Goal: Information Seeking & Learning: Learn about a topic

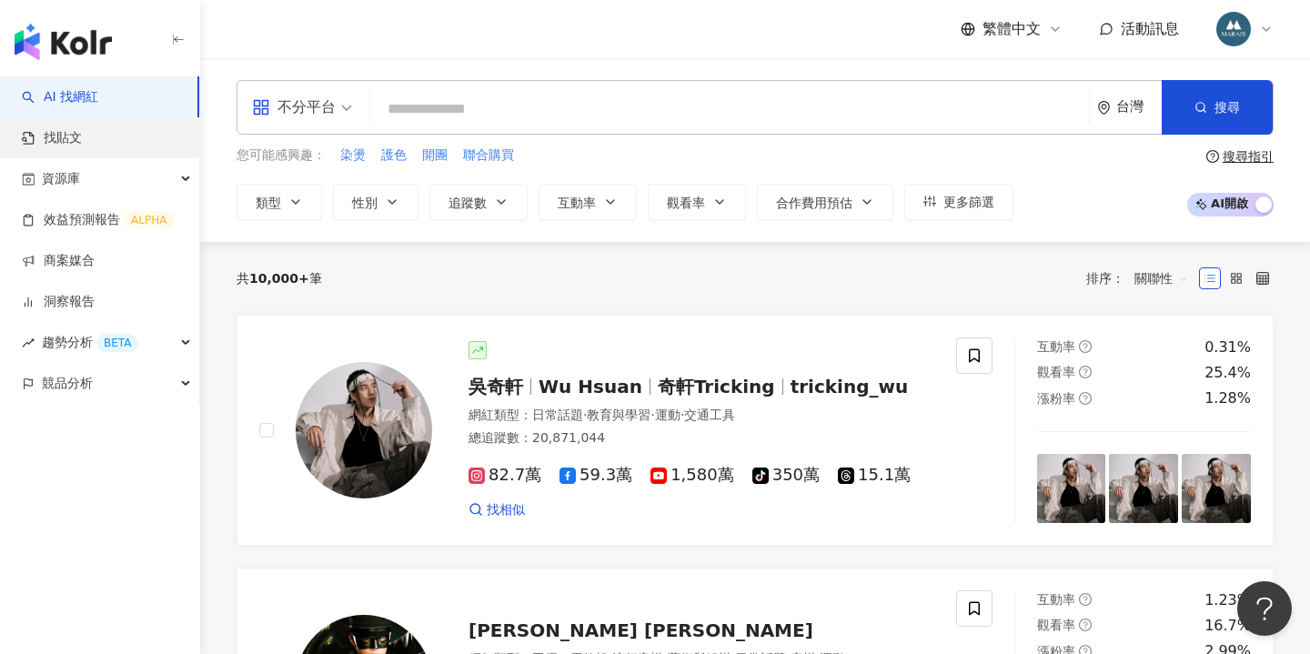
click at [82, 132] on link "找貼文" at bounding box center [52, 138] width 60 height 18
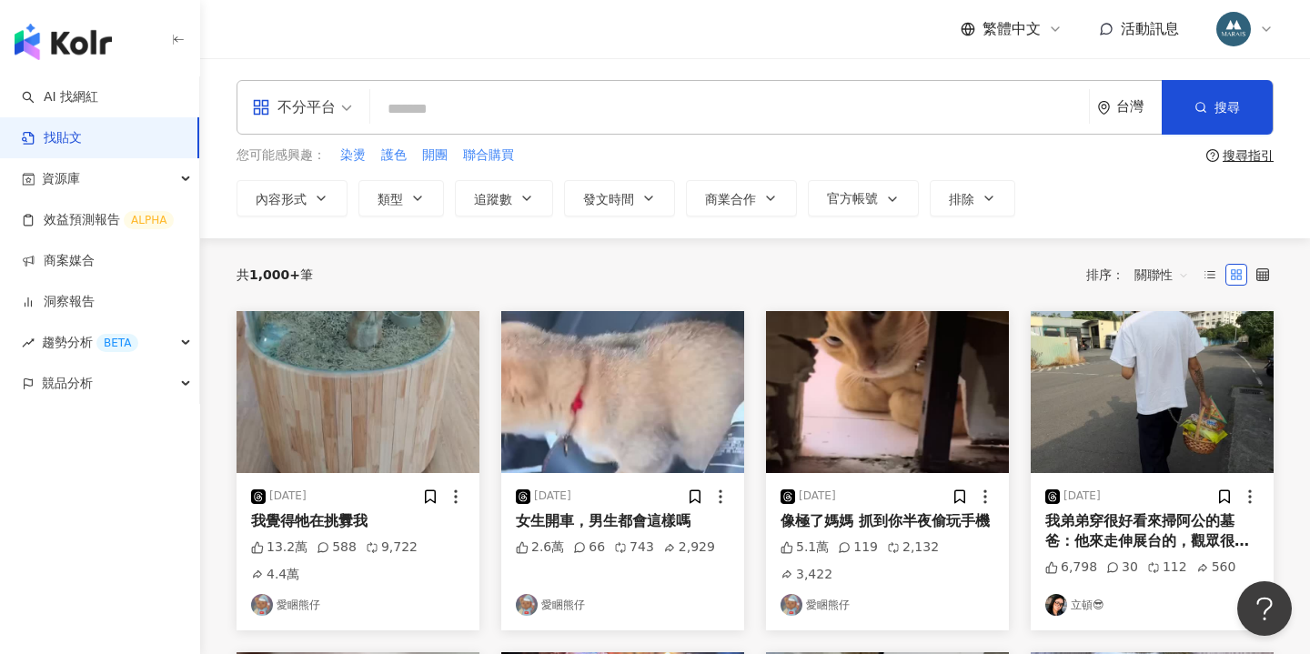
click at [430, 107] on input "search" at bounding box center [730, 108] width 704 height 39
click at [500, 101] on input "search" at bounding box center [730, 108] width 704 height 39
type input "*"
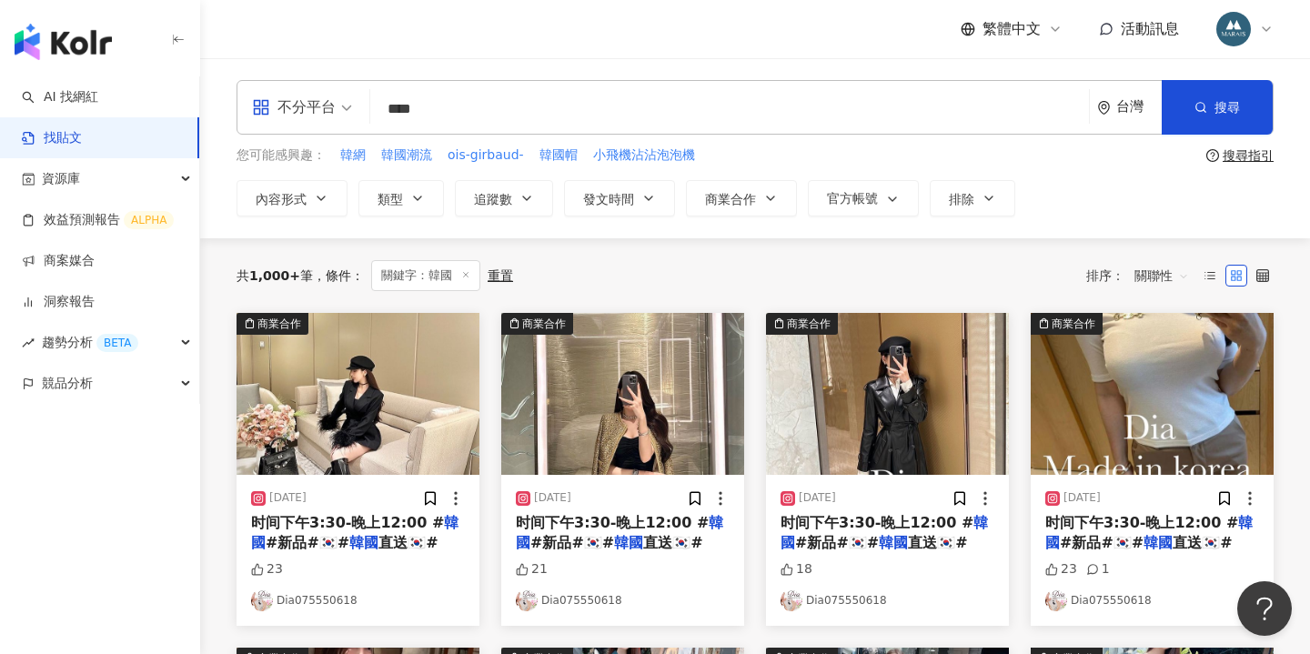
click at [458, 112] on input "****" at bounding box center [730, 108] width 704 height 39
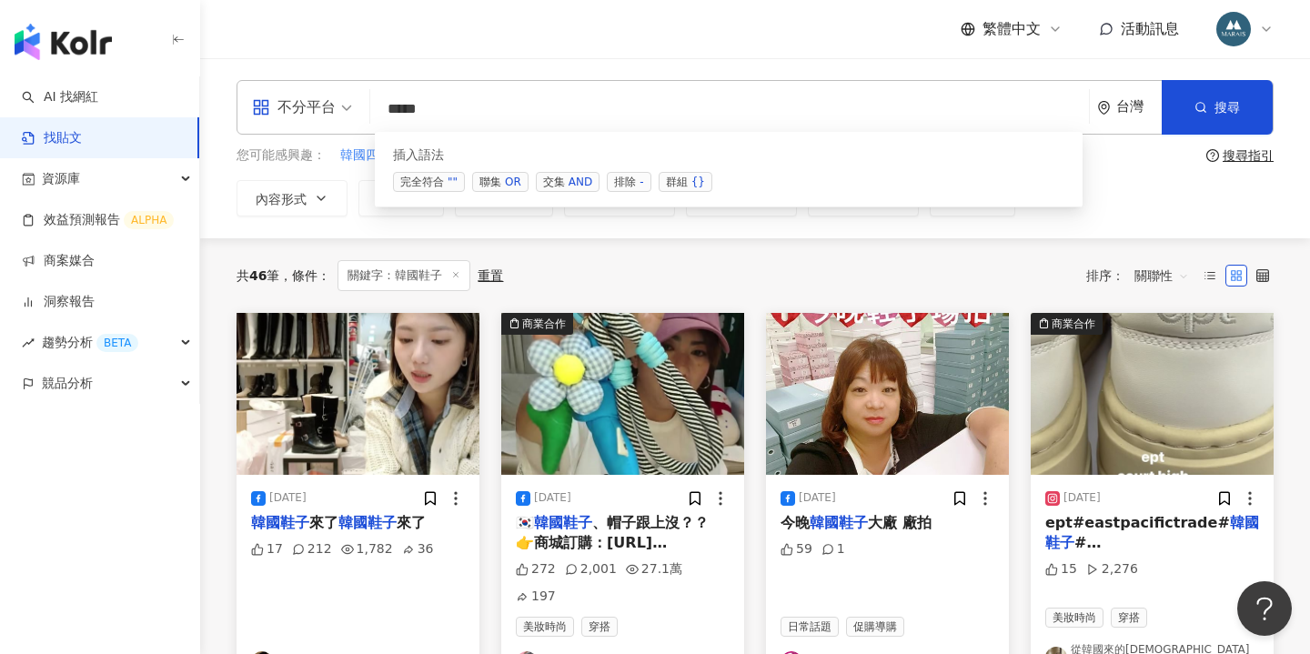
click at [573, 181] on div "AND" at bounding box center [581, 182] width 24 height 18
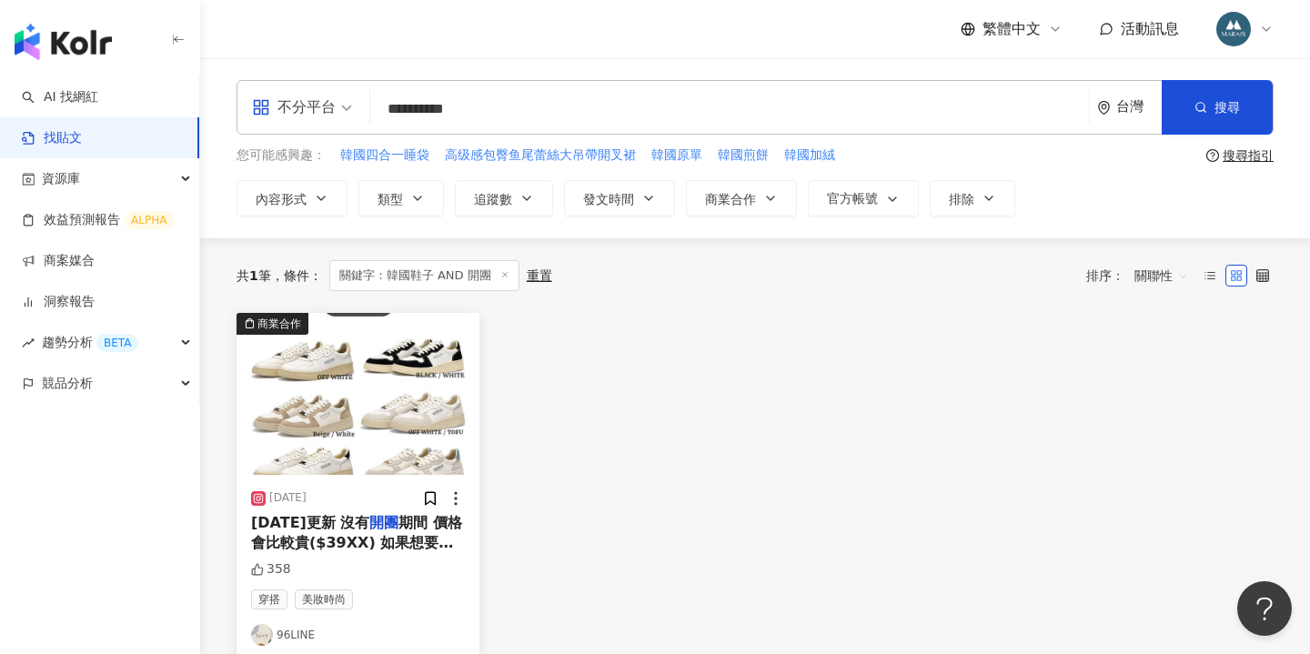
type input "********"
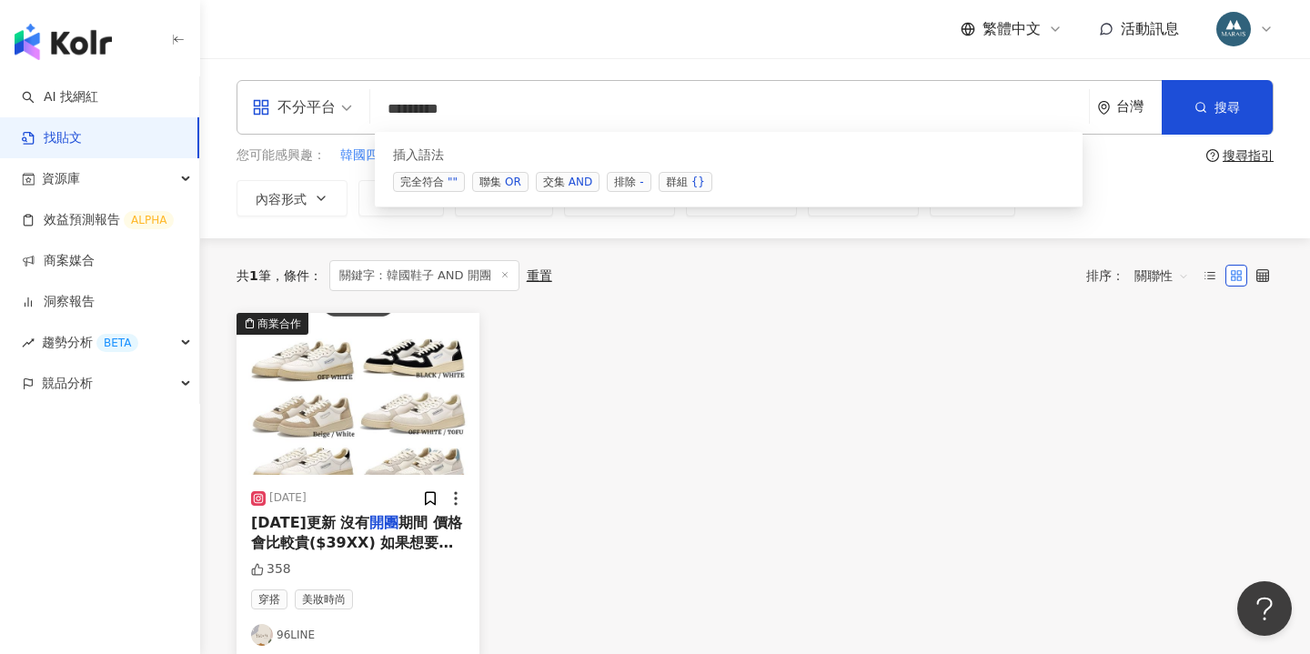
click at [510, 333] on div "商業合作 2024/10/10 25/1/21更新 沒有 開團 期間 價格會比較貴($39XX) 如果想要購買請傳款式及尺寸私訊官方line詢問🙏🏻 . EP…" at bounding box center [755, 487] width 1059 height 348
drag, startPoint x: 519, startPoint y: 110, endPoint x: 420, endPoint y: 110, distance: 98.3
click at [420, 110] on input "********" at bounding box center [730, 108] width 704 height 39
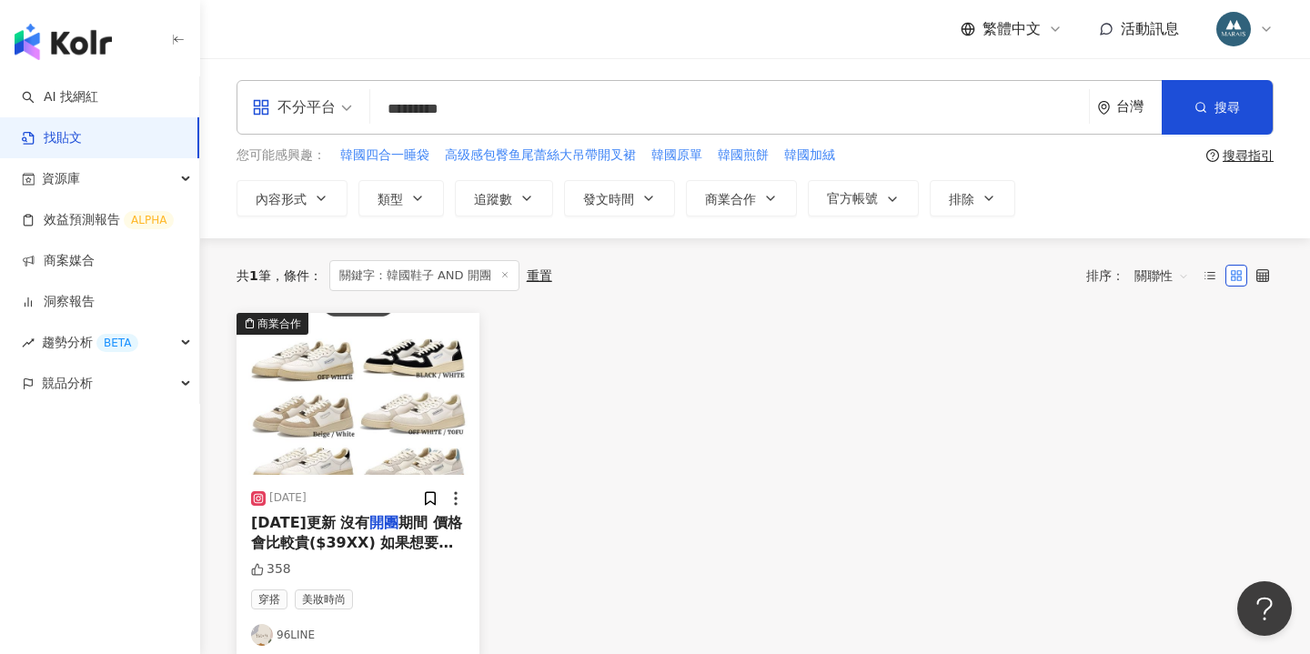
click at [546, 260] on div "共 1 筆 條件 ： 關鍵字：韓國鞋子 AND 開團 重置 排序： 關聯性" at bounding box center [755, 275] width 1037 height 31
drag, startPoint x: 515, startPoint y: 106, endPoint x: 310, endPoint y: 106, distance: 204.7
click at [310, 106] on div "不分平台 ******** 台灣 搜尋 searchOperator 插入語法 完全符合 "" 聯集 OR 交集 AND 排除 - 群組 {}" at bounding box center [755, 107] width 1037 height 55
click at [467, 114] on input "search" at bounding box center [730, 108] width 704 height 39
type input "*"
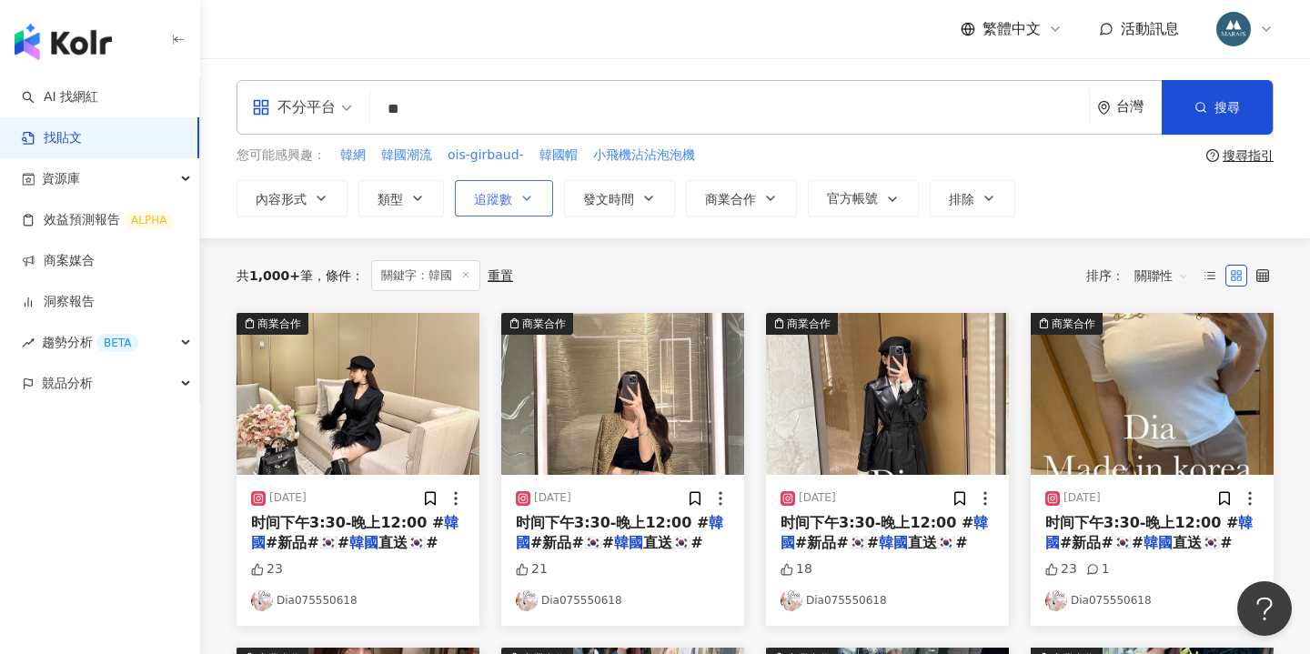
type input "**"
click at [515, 205] on button "追蹤數" at bounding box center [504, 198] width 98 height 36
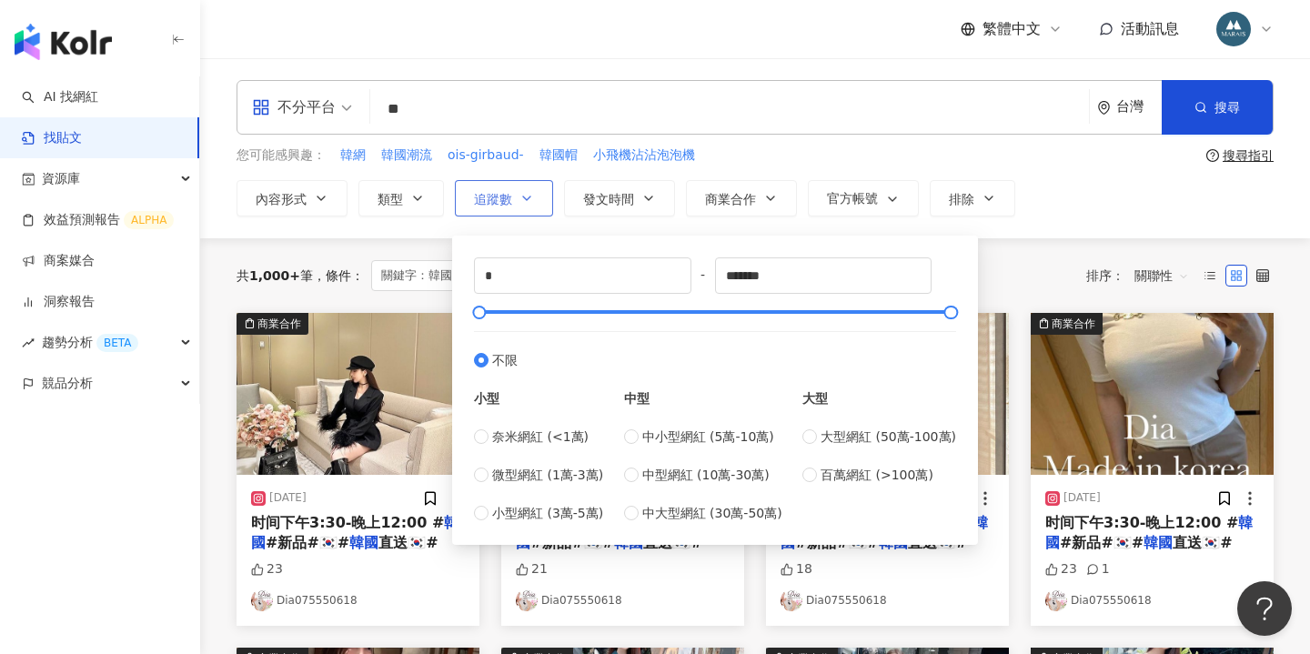
click at [507, 202] on span "追蹤數" at bounding box center [493, 199] width 38 height 15
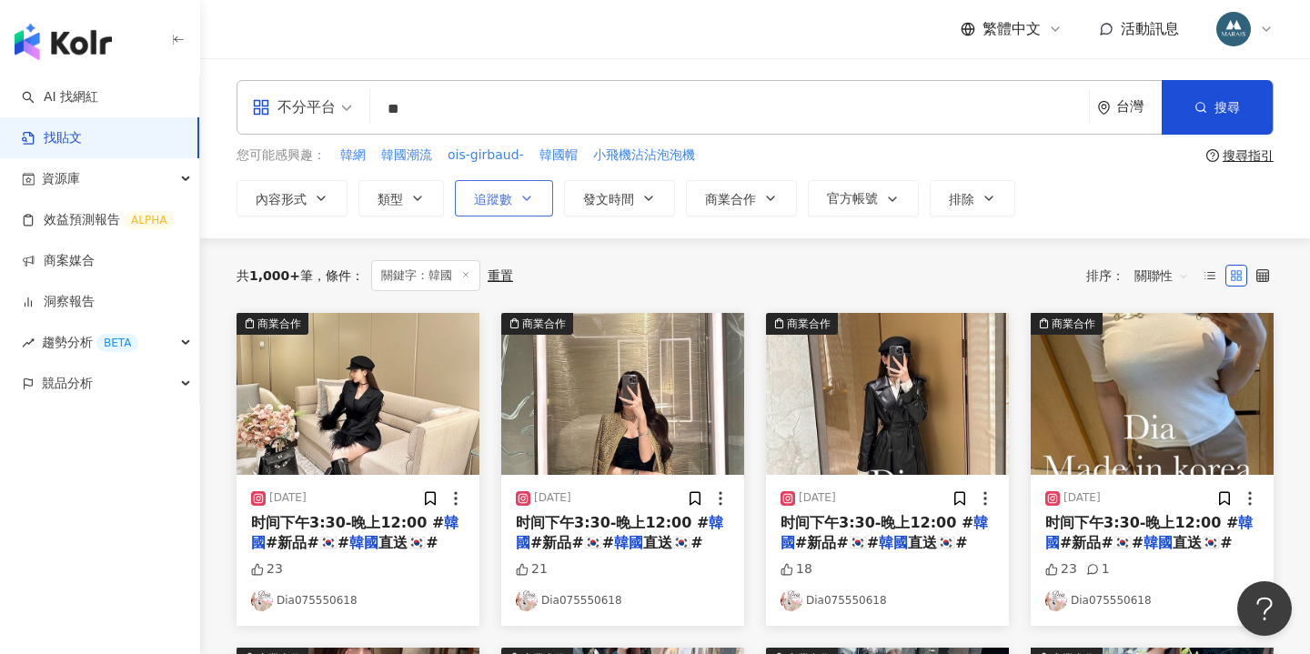
click at [510, 206] on button "追蹤數" at bounding box center [504, 198] width 98 height 36
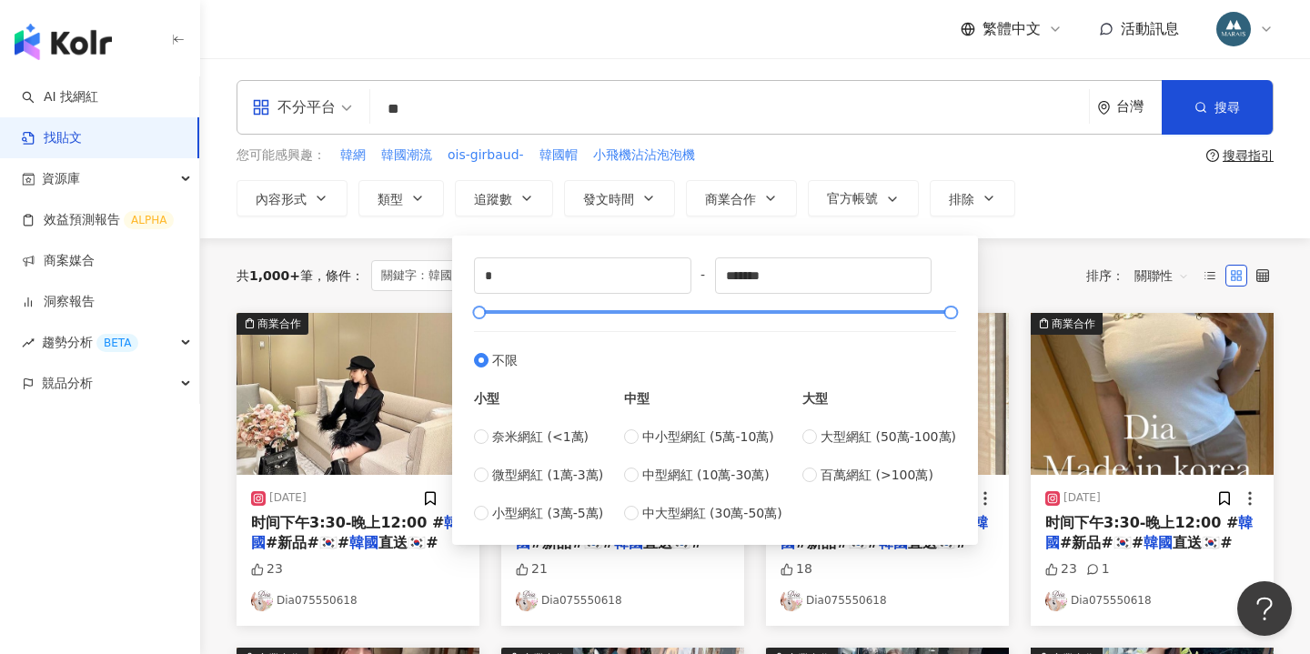
type input "*****"
click at [489, 313] on div at bounding box center [716, 312] width 472 height 11
click at [1016, 282] on div "共 1,000+ 筆 條件 ： 關鍵字：韓國 重置 排序： 關聯性" at bounding box center [755, 275] width 1037 height 31
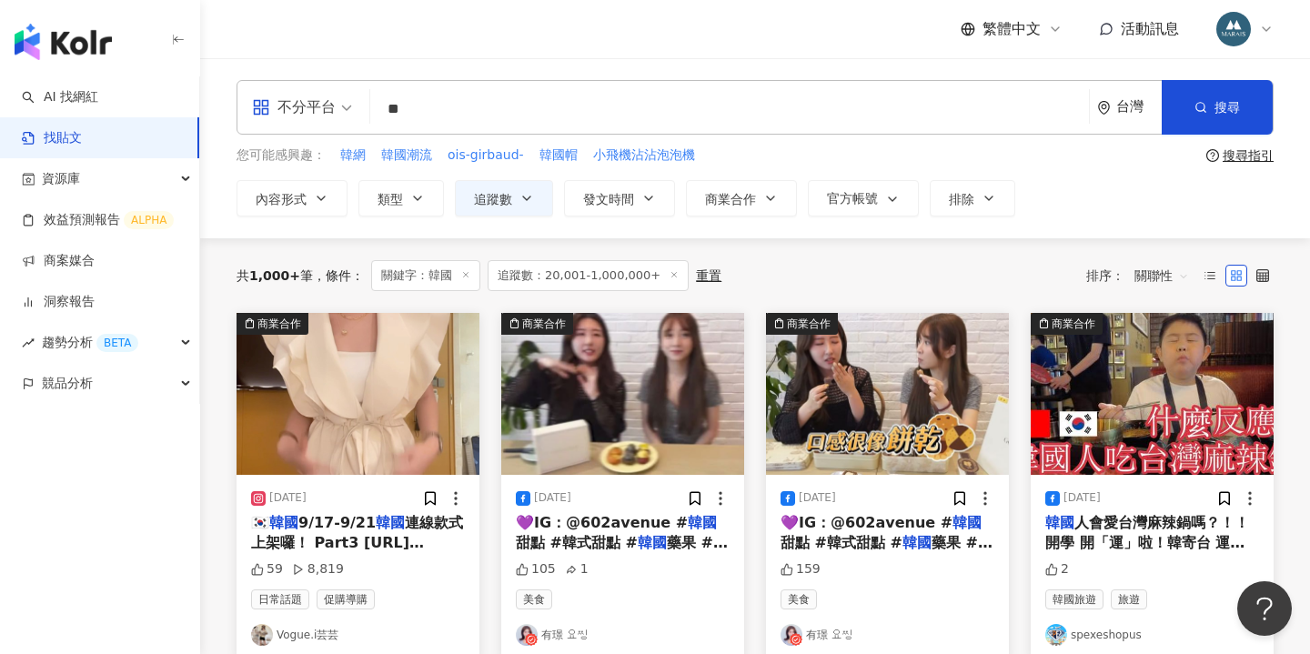
click at [459, 118] on input "**" at bounding box center [730, 108] width 704 height 39
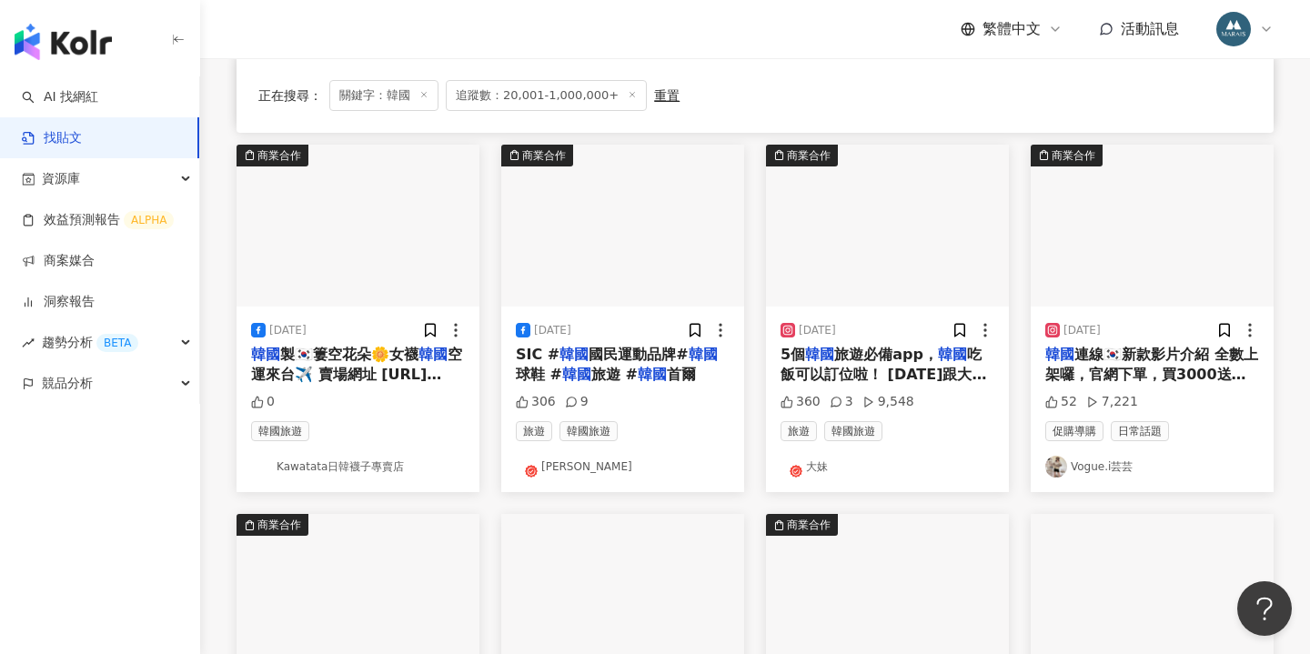
scroll to position [893, 0]
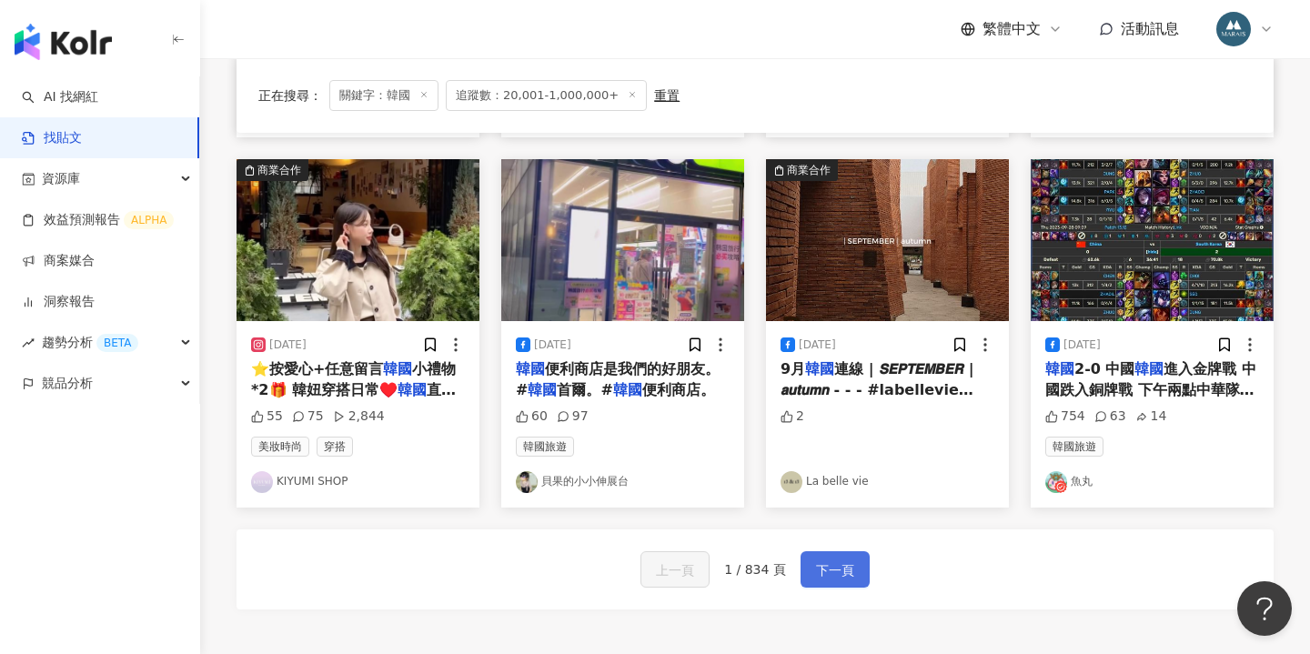
click at [849, 561] on span "下一頁" at bounding box center [835, 571] width 38 height 22
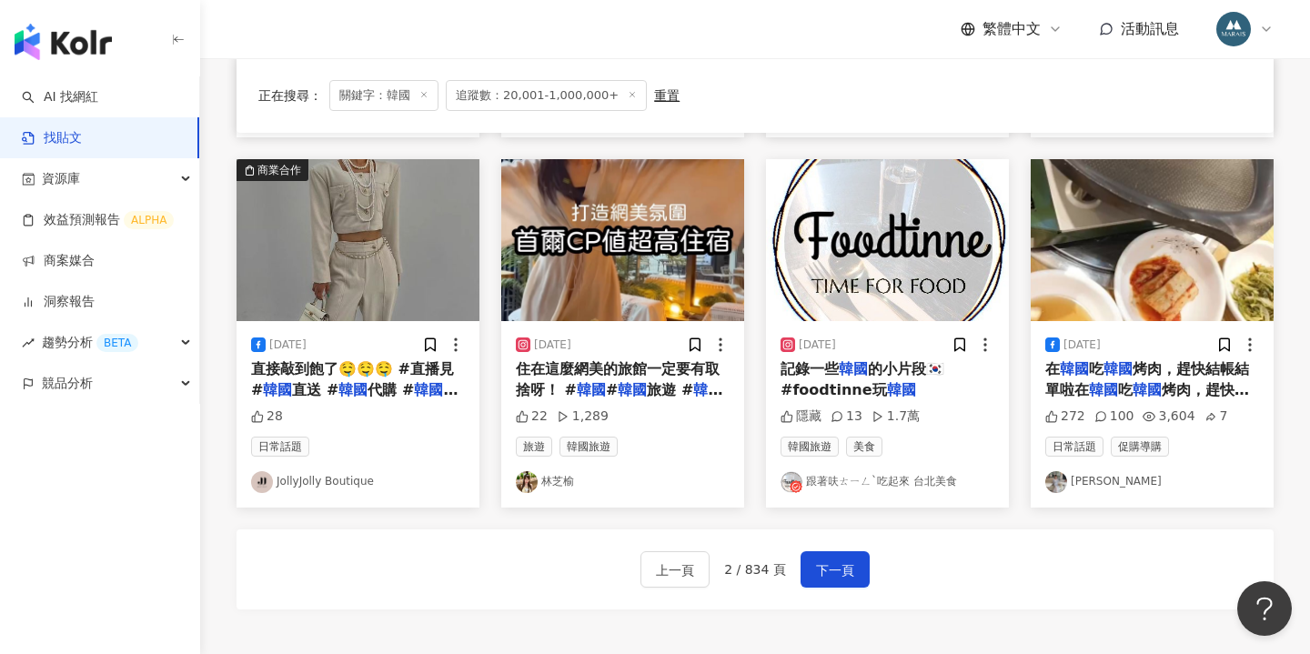
click at [800, 81] on div "正在搜尋 ： 關鍵字：韓國 追蹤數：20,001-1,000,000+ 重置 排序： 關聯性" at bounding box center [755, 95] width 994 height 31
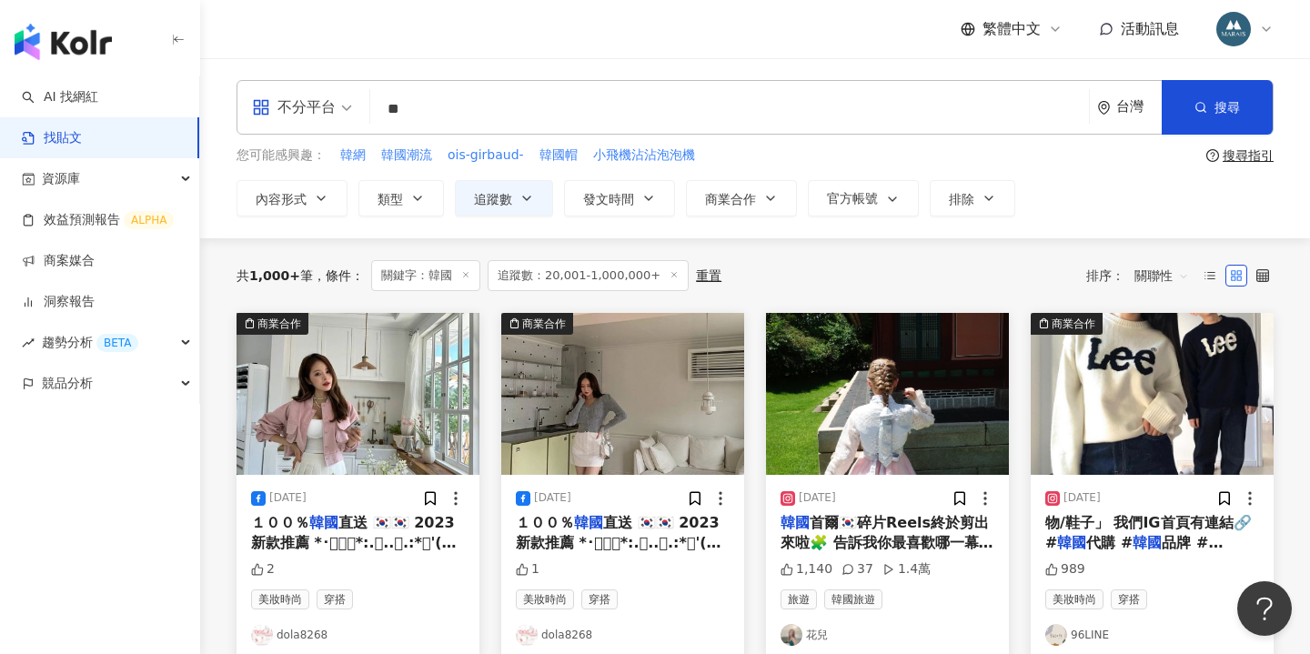
scroll to position [0, 0]
click at [424, 124] on input "**" at bounding box center [730, 108] width 704 height 39
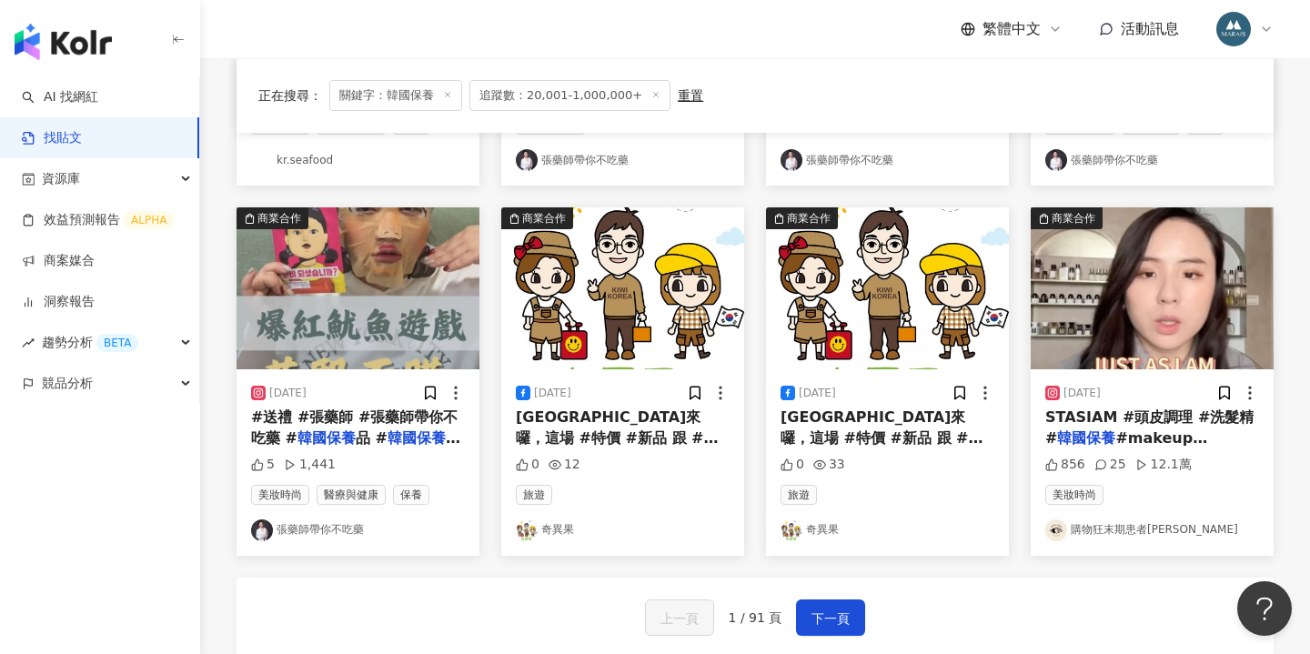
scroll to position [859, 0]
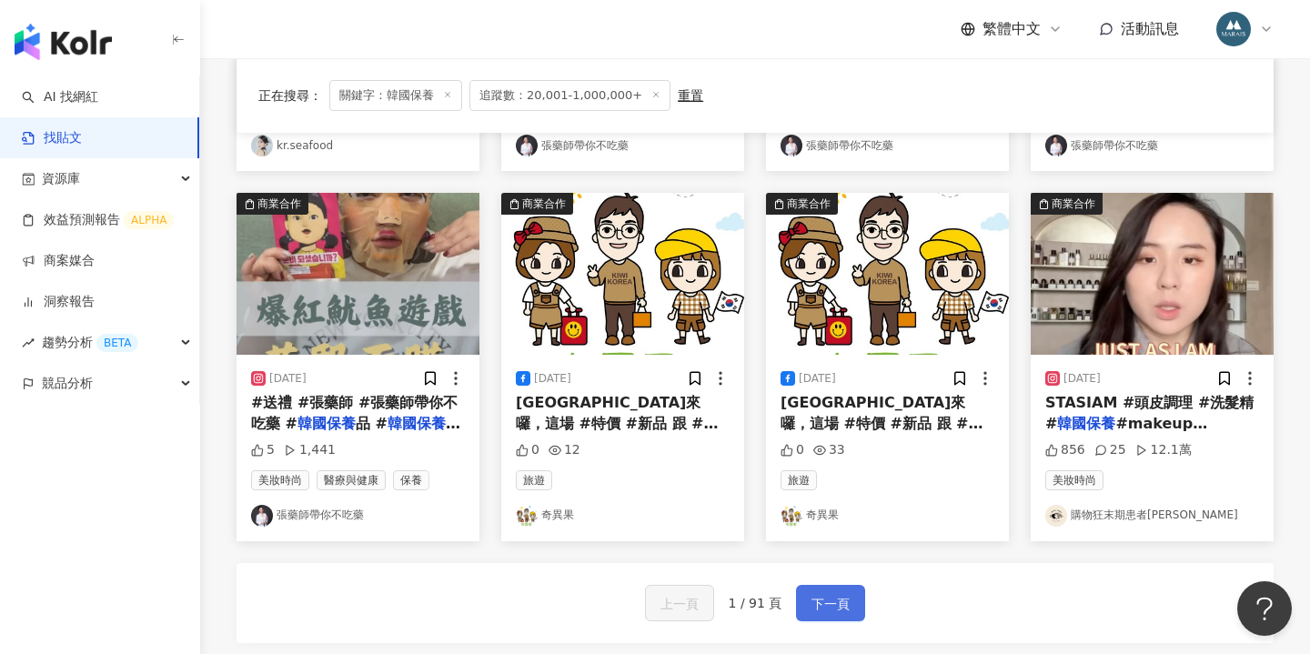
click at [818, 601] on span "下一頁" at bounding box center [831, 604] width 38 height 22
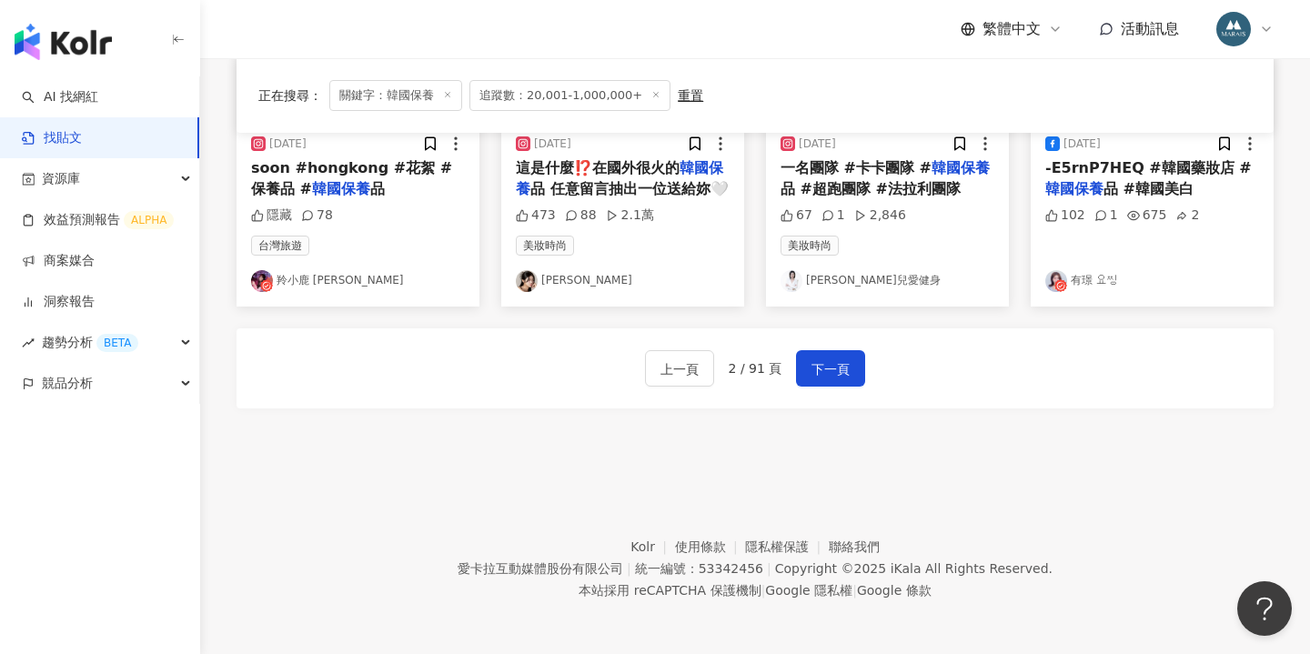
scroll to position [1091, 0]
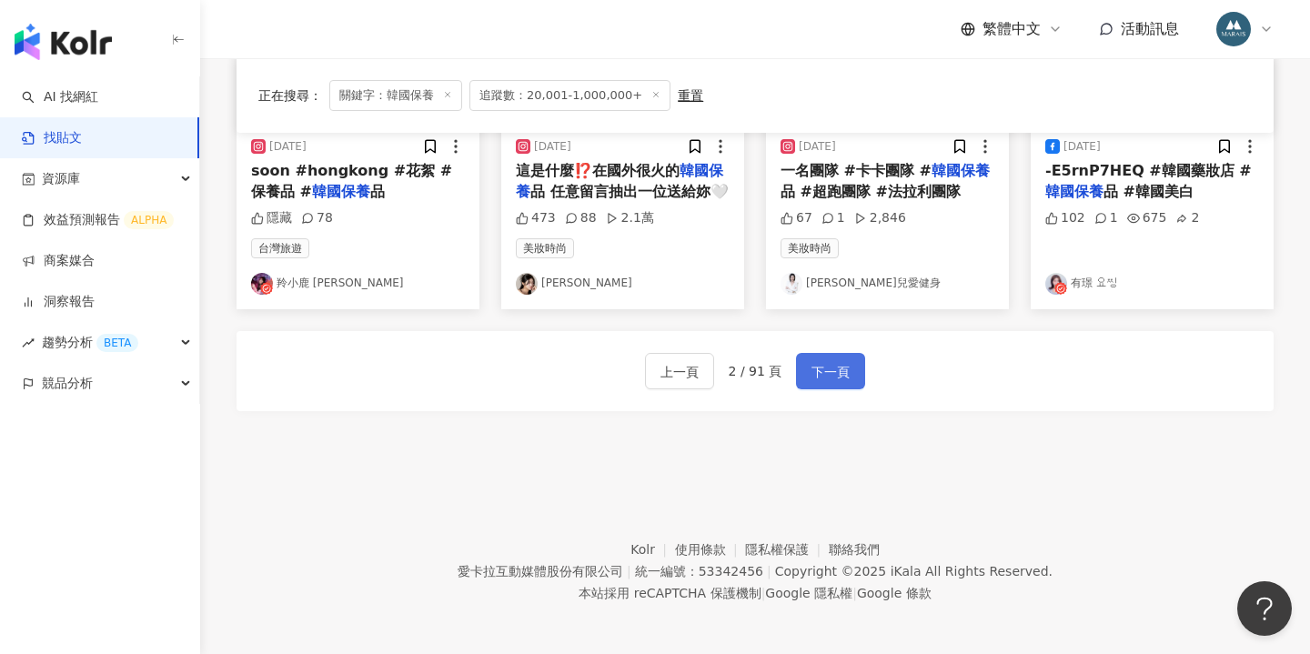
click at [821, 370] on span "下一頁" at bounding box center [831, 372] width 38 height 22
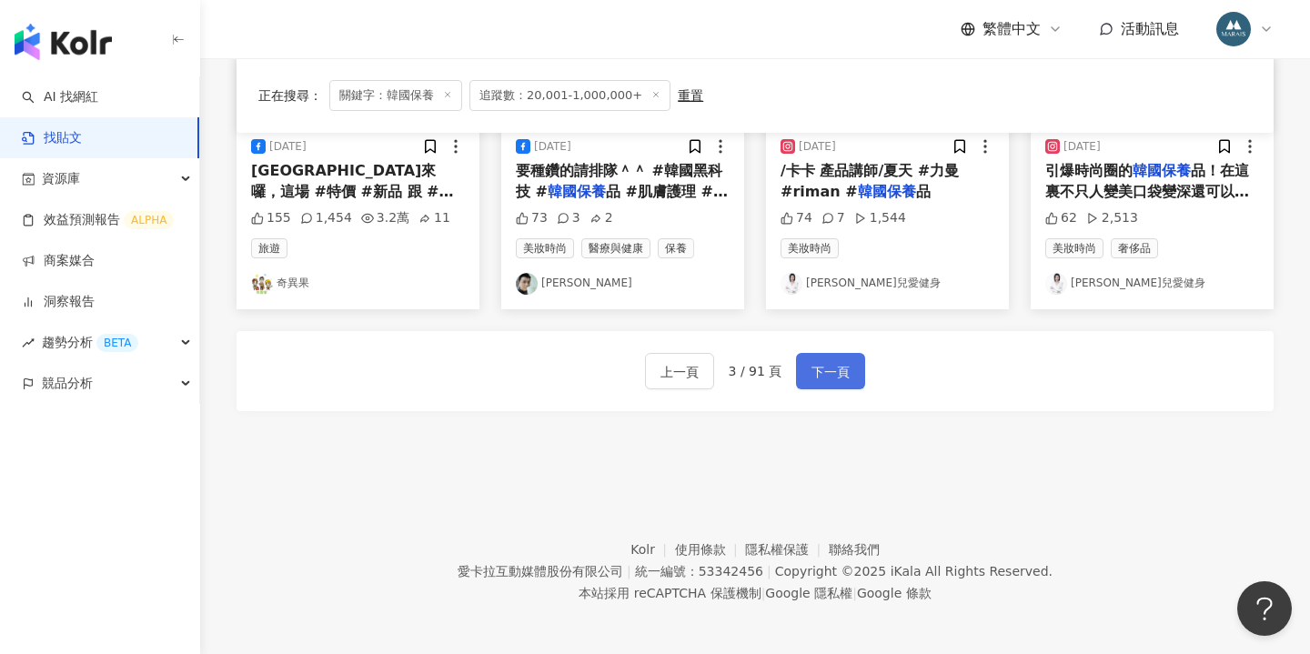
click at [812, 366] on span "下一頁" at bounding box center [831, 372] width 38 height 22
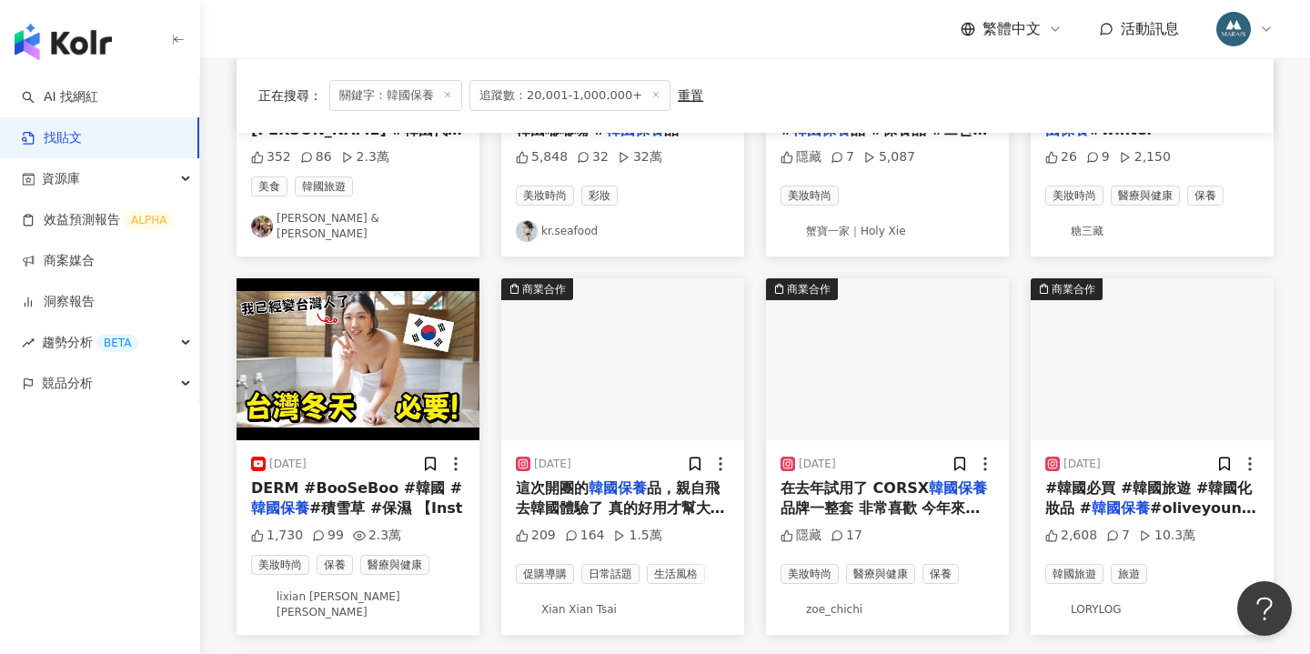
scroll to position [782, 0]
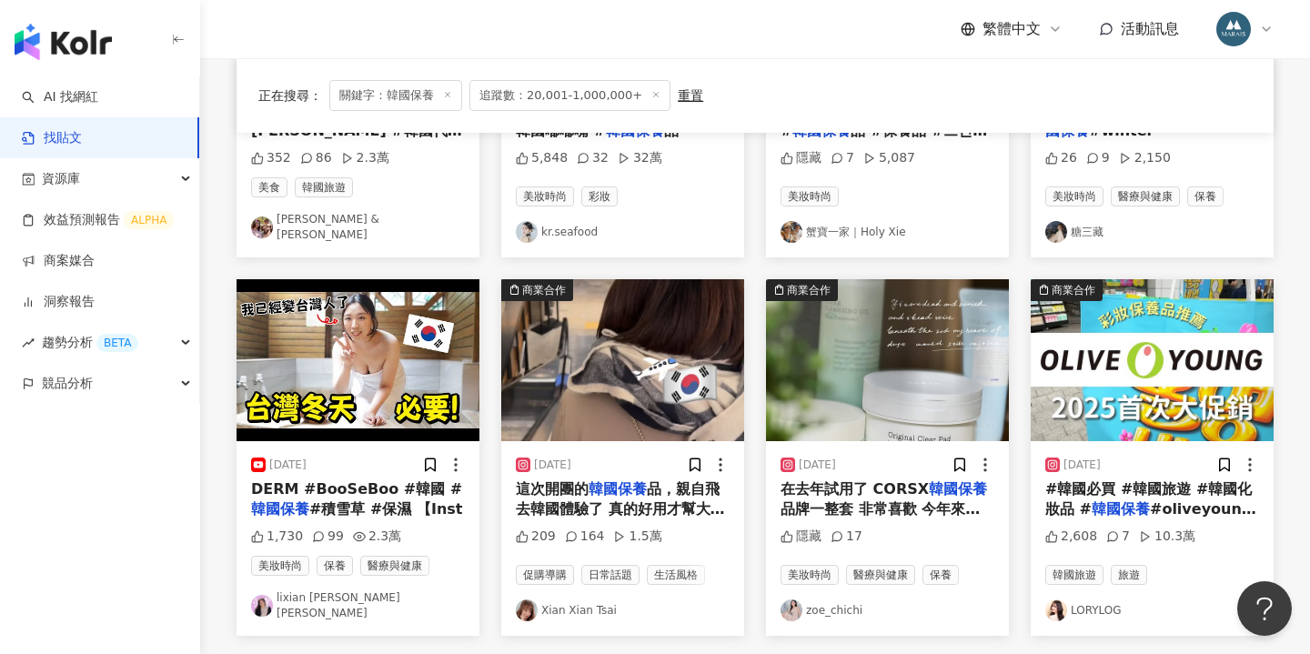
click at [626, 492] on span "品，親自飛去韓國體驗了 真的好用才幫大家帶回來😆 老實說這個產品非常適合我 因為不用接觸手，也不會弄得黏黏的 增加了使用保養品的意願😆 重點還有一個啦 本人是…" at bounding box center [620, 621] width 209 height 282
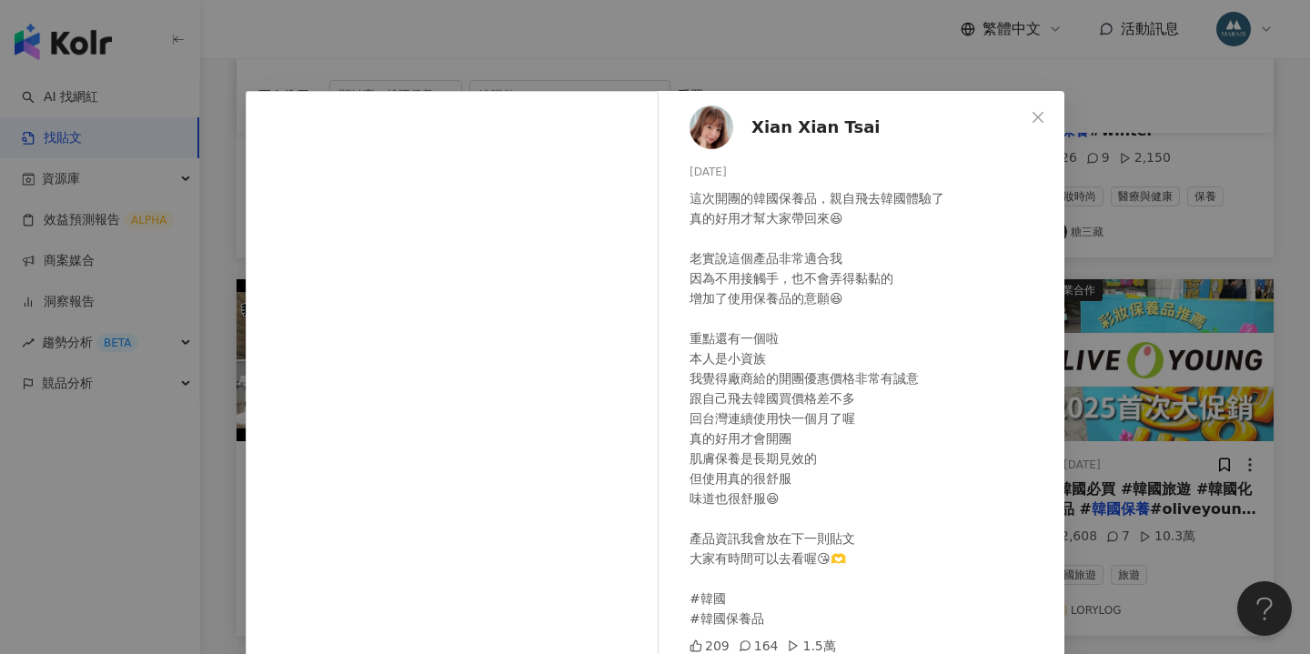
scroll to position [0, 0]
click at [709, 128] on img at bounding box center [712, 128] width 44 height 44
click at [624, 48] on div "Xian Xian Tsai 2024/12/17 這次開團的韓國保養品，親自飛去韓國體驗了 真的好用才幫大家帶回來😆 老實說這個產品非常適合我 因為不用接觸…" at bounding box center [655, 327] width 1310 height 654
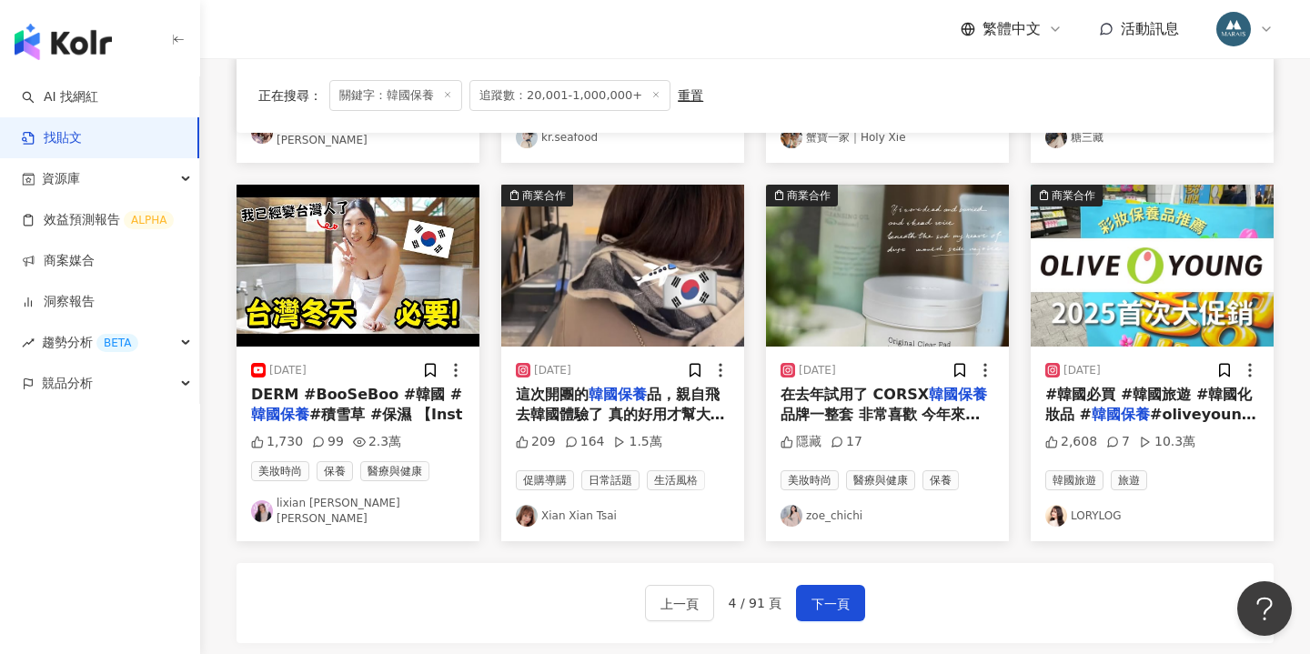
scroll to position [877, 0]
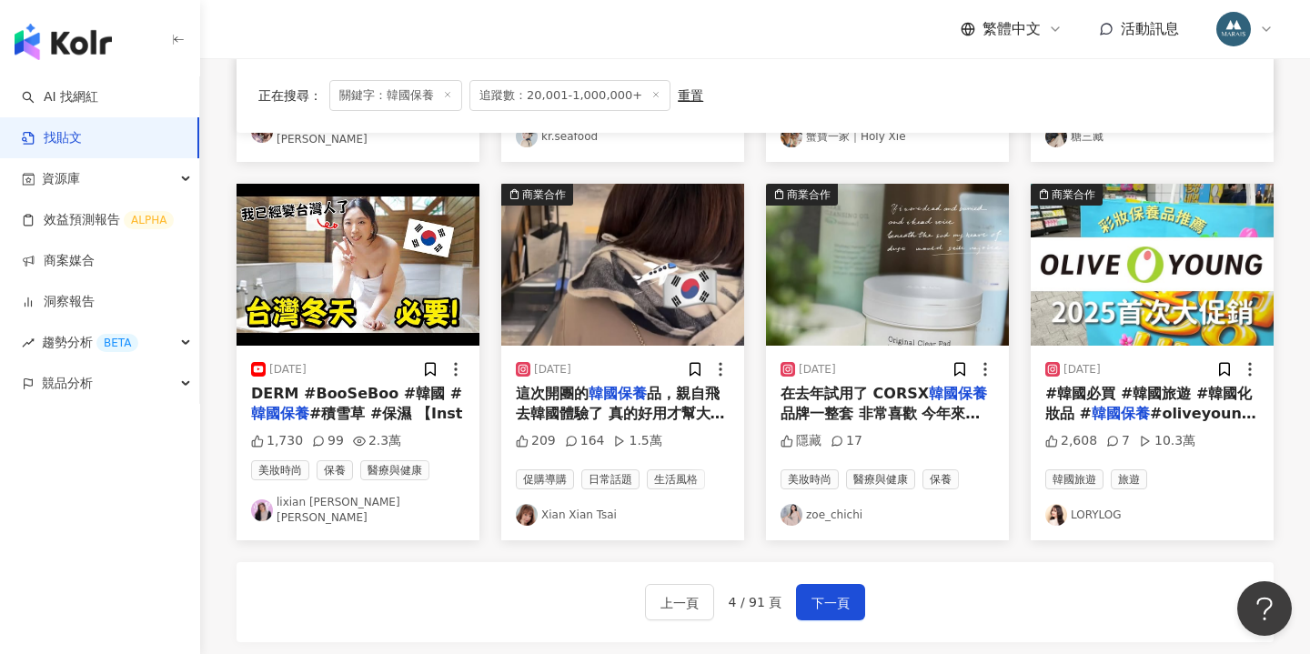
click at [381, 385] on span "DERM #BooSeBoo #韓國 #" at bounding box center [356, 393] width 211 height 17
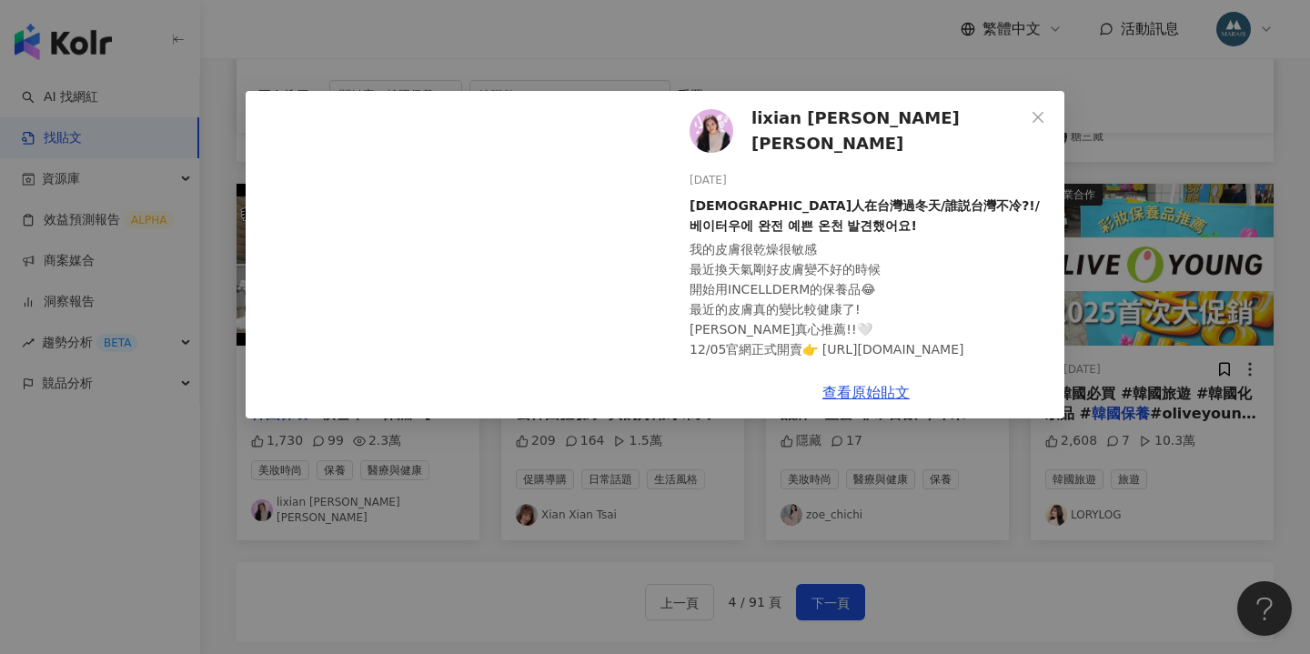
click at [763, 124] on span "lixian 小賢 리시엔" at bounding box center [888, 132] width 273 height 52
click at [945, 513] on div "lixian 小賢 리시엔 2023/11/22 韓國人在台灣過冬天/誰説台灣不冷?!/베이터우에 완전 예쁜 온천 발견했어요! 我的皮膚很乾燥很敏感 最近…" at bounding box center [655, 327] width 1310 height 654
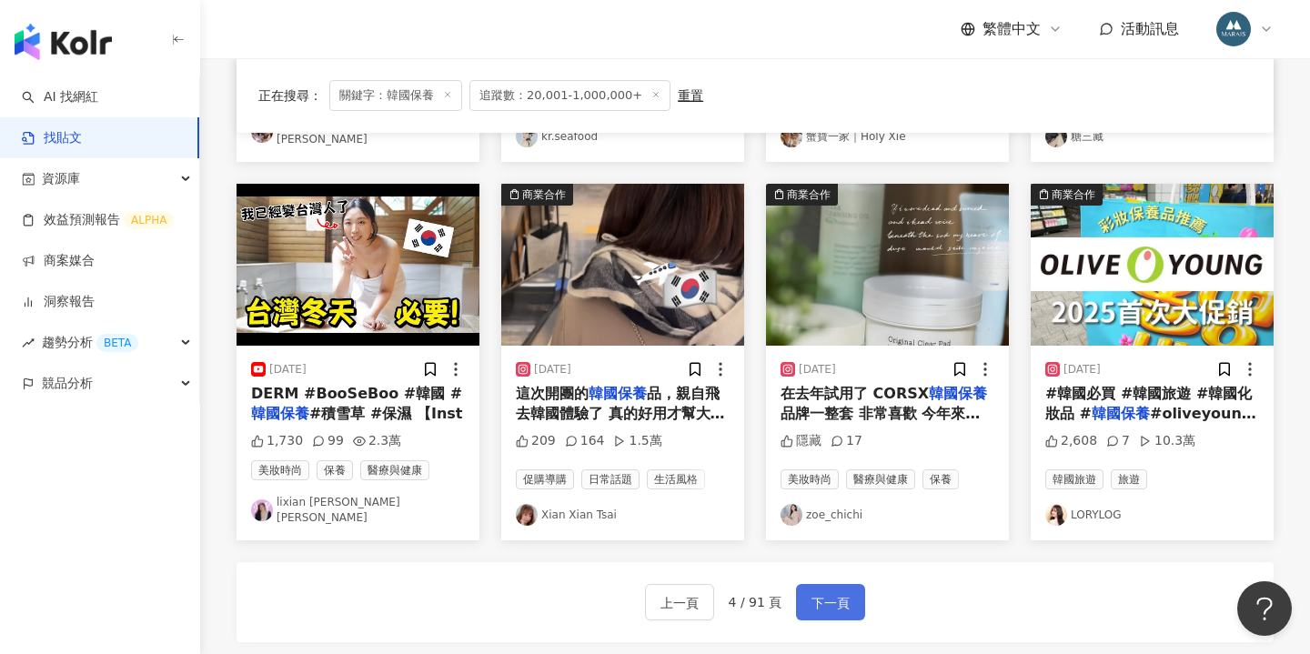
click at [815, 592] on span "下一頁" at bounding box center [831, 603] width 38 height 22
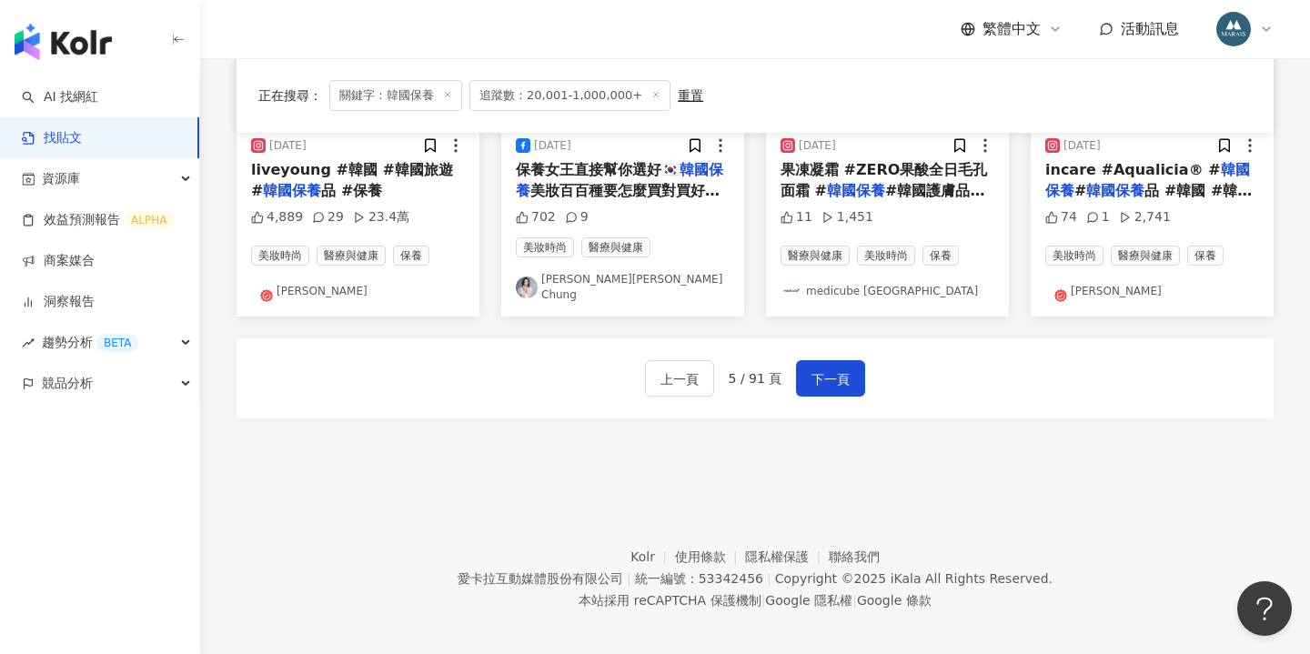
scroll to position [1091, 0]
click at [823, 369] on span "下一頁" at bounding box center [831, 380] width 38 height 22
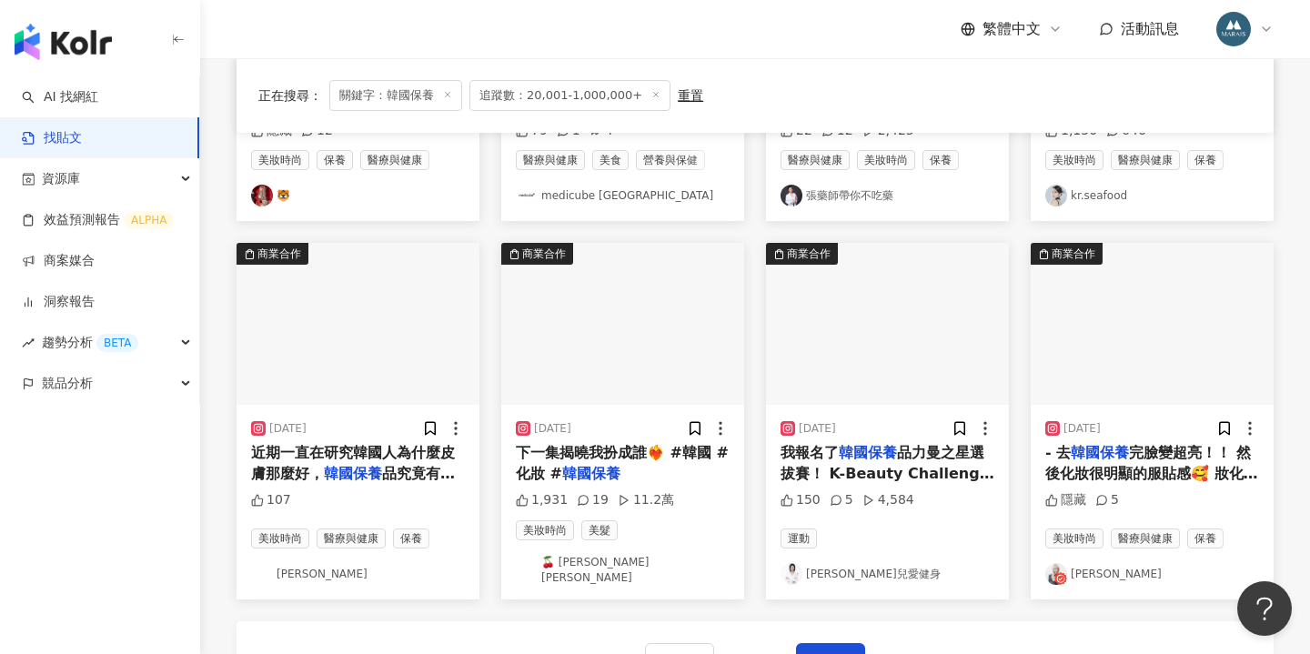
scroll to position [1076, 0]
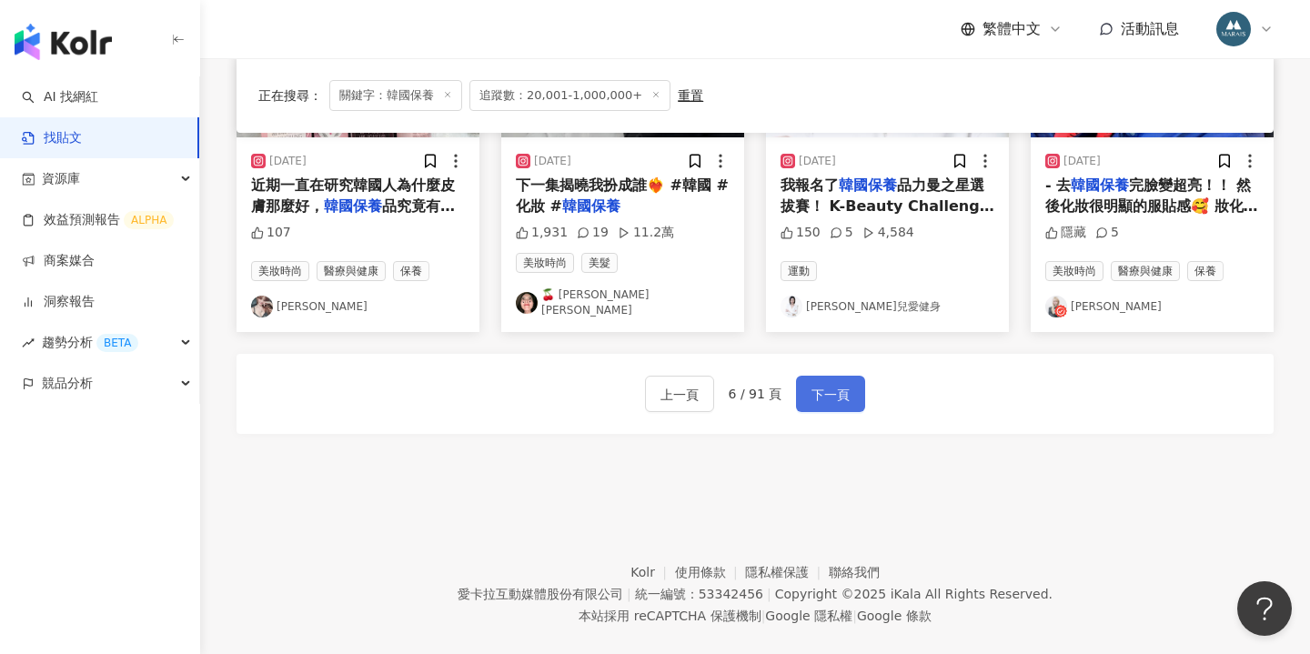
click at [824, 384] on span "下一頁" at bounding box center [831, 395] width 38 height 22
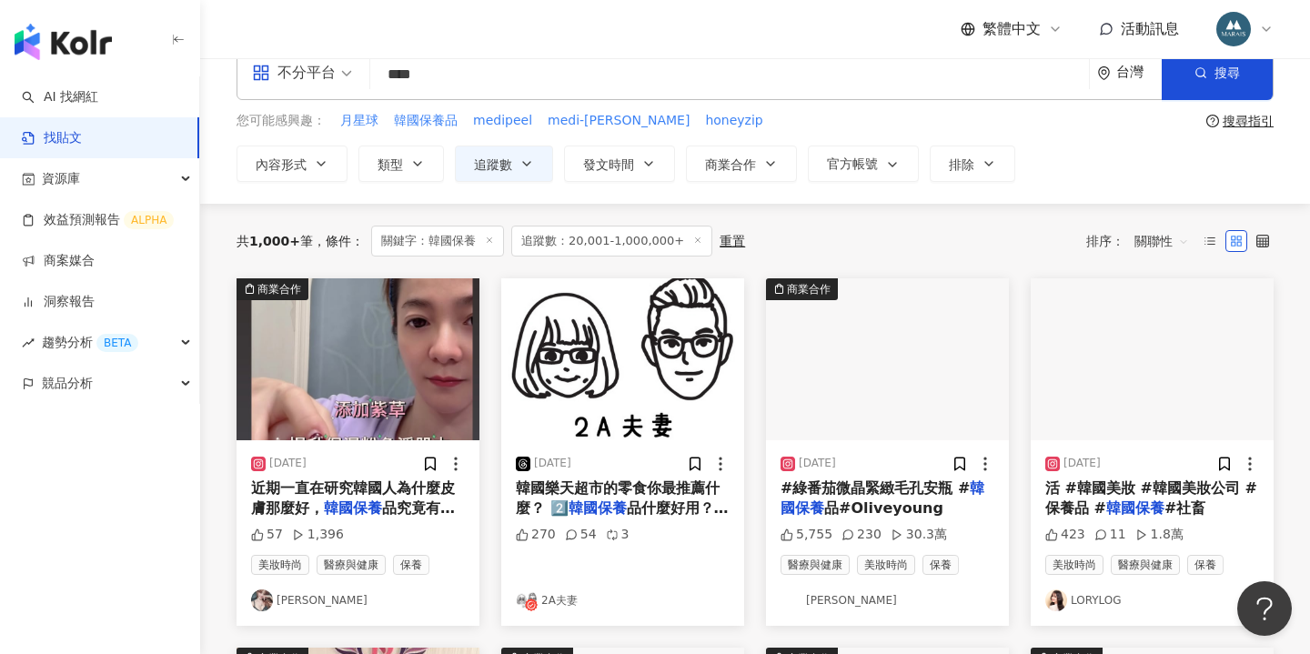
scroll to position [35, 0]
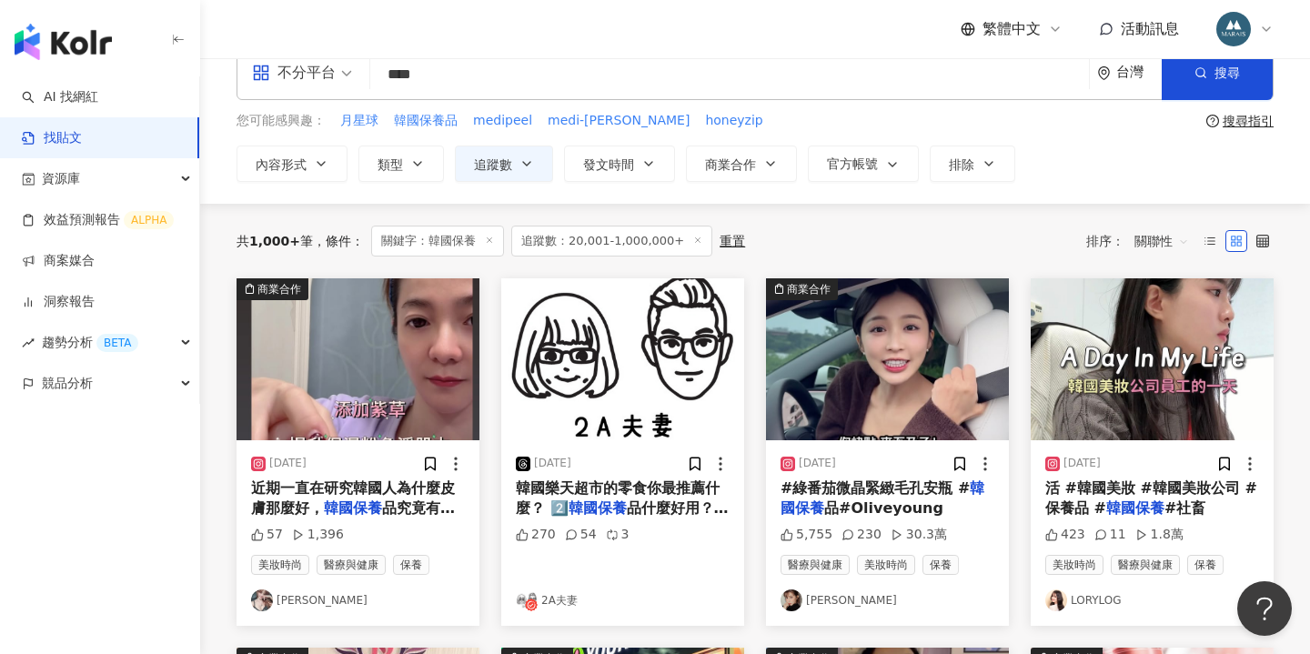
click at [845, 490] on span "#綠番茄微晶緊緻毛孔安瓶 #" at bounding box center [875, 488] width 189 height 17
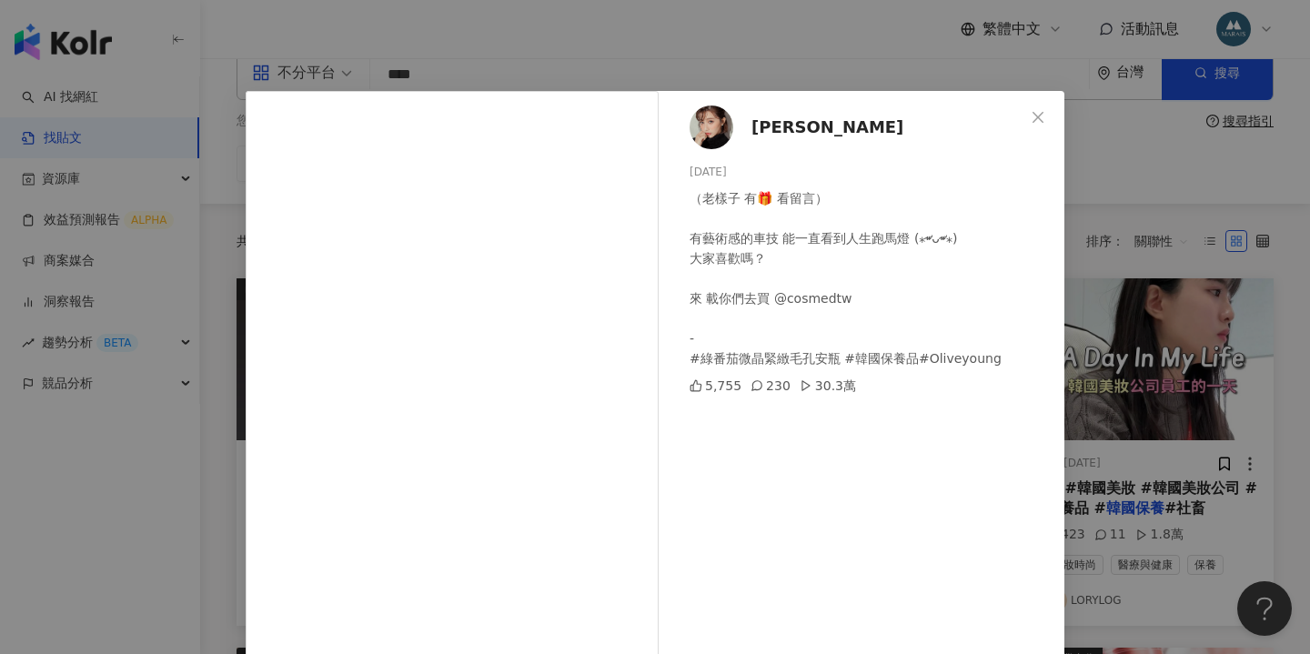
click at [1103, 362] on div "彤羽 2024/12/26 （老樣子 有🎁 看留言） 有藝術感的車技 能一直看到人生跑馬燈 (⁎⁍̴̛ᴗ⁍̴̛⁎) 大家喜歡嗎？ 來 載你們去買 @cosme…" at bounding box center [655, 327] width 1310 height 654
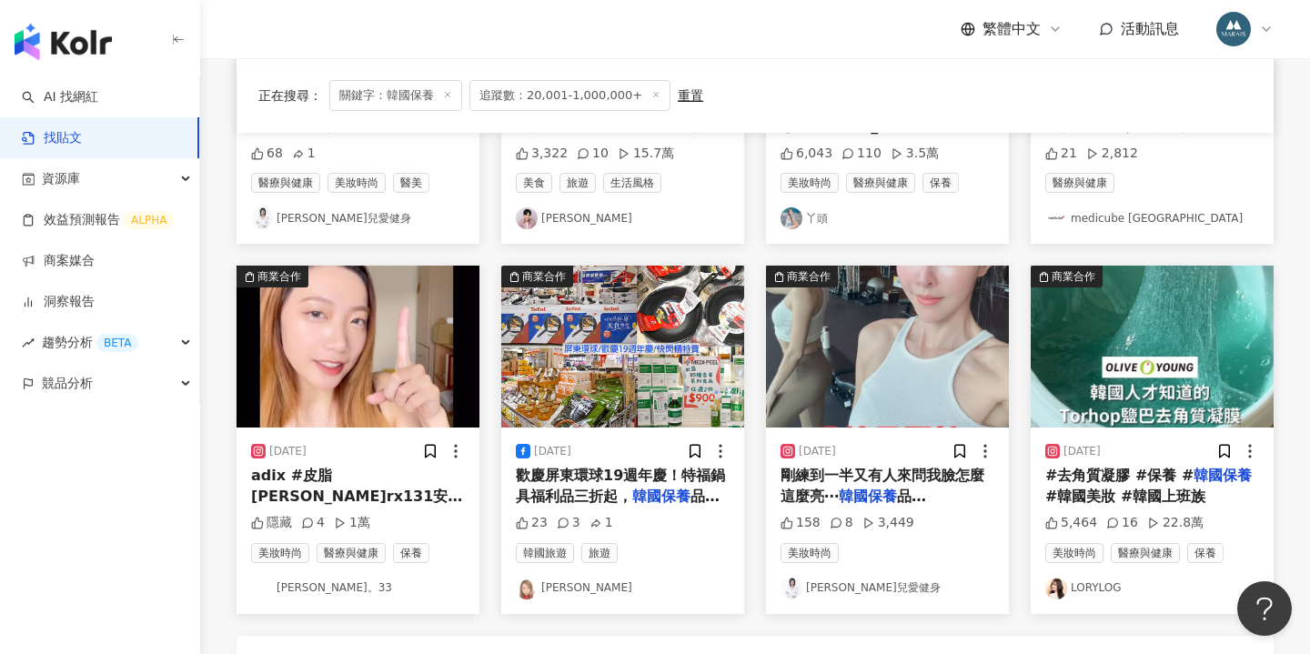
scroll to position [894, 0]
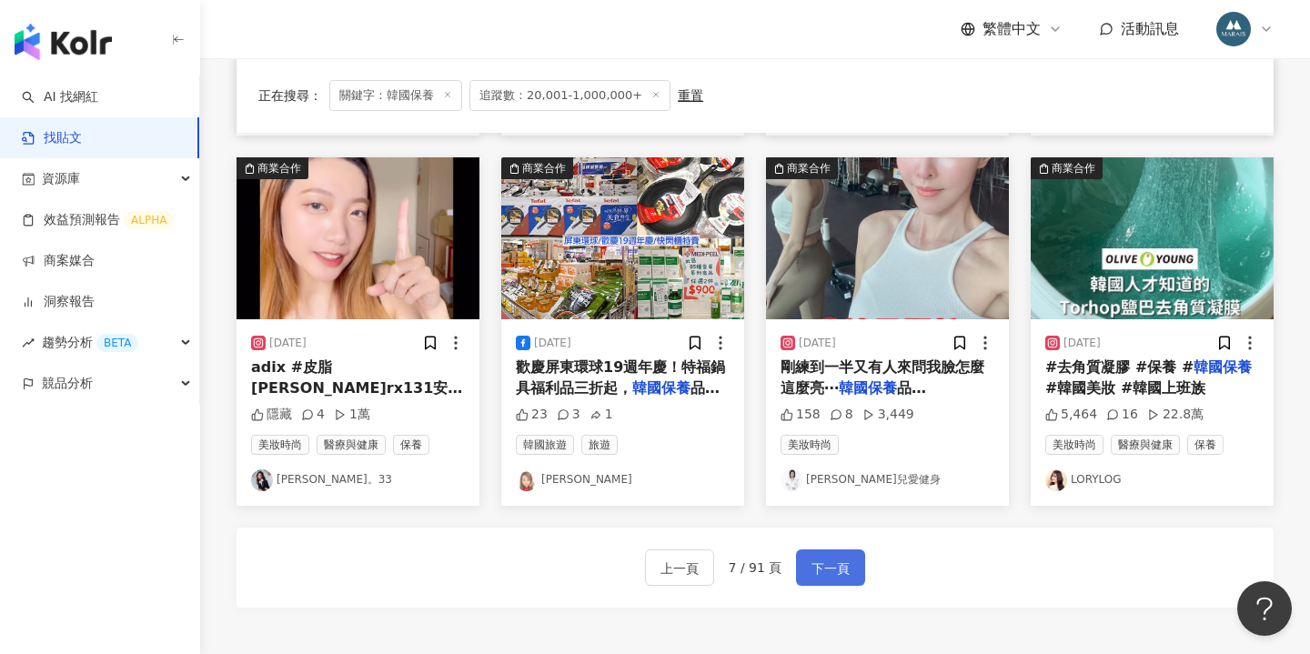
click at [844, 558] on span "下一頁" at bounding box center [831, 569] width 38 height 22
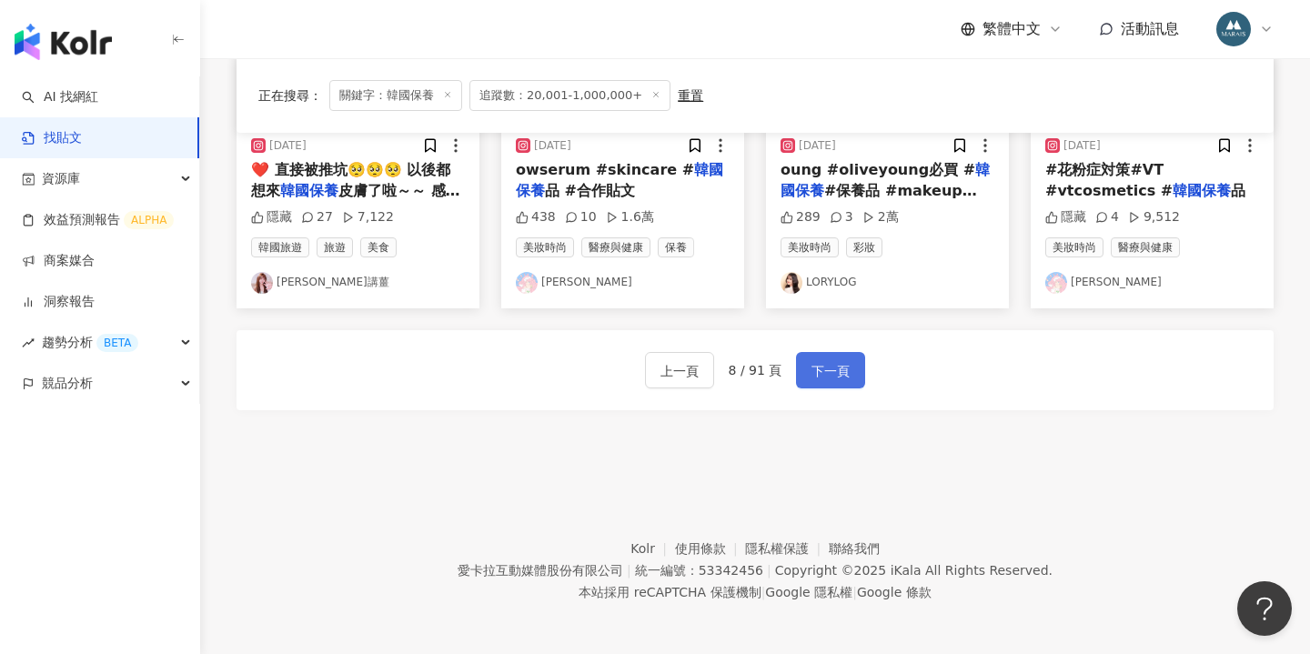
scroll to position [1091, 0]
click at [818, 362] on span "下一頁" at bounding box center [831, 372] width 38 height 22
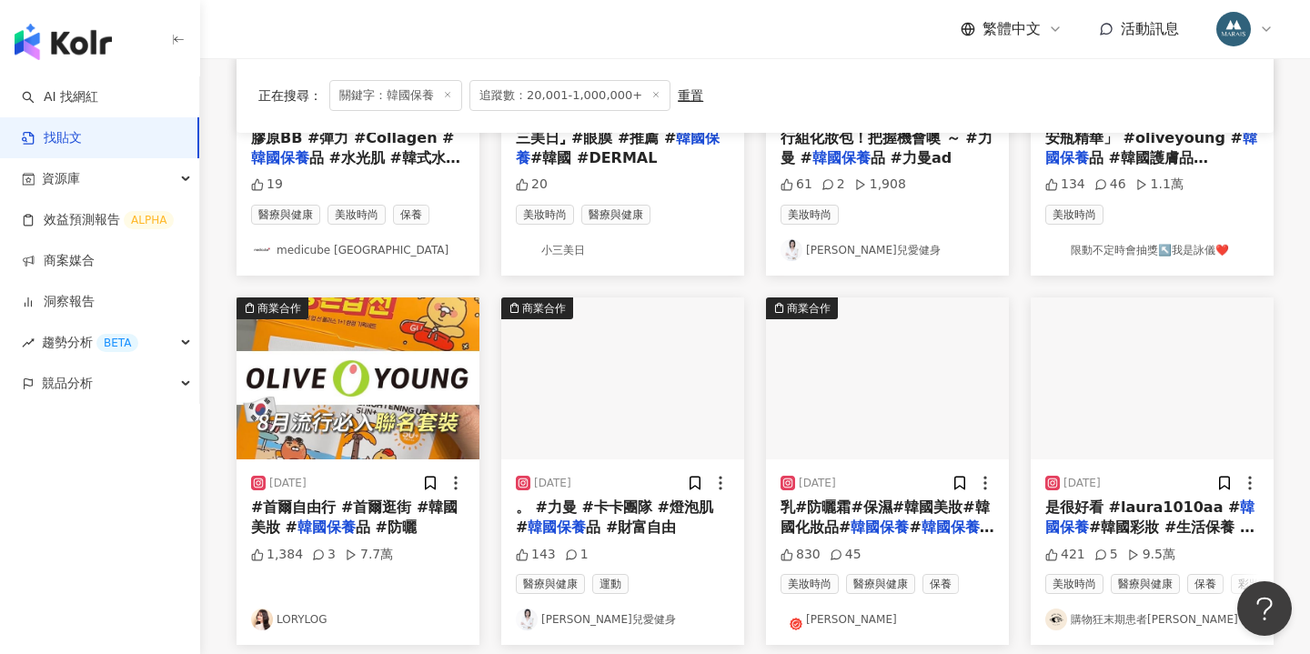
scroll to position [384, 0]
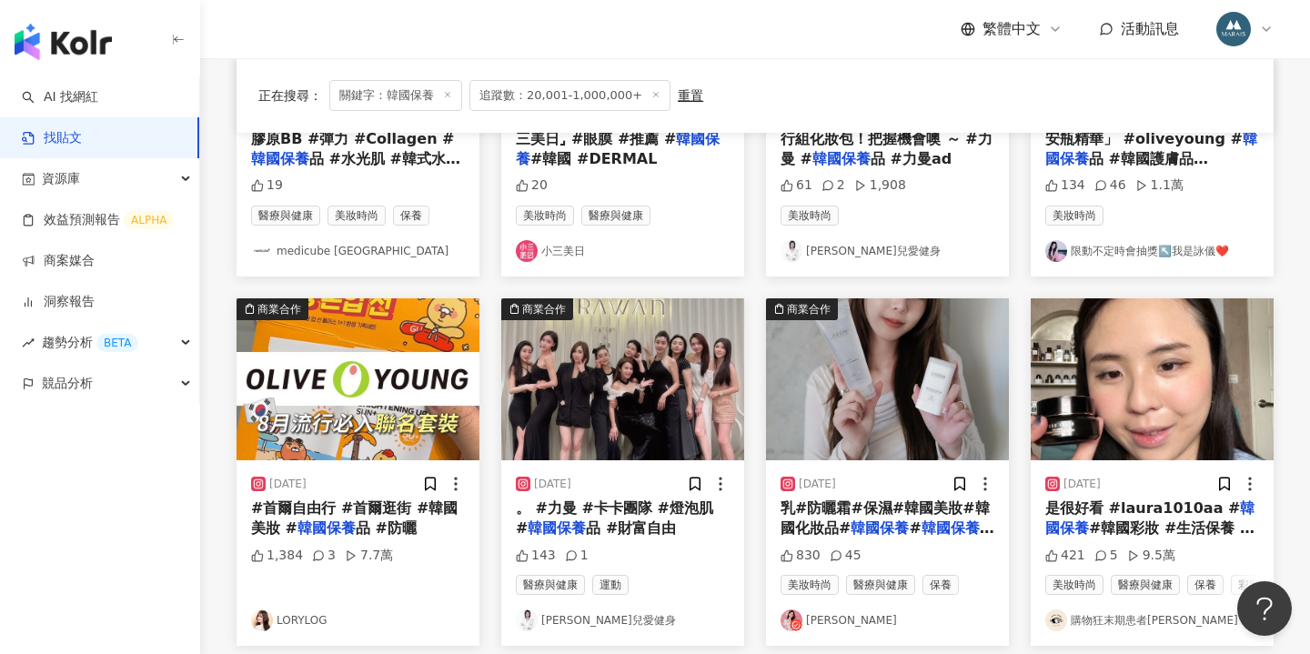
click at [868, 510] on span "乳#防曬霜#保濕#韓國美妝#韓國化妝品#" at bounding box center [885, 518] width 209 height 37
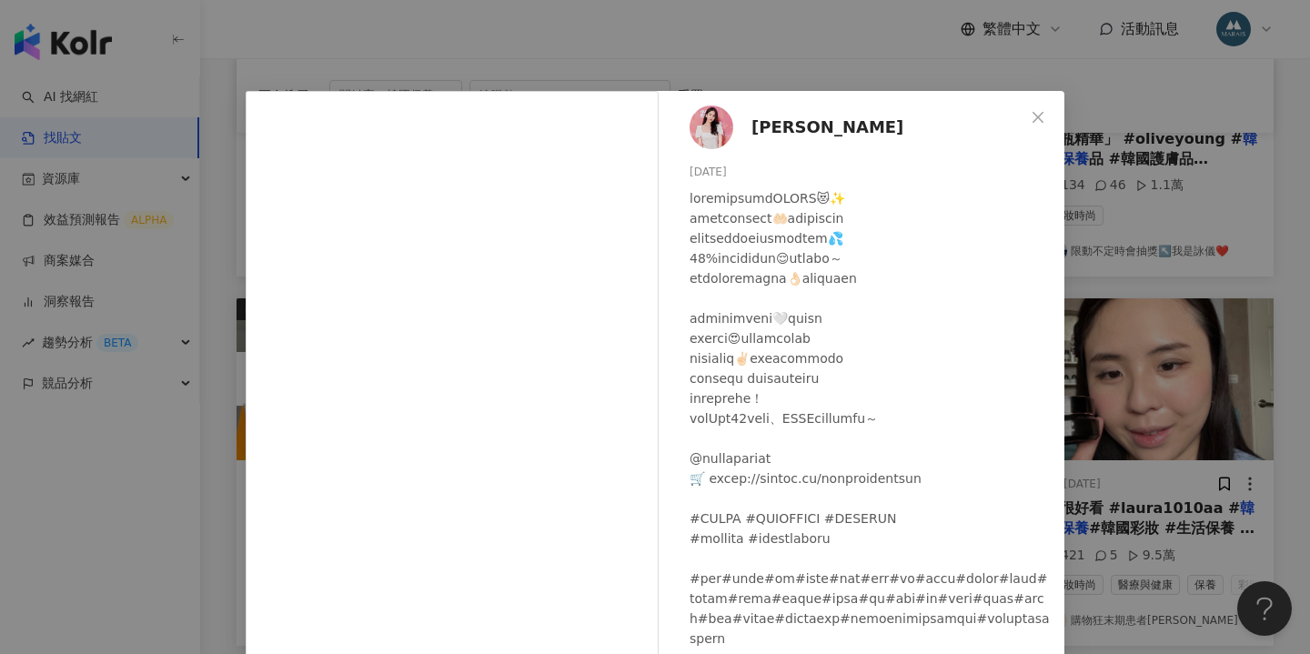
scroll to position [0, 0]
click at [1140, 313] on div "Nina 2024/11/7 830 45 查看原始貼文" at bounding box center [655, 327] width 1310 height 654
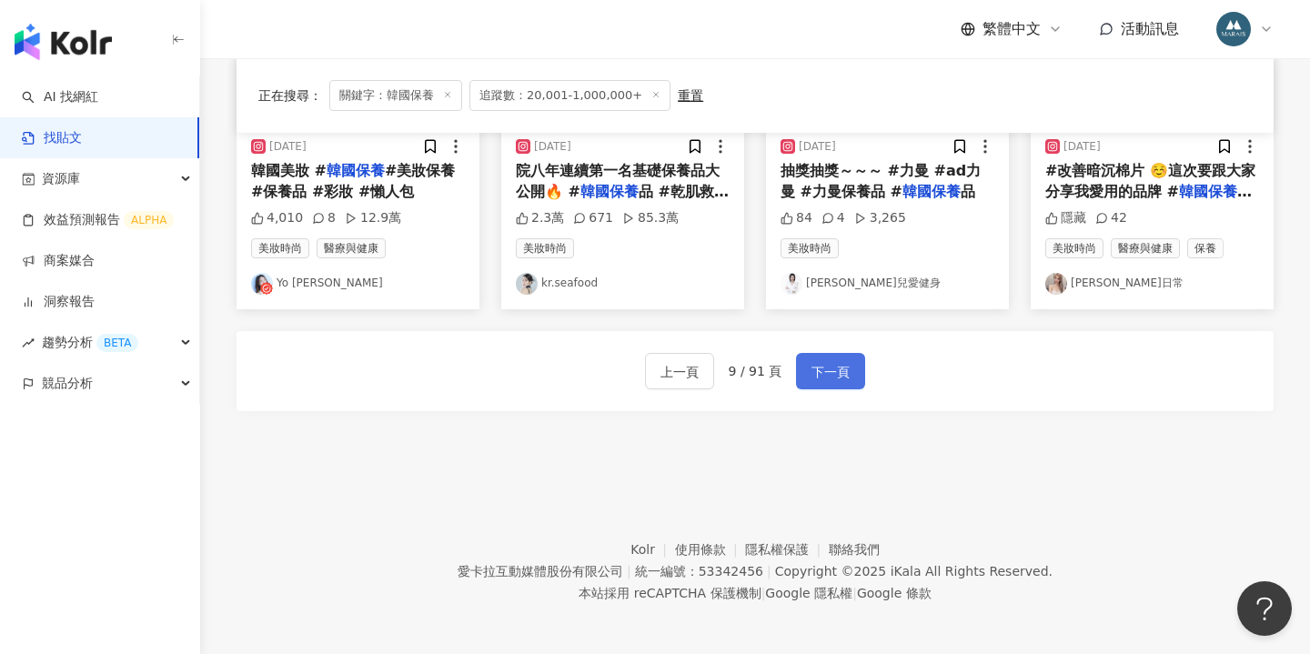
click at [840, 355] on button "下一頁" at bounding box center [830, 371] width 69 height 36
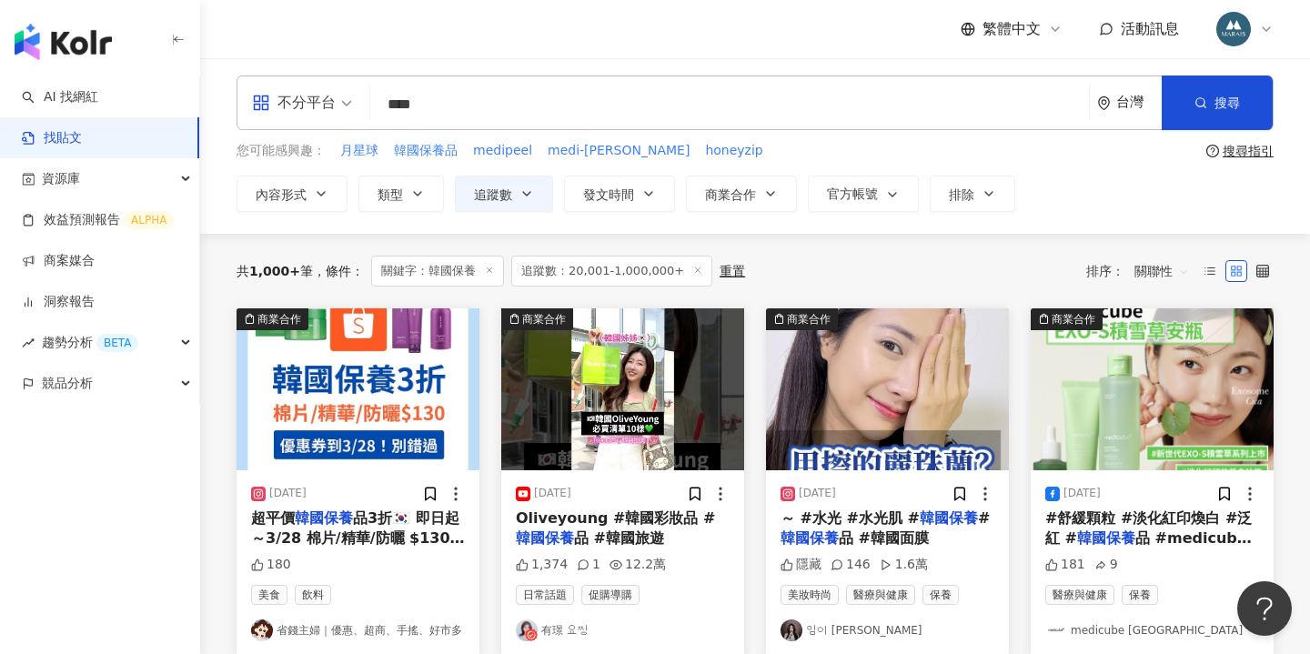
scroll to position [9, 0]
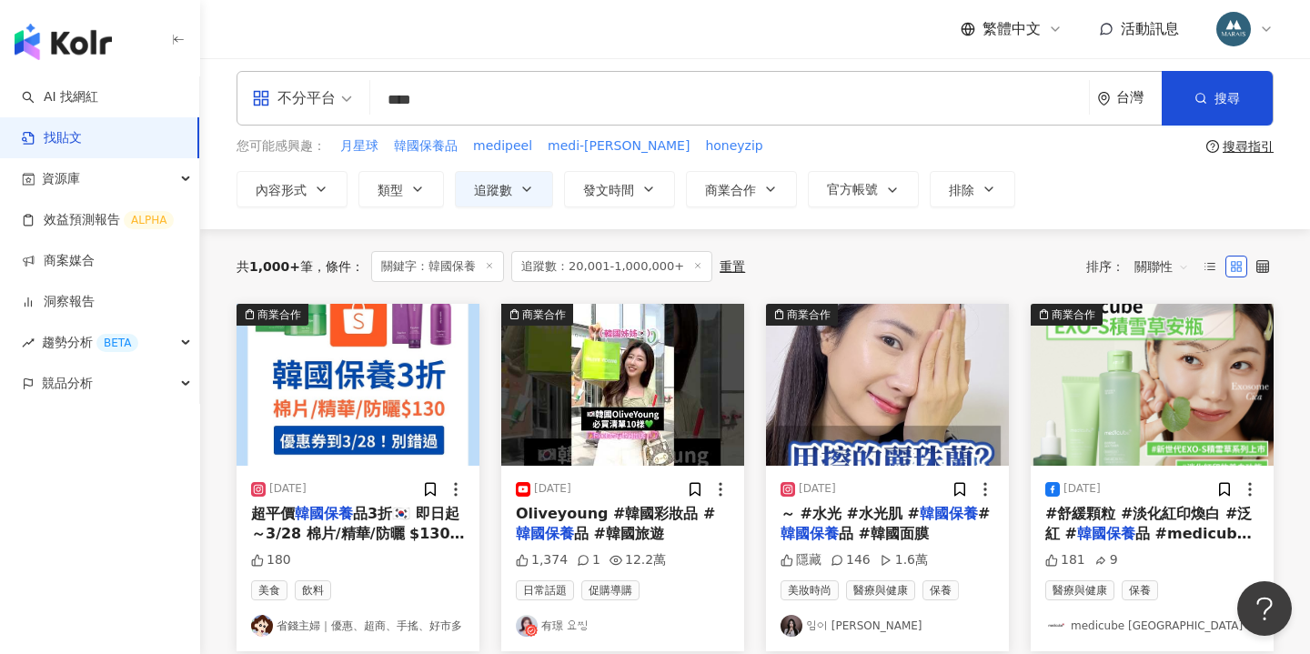
click at [854, 538] on span "品 #韓國面膜" at bounding box center [884, 533] width 90 height 17
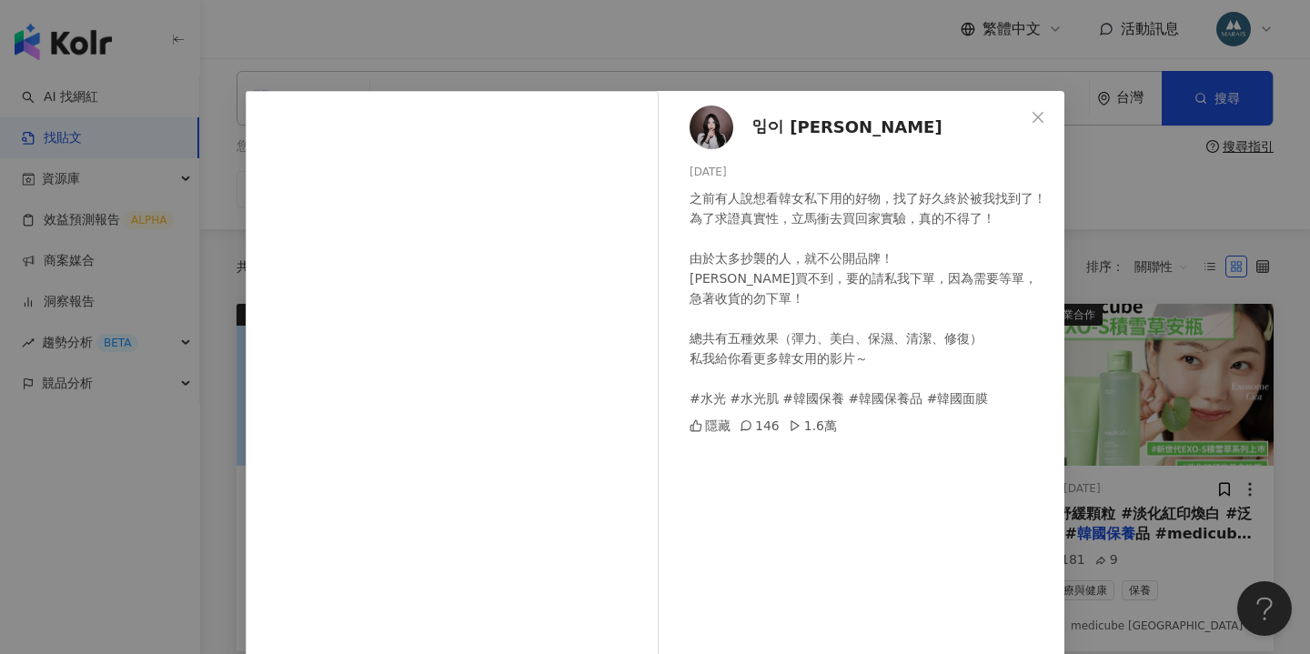
click at [715, 135] on img at bounding box center [712, 128] width 44 height 44
click at [1143, 303] on div "임이 零一 2024/12/2 之前有人說想看韓女私下用的好物，找了好久終於被我找到了！ 為了求證真實性，立馬衝去買回家實驗，真的不得了！ 由於太多抄襲…" at bounding box center [655, 327] width 1310 height 654
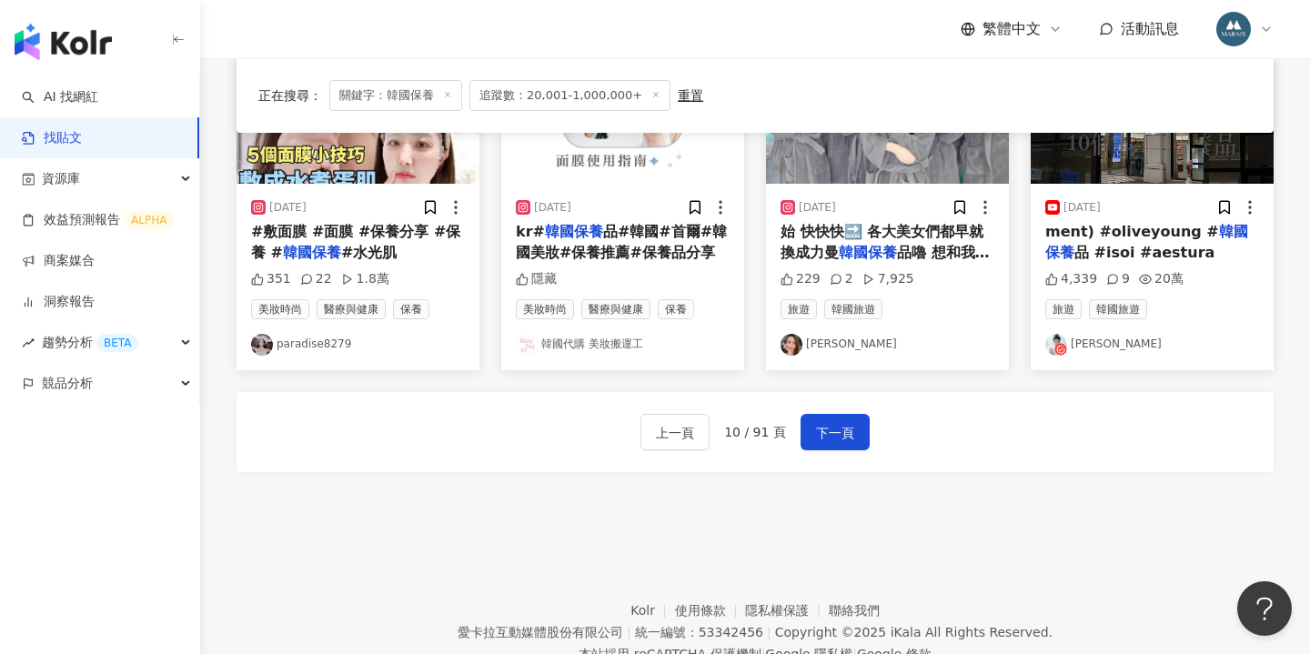
scroll to position [1091, 0]
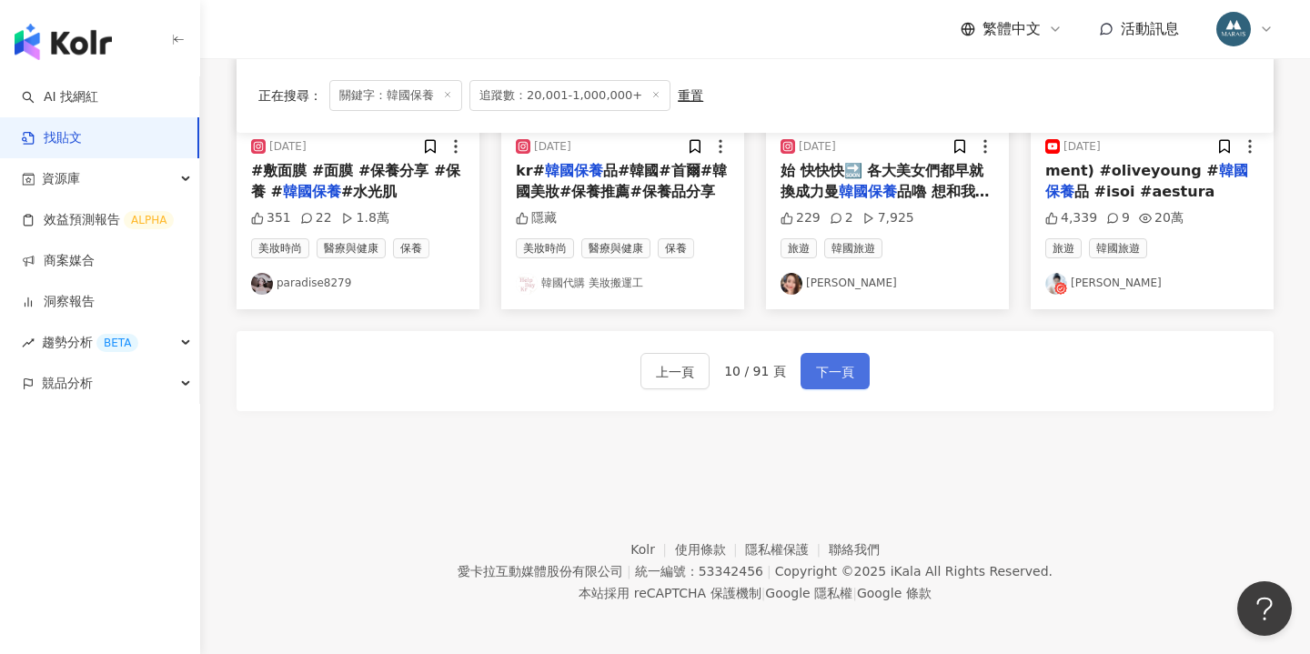
click at [849, 370] on button "下一頁" at bounding box center [835, 371] width 69 height 36
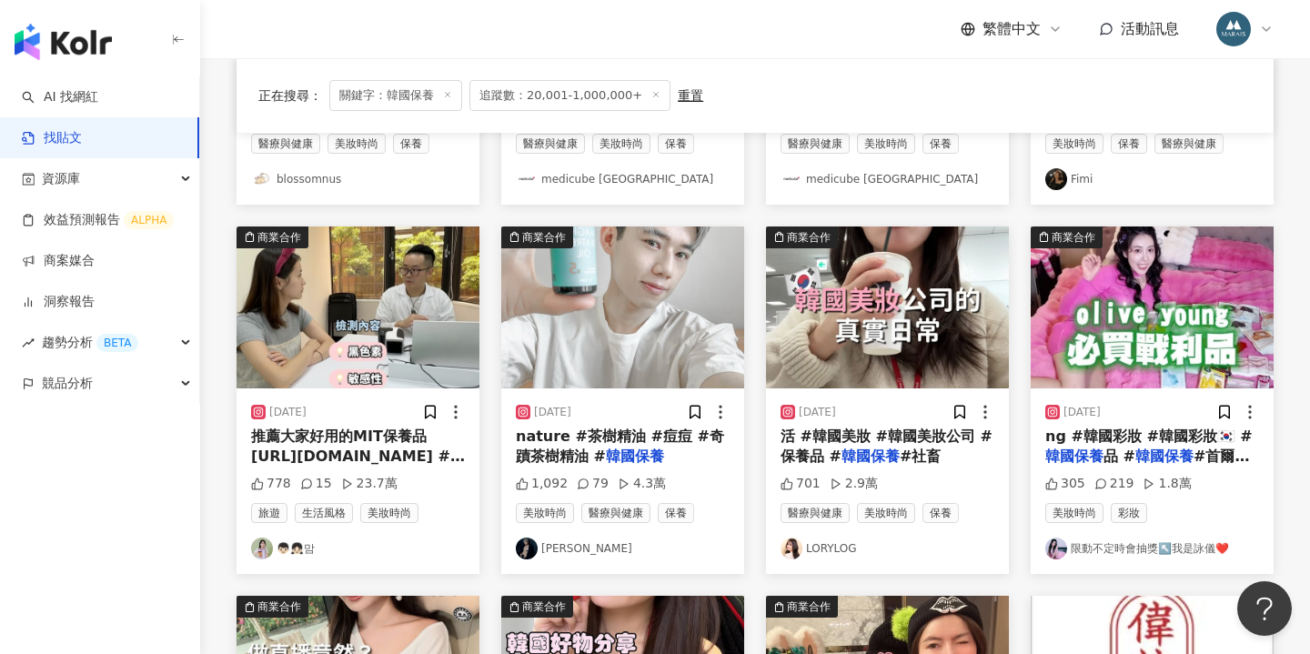
scroll to position [460, 0]
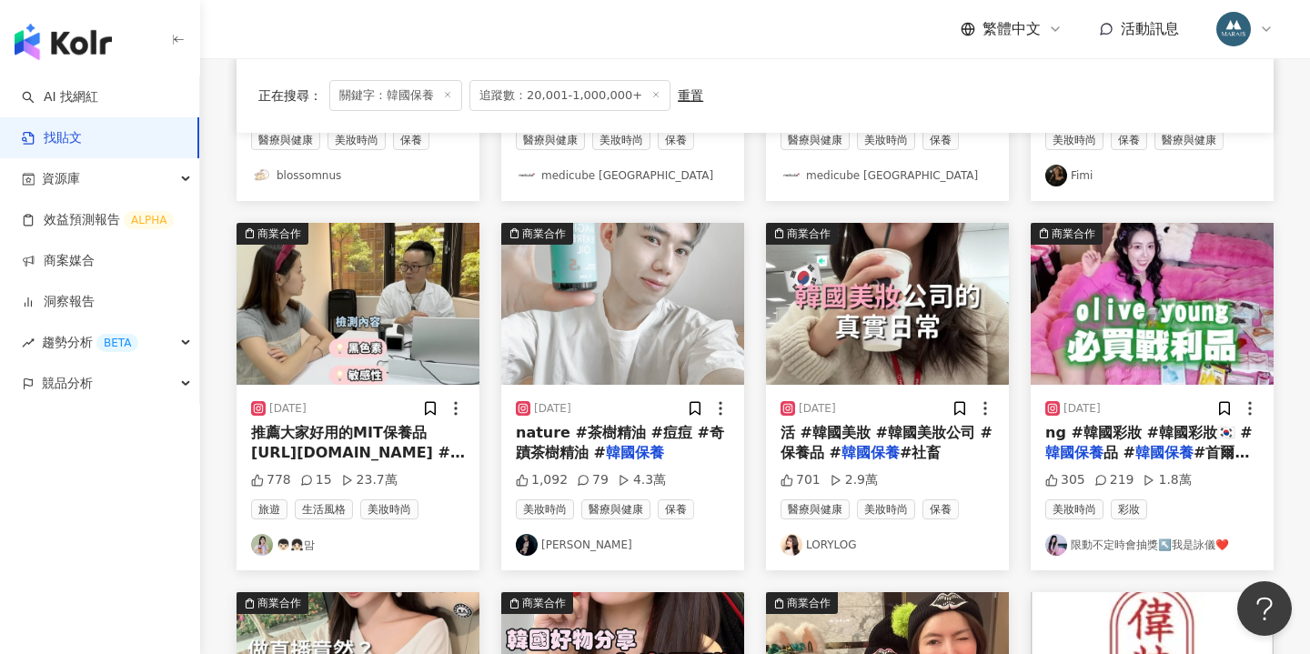
click at [612, 452] on mark "韓國保養" at bounding box center [635, 452] width 58 height 17
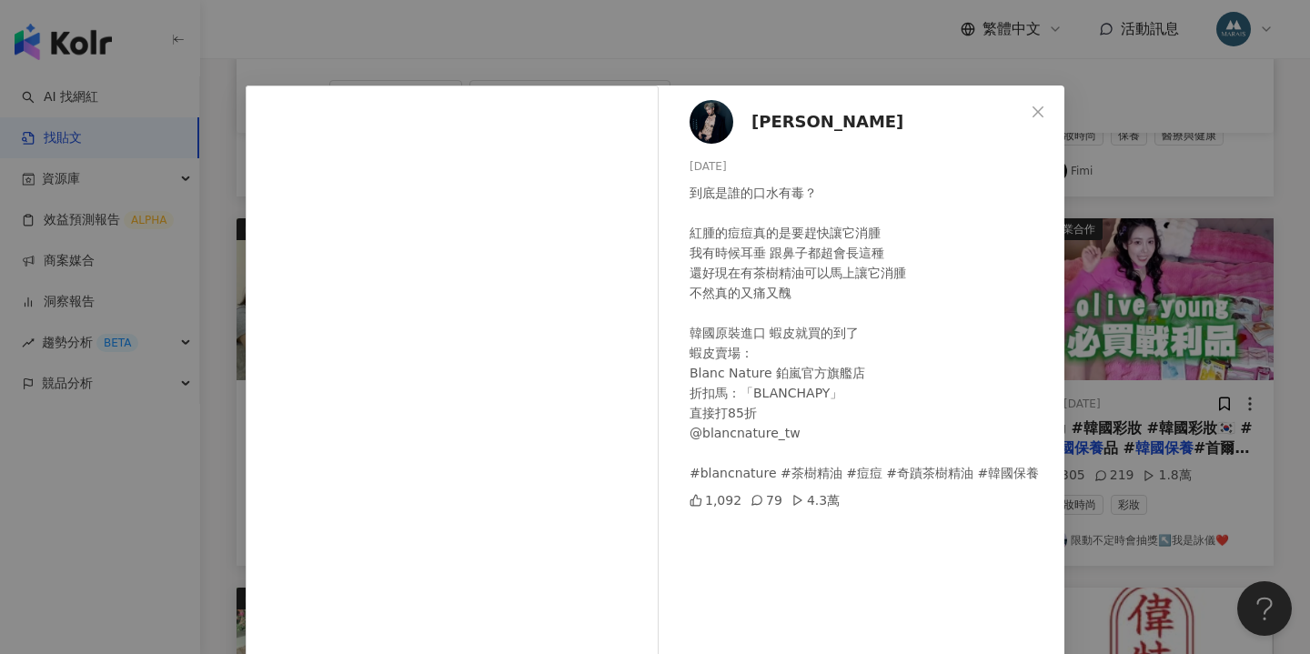
scroll to position [33, 0]
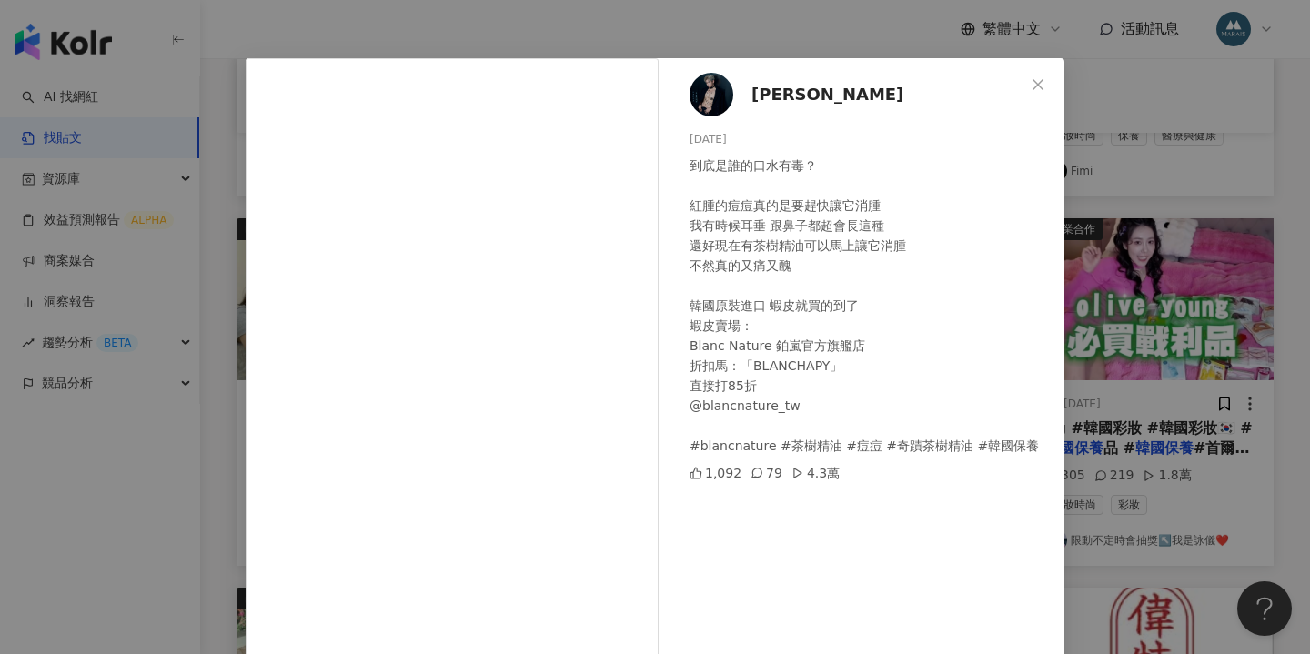
click at [1125, 392] on div "查理 2025/3/4 到底是誰的口水有毒？ 紅腫的痘痘真的是要趕快讓它消腫 我有時候耳垂 跟鼻子都超會長這種 還好現在有茶樹精油可以馬上讓它消腫 不然真的又…" at bounding box center [655, 327] width 1310 height 654
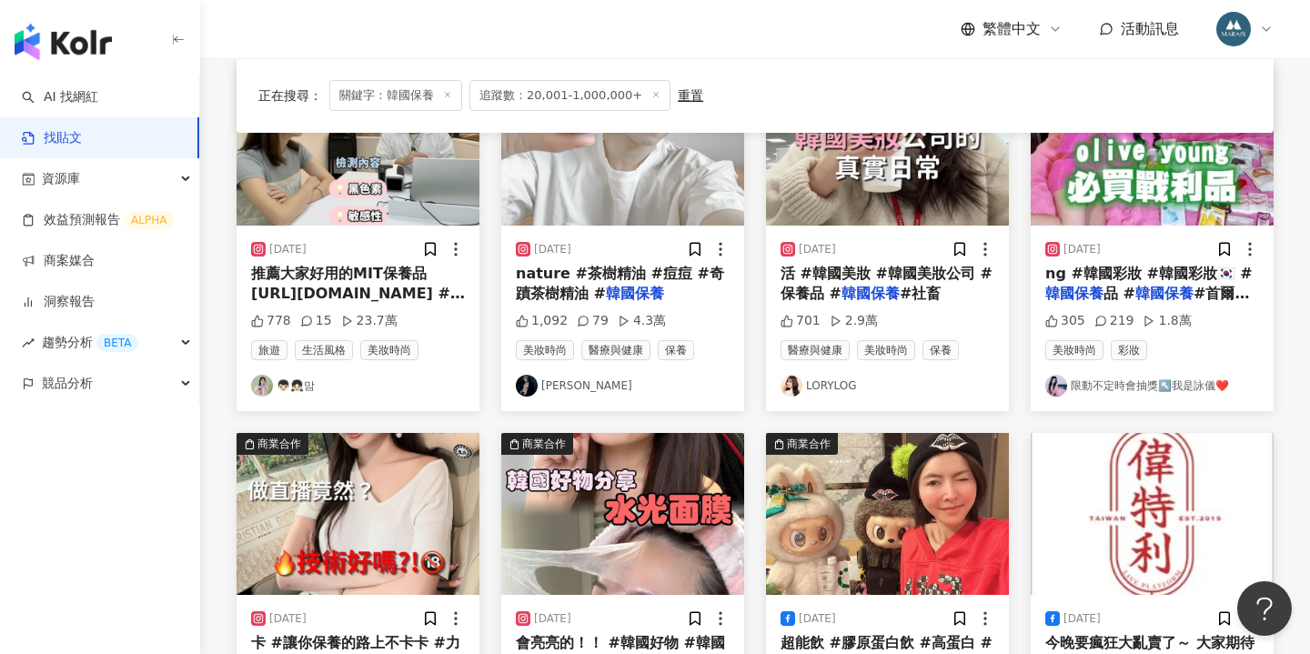
scroll to position [852, 0]
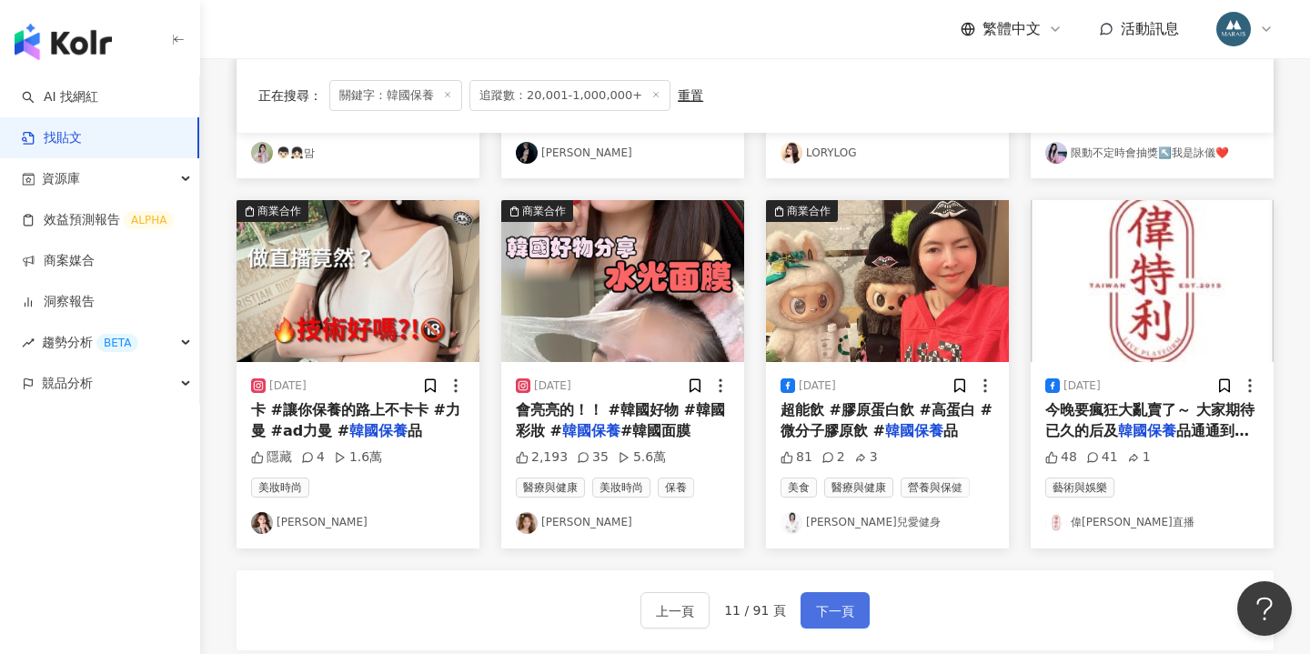
click at [816, 605] on span "下一頁" at bounding box center [835, 612] width 38 height 22
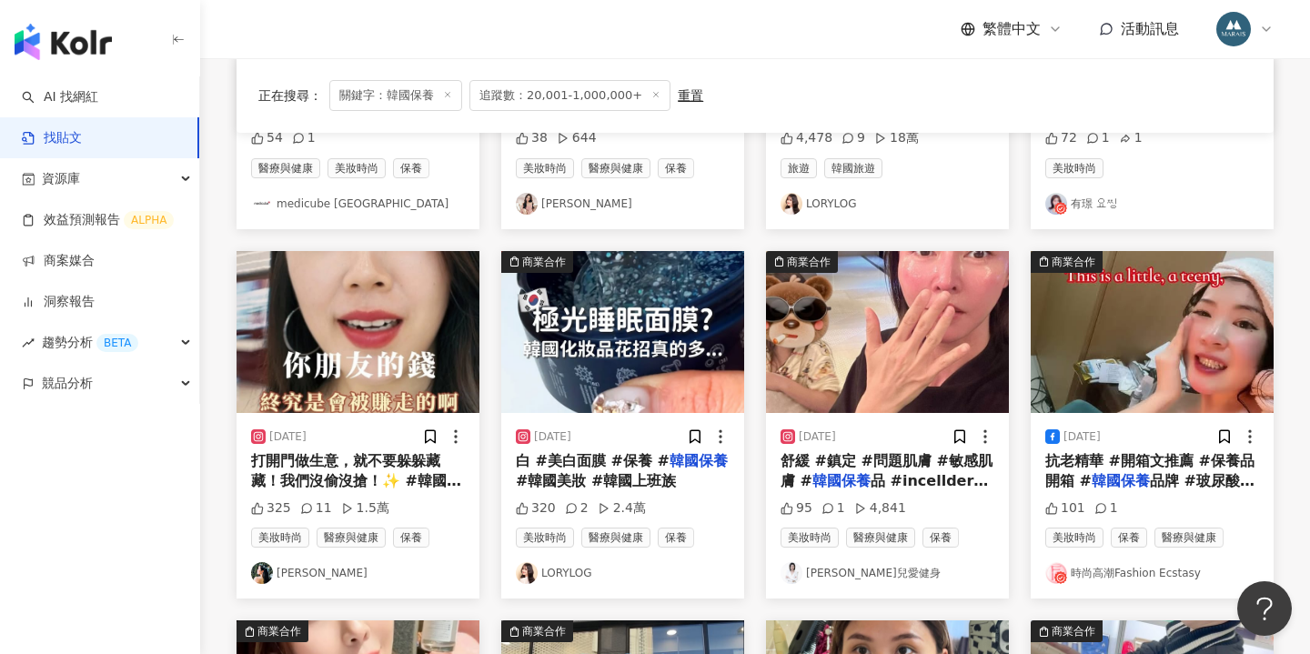
scroll to position [415, 1]
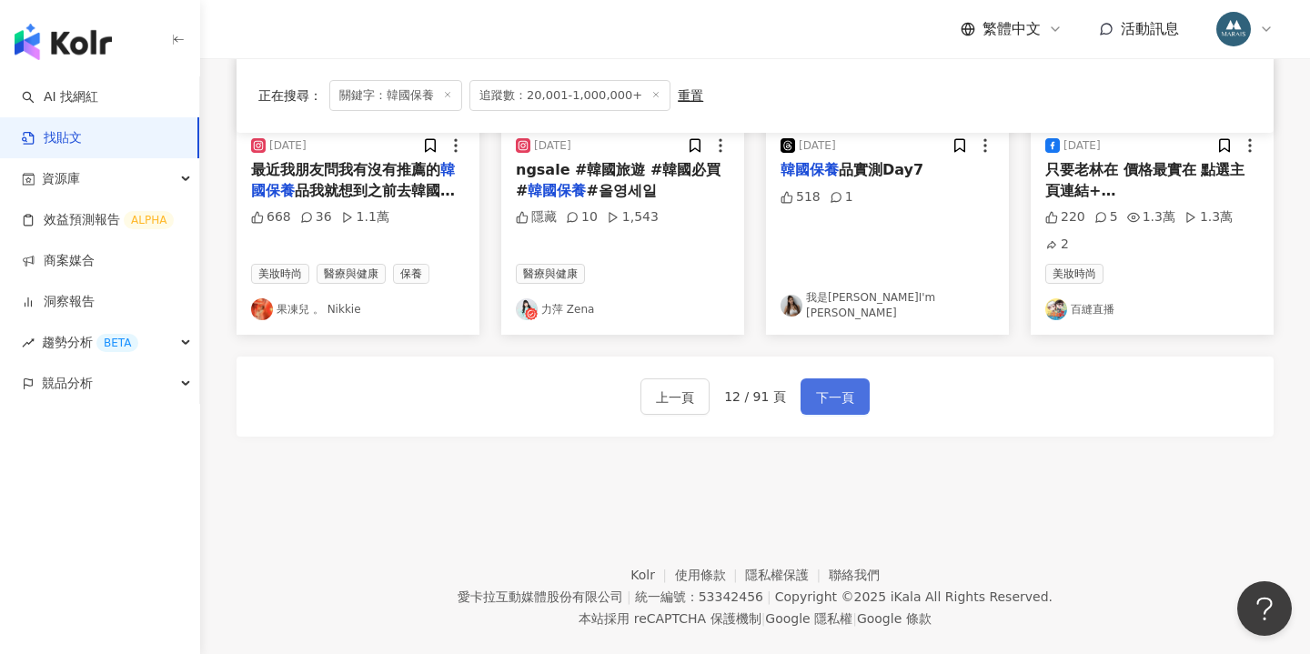
click at [841, 387] on span "下一頁" at bounding box center [835, 398] width 38 height 22
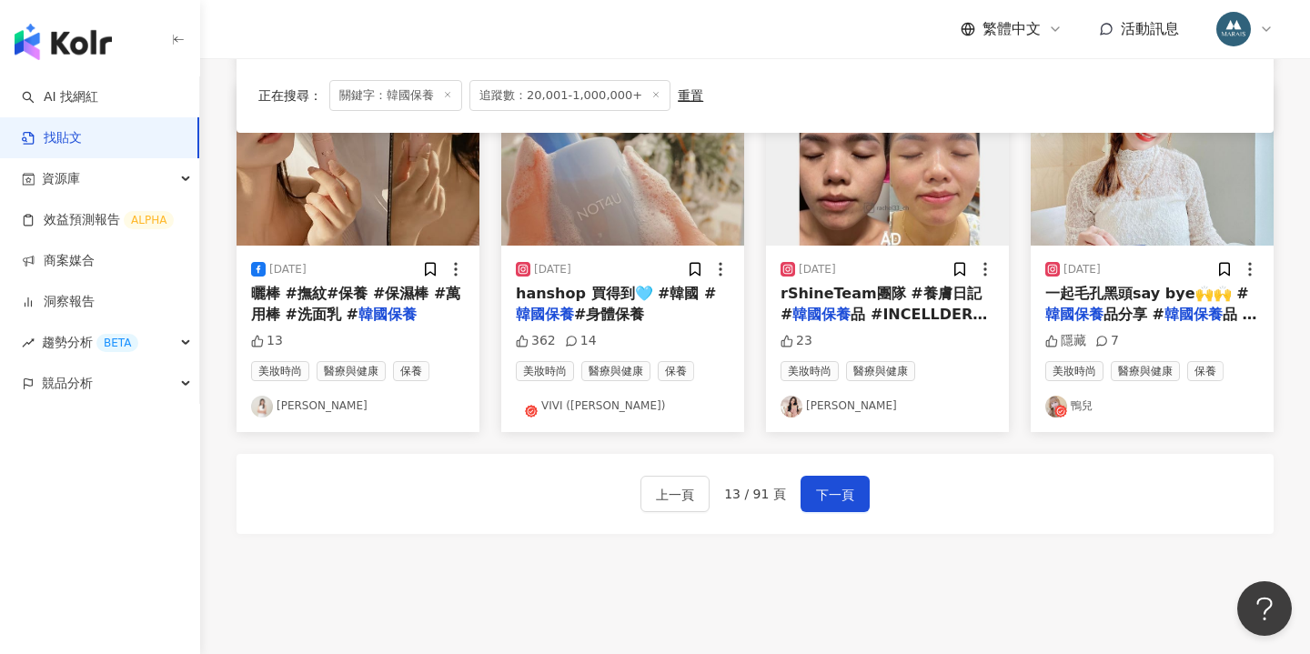
scroll to position [970, 0]
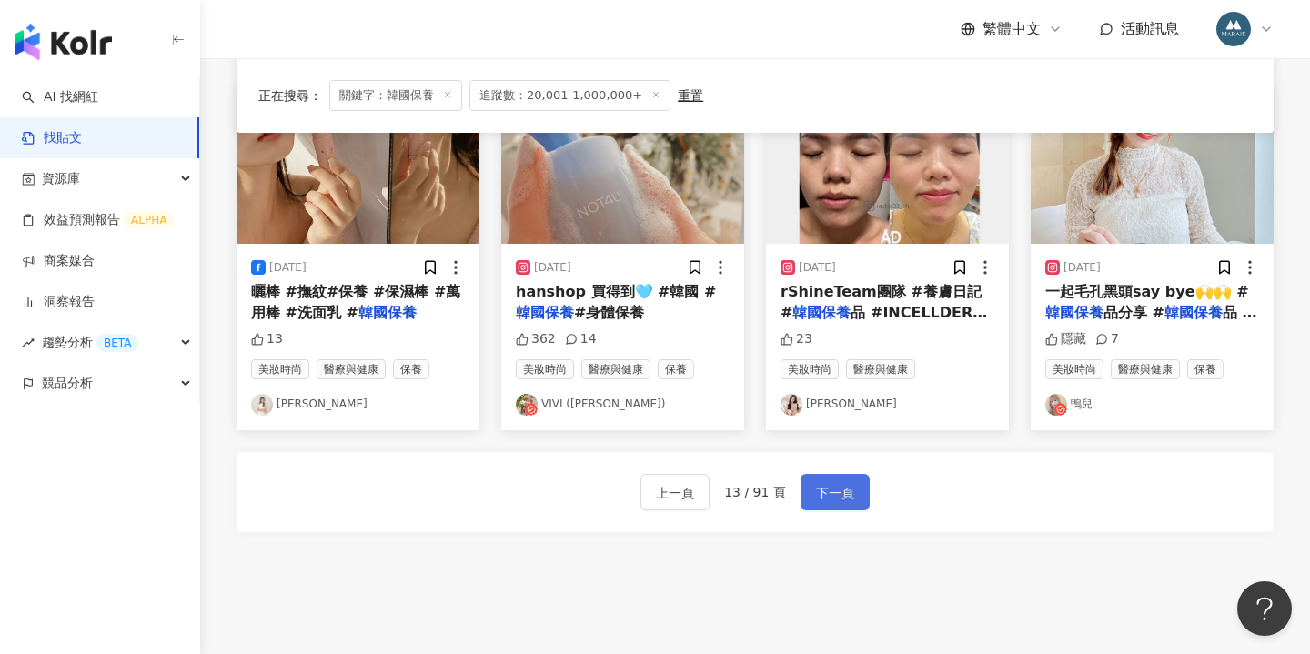
click at [841, 487] on span "下一頁" at bounding box center [835, 493] width 38 height 22
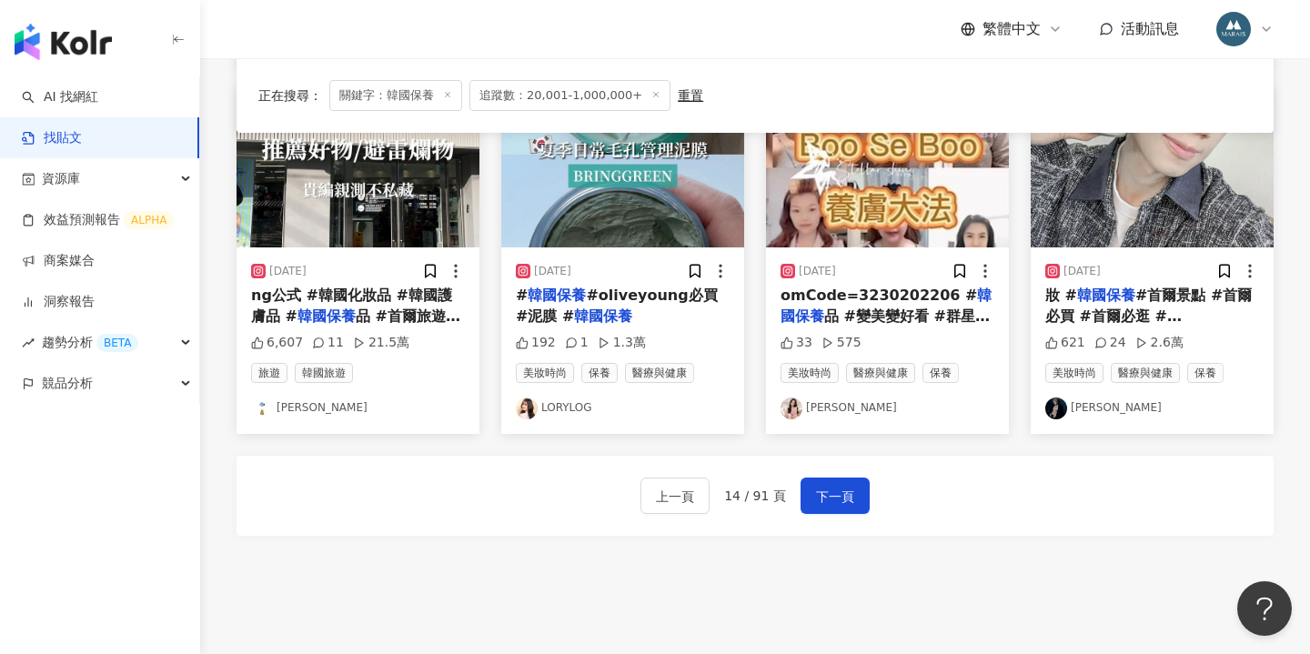
scroll to position [955, 0]
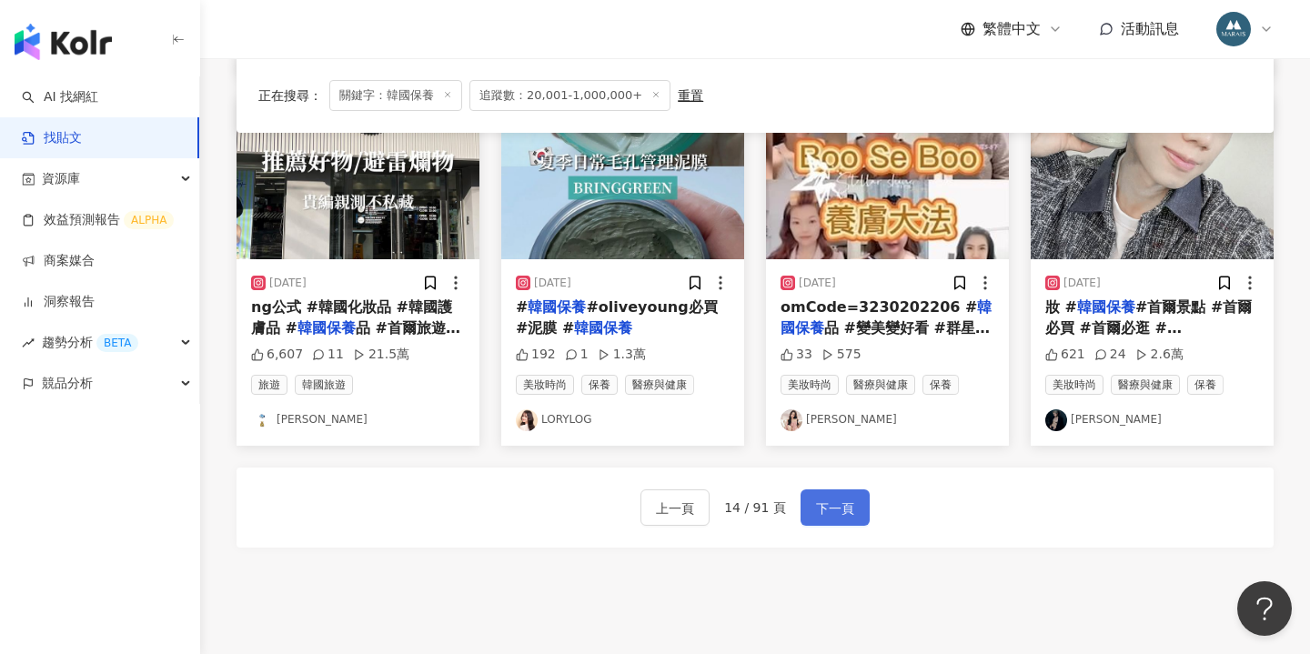
click at [834, 502] on span "下一頁" at bounding box center [835, 509] width 38 height 22
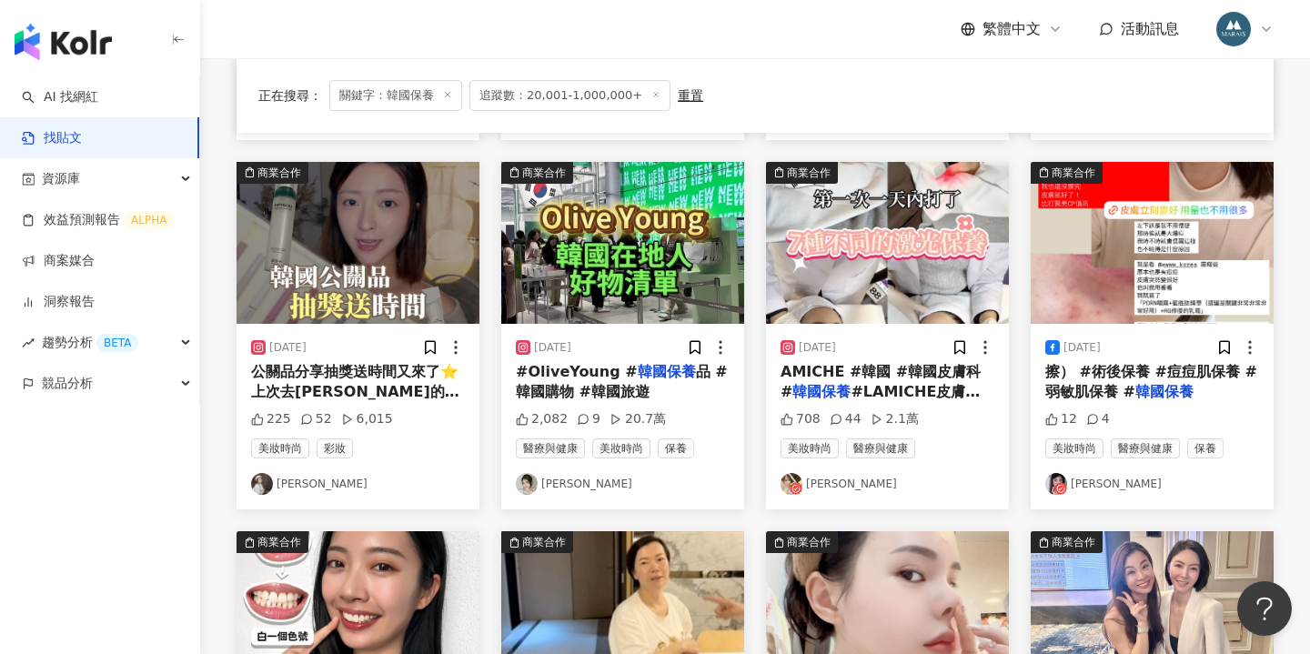
scroll to position [1091, 0]
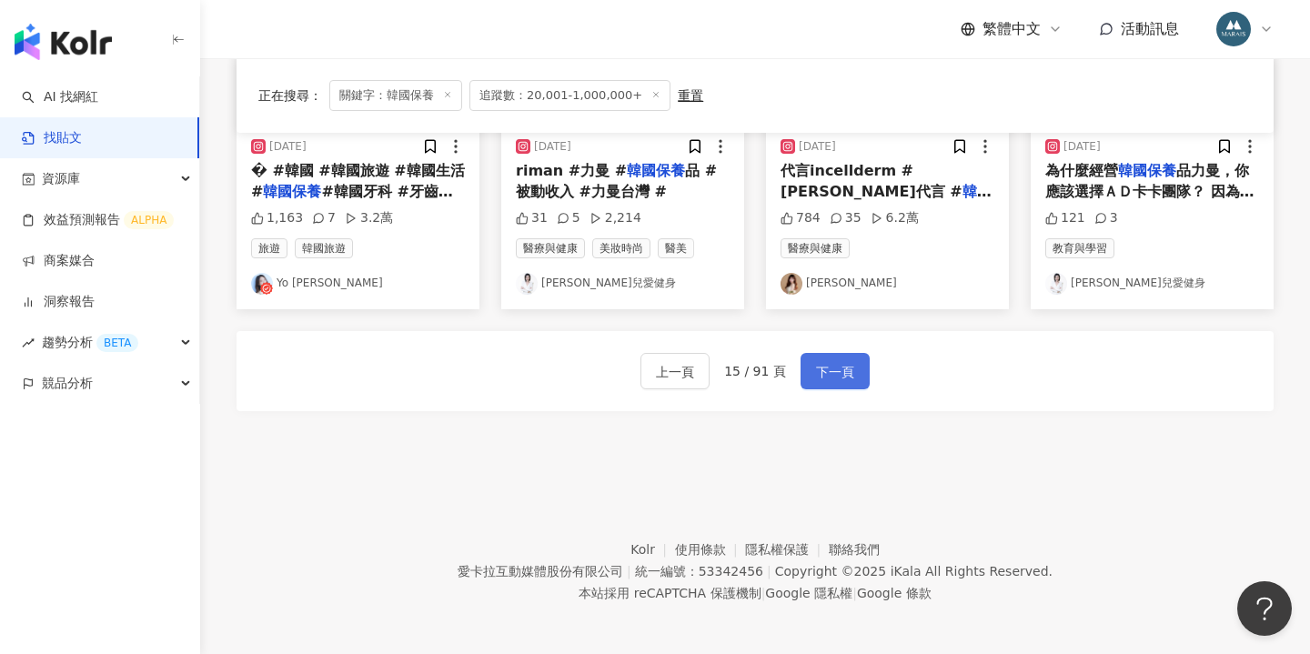
click at [832, 375] on span "下一頁" at bounding box center [835, 372] width 38 height 22
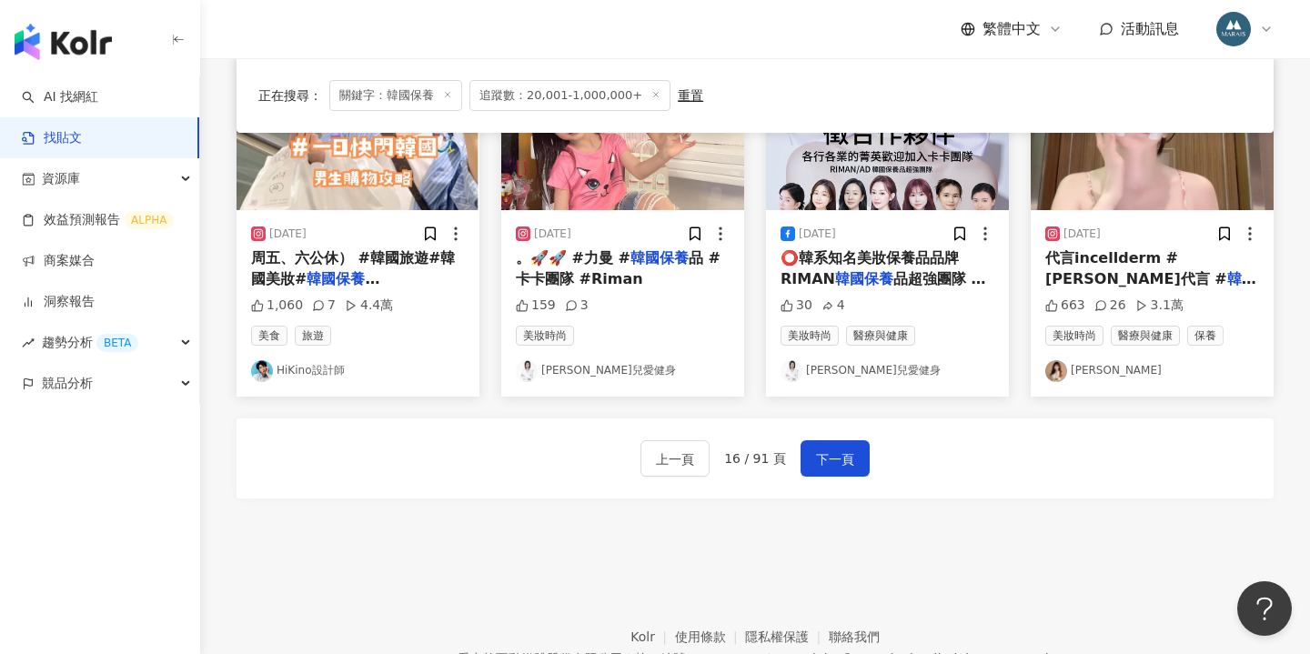
scroll to position [953, 0]
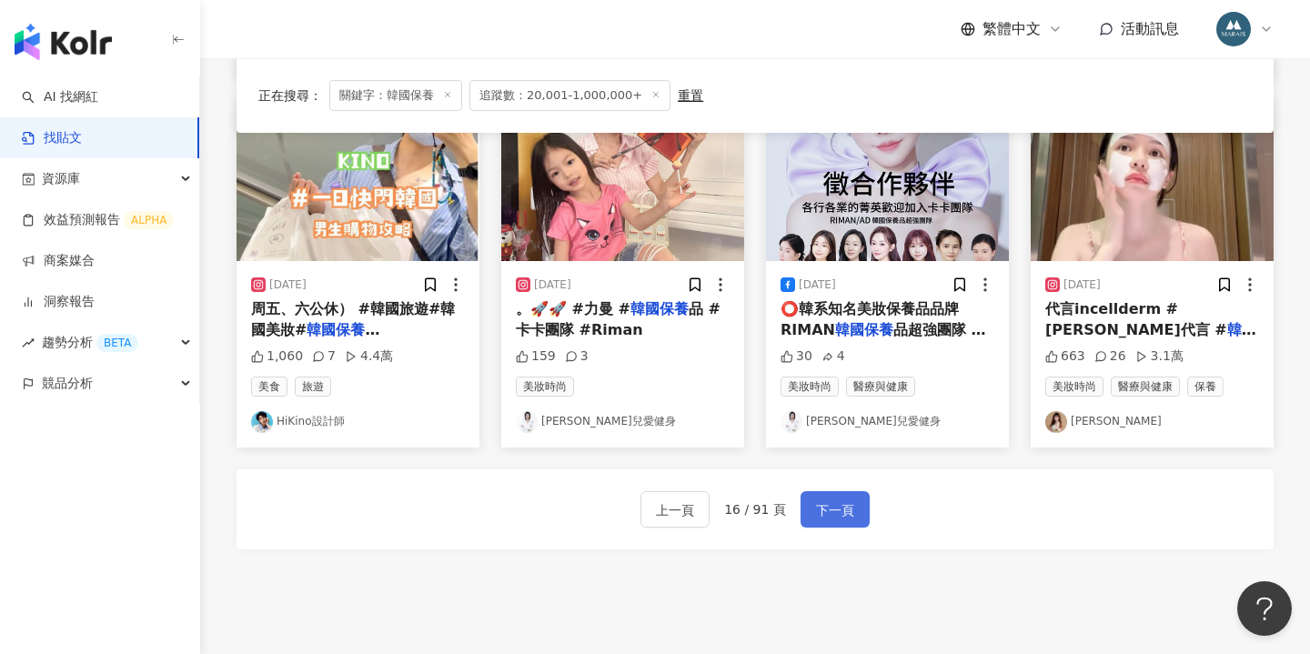
click at [821, 512] on span "下一頁" at bounding box center [835, 511] width 38 height 22
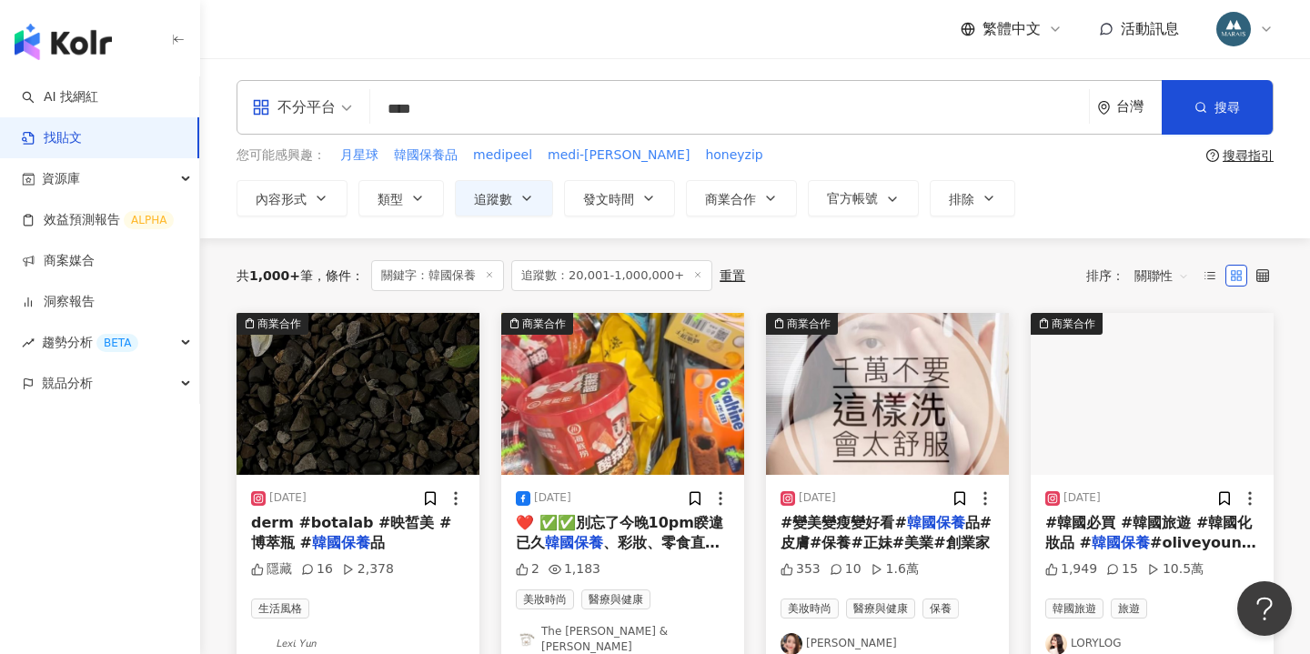
scroll to position [0, 0]
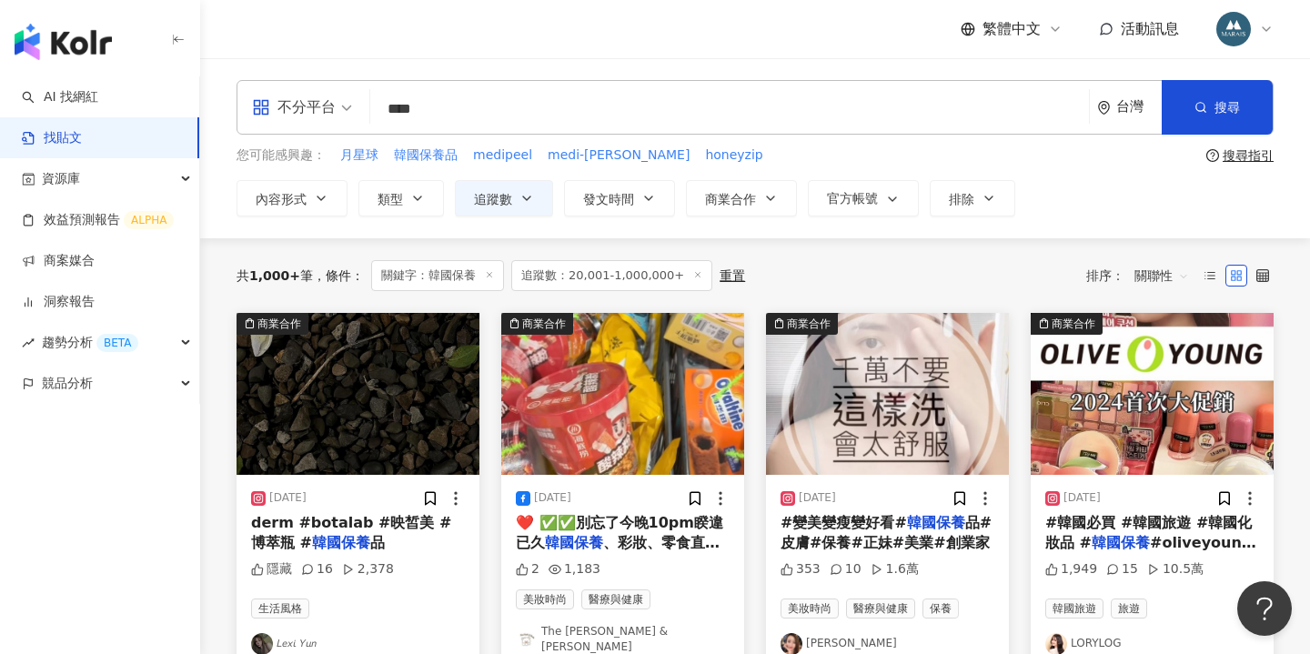
click at [468, 98] on input "****" at bounding box center [730, 108] width 704 height 39
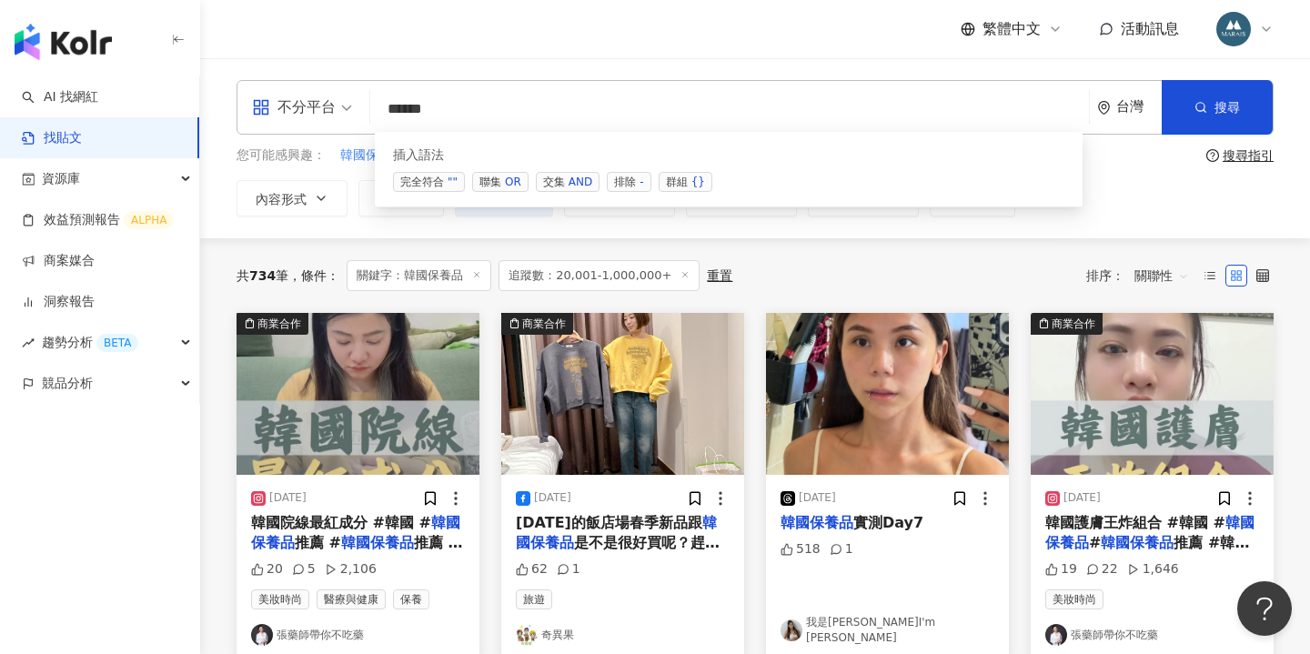
click at [559, 180] on span "交集 AND" at bounding box center [568, 182] width 64 height 20
click at [692, 177] on div "{}" at bounding box center [699, 182] width 14 height 18
click at [496, 109] on input "**********" at bounding box center [730, 108] width 704 height 39
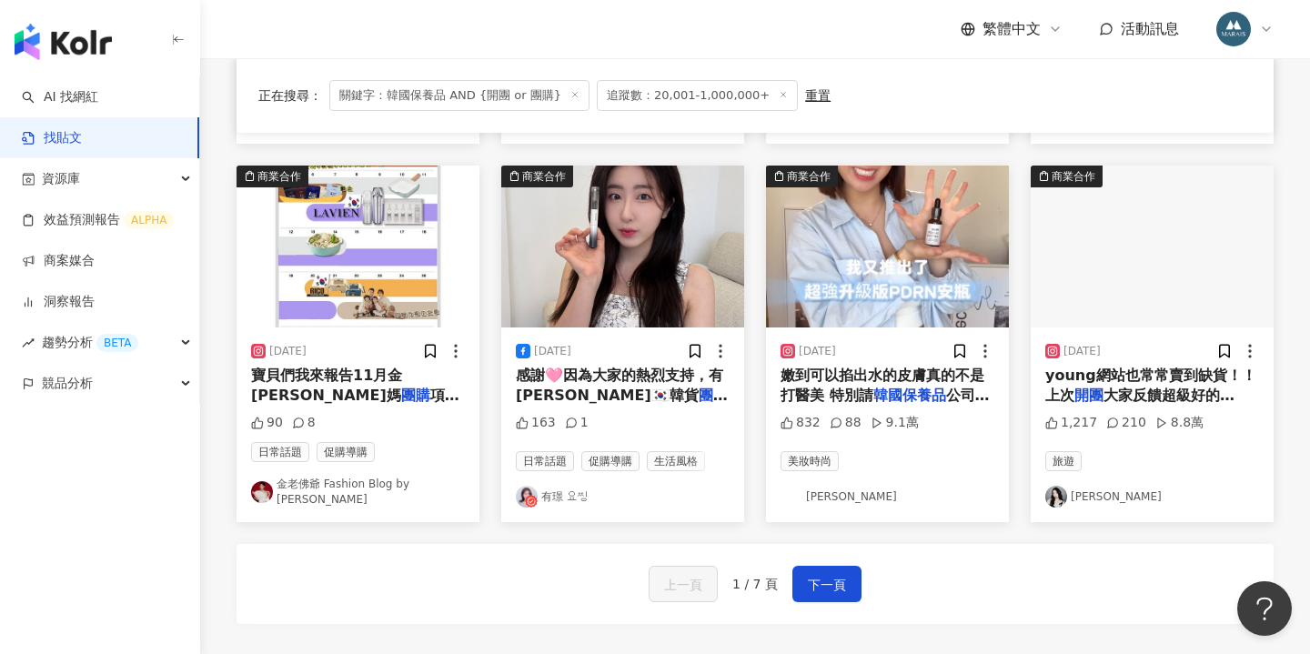
scroll to position [899, 0]
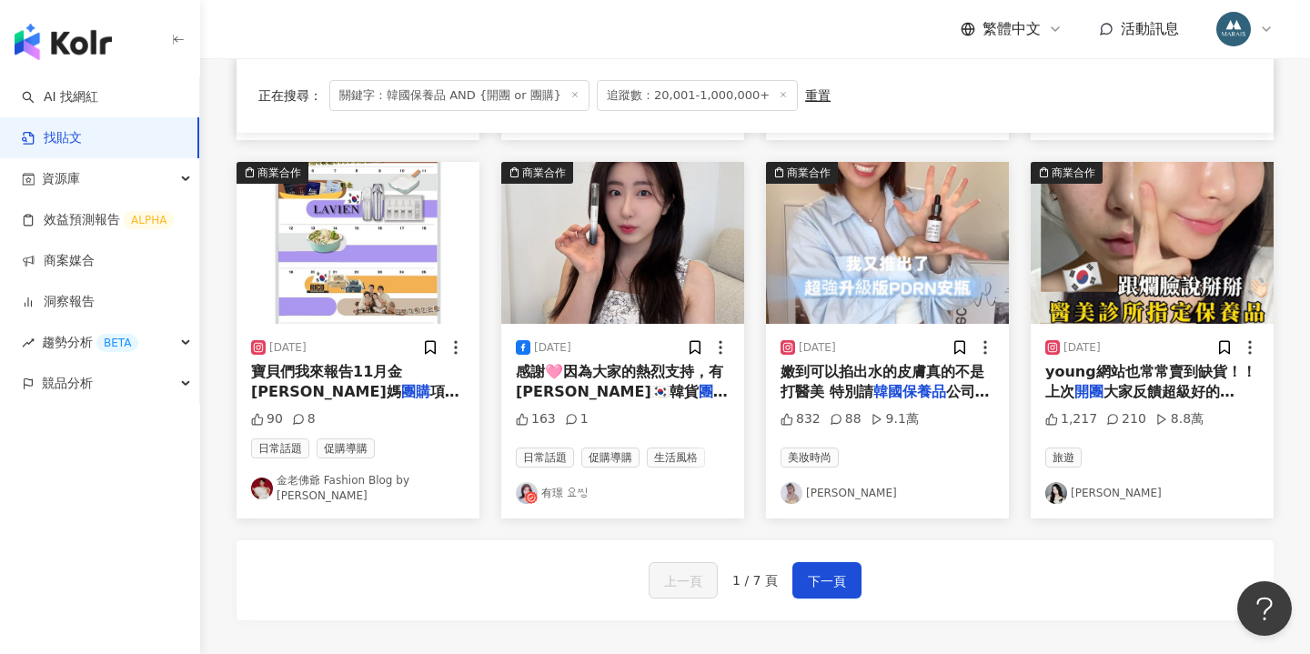
click at [874, 383] on mark "韓國保養品" at bounding box center [910, 391] width 73 height 17
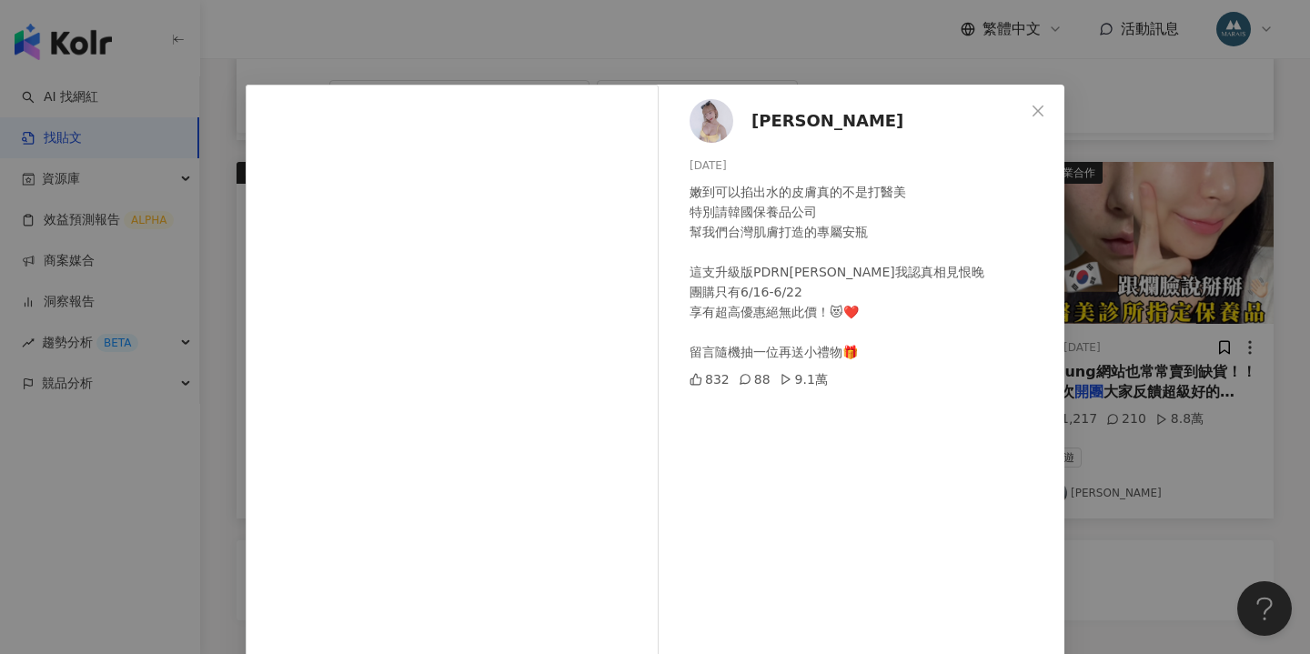
scroll to position [12, 0]
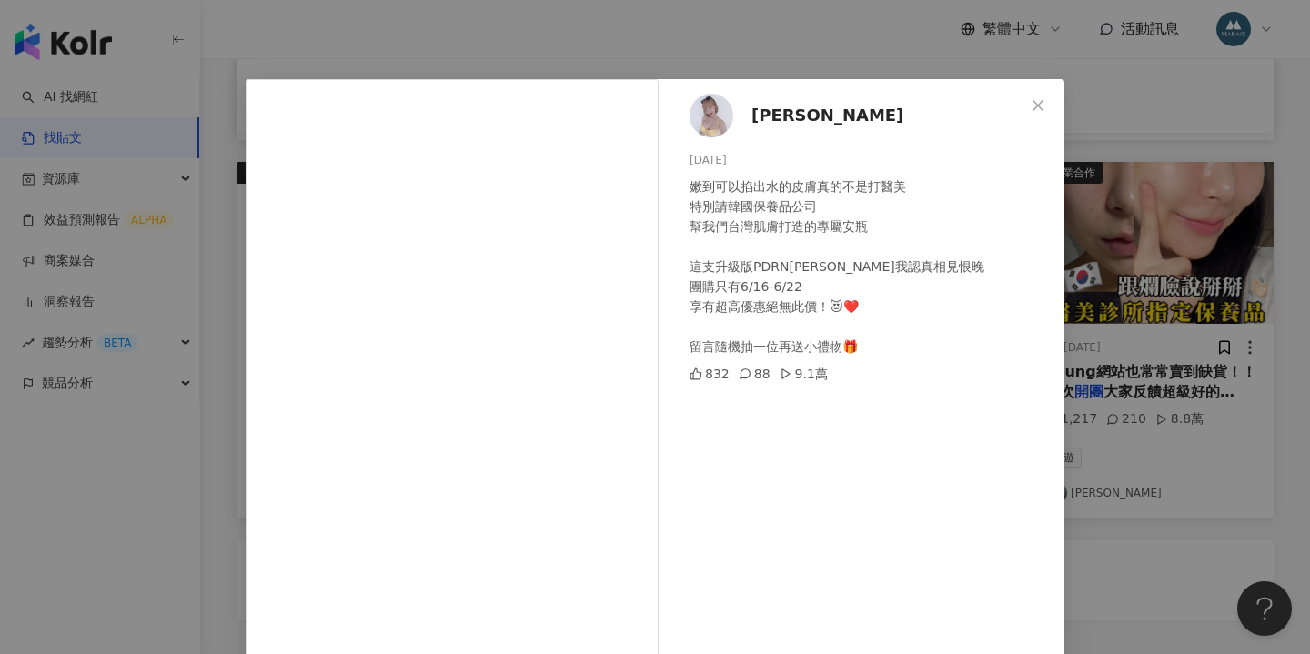
click at [1122, 387] on div "Yu Mien 2025/6/16 嫩到可以掐出水的皮膚真的不是打醫美 特別請韓國保養品公司 幫我們台灣肌膚打造的專屬安瓶 這支升級版PDRN安瓶我認真相見恨…" at bounding box center [655, 327] width 1310 height 654
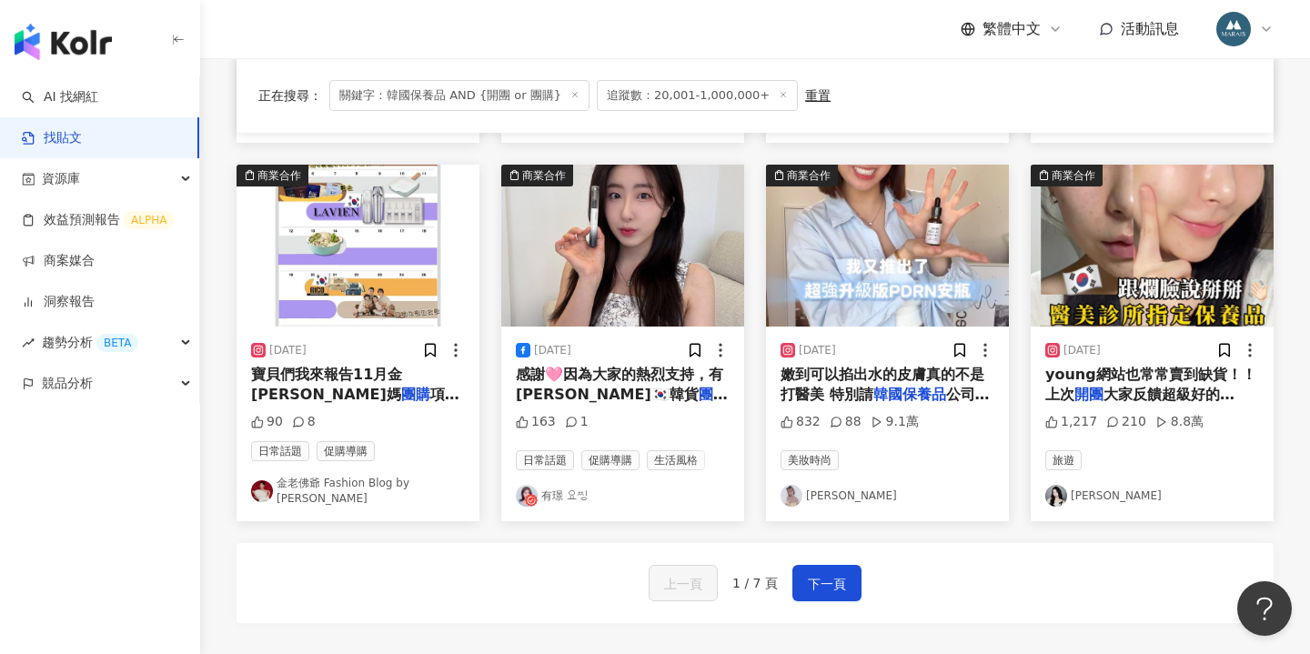
scroll to position [898, 0]
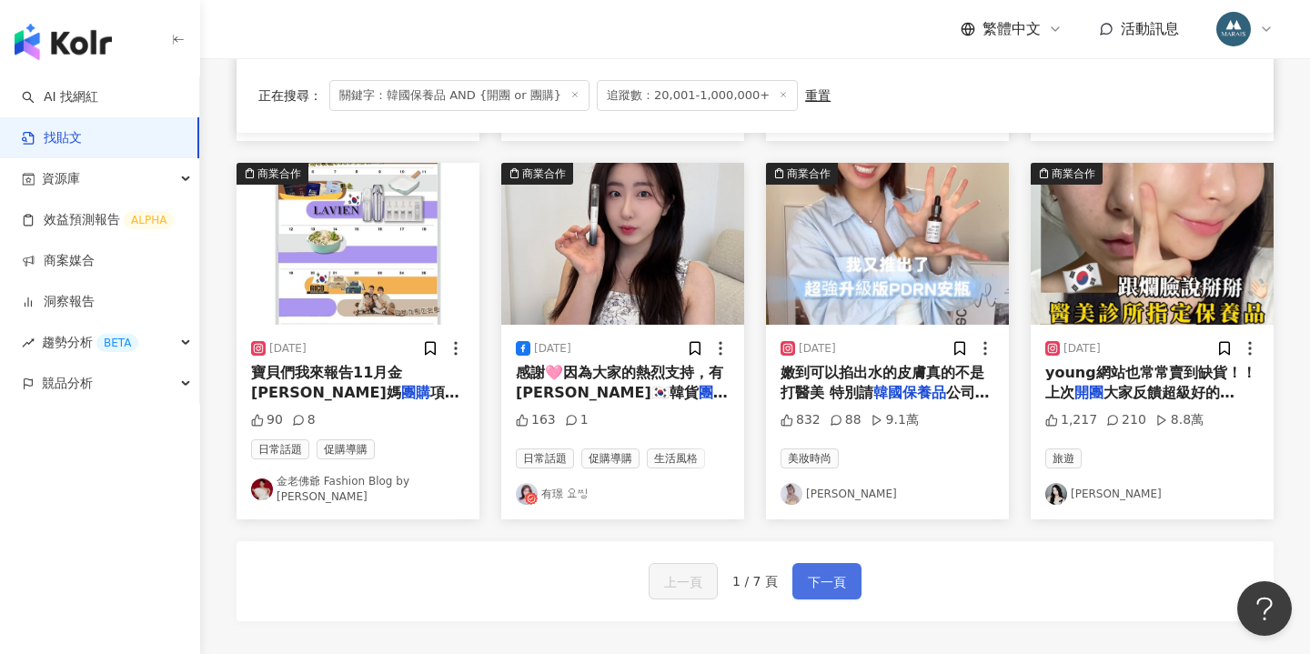
click at [818, 571] on span "下一頁" at bounding box center [827, 582] width 38 height 22
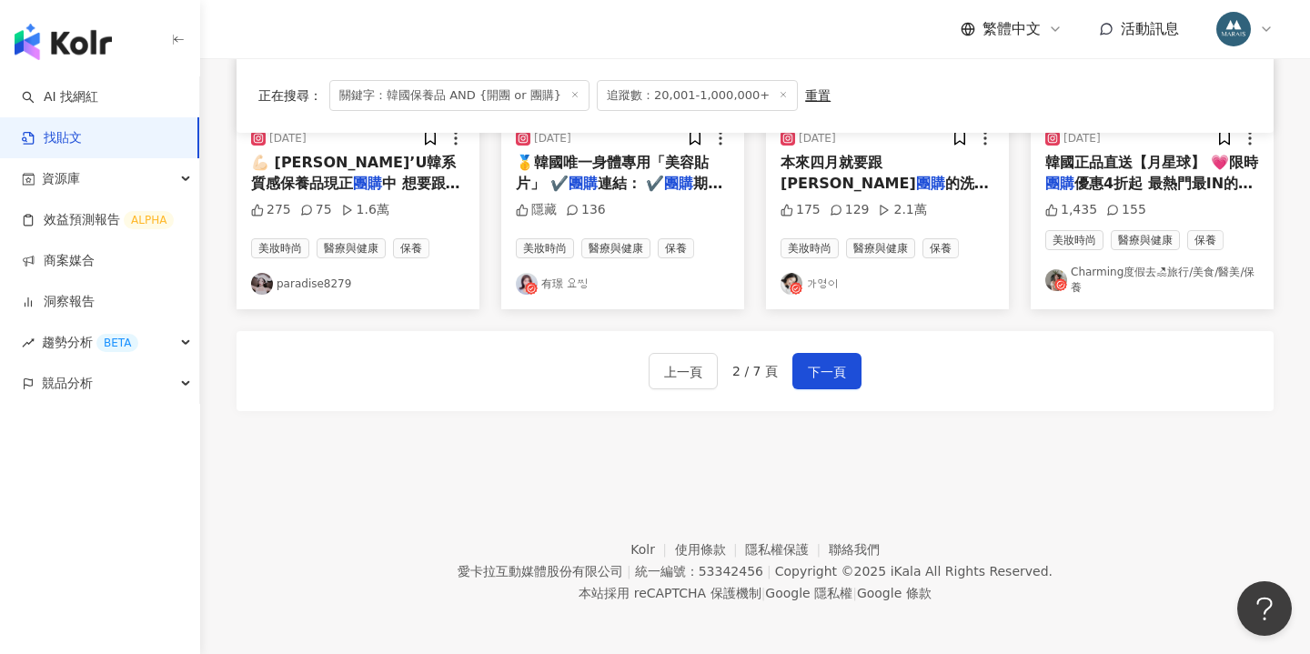
scroll to position [1098, 0]
click at [818, 365] on span "下一頁" at bounding box center [827, 373] width 38 height 22
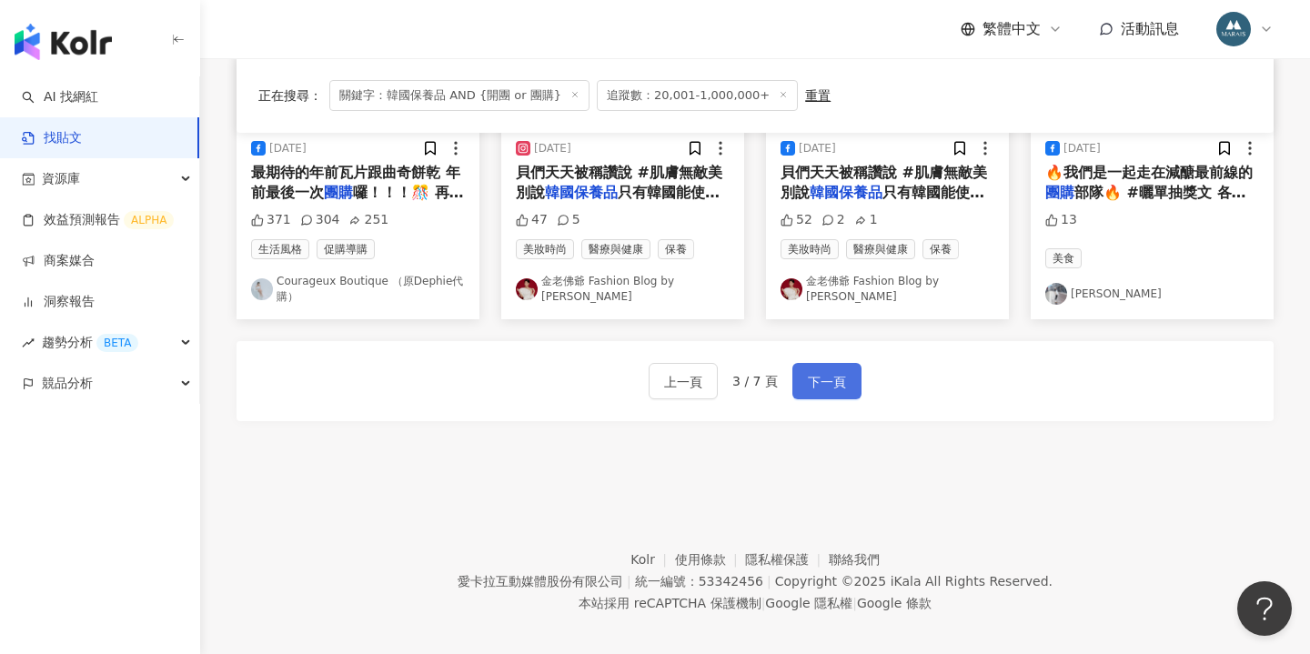
click at [803, 363] on button "下一頁" at bounding box center [827, 381] width 69 height 36
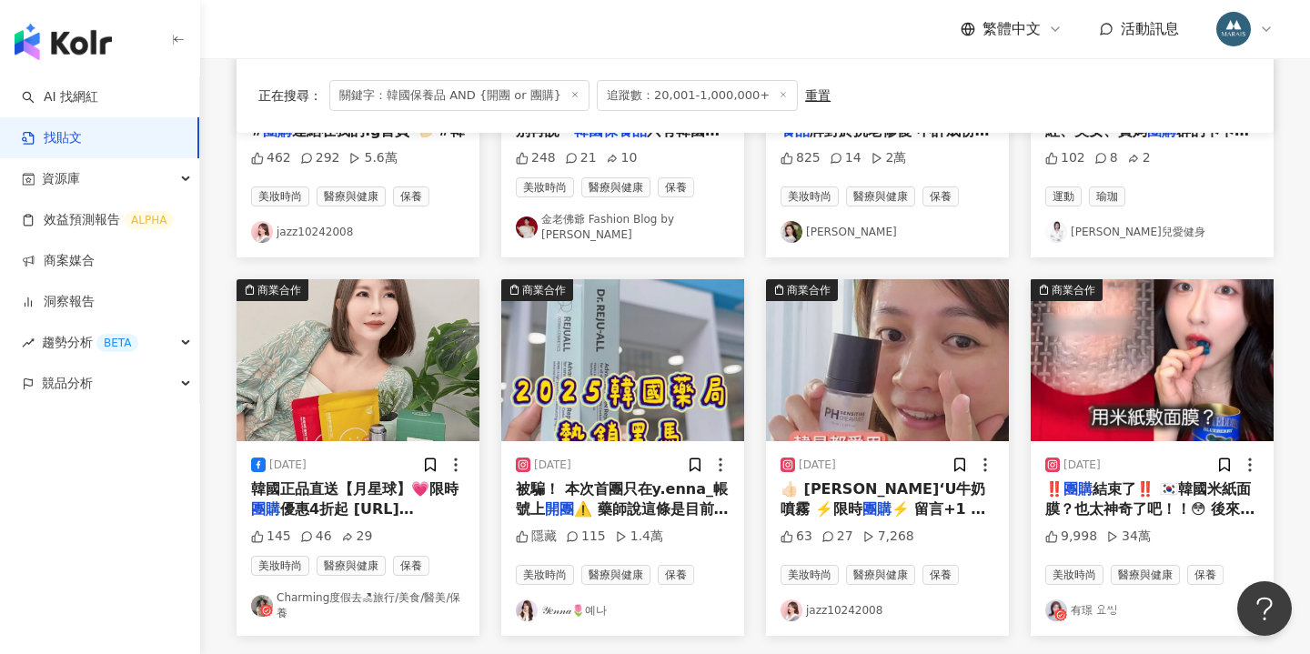
scroll to position [783, 0]
click at [624, 502] on span "⚠️ 藥師說這條是目前韓國人氣最高" at bounding box center [622, 529] width 213 height 58
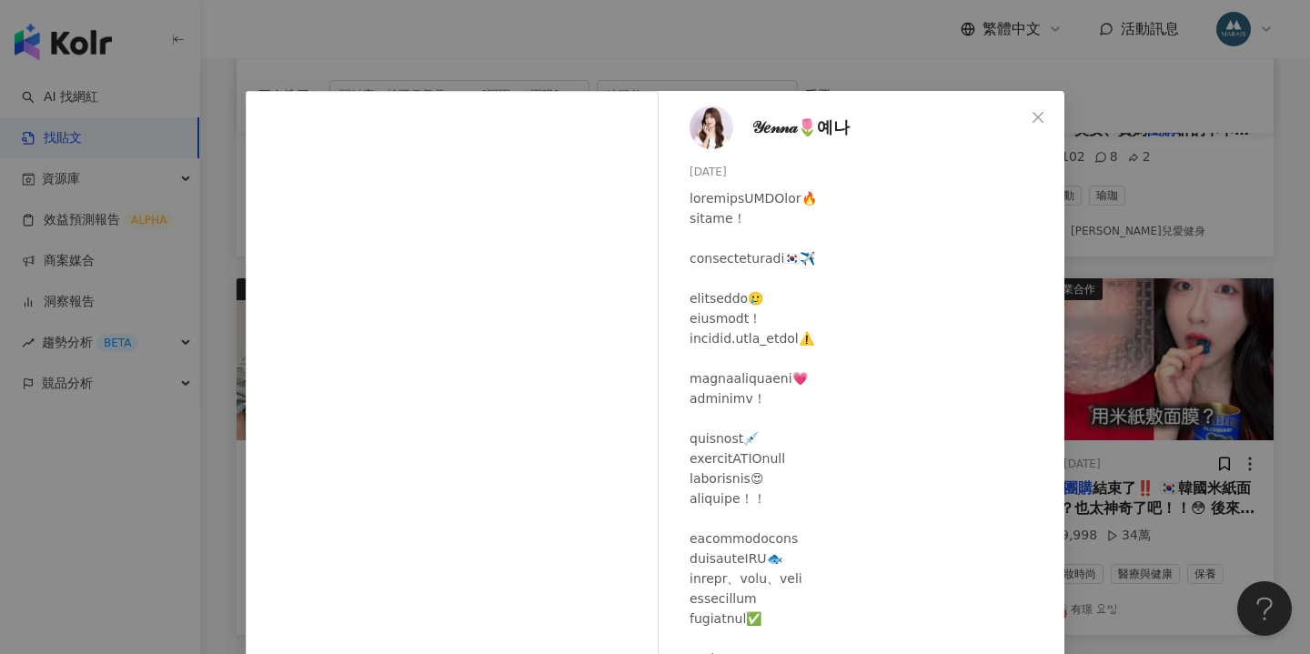
click at [710, 133] on img at bounding box center [712, 128] width 44 height 44
click at [691, 52] on div "𝒴𝑒𝓃𝓃𝒶🌷예나 2025/9/2 隱藏 115 1.4萬 查看原始貼文" at bounding box center [655, 327] width 1310 height 654
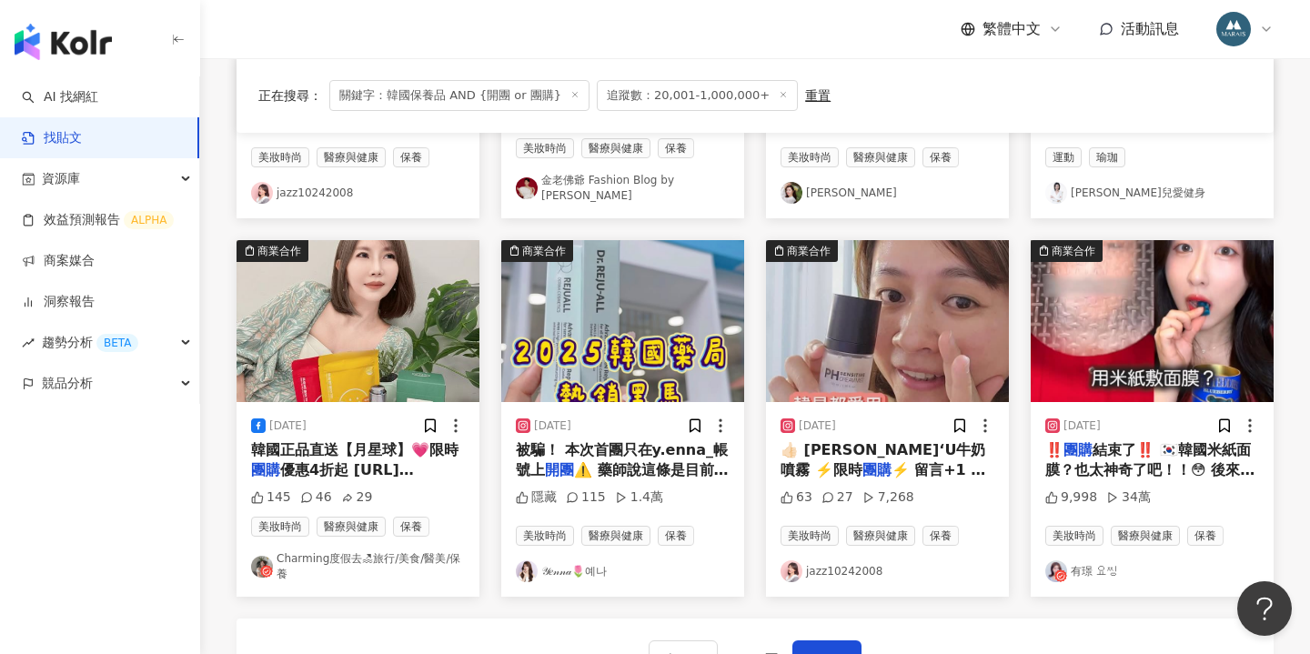
scroll to position [842, 0]
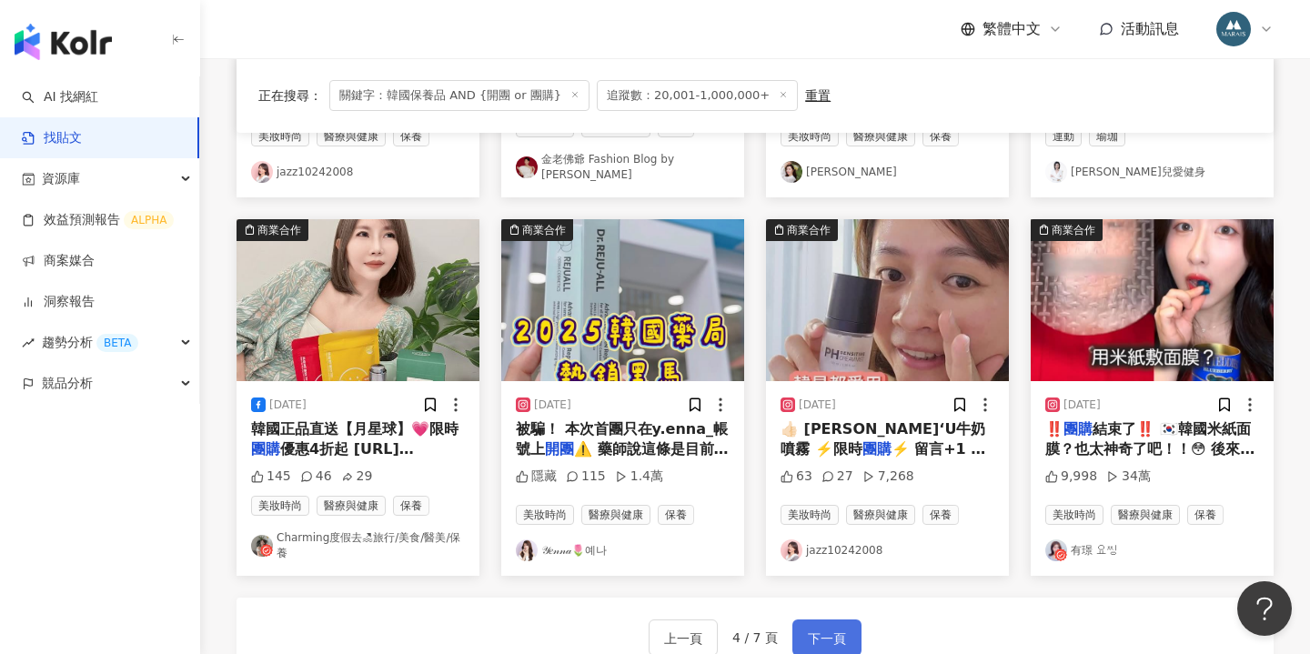
click at [818, 636] on span "下一頁" at bounding box center [827, 639] width 38 height 22
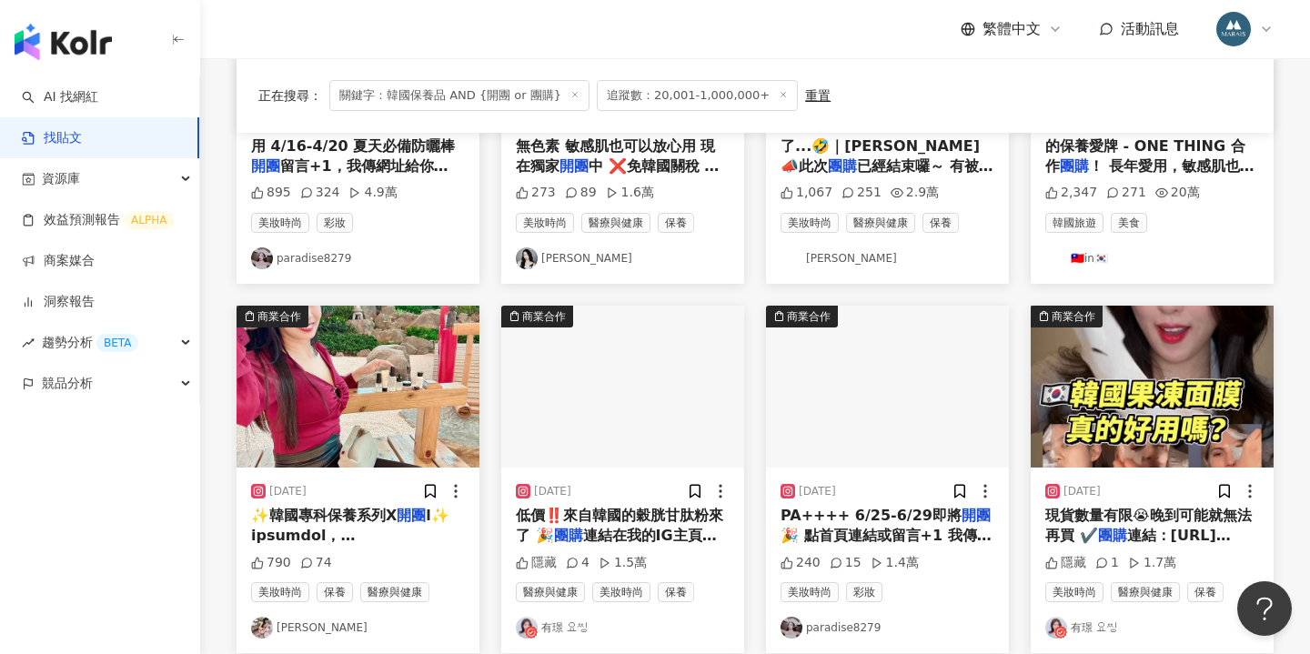
scroll to position [881, 0]
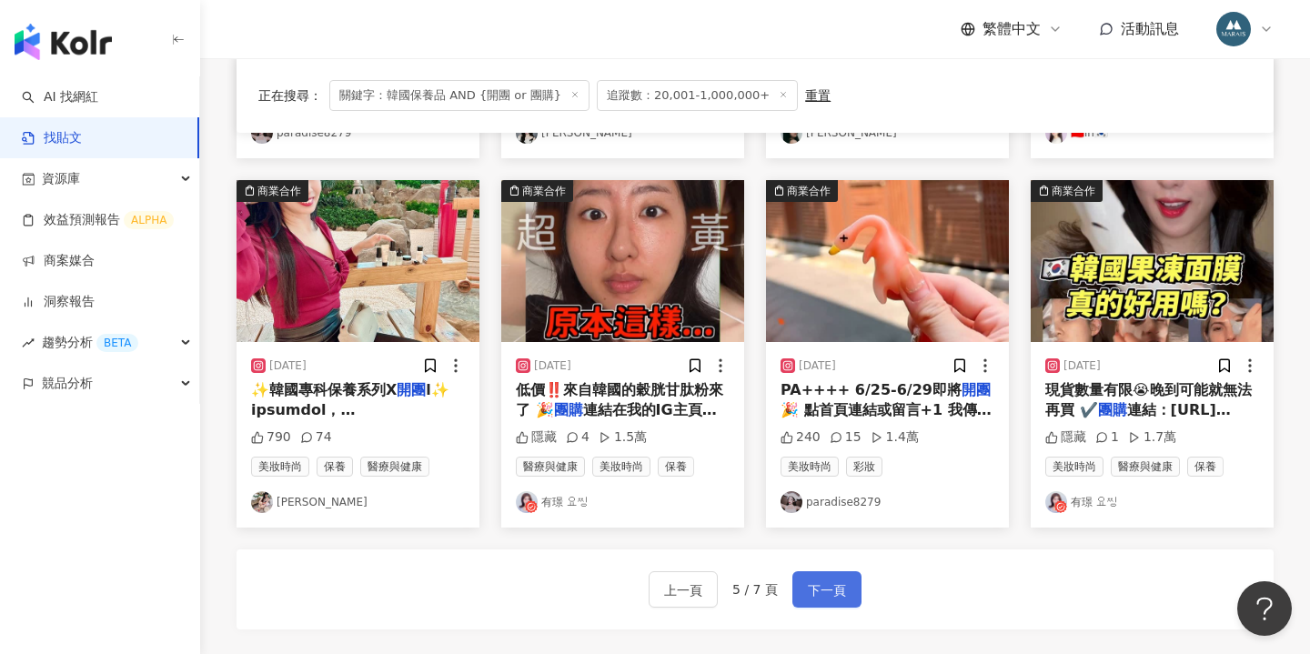
click at [834, 584] on span "下一頁" at bounding box center [827, 591] width 38 height 22
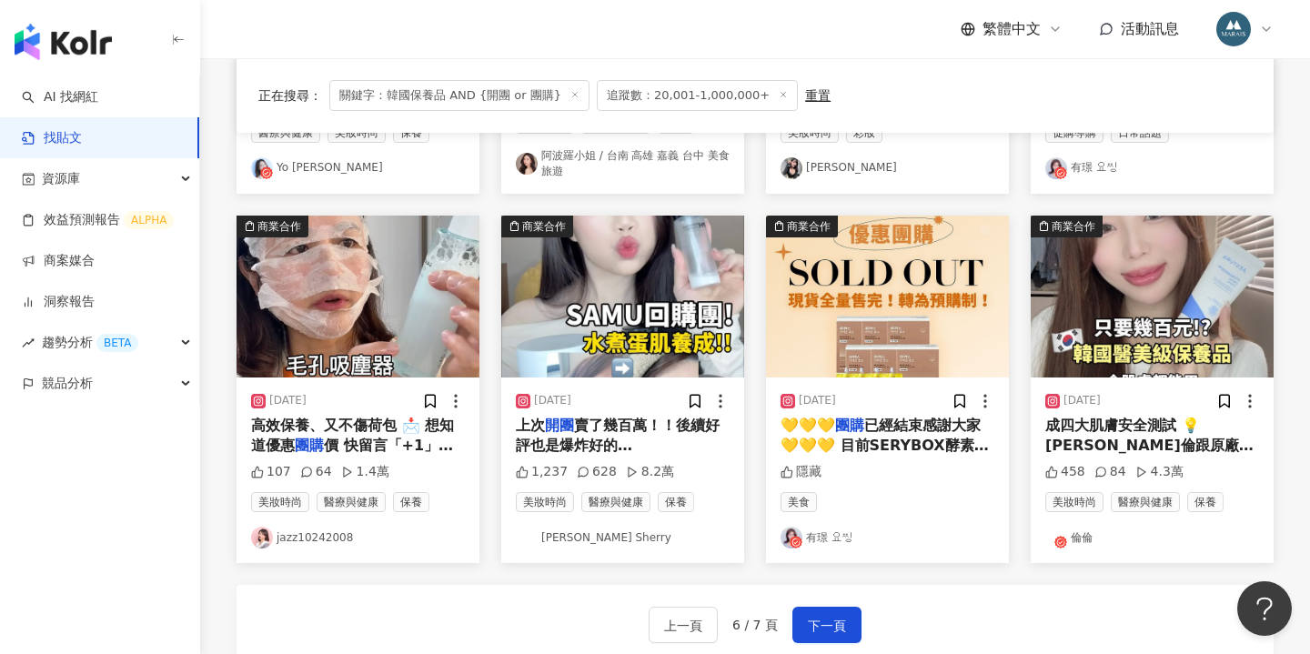
scroll to position [943, 0]
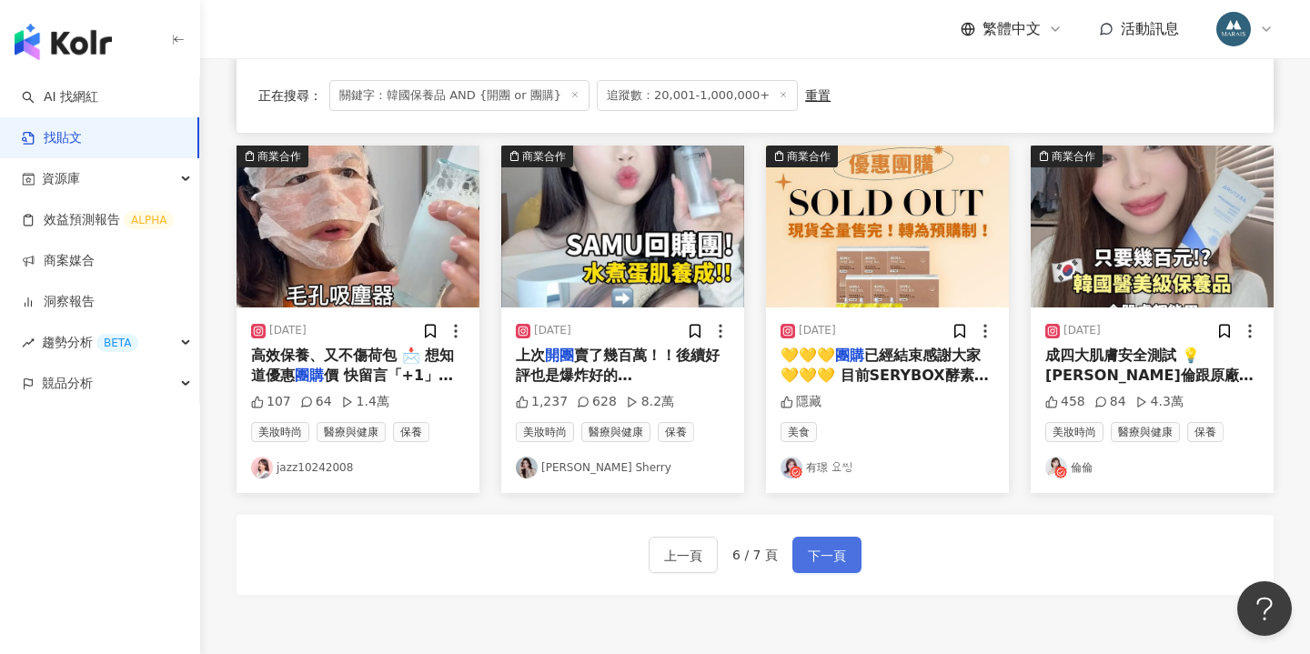
click at [815, 547] on span "下一頁" at bounding box center [827, 556] width 38 height 22
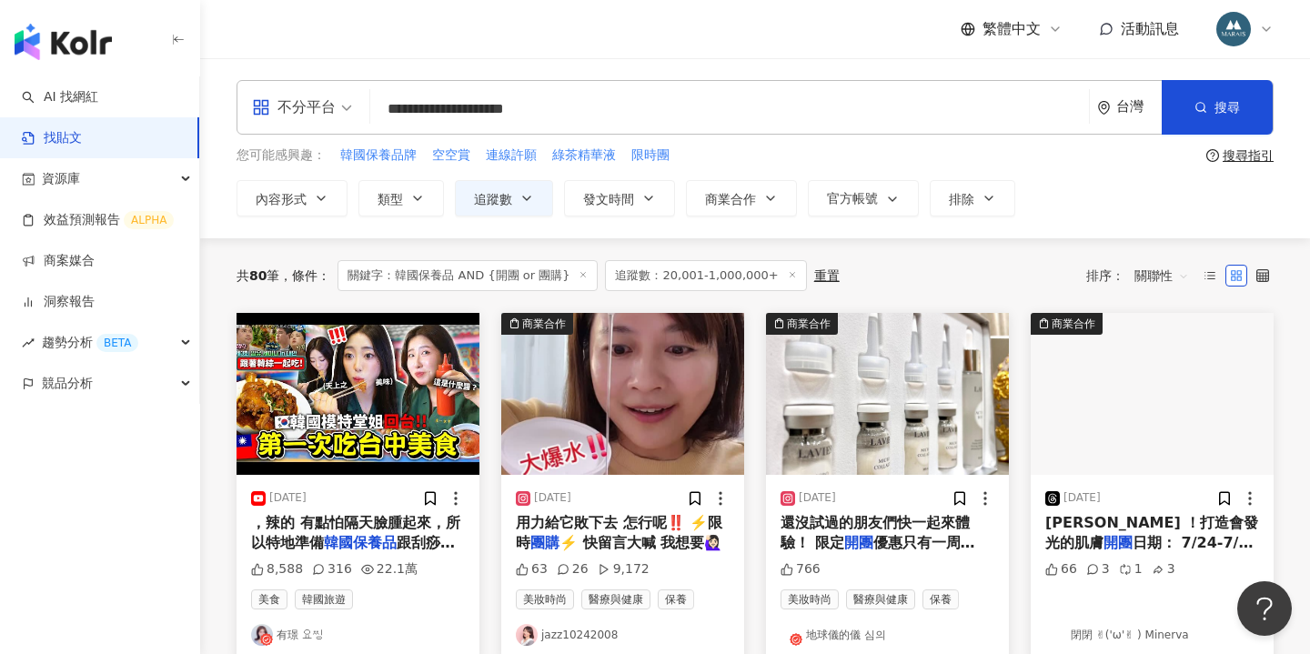
scroll to position [0, 0]
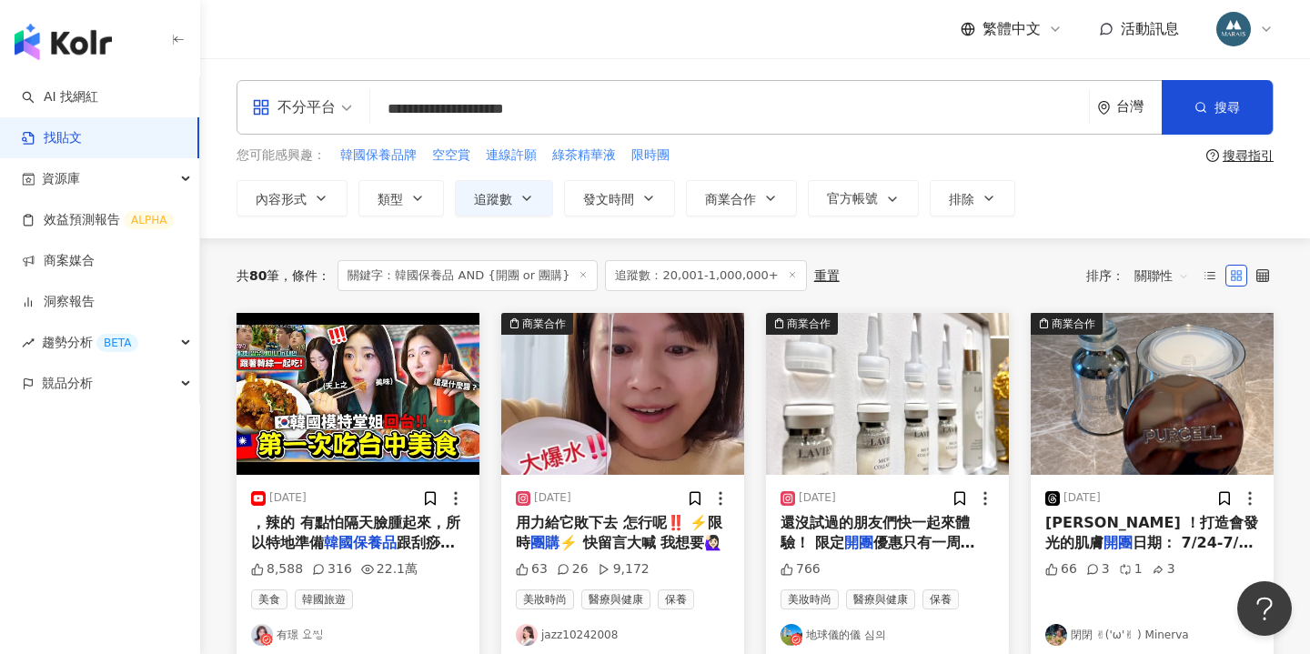
click at [449, 112] on input "**********" at bounding box center [730, 108] width 704 height 39
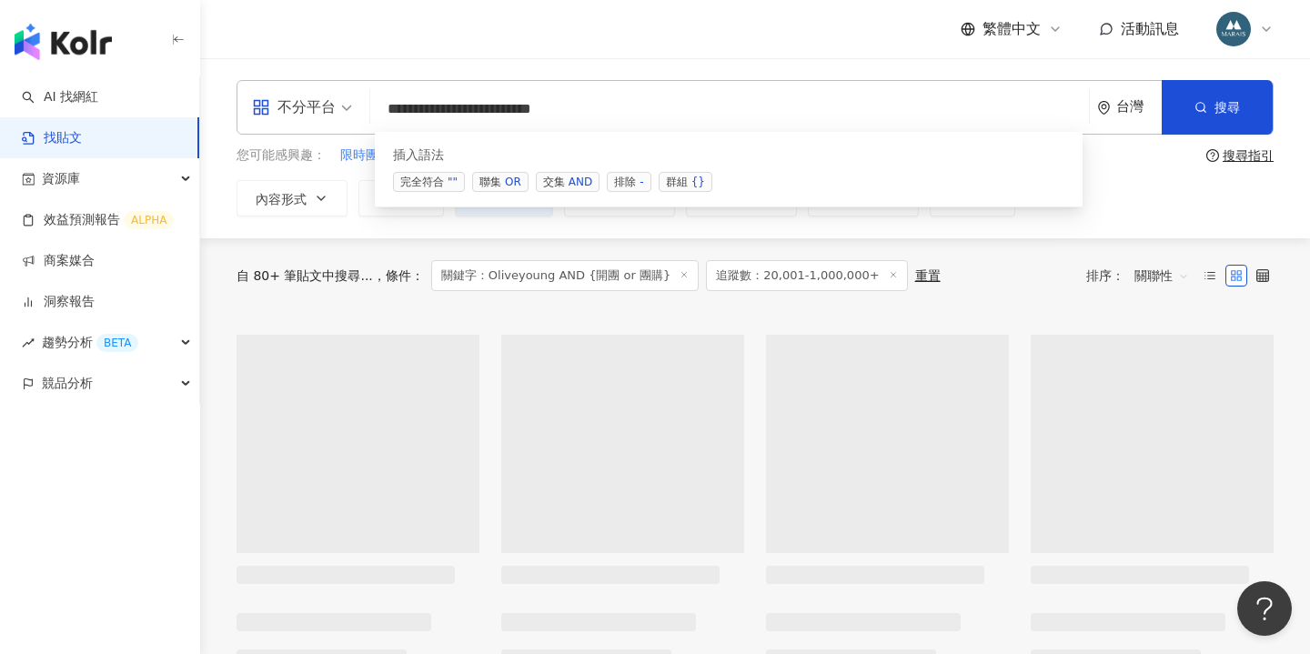
drag, startPoint x: 616, startPoint y: 113, endPoint x: 616, endPoint y: 102, distance: 10.9
click at [616, 102] on input "**********" at bounding box center [730, 108] width 704 height 39
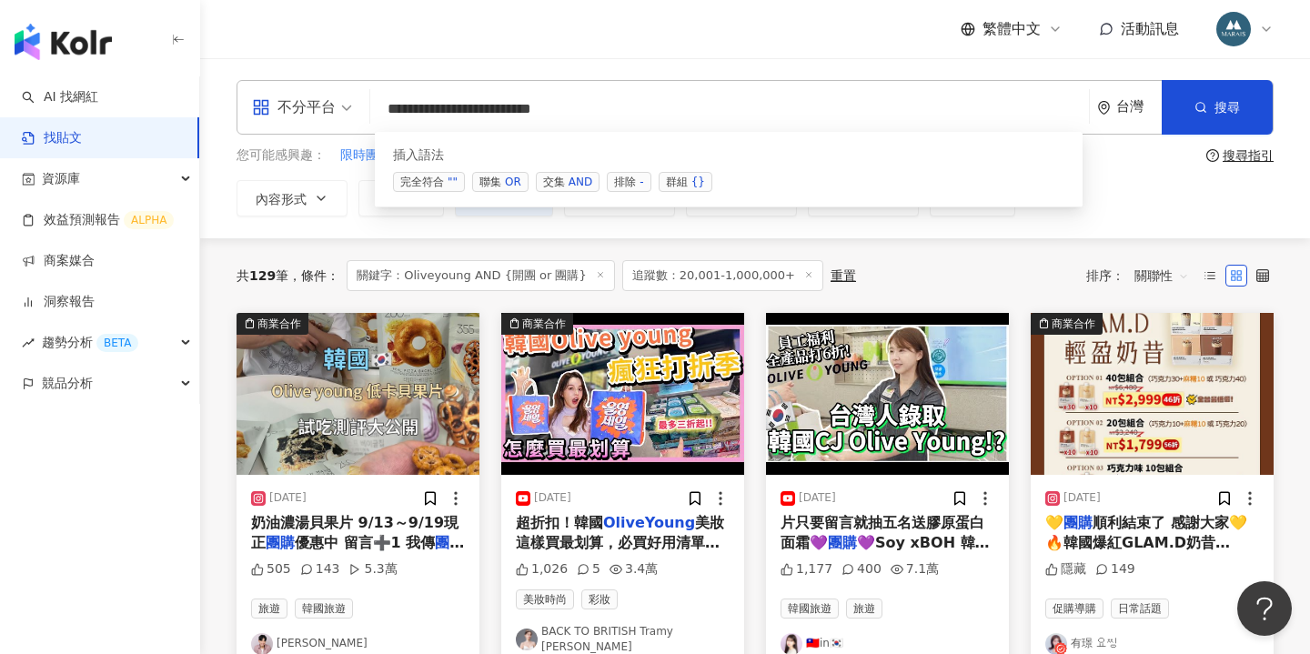
type input "**********"
click at [579, 33] on div "繁體中文 活動訊息" at bounding box center [755, 29] width 1037 height 58
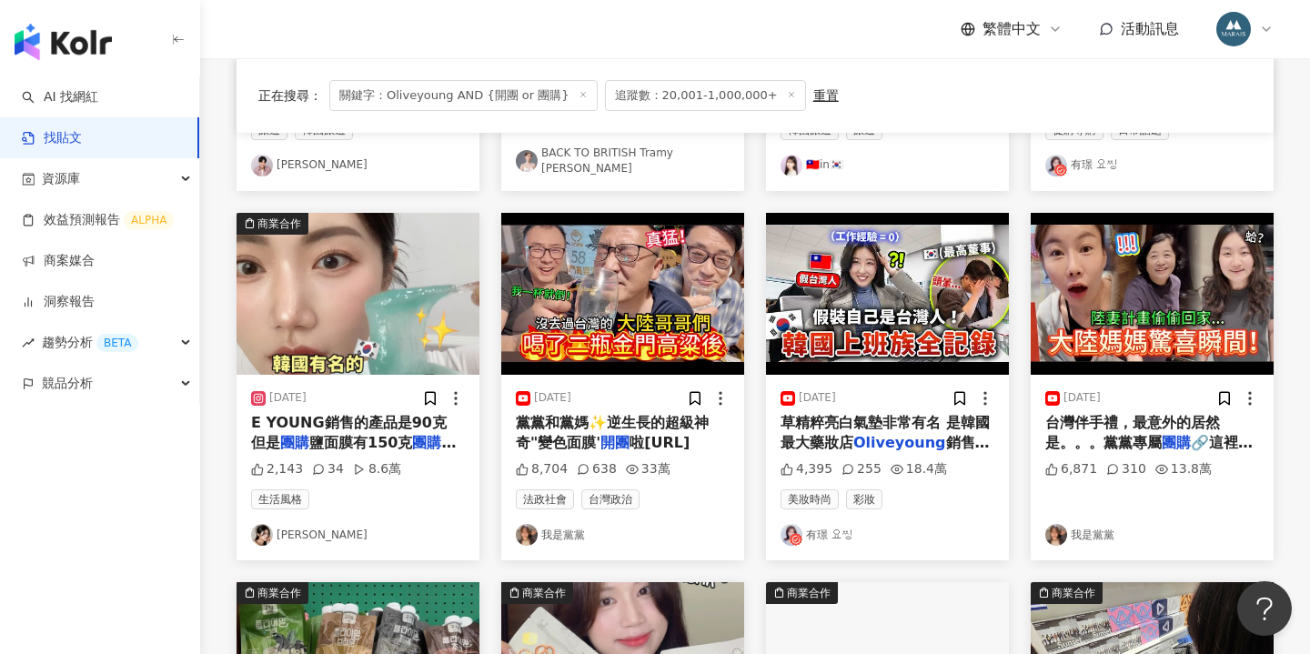
scroll to position [484, 0]
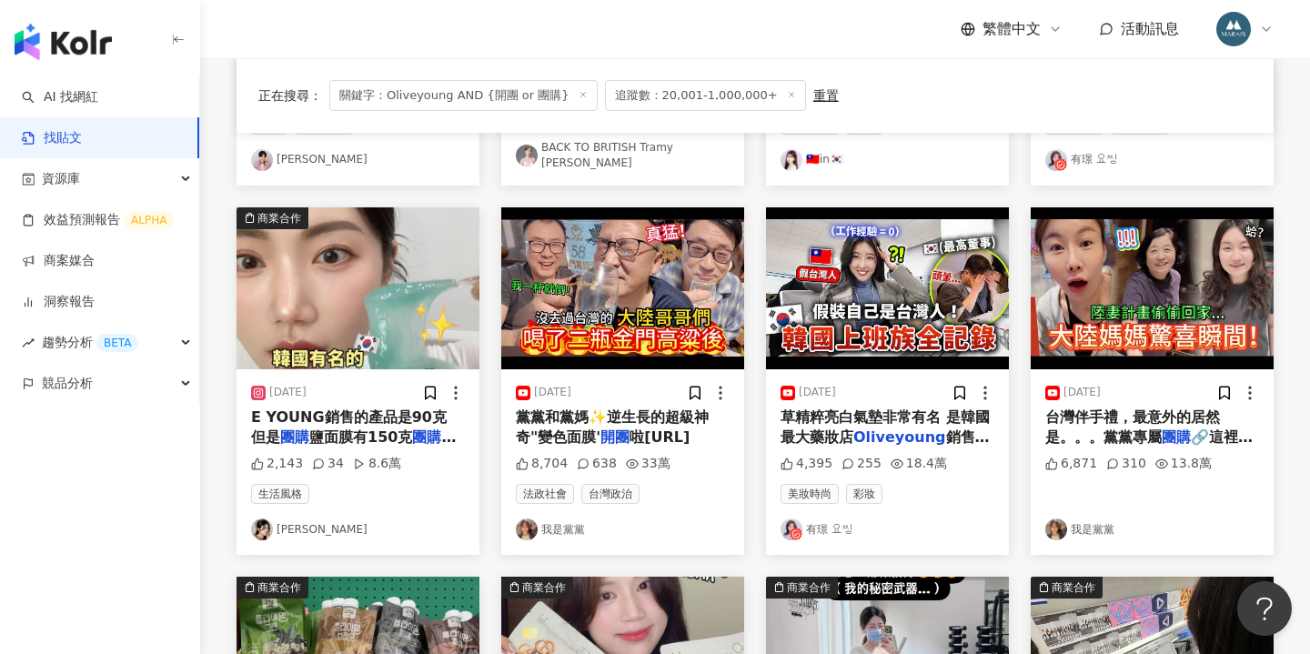
click at [386, 418] on div "E YOUNG銷售的產品是90克 但是 團購 鹽面膜有150克 團購 價格更經濟實惠" at bounding box center [358, 428] width 214 height 41
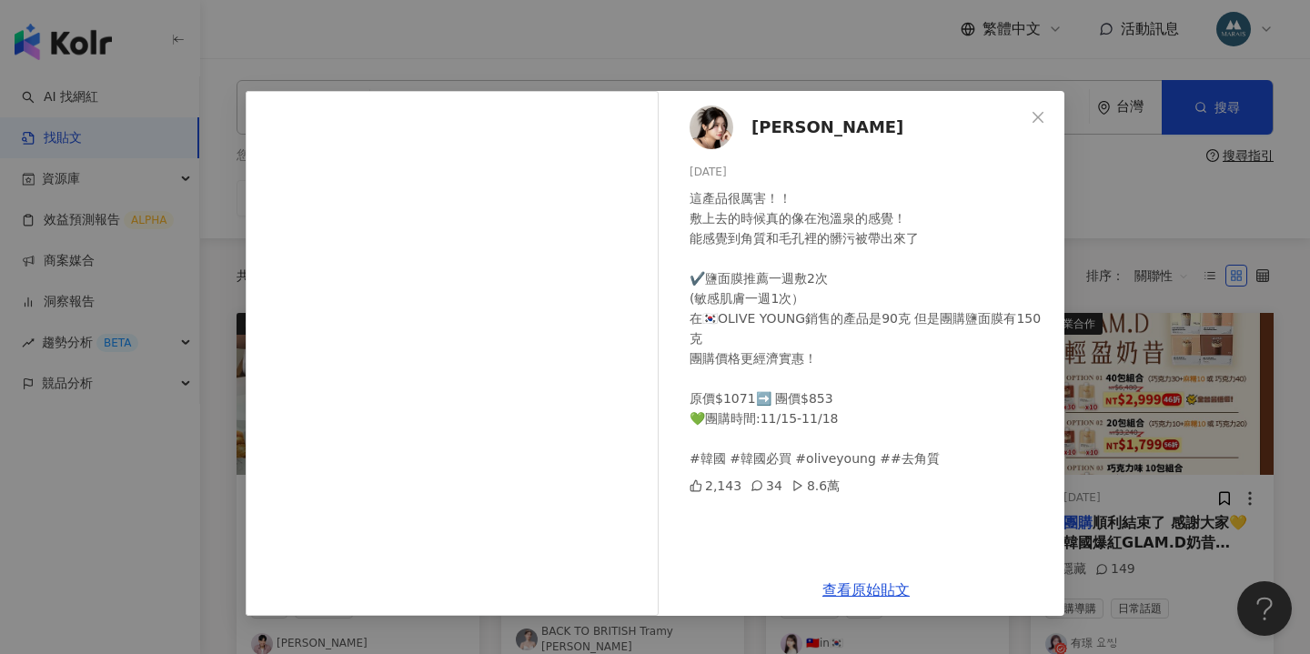
scroll to position [0, 0]
click at [1138, 375] on div "珍妮 쩐니 2024/11/3 這產品很厲害！！ 敷上去的時候真的像在泡溫泉的感覺！ 能感覺到角質和毛孔裡的髒污被帶出來了 ✔️鹽面膜推薦一週敷2次 (敏感肌…" at bounding box center [655, 327] width 1310 height 654
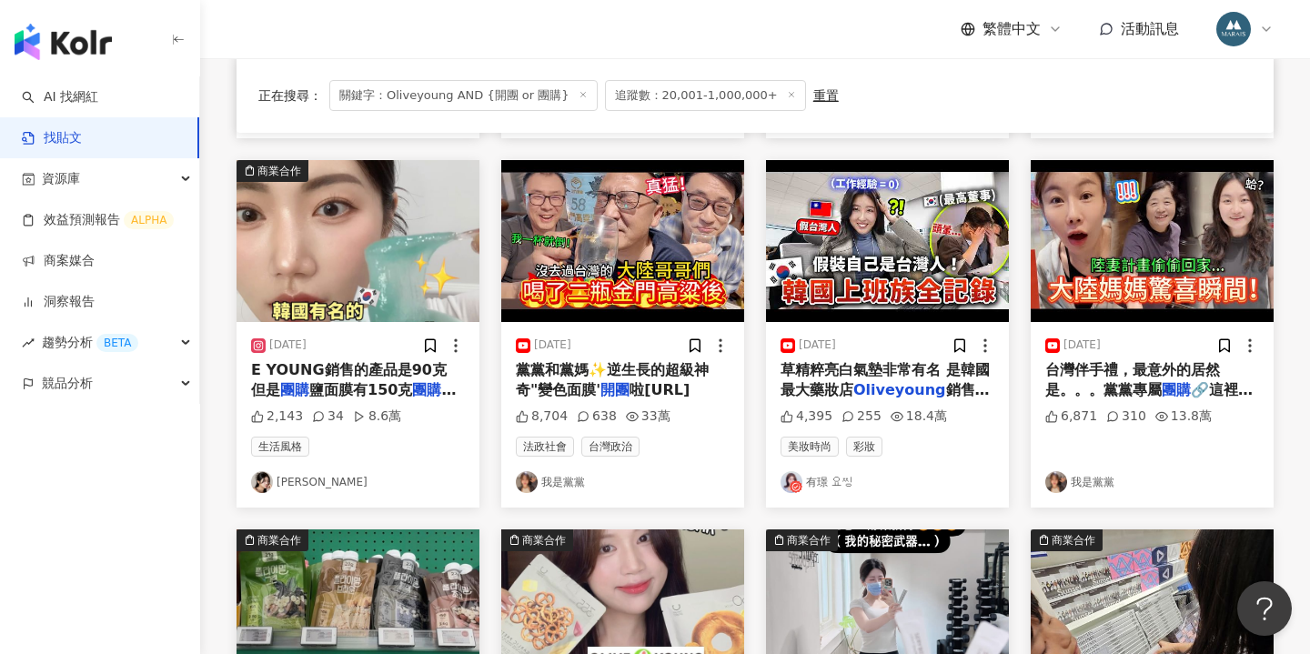
scroll to position [1016, 0]
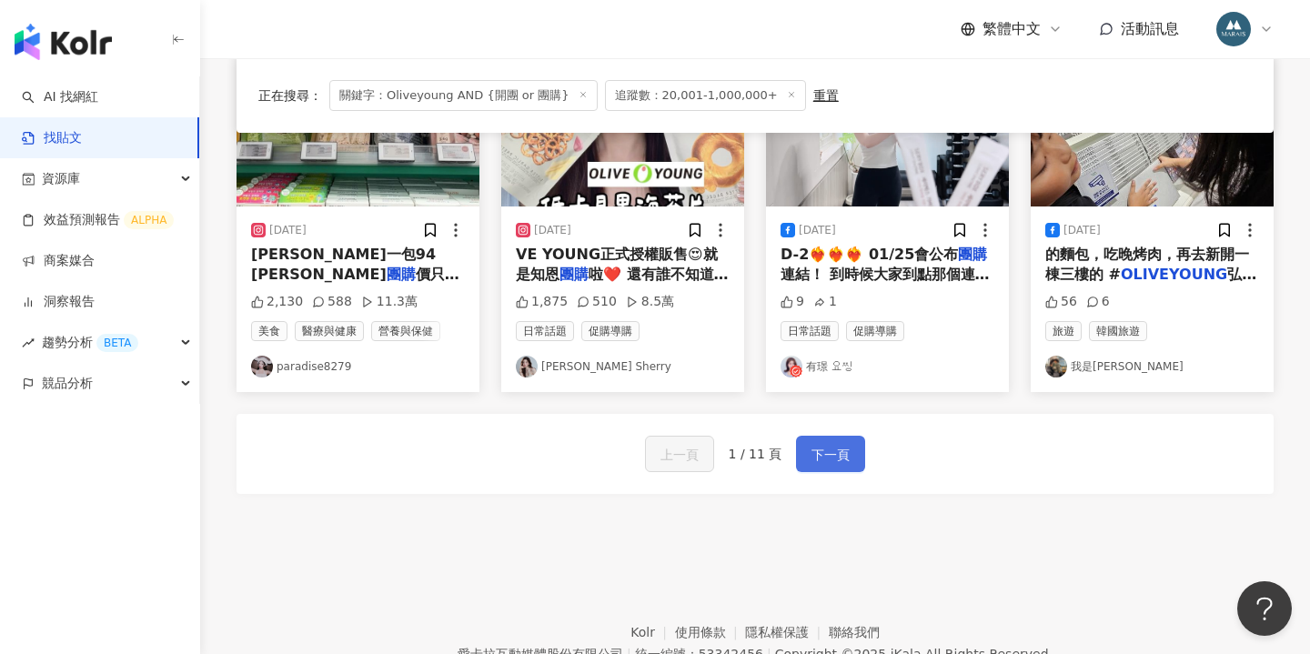
click at [823, 445] on span "下一頁" at bounding box center [831, 455] width 38 height 22
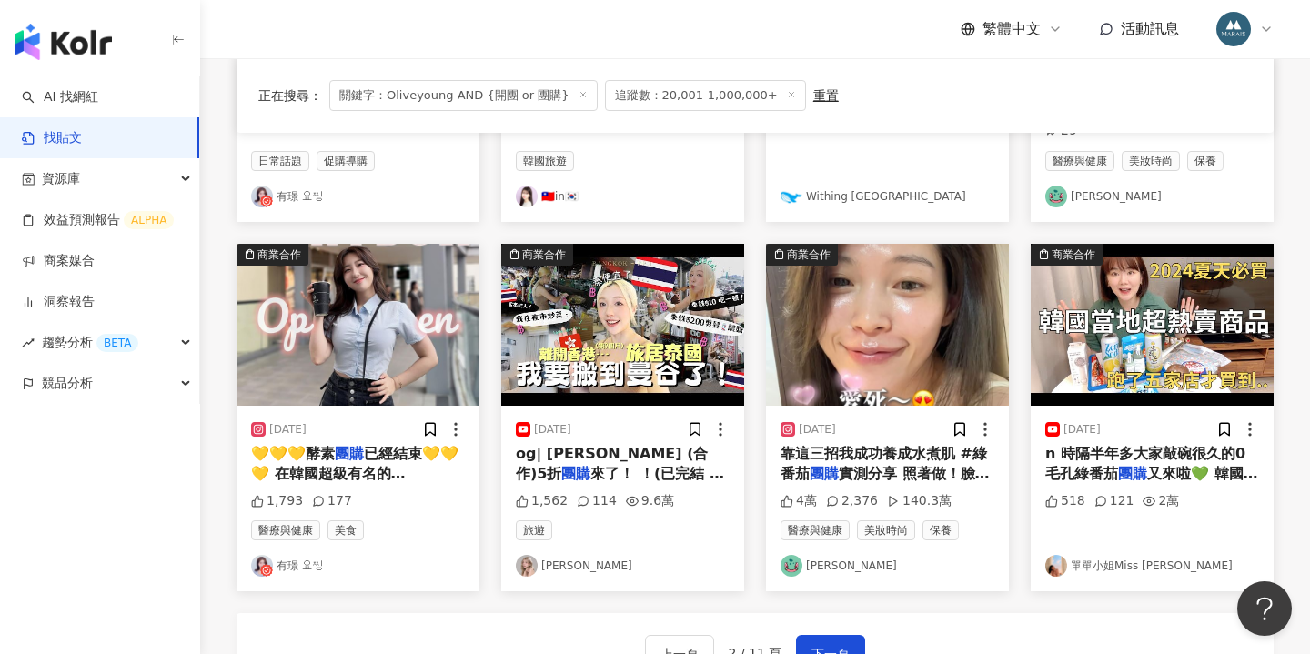
scroll to position [835, 0]
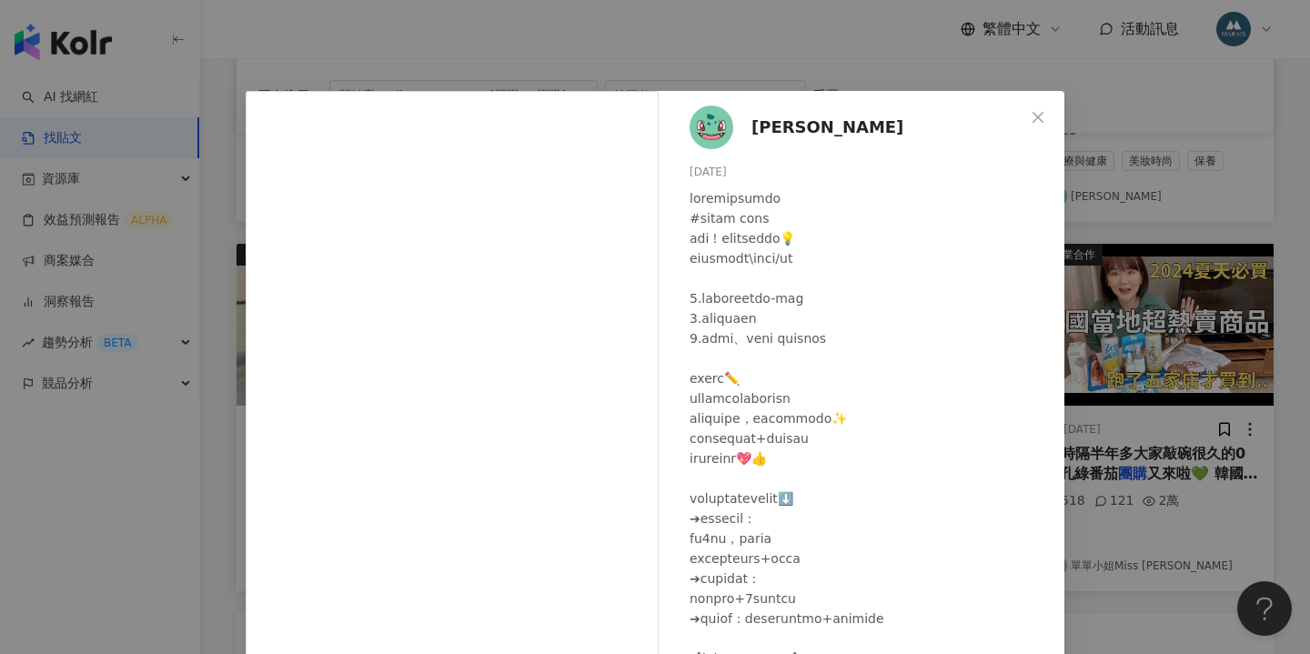
scroll to position [0, 0]
click at [439, 39] on div "Nini Xie 2024/7/26 4萬 2,376 140.3萬 查看原始貼文" at bounding box center [655, 327] width 1310 height 654
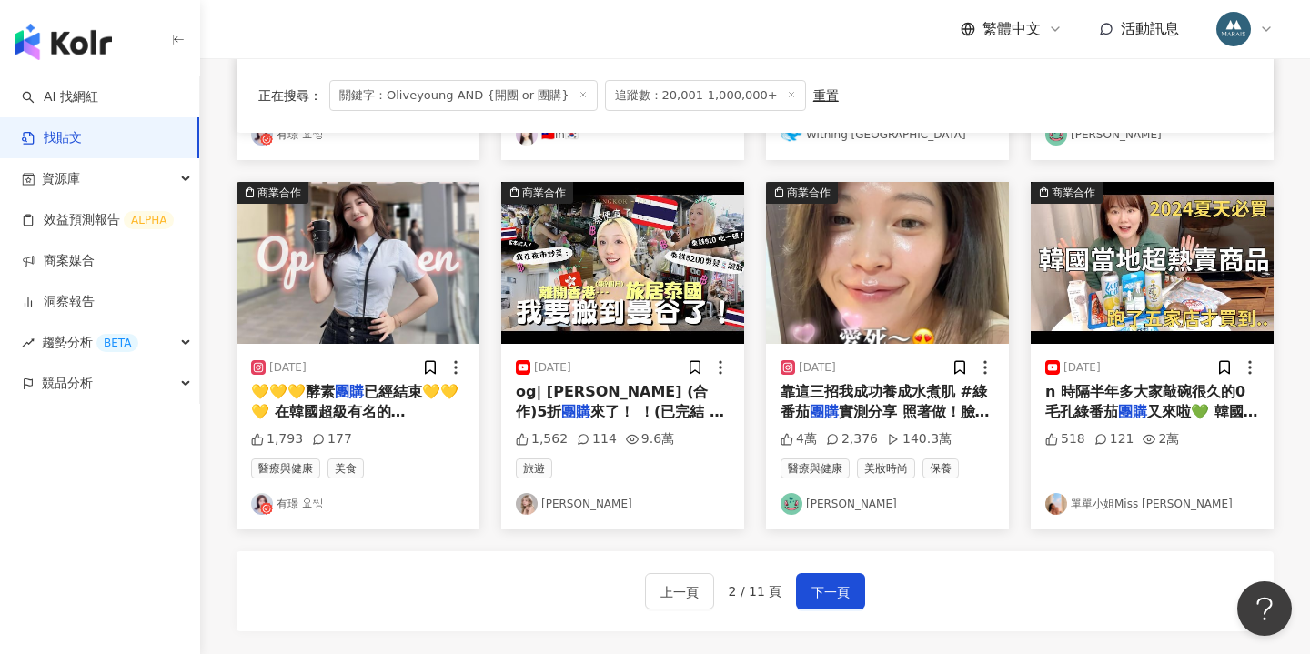
scroll to position [874, 0]
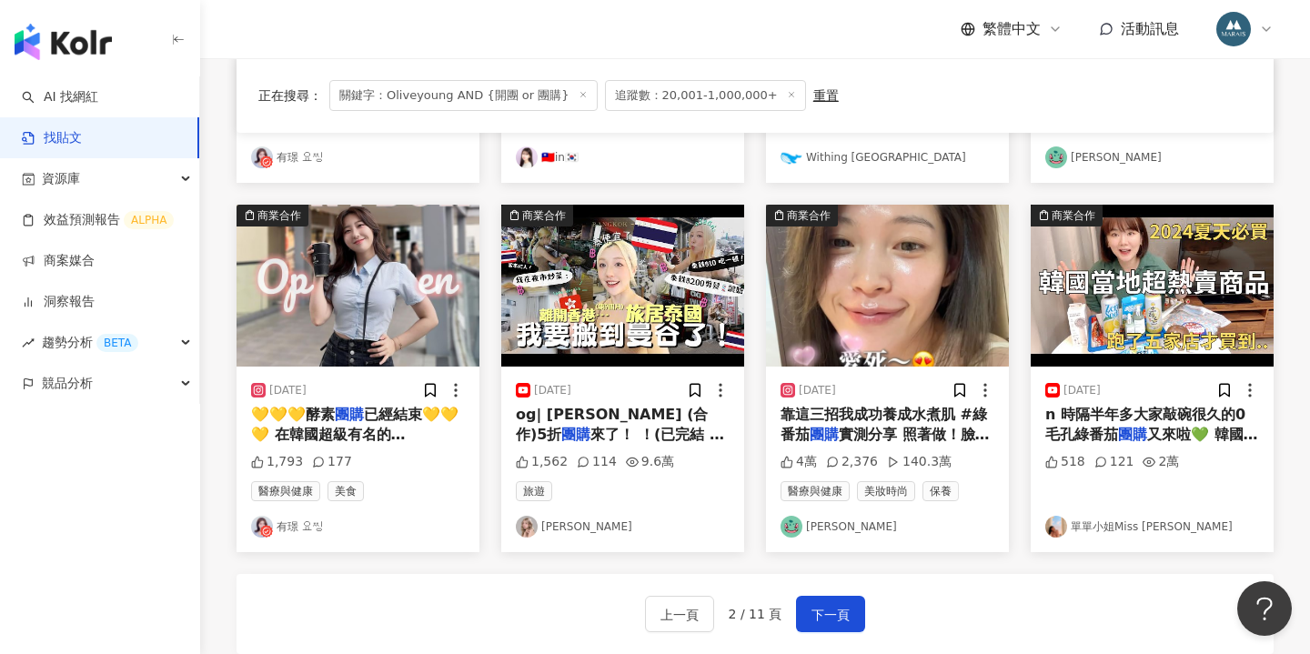
click at [629, 416] on span "og￼￼| MELO LO (合作)5折" at bounding box center [612, 424] width 192 height 37
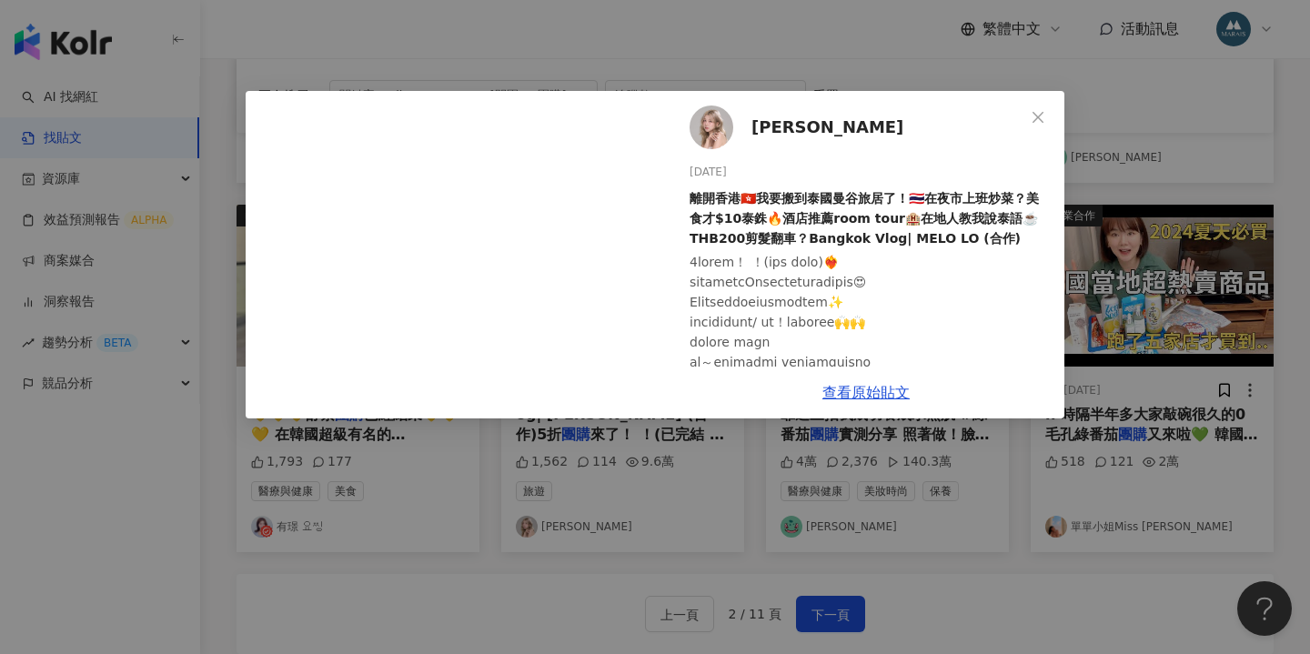
click at [842, 479] on div "Melo Lo 2024/12/22 離開香港🇭🇰我要搬到泰國曼谷旅居了！🇹🇭在夜市上班炒菜？美食才$10泰銖🔥酒店推薦room tour🏨在地人教我說泰語☕…" at bounding box center [655, 327] width 1310 height 654
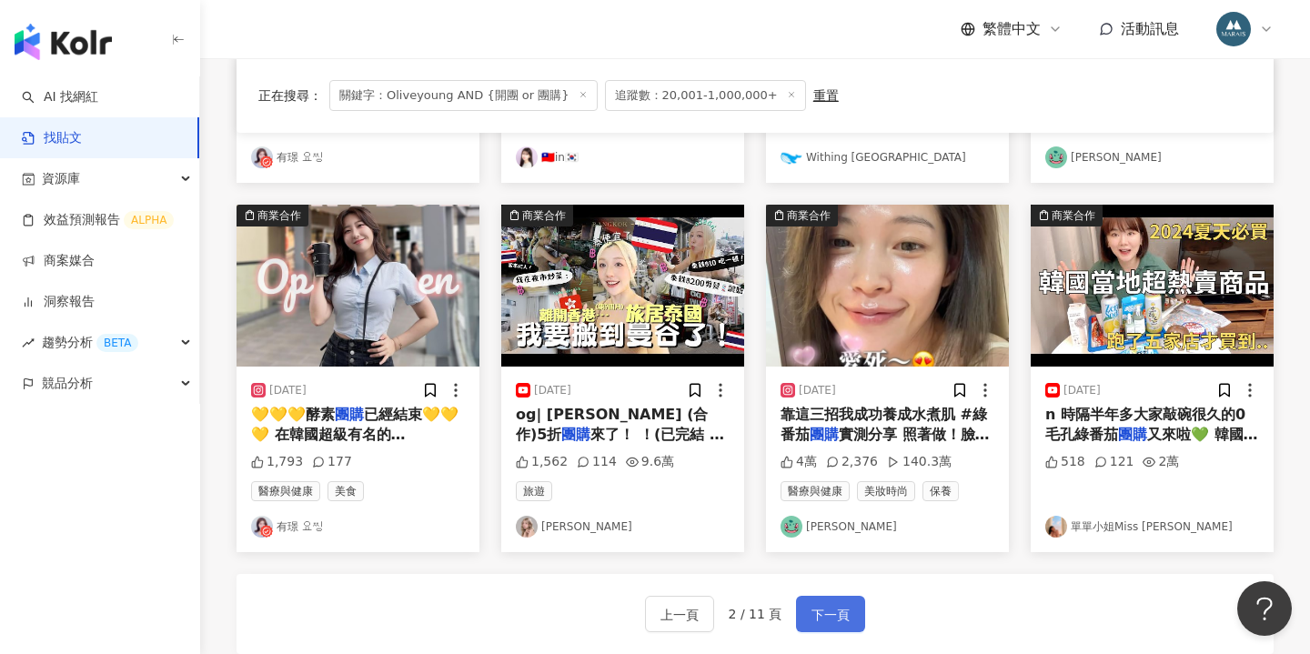
click at [840, 612] on span "下一頁" at bounding box center [831, 615] width 38 height 22
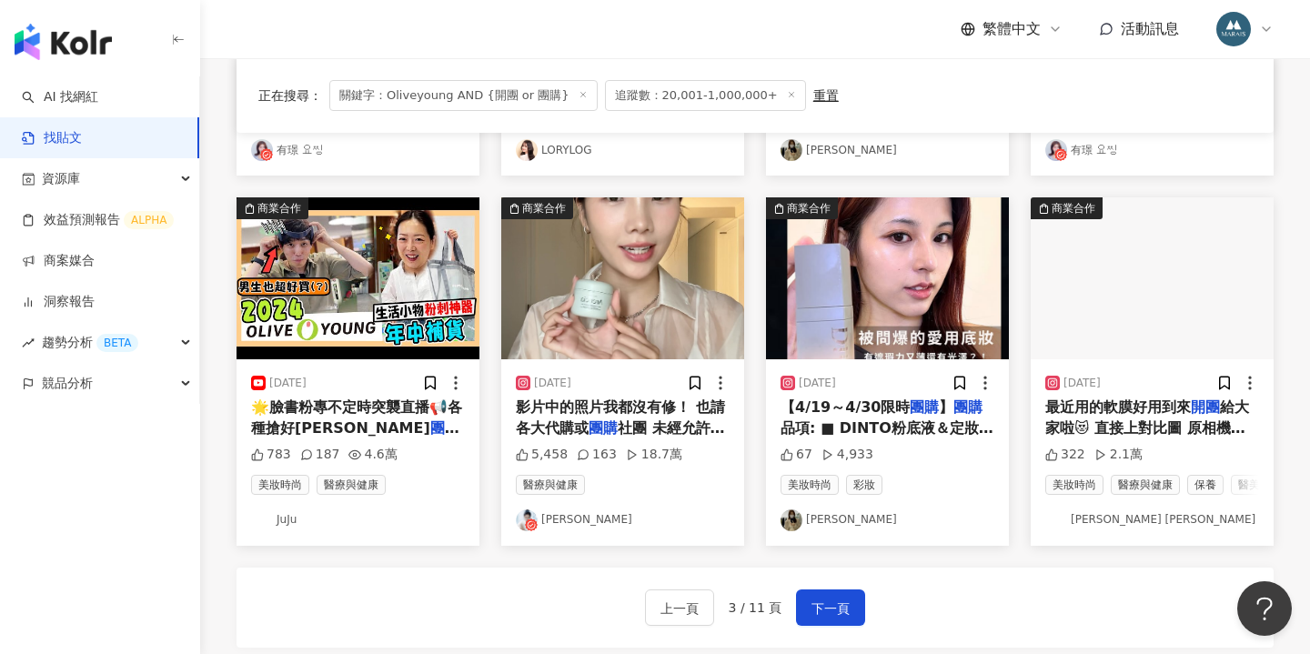
scroll to position [853, 0]
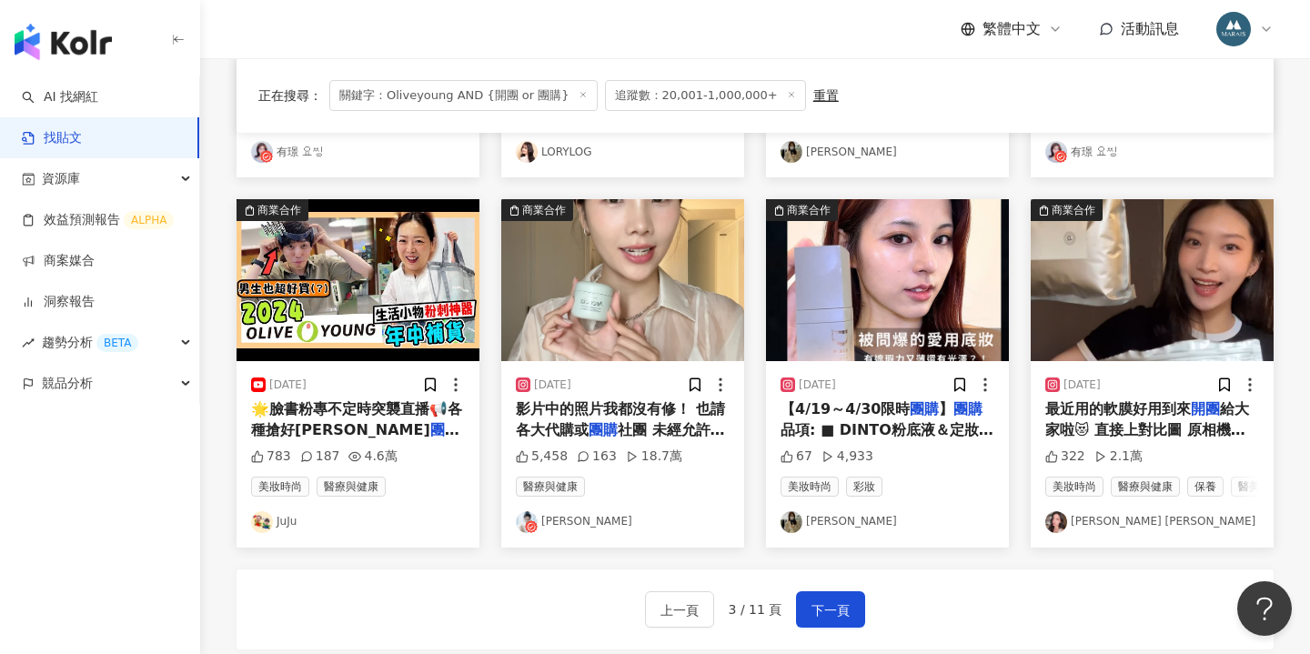
click at [618, 403] on span "影片中的照片我都沒有修！ 也請各大代購或" at bounding box center [620, 418] width 209 height 37
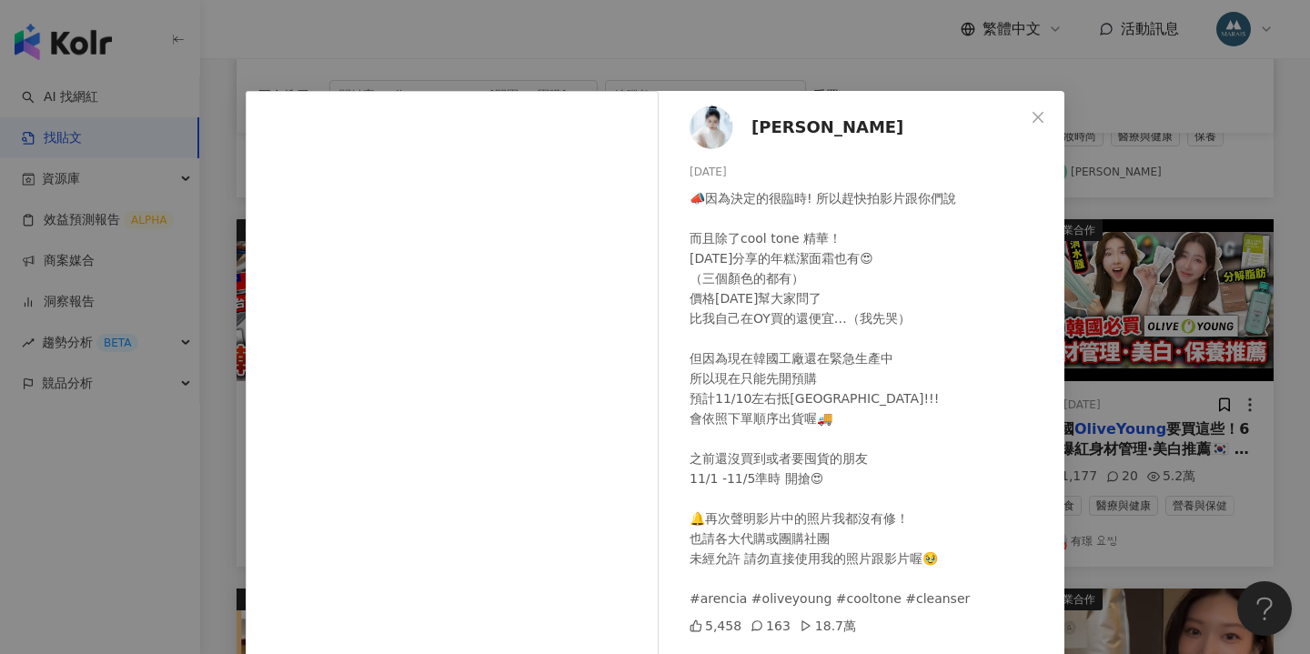
scroll to position [0, 0]
click at [763, 125] on span "楊允兒UNA" at bounding box center [828, 127] width 152 height 25
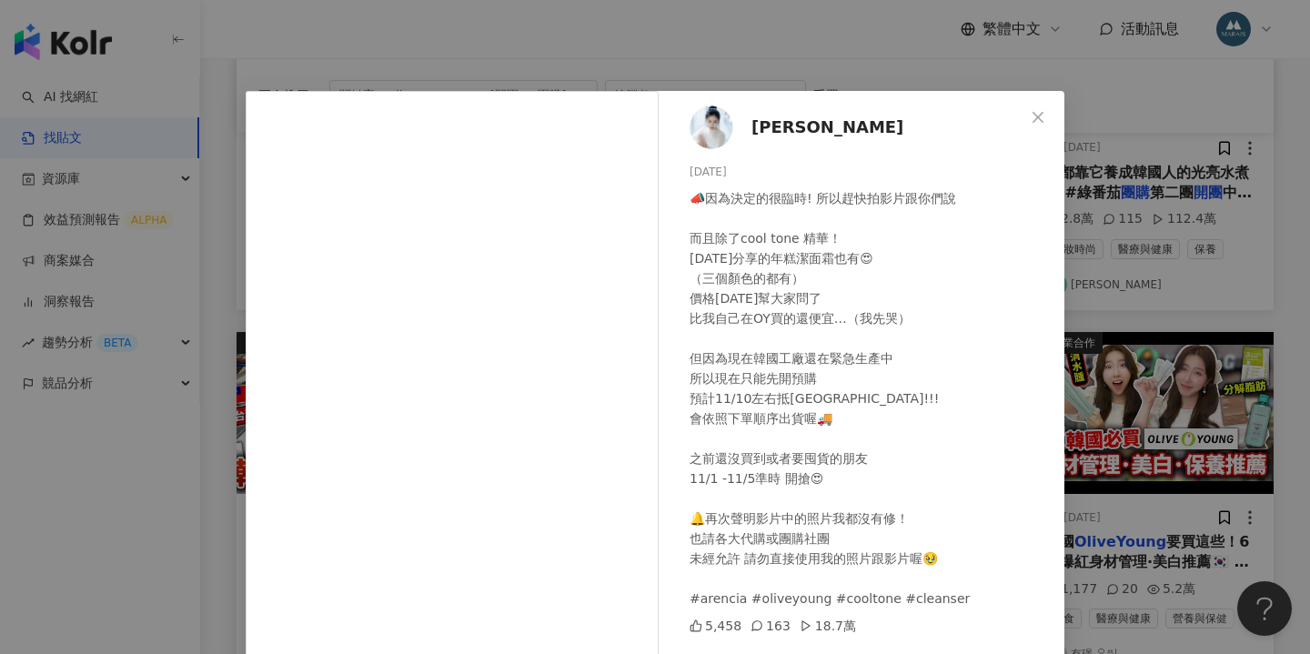
click at [1137, 180] on div "楊允兒UNA 2024/10/29 📣因為決定的很臨時! 所以趕快拍影片跟你們說 而且除了cool tone 精華！ 昨天分享的年糕潔面霜也有😍 （三個顏色的…" at bounding box center [655, 327] width 1310 height 654
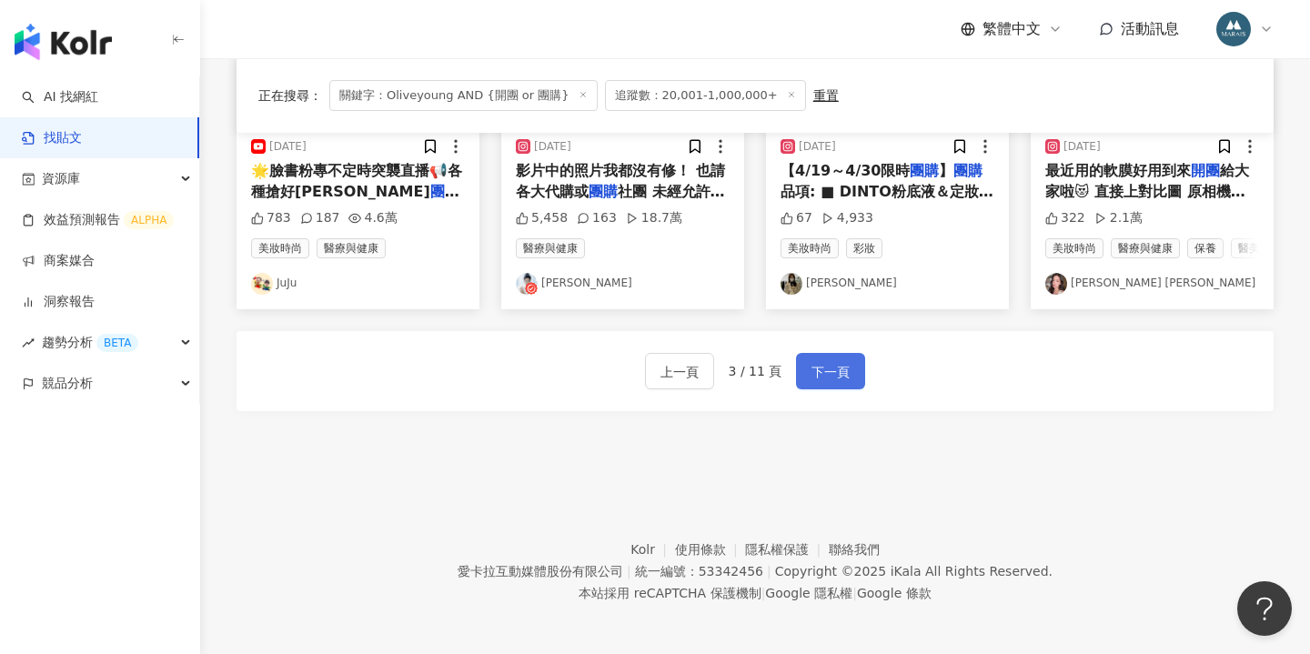
click at [835, 369] on span "下一頁" at bounding box center [831, 372] width 38 height 22
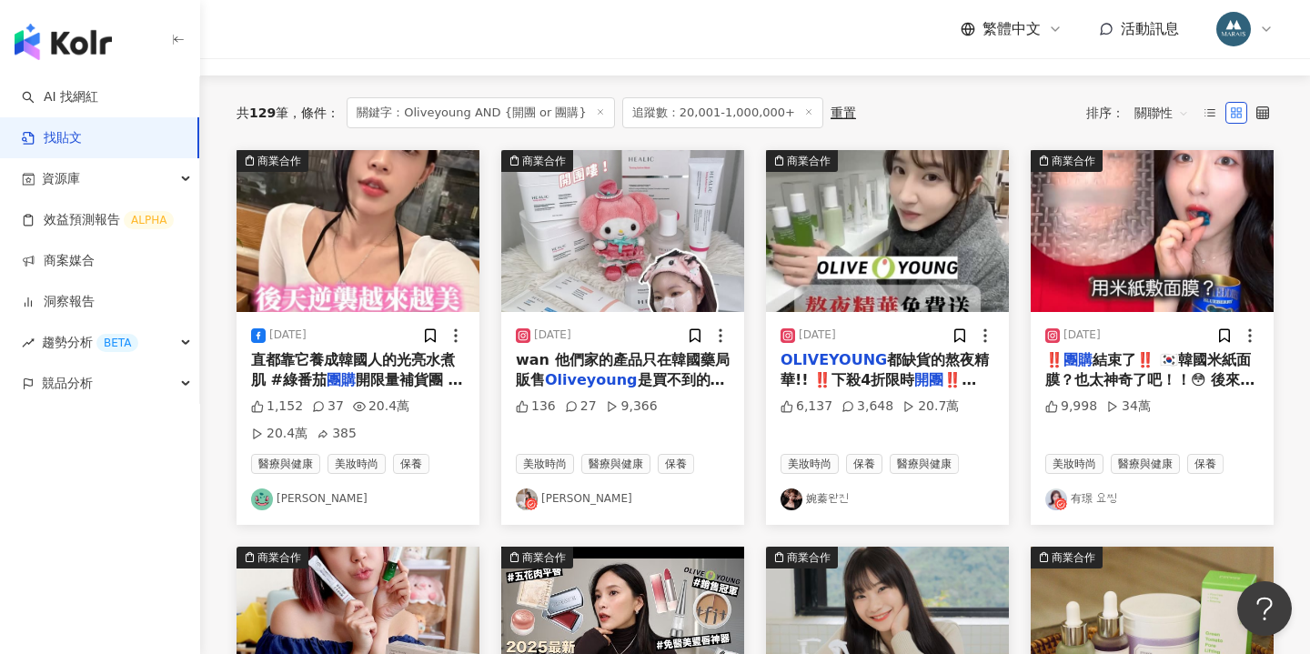
scroll to position [163, 0]
click at [891, 375] on span "都缺貨的熬夜精華!! ‼️下殺4折限時" at bounding box center [885, 369] width 208 height 37
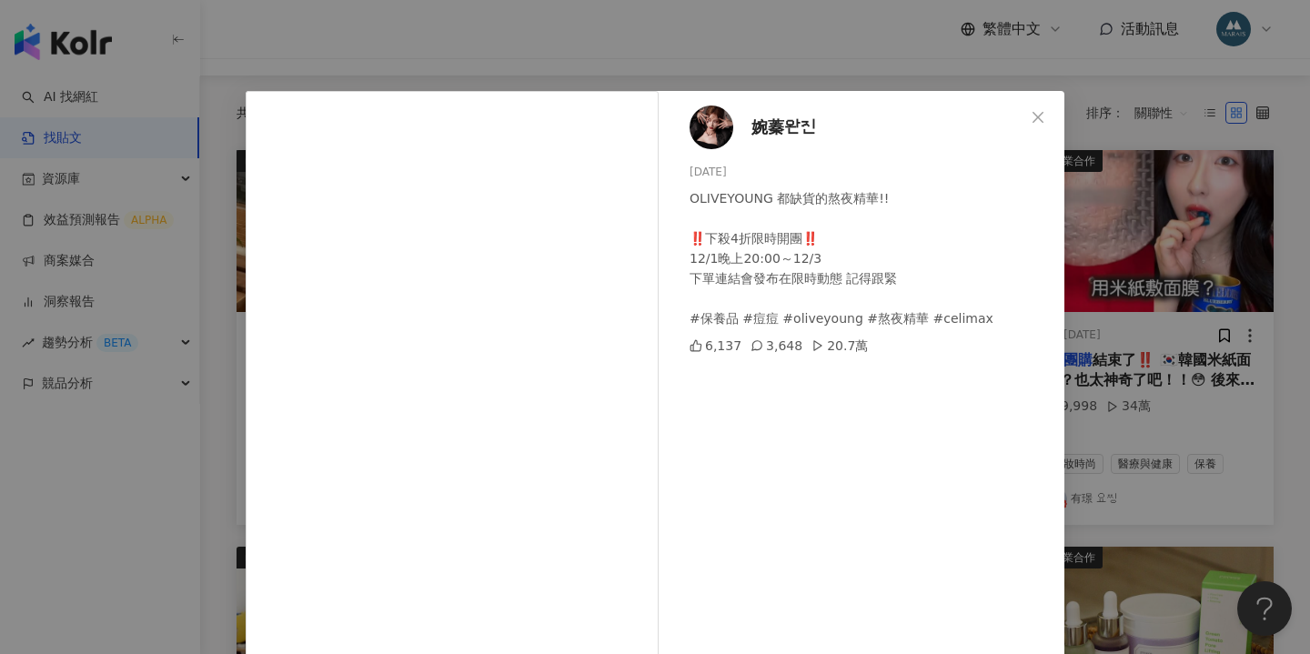
click at [726, 145] on div at bounding box center [712, 128] width 44 height 44
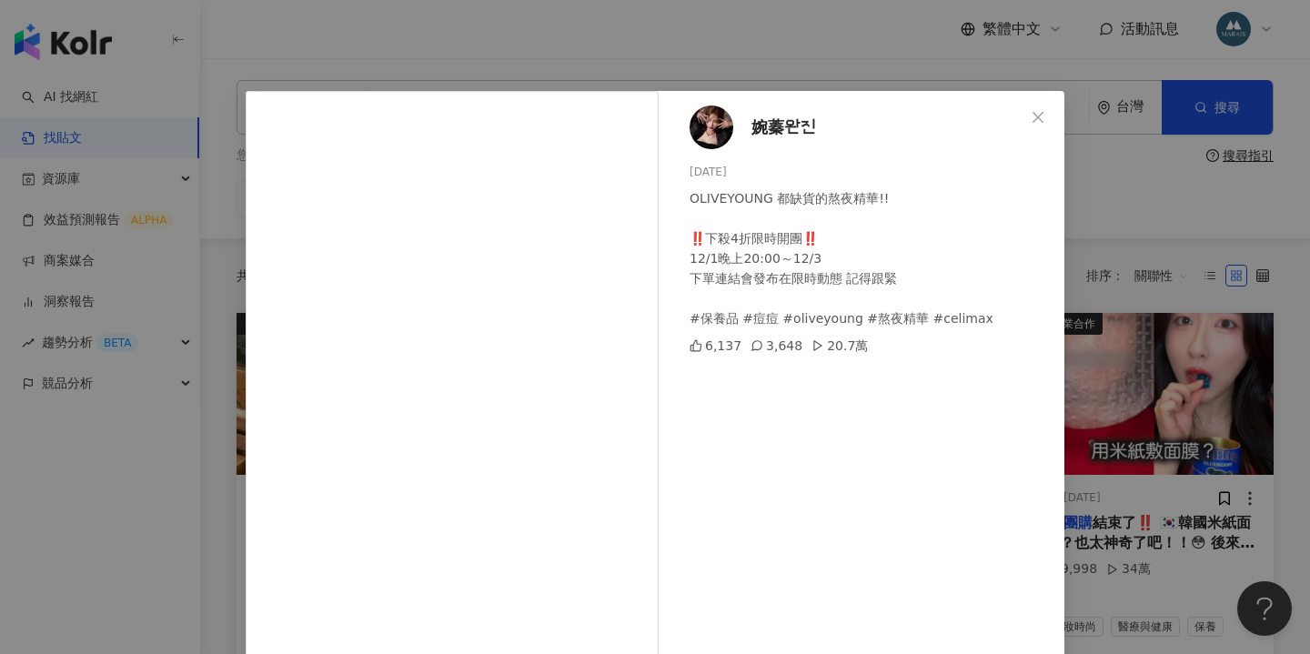
scroll to position [-1, 0]
click at [640, 43] on div "婉蓁완진 2024/11/29 OLIVEYOUNG 都缺貨的熬夜精華!! ‼️下殺4折限時開團‼️ 12/1晚上20:00～12/3 下單連結會發布…" at bounding box center [655, 327] width 1310 height 654
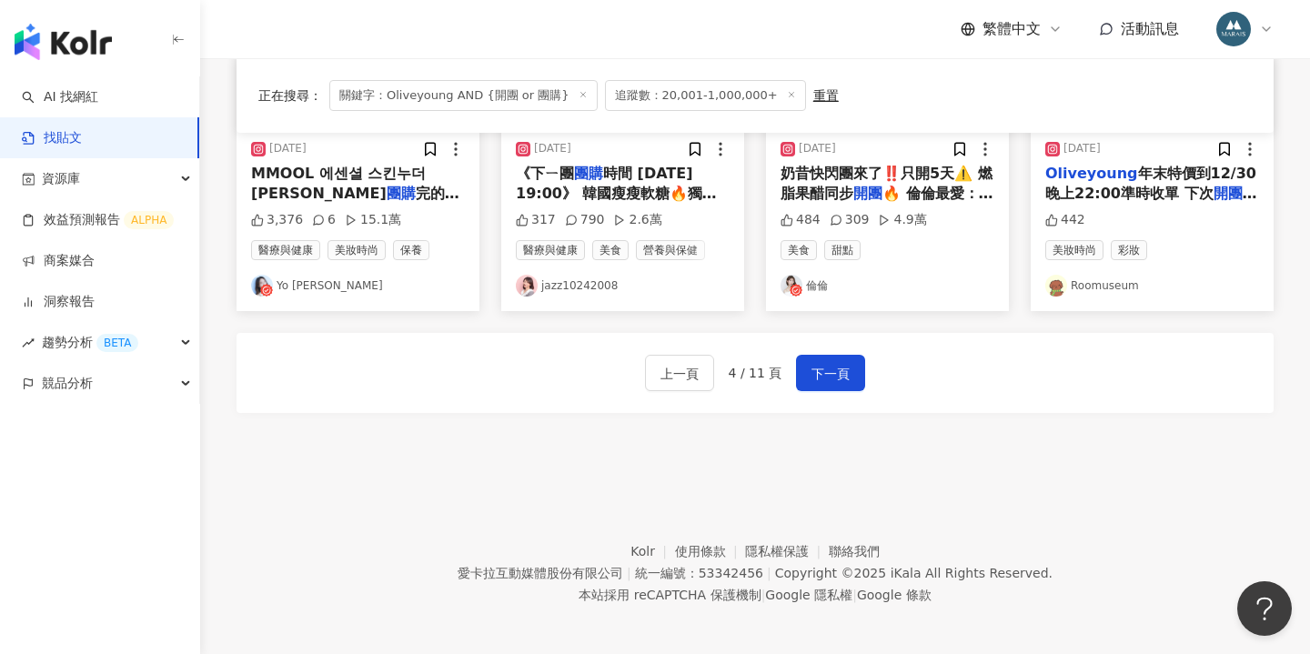
scroll to position [1071, 0]
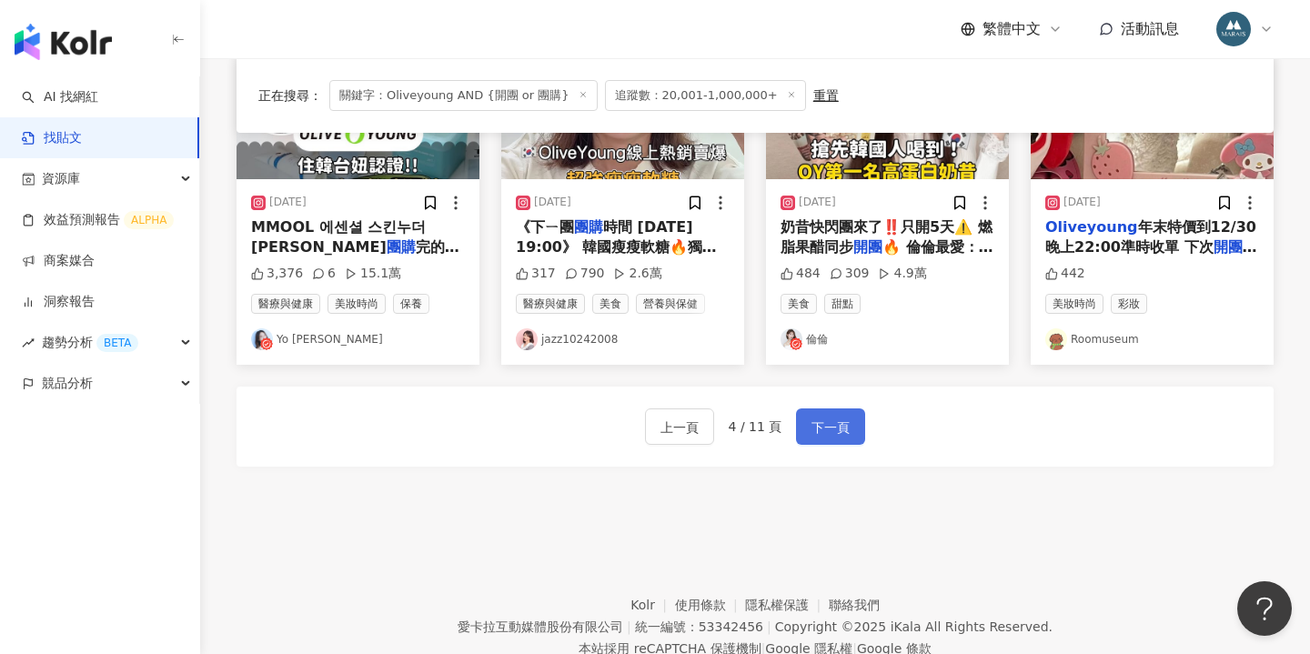
click at [815, 423] on span "下一頁" at bounding box center [831, 428] width 38 height 22
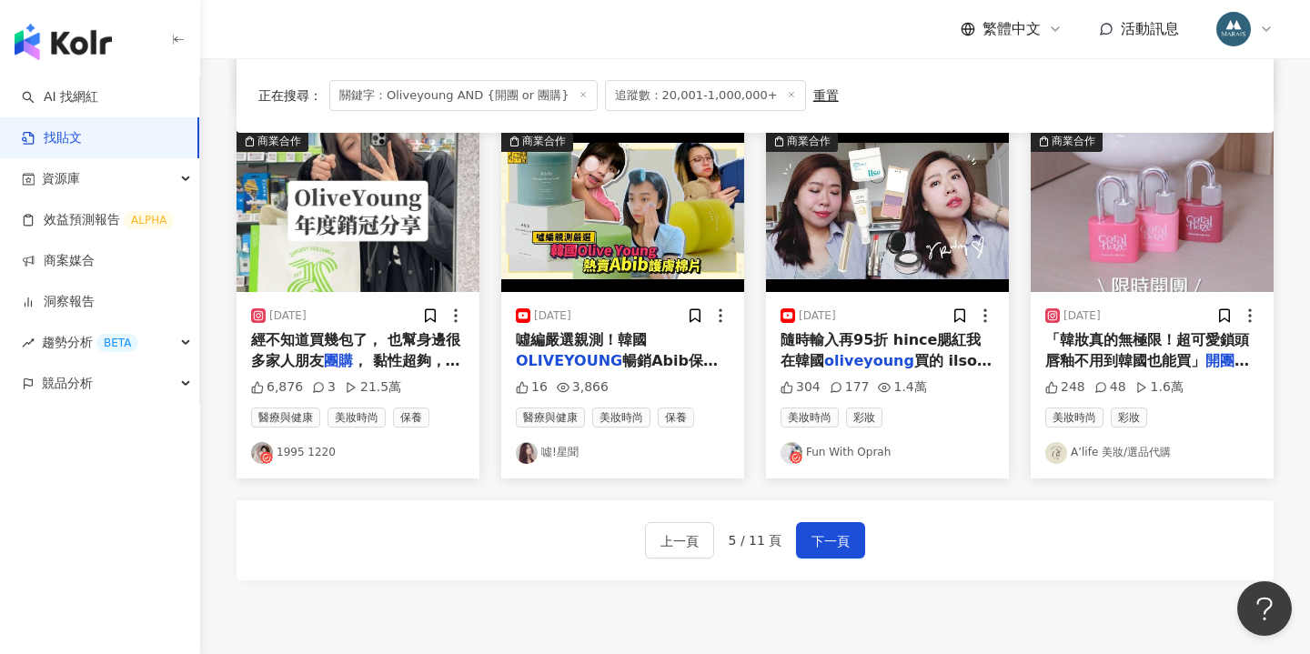
scroll to position [922, 0]
click at [902, 335] on span "隨時輸入再95折 hince腮紅我在韓國" at bounding box center [881, 349] width 200 height 37
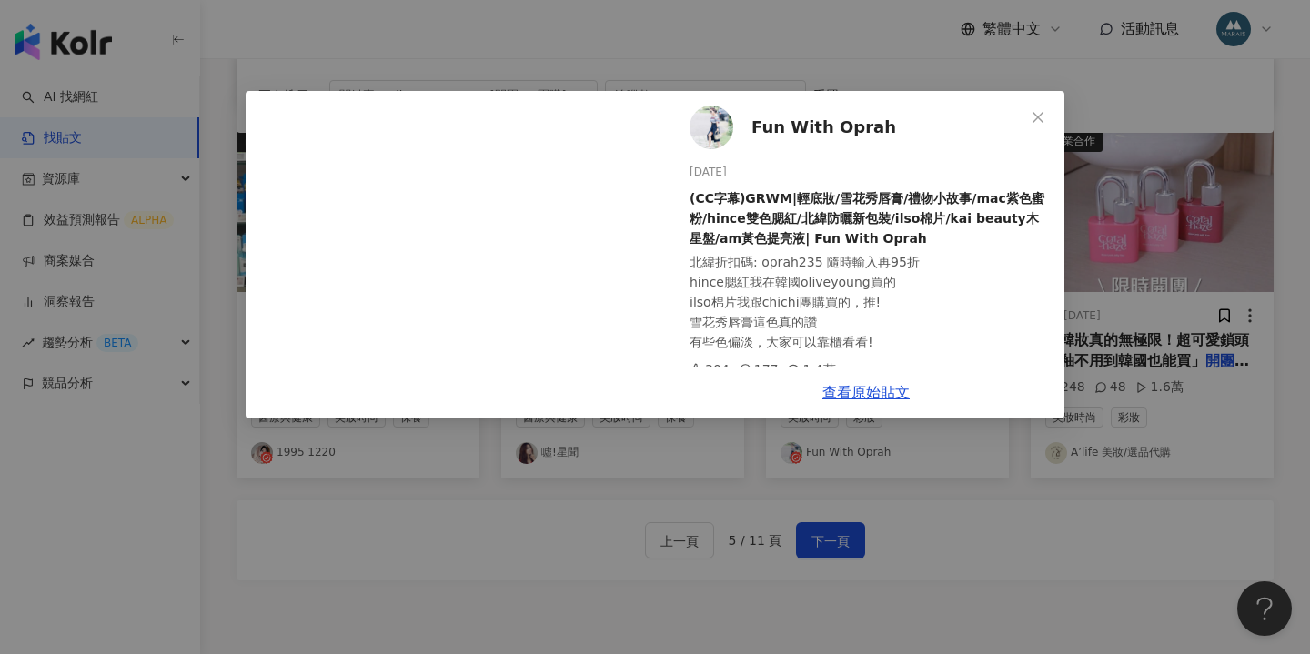
click at [720, 417] on div "查看原始貼文" at bounding box center [866, 393] width 397 height 52
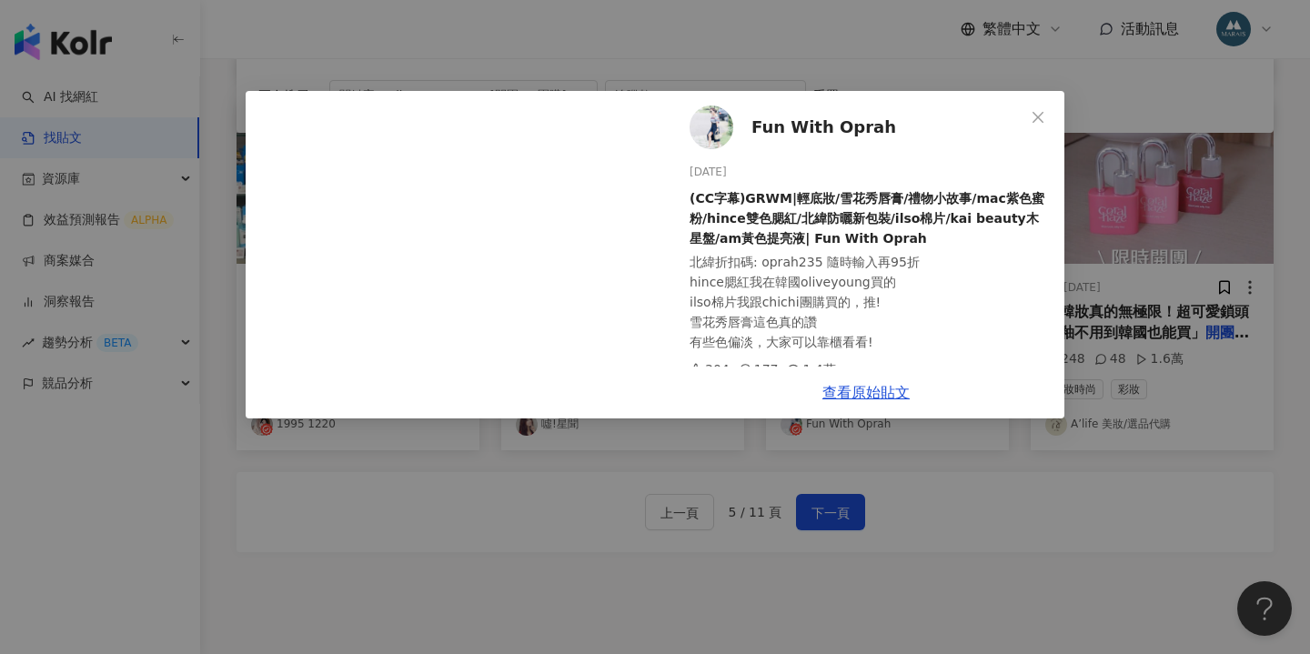
scroll to position [946, 0]
click at [763, 124] on span "Fun With Oprah" at bounding box center [824, 127] width 145 height 25
click at [679, 432] on div "Fun With Oprah 2024/4/21 (CC字幕)GRWM|輕底妝/雪花秀唇膏/禮物小故事/mac紫色蜜粉/hince雙色腮紅/北緯防曬新包裝/i…" at bounding box center [655, 327] width 1310 height 654
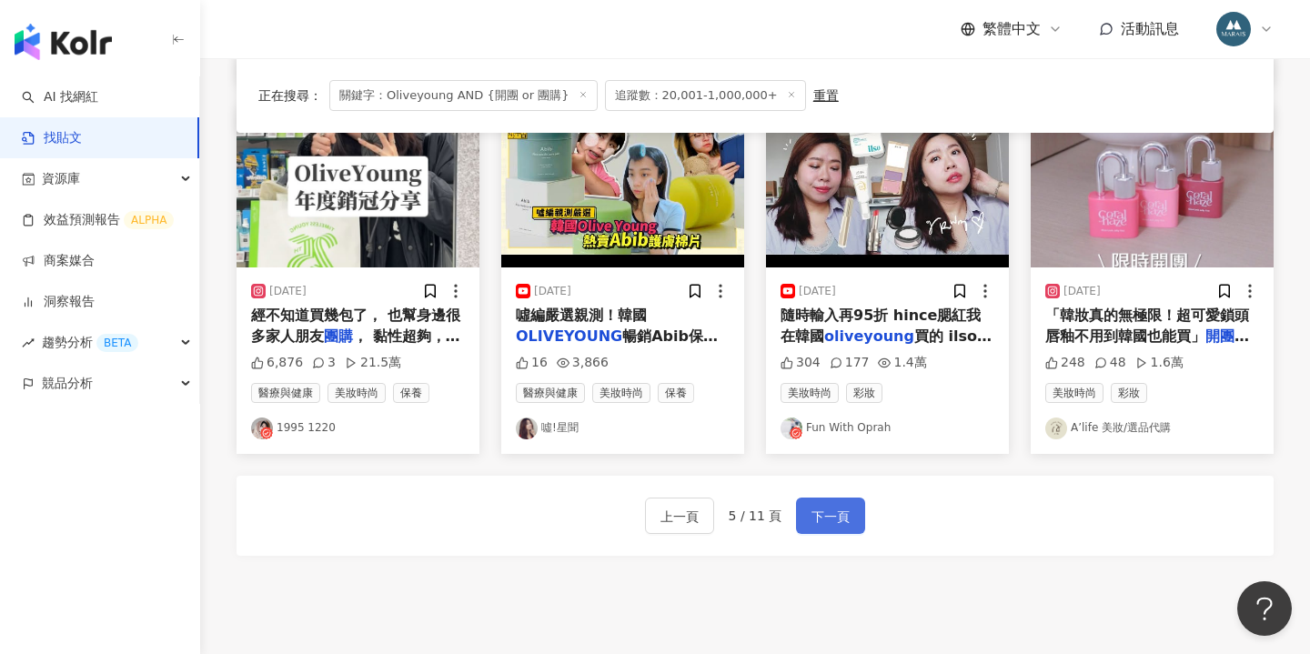
click at [824, 517] on span "下一頁" at bounding box center [831, 517] width 38 height 22
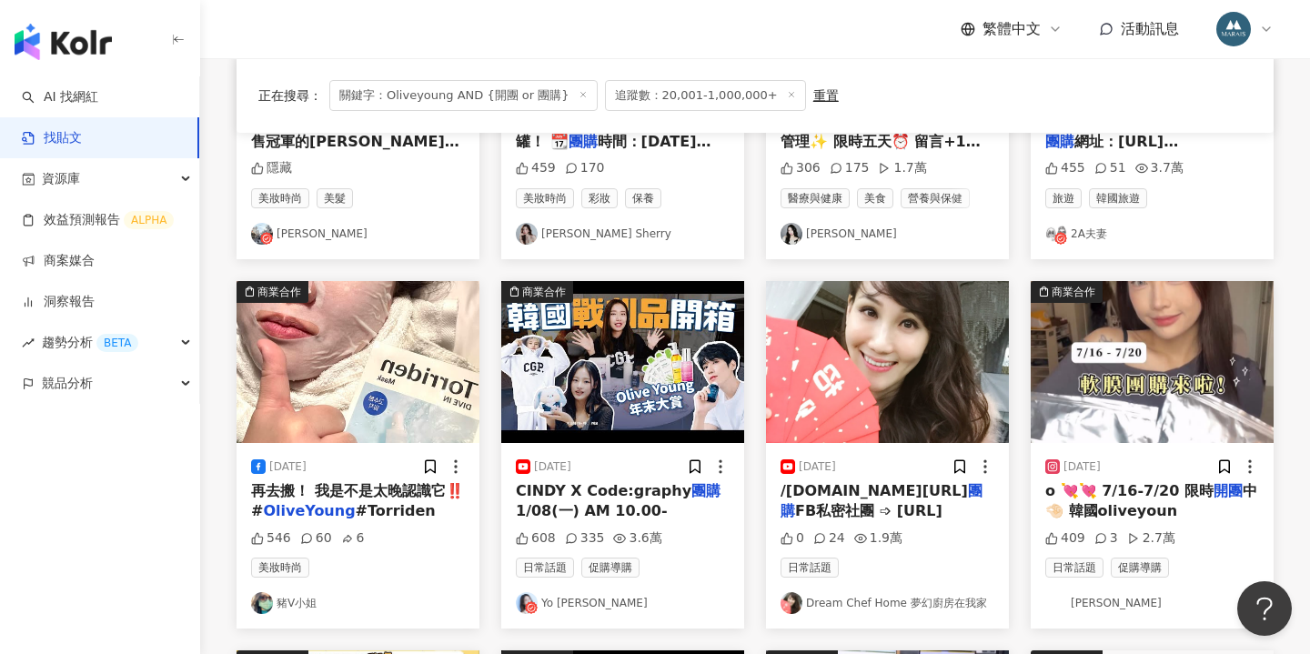
scroll to position [406, 0]
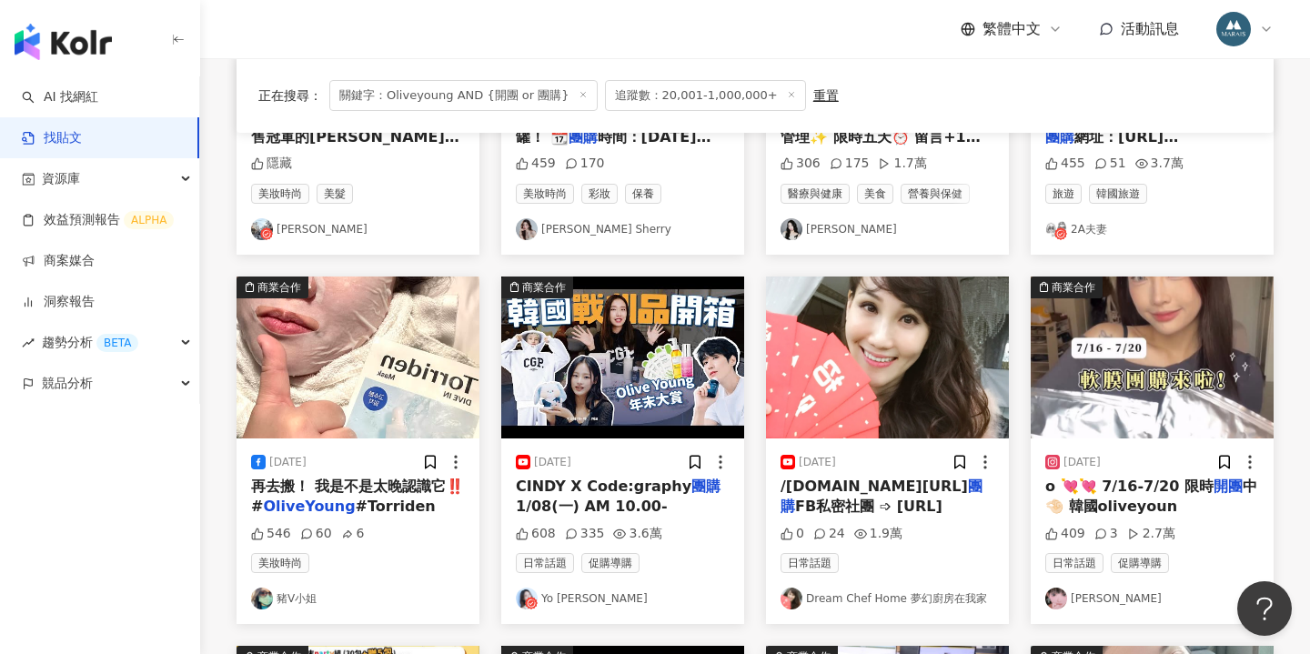
click at [603, 502] on span "1/08(一) AM 10.00-" at bounding box center [592, 506] width 152 height 17
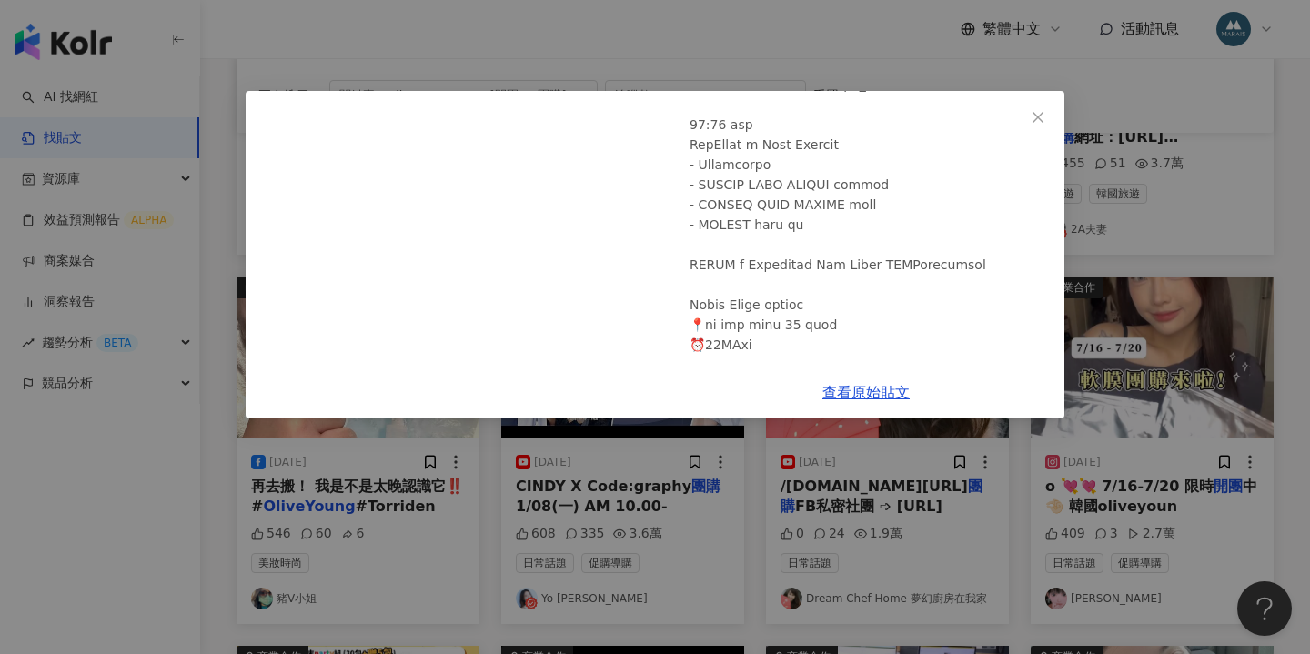
scroll to position [1420, 0]
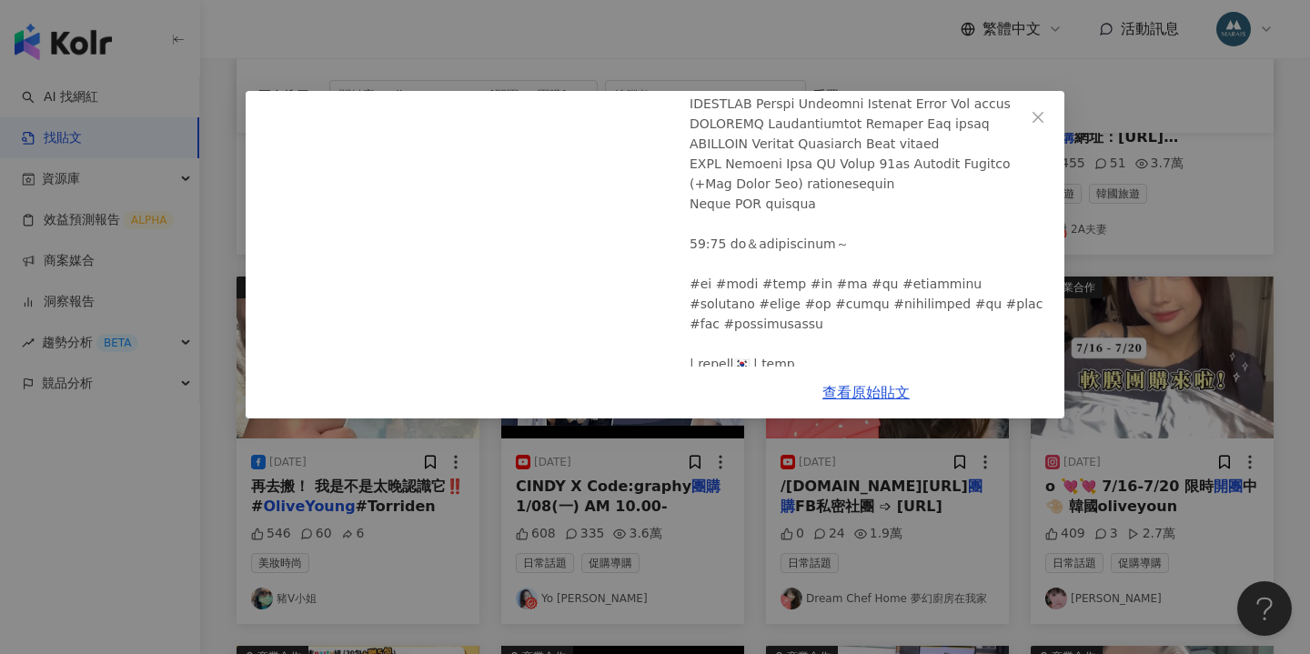
click at [1119, 270] on div "Yo Cindy 2024/1/10 韓國戰利品開箱🔥 Olive Young年度保養品TOP1 / SEVENTEEN代言同款 / NewJeans周邊 /…" at bounding box center [655, 327] width 1310 height 654
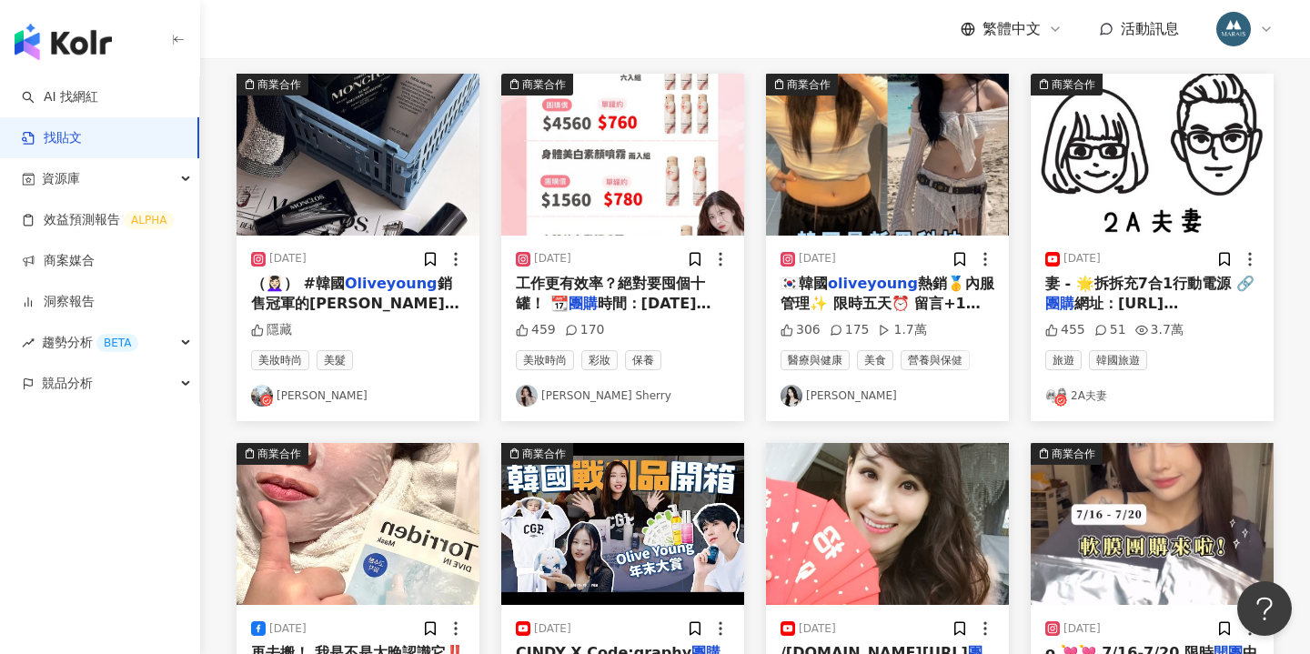
scroll to position [1080, 0]
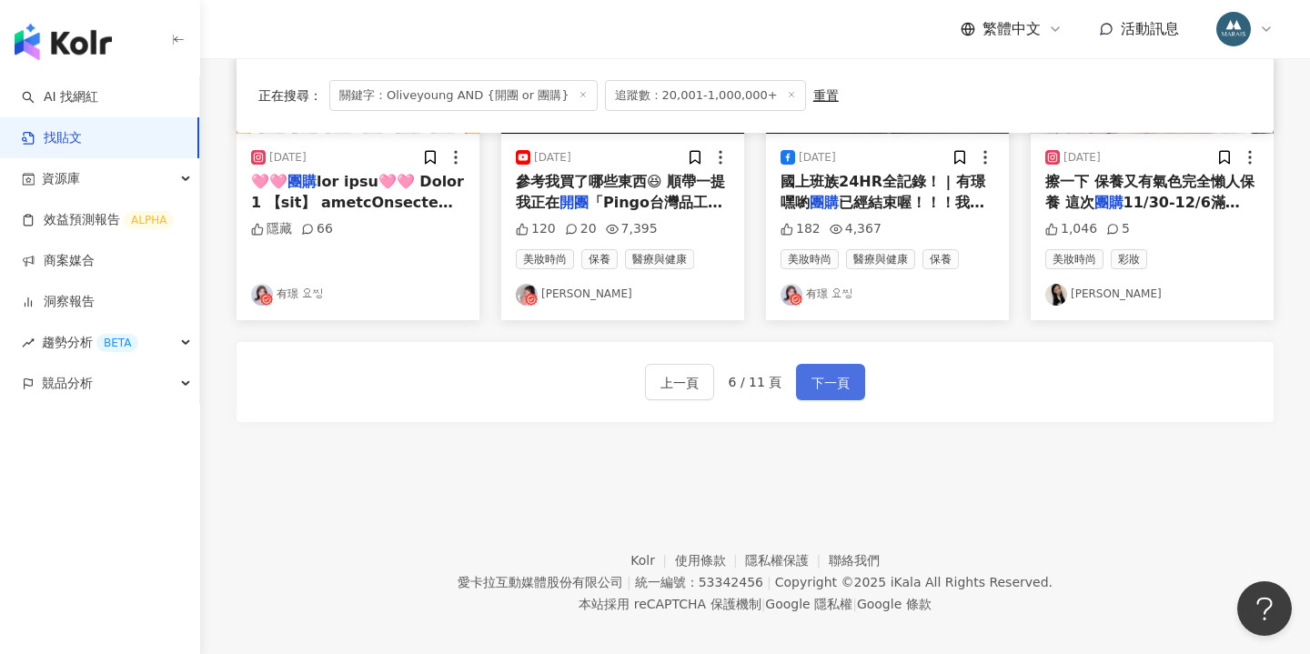
click at [850, 392] on button "下一頁" at bounding box center [830, 382] width 69 height 36
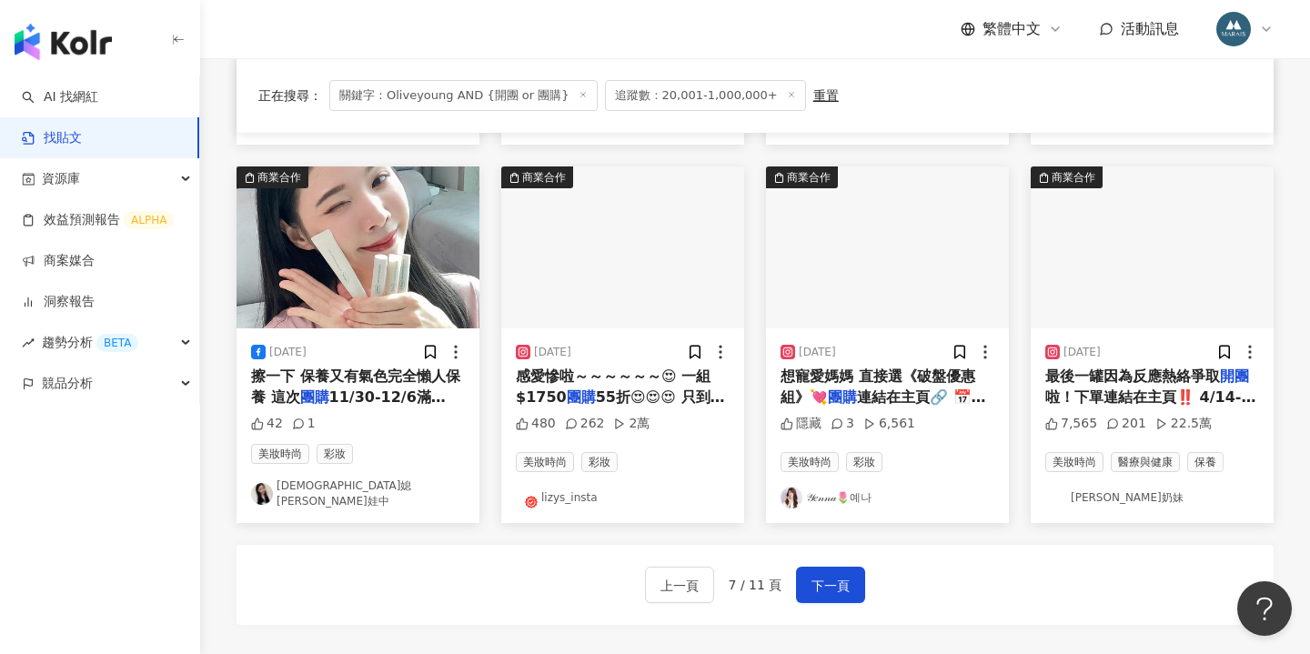
scroll to position [887, 0]
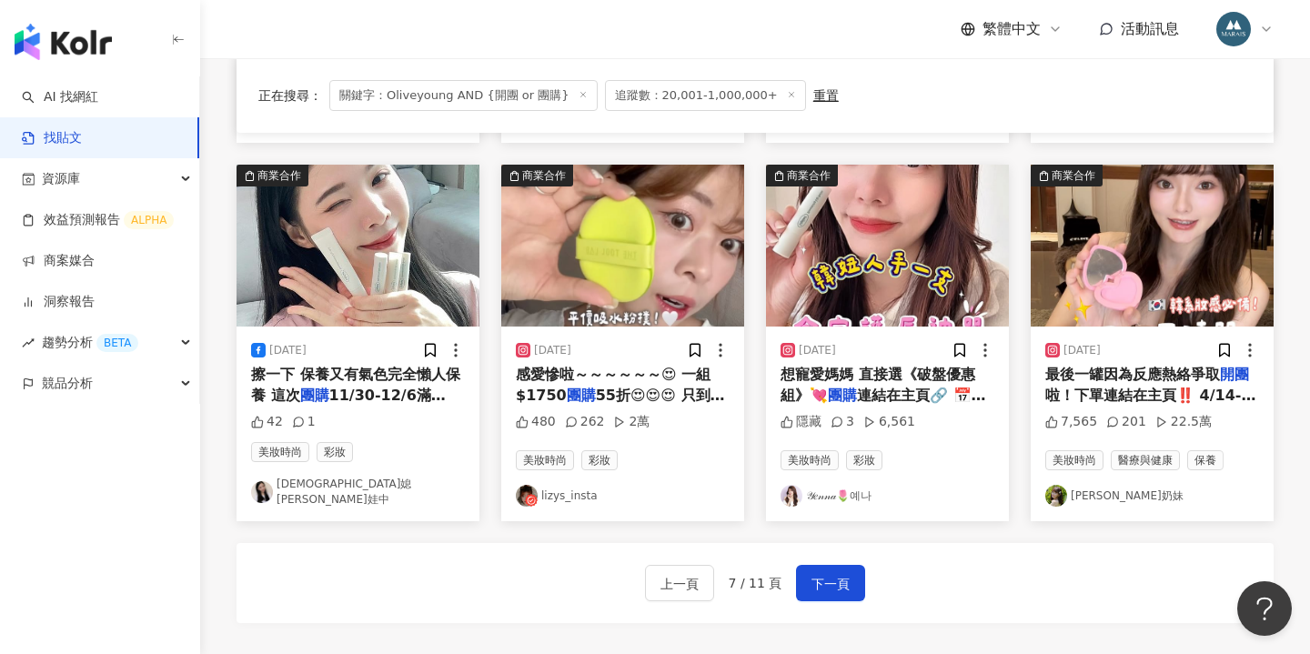
click at [1146, 366] on span "最後一罐因為反應熱絡爭取" at bounding box center [1133, 374] width 175 height 17
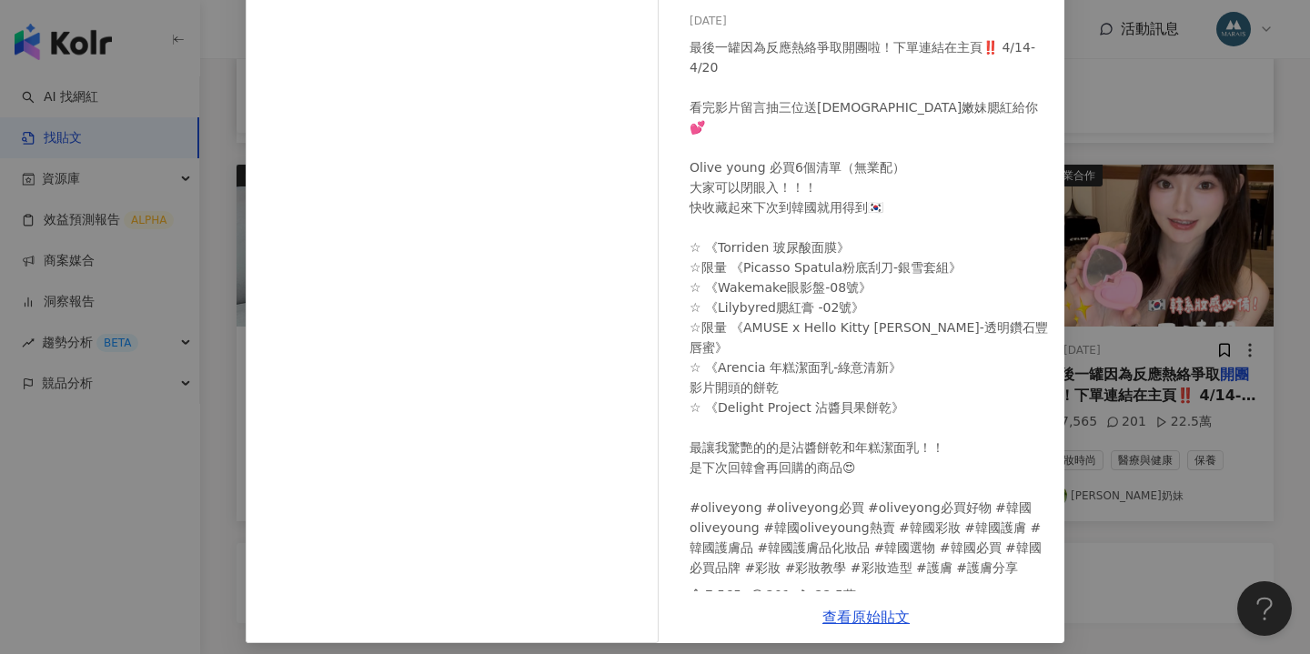
scroll to position [160, 0]
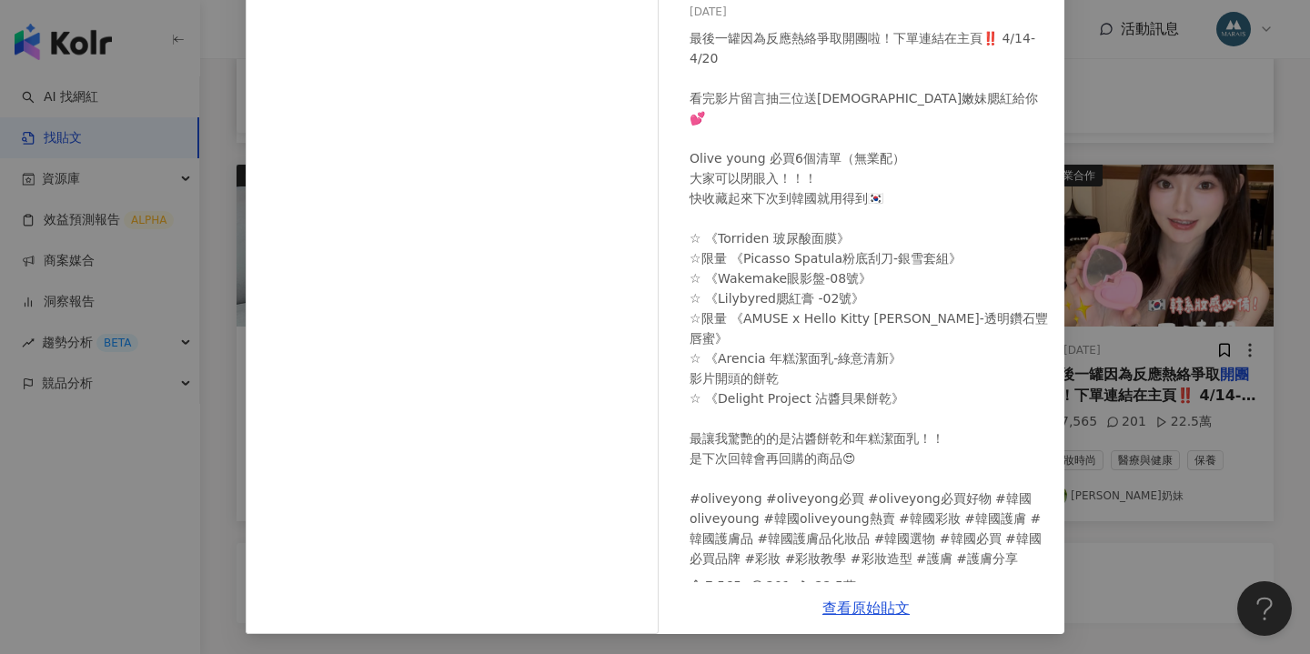
click at [830, 326] on div "最後一罐因為反應熱絡爭取開團啦！下單連結在主頁‼️ 4/14-4/20 看完影片留言抽三位送韓系嫩妹腮紅給你💕 Olive young 必買6個清單（無業配）…" at bounding box center [870, 298] width 360 height 541
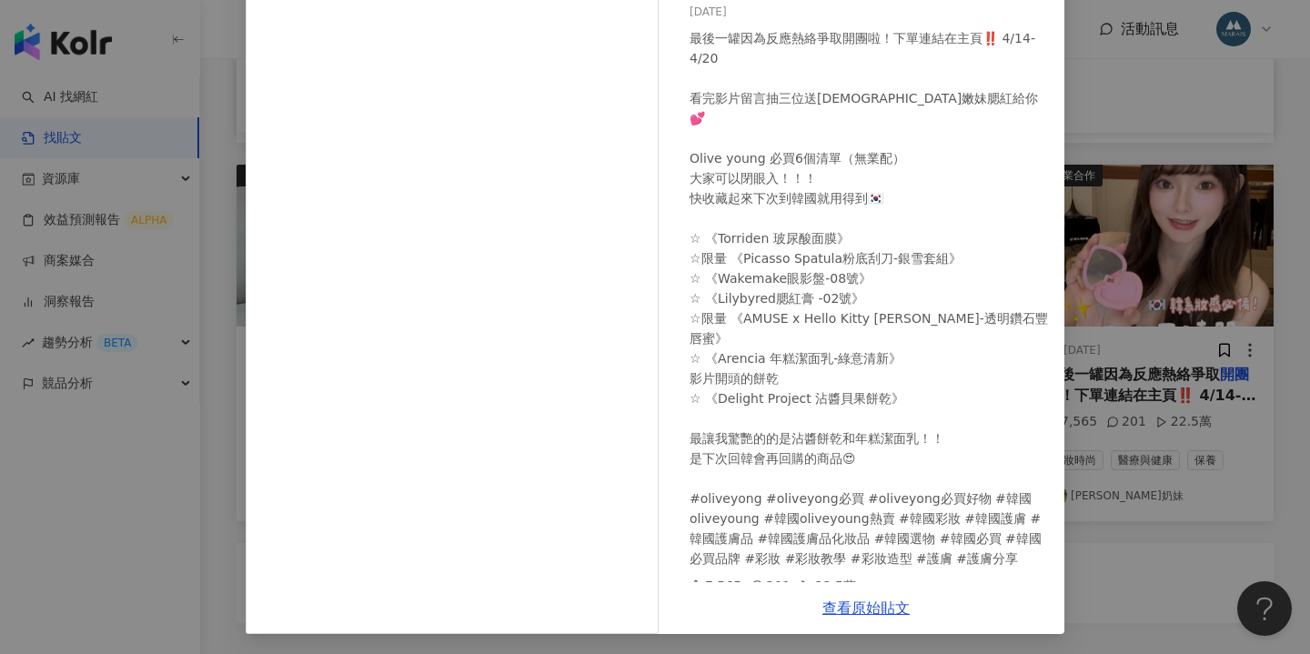
click at [1006, 259] on div "最後一罐因為反應熱絡爭取開團啦！下單連結在主頁‼️ 4/14-4/20 看完影片留言抽三位送韓系嫩妹腮紅給你💕 Olive young 必買6個清單（無業配）…" at bounding box center [870, 298] width 360 height 541
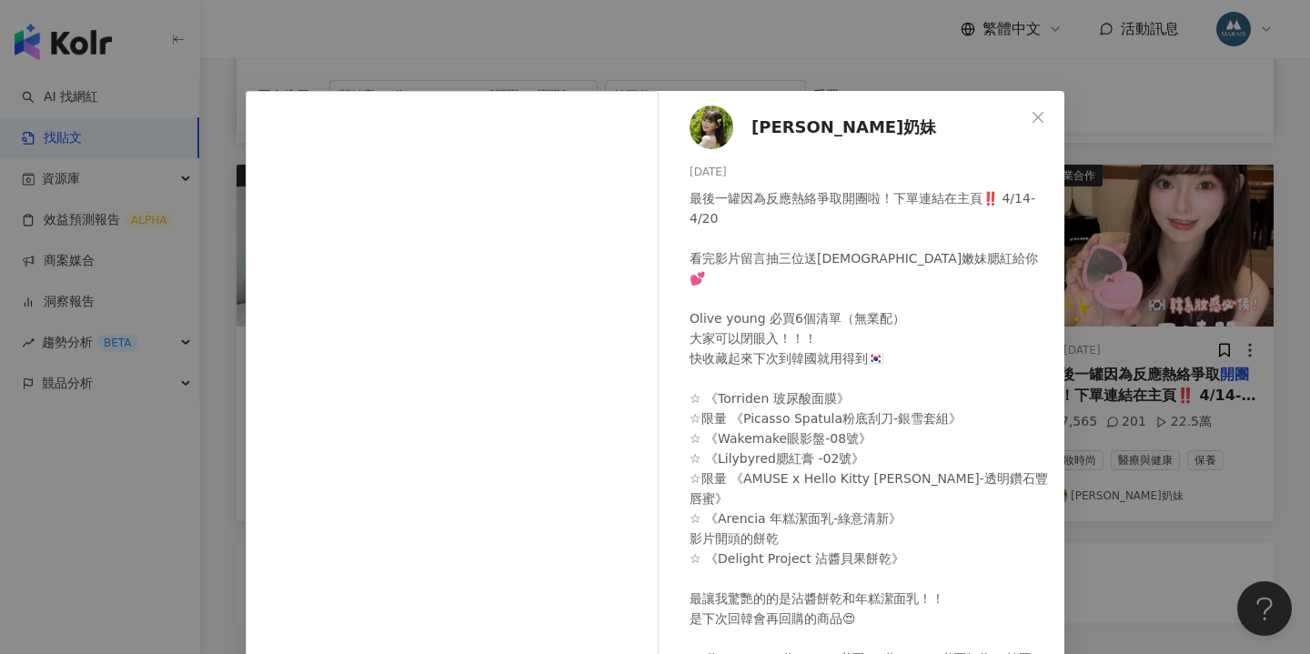
scroll to position [-2, 0]
click at [1208, 355] on div "Donna奶妹 2025/4/8 最後一罐因為反應熱絡爭取開團啦！下單連結在主頁‼️ 4/14-4/20 看完影片留言抽三位送韓系嫩妹腮紅給你💕 Olive …" at bounding box center [655, 327] width 1310 height 654
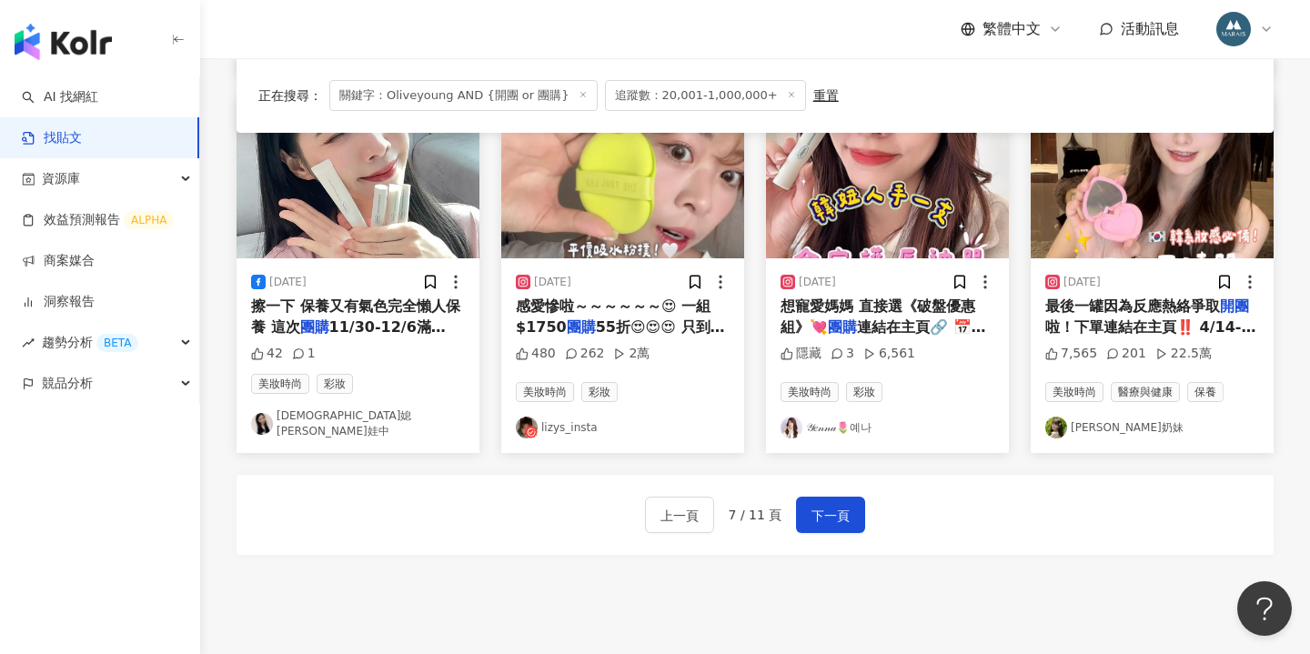
scroll to position [1028, 0]
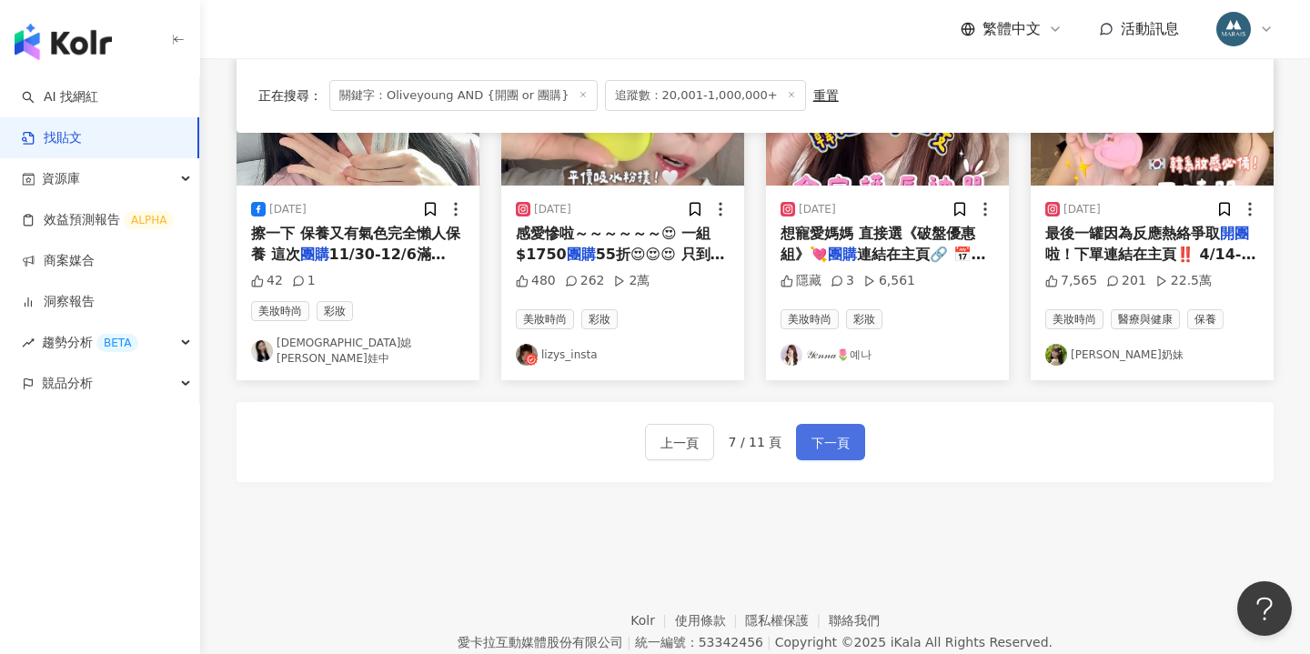
click at [843, 432] on span "下一頁" at bounding box center [831, 443] width 38 height 22
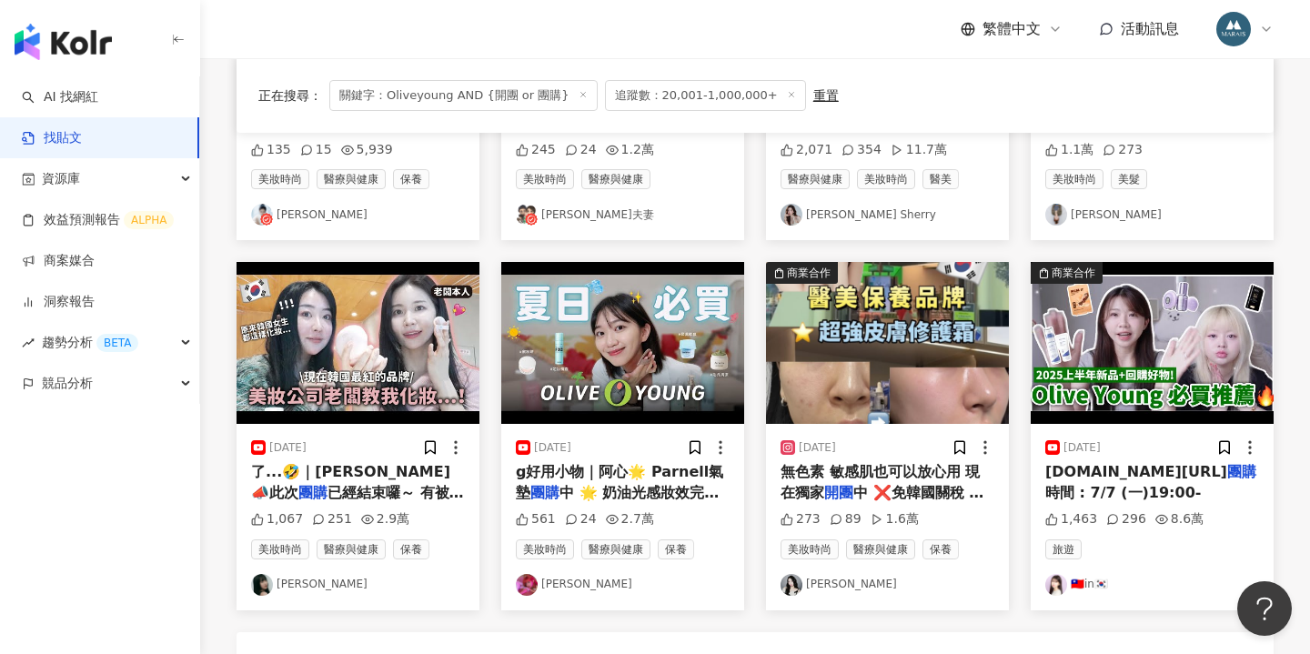
scroll to position [1066, 0]
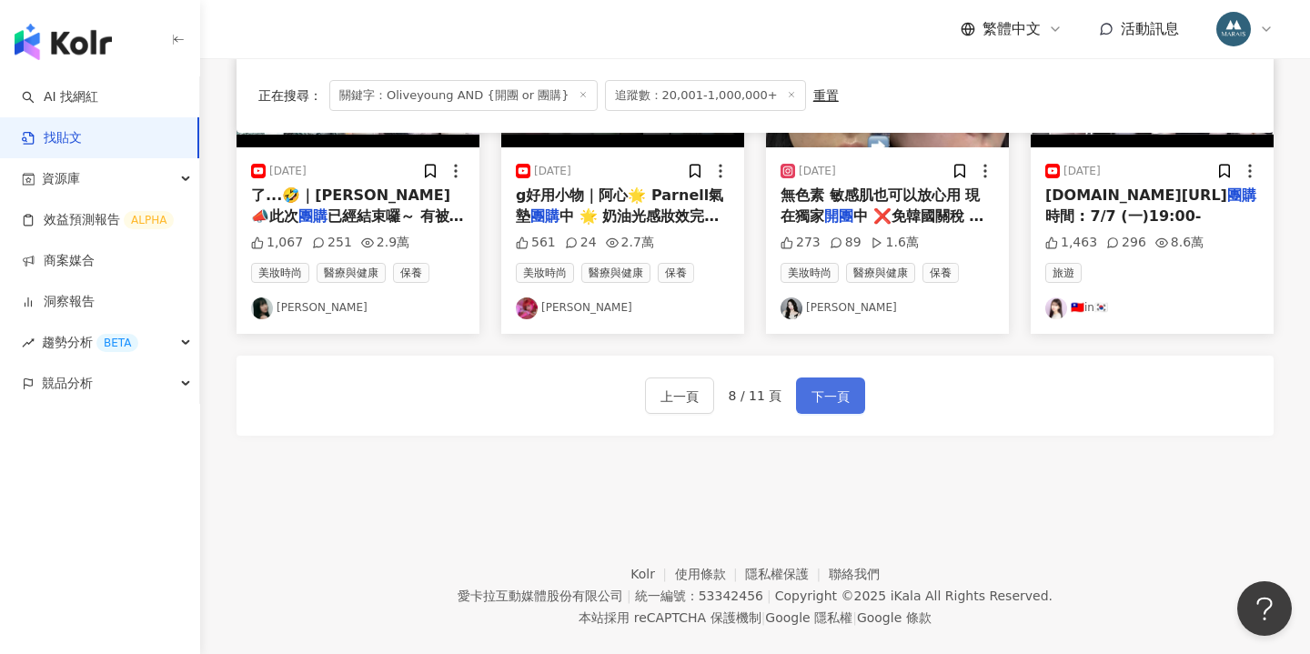
click at [821, 386] on span "下一頁" at bounding box center [831, 397] width 38 height 22
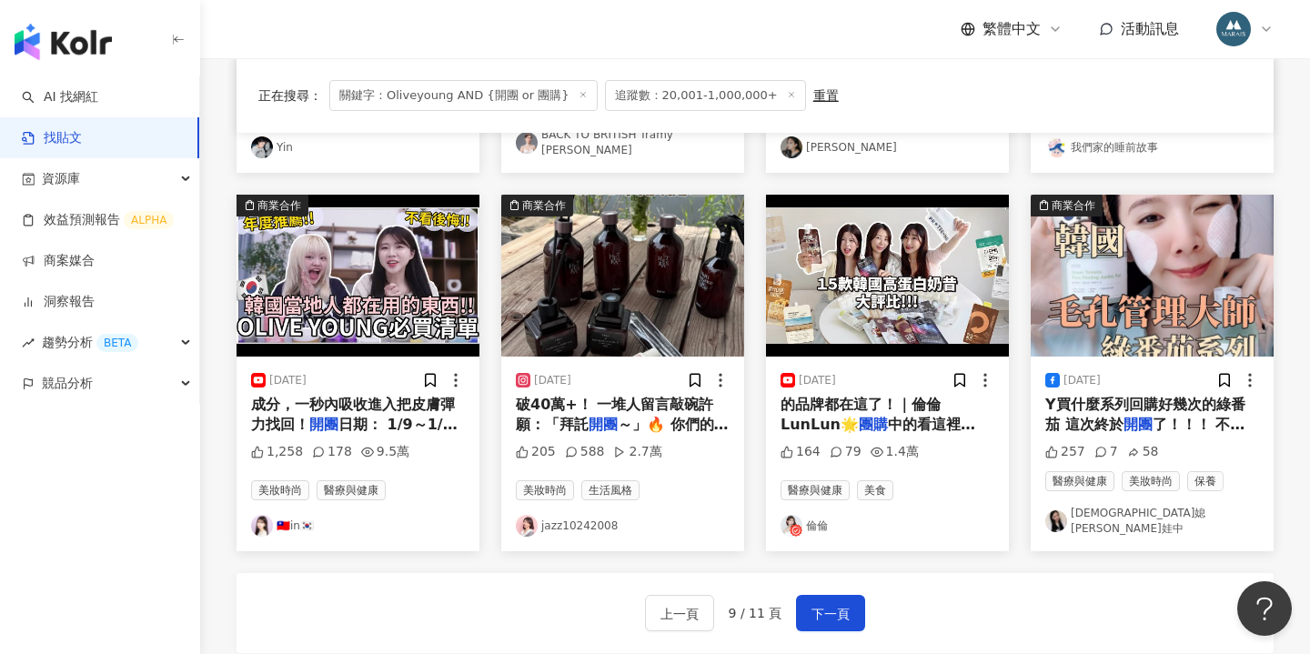
scroll to position [869, 0]
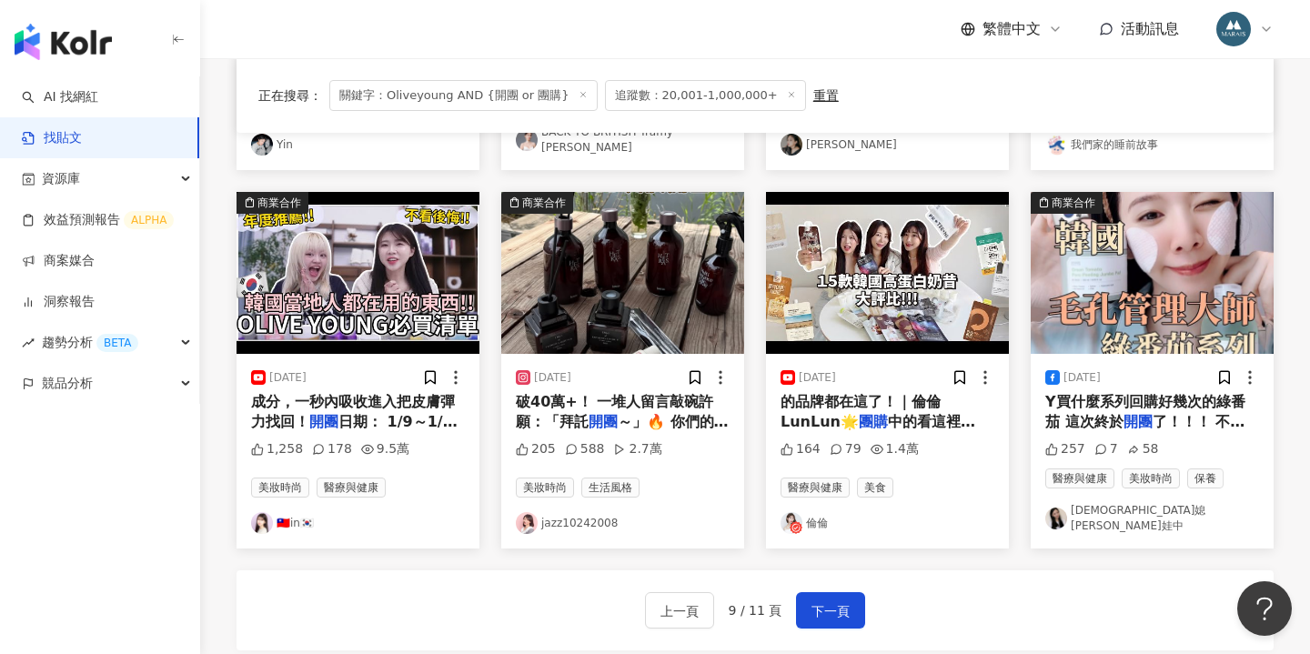
click at [625, 397] on span "破40萬+！ 一堆人留言敲碗許願：「拜託" at bounding box center [614, 411] width 197 height 37
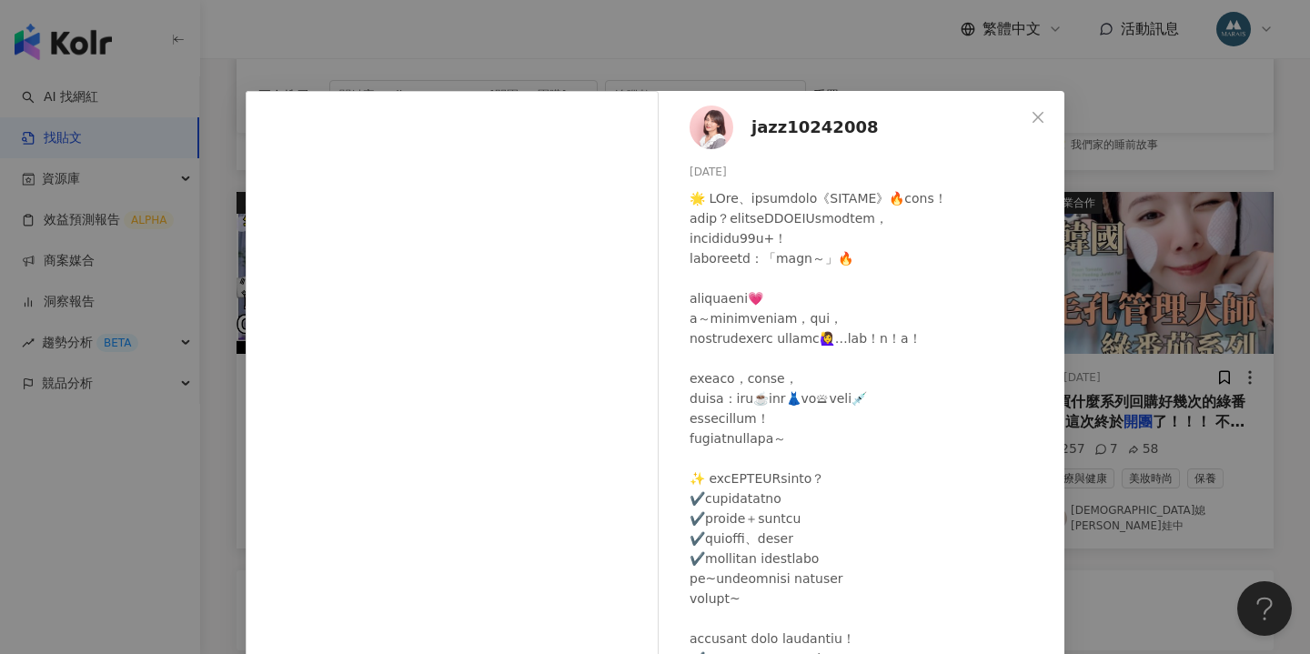
scroll to position [0, 0]
click at [722, 136] on img at bounding box center [712, 128] width 44 height 44
click at [1249, 248] on div "jazz10242008 2025/6/13 205 588 2.7萬 查看原始貼文" at bounding box center [655, 327] width 1310 height 654
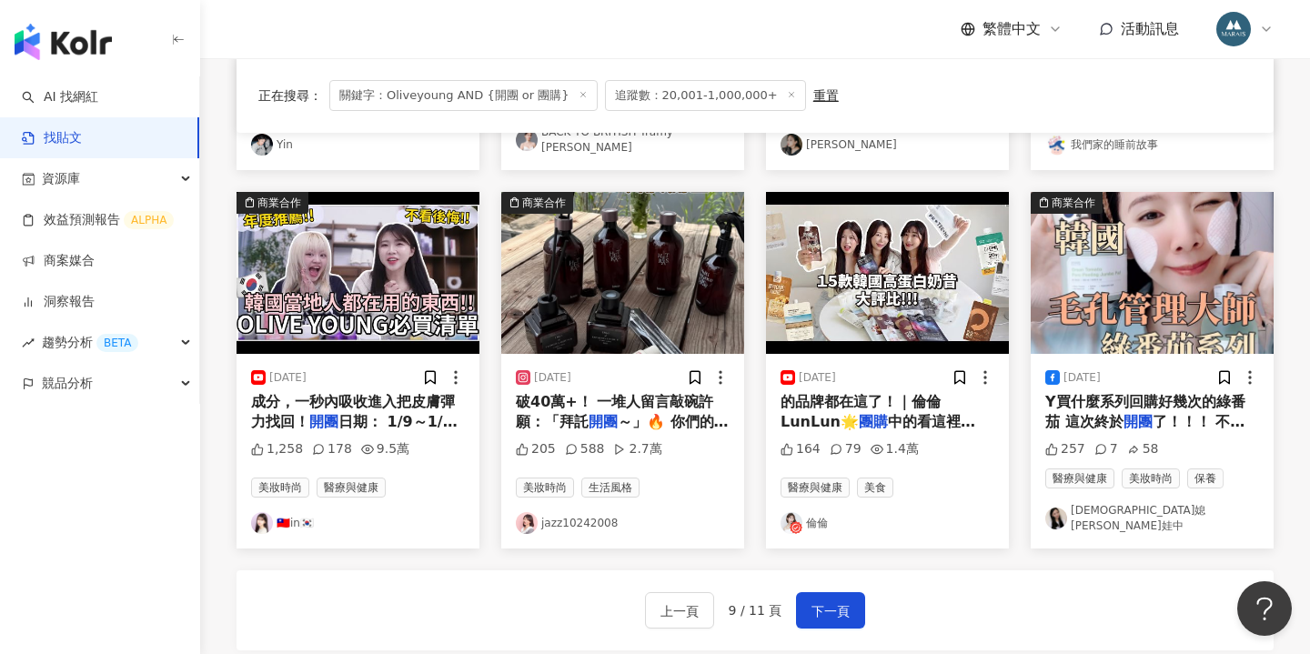
scroll to position [879, 0]
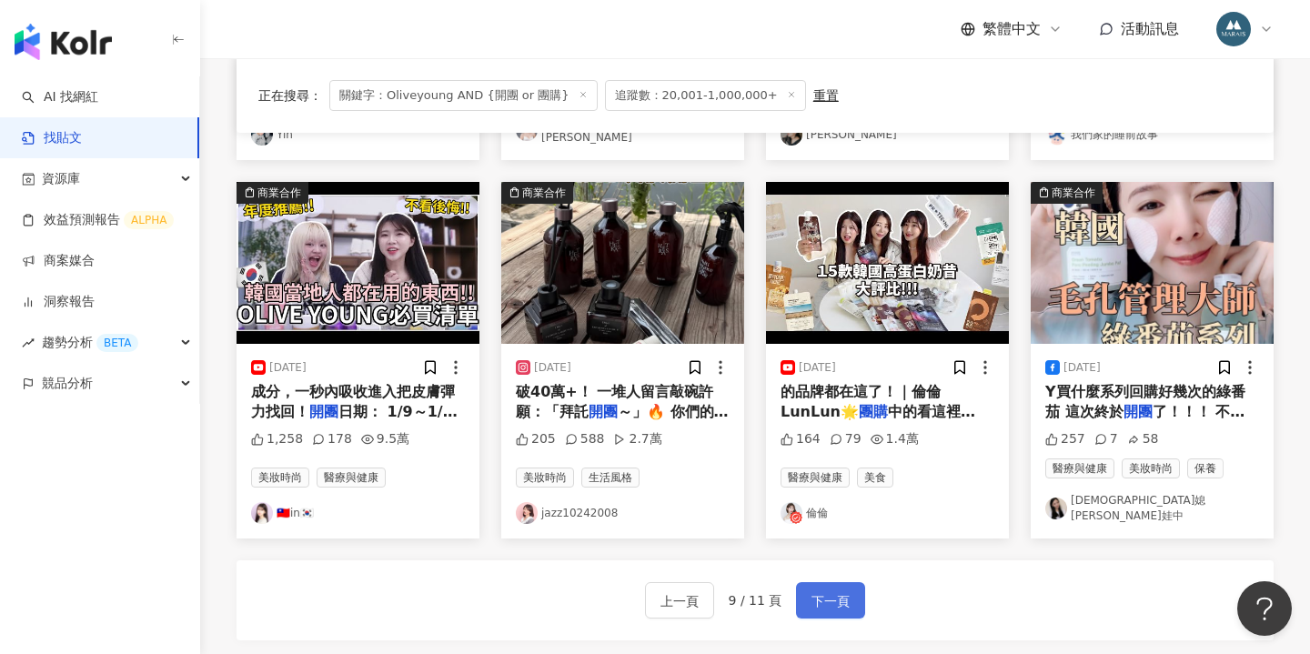
click at [832, 582] on button "下一頁" at bounding box center [830, 600] width 69 height 36
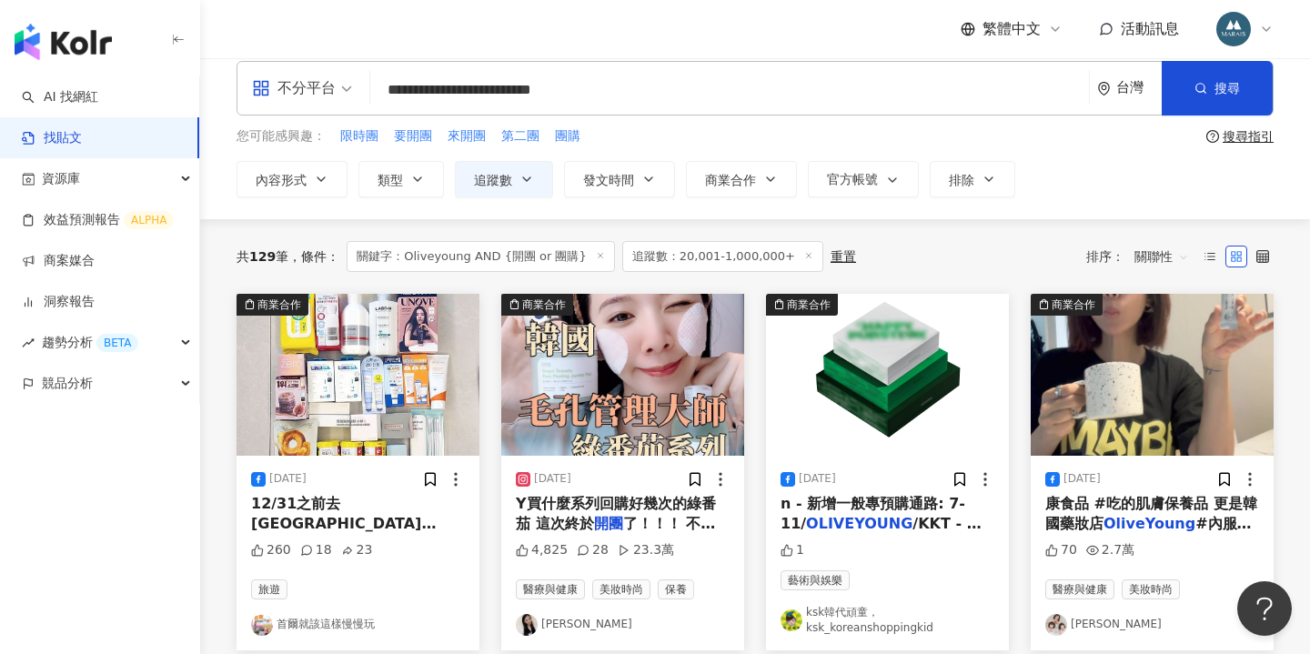
scroll to position [0, 0]
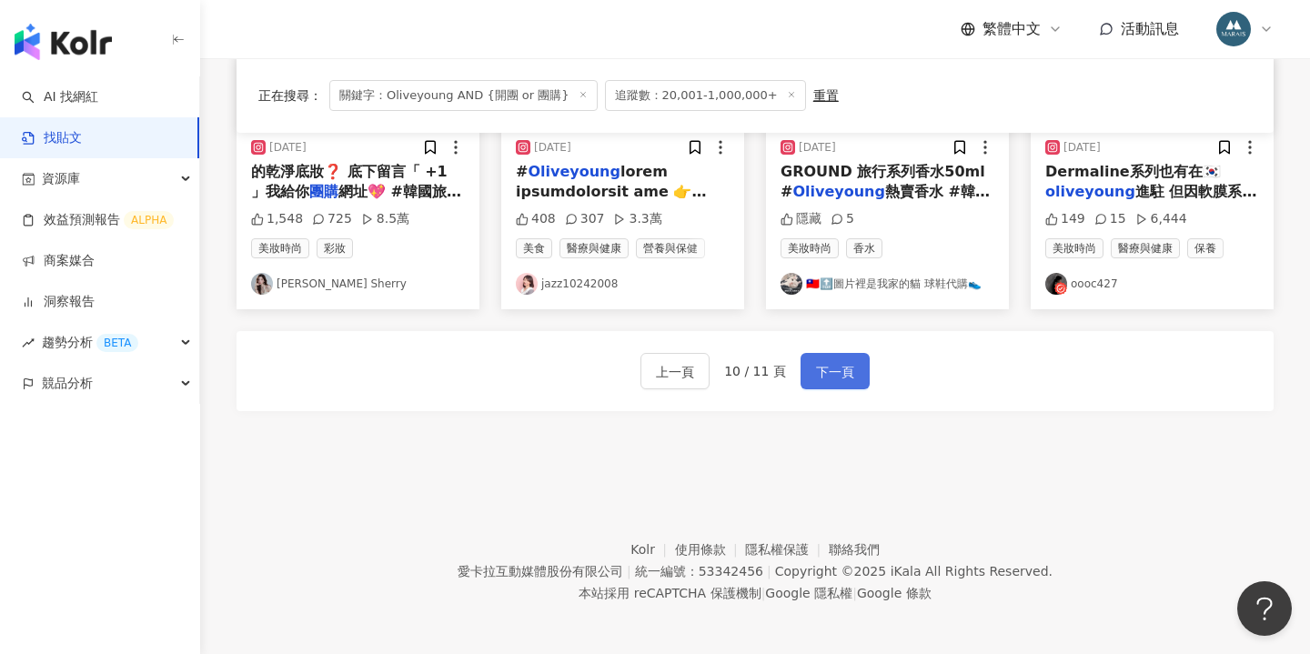
click at [828, 375] on span "下一頁" at bounding box center [835, 372] width 38 height 22
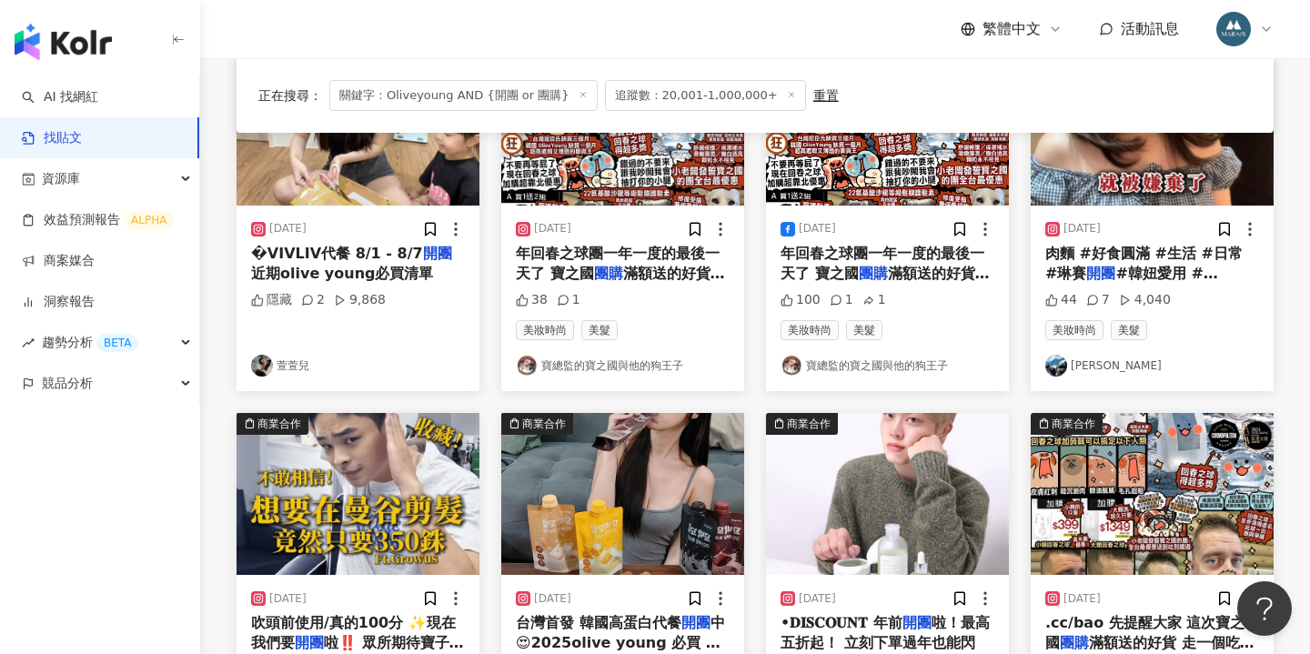
scroll to position [537, 0]
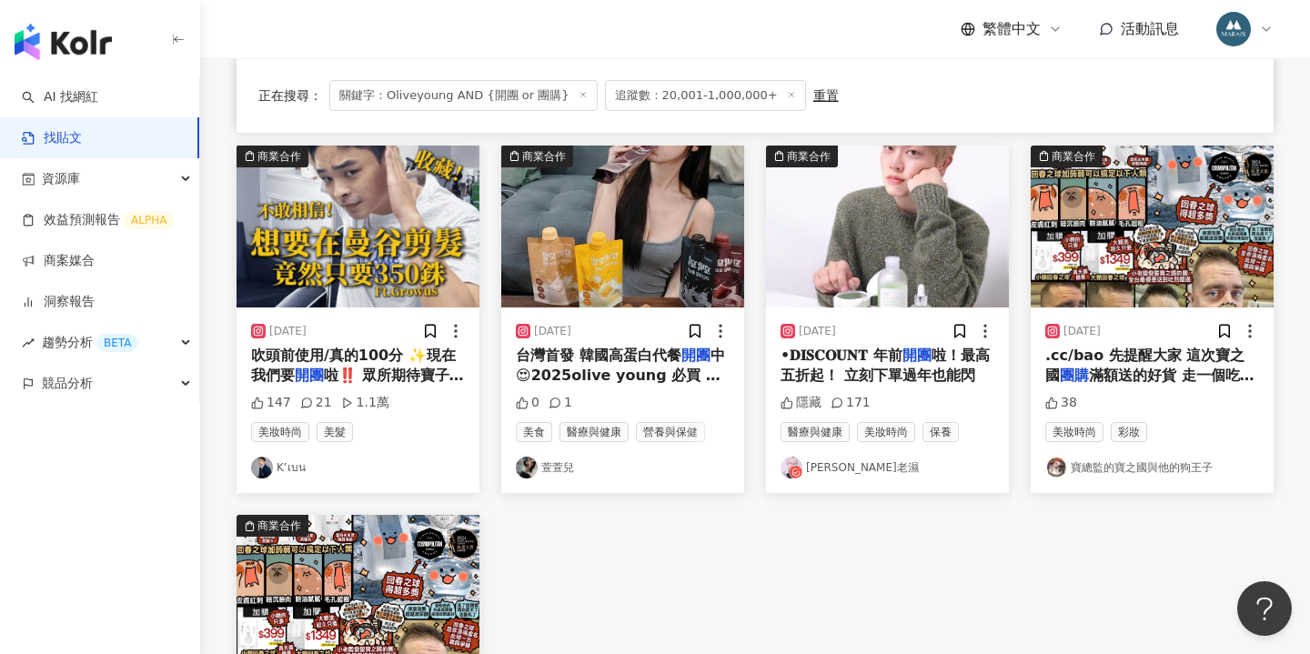
click at [864, 367] on span "啦！最高五折起！ 立刻下單過年也能閃" at bounding box center [885, 365] width 209 height 37
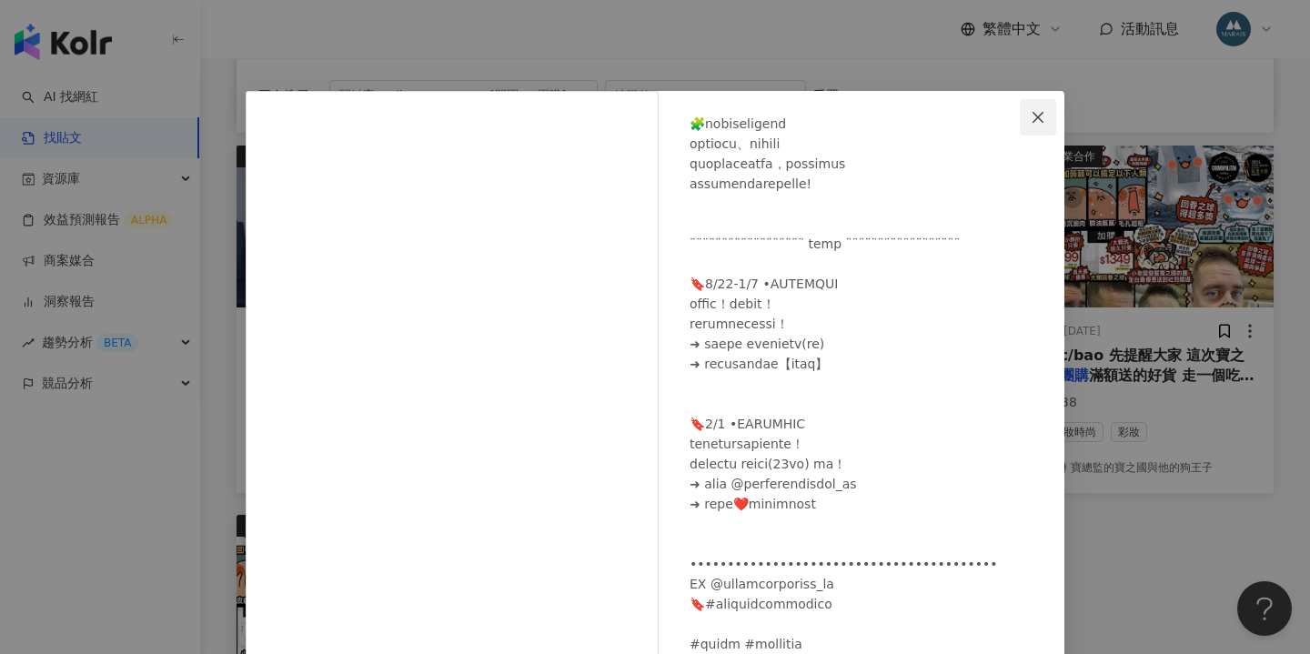
scroll to position [0, 0]
click at [1036, 116] on icon "close" at bounding box center [1038, 117] width 15 height 15
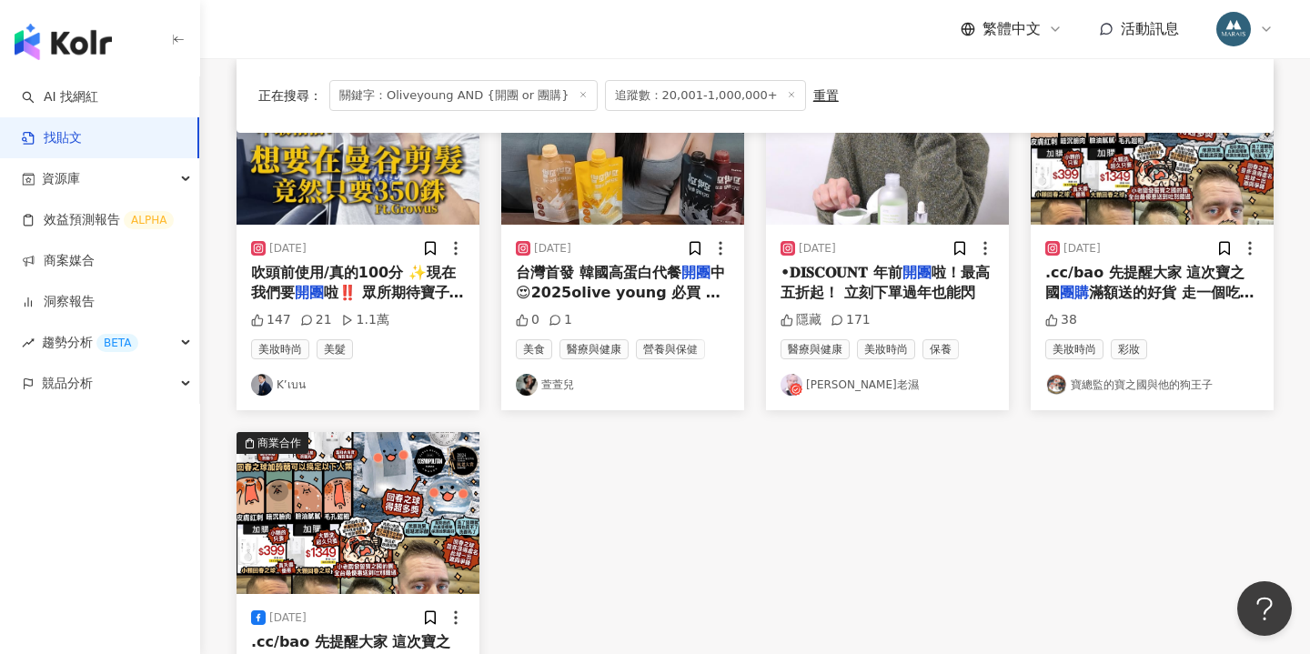
scroll to position [551, 0]
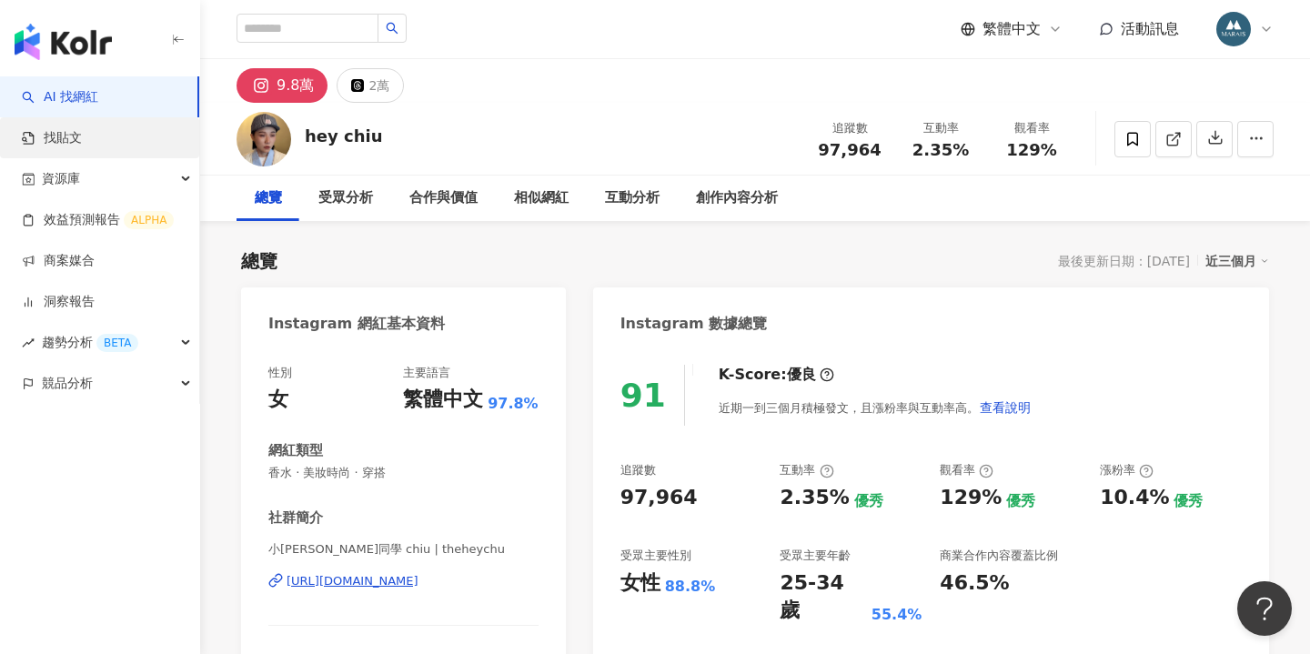
click at [68, 147] on link "找貼文" at bounding box center [52, 138] width 60 height 18
click at [82, 139] on link "找貼文" at bounding box center [52, 138] width 60 height 18
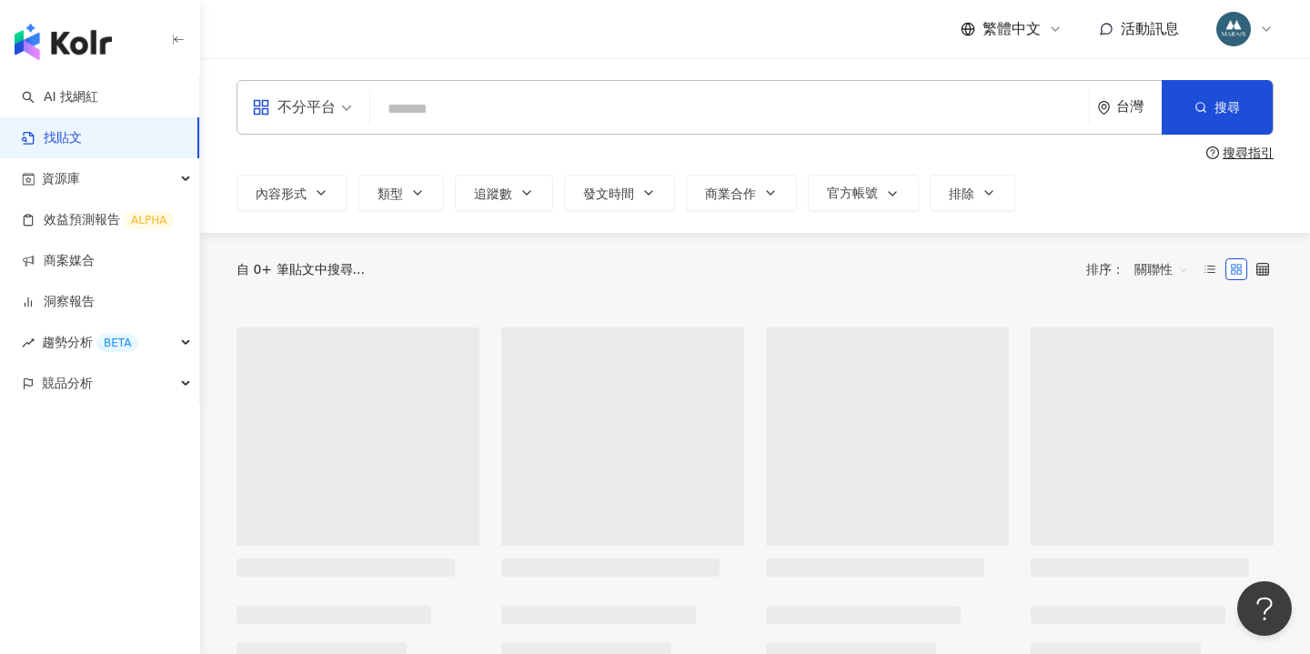
click at [82, 146] on link "找貼文" at bounding box center [52, 138] width 60 height 18
click at [413, 125] on input "search" at bounding box center [730, 108] width 704 height 39
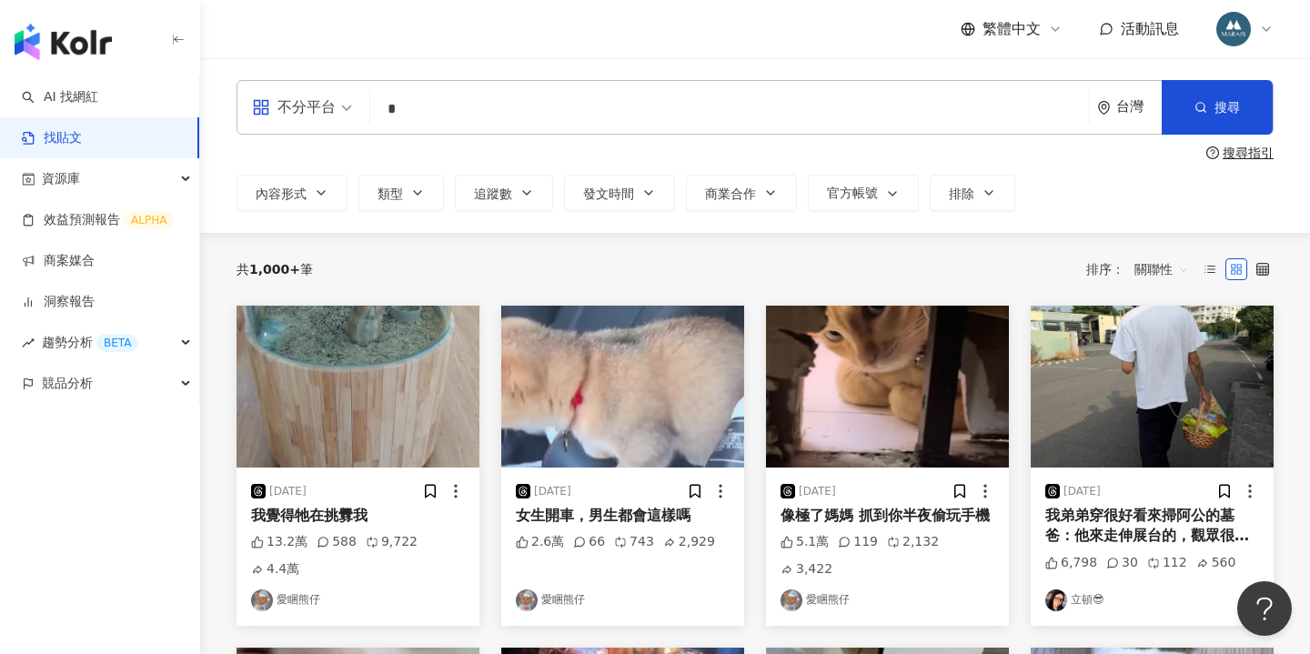
type input "*"
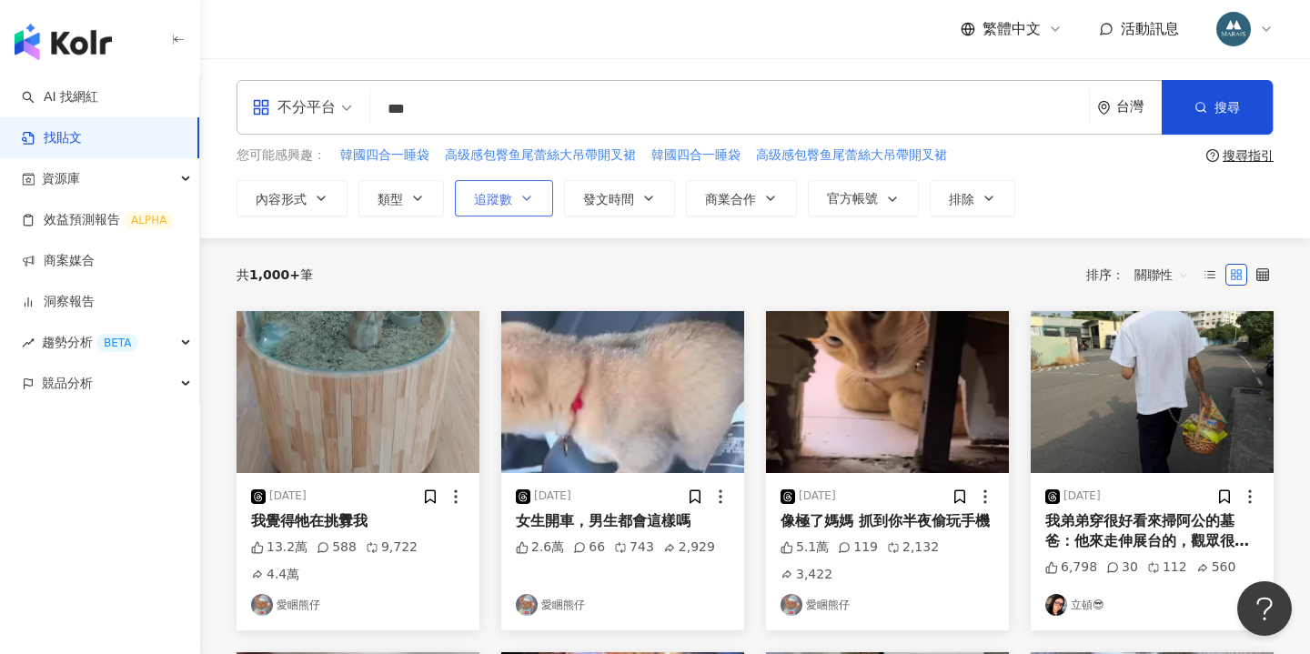
type input "***"
click at [511, 200] on button "追蹤數" at bounding box center [504, 198] width 98 height 36
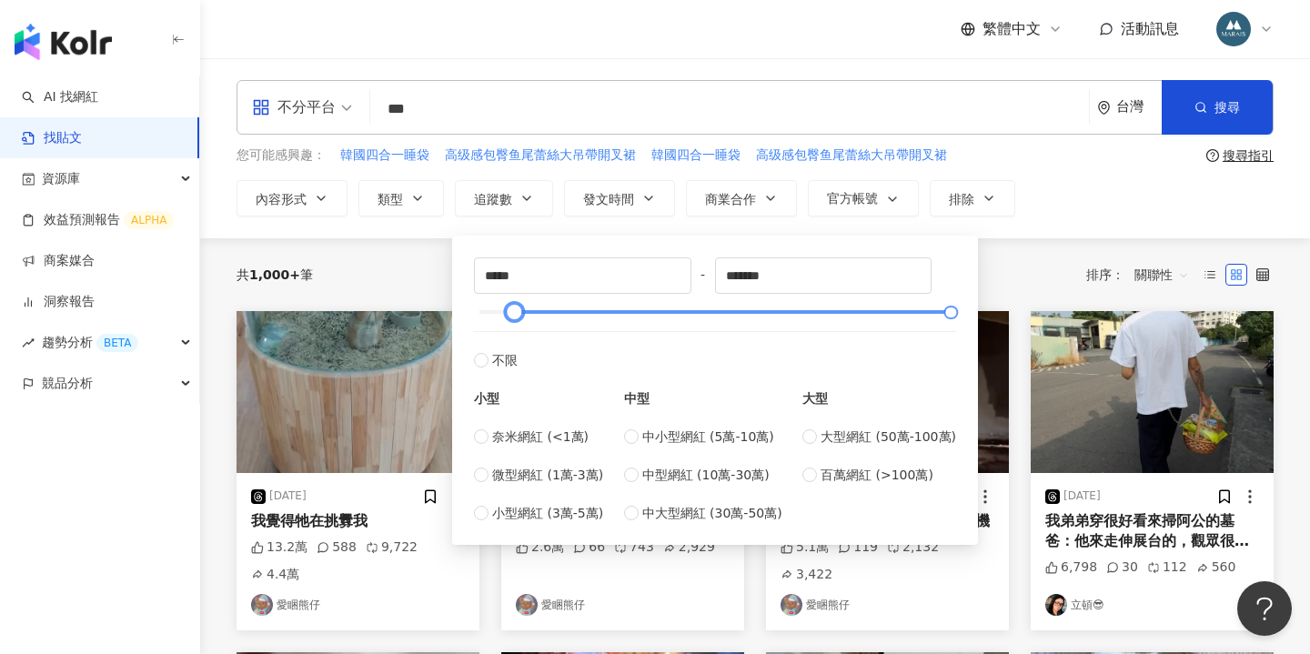
click at [514, 315] on div at bounding box center [716, 312] width 472 height 11
click at [509, 316] on div at bounding box center [514, 313] width 10 height 10
click at [502, 316] on div at bounding box center [716, 312] width 472 height 11
click at [497, 313] on div at bounding box center [502, 313] width 10 height 10
click at [497, 315] on div at bounding box center [502, 313] width 10 height 10
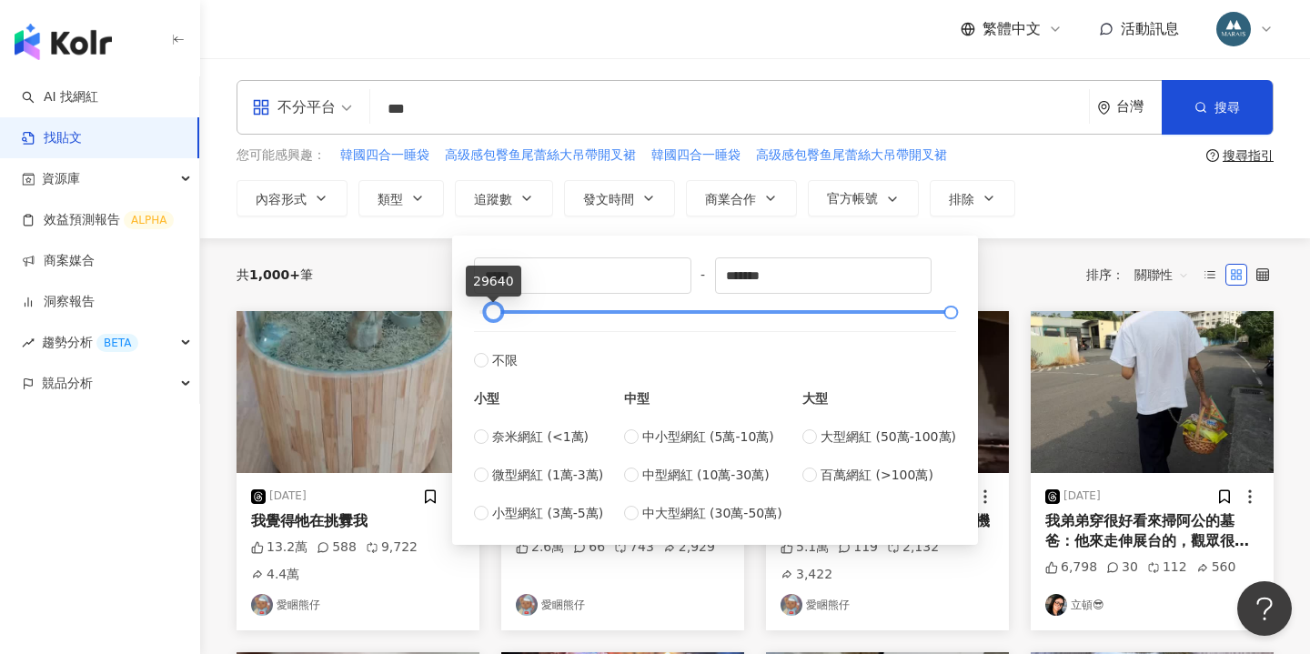
type input "*****"
drag, startPoint x: 500, startPoint y: 314, endPoint x: 490, endPoint y: 315, distance: 10.1
click at [490, 315] on div at bounding box center [492, 313] width 10 height 10
click at [415, 300] on div "共 1,000+ 筆 排序： 關聯性" at bounding box center [755, 274] width 1037 height 73
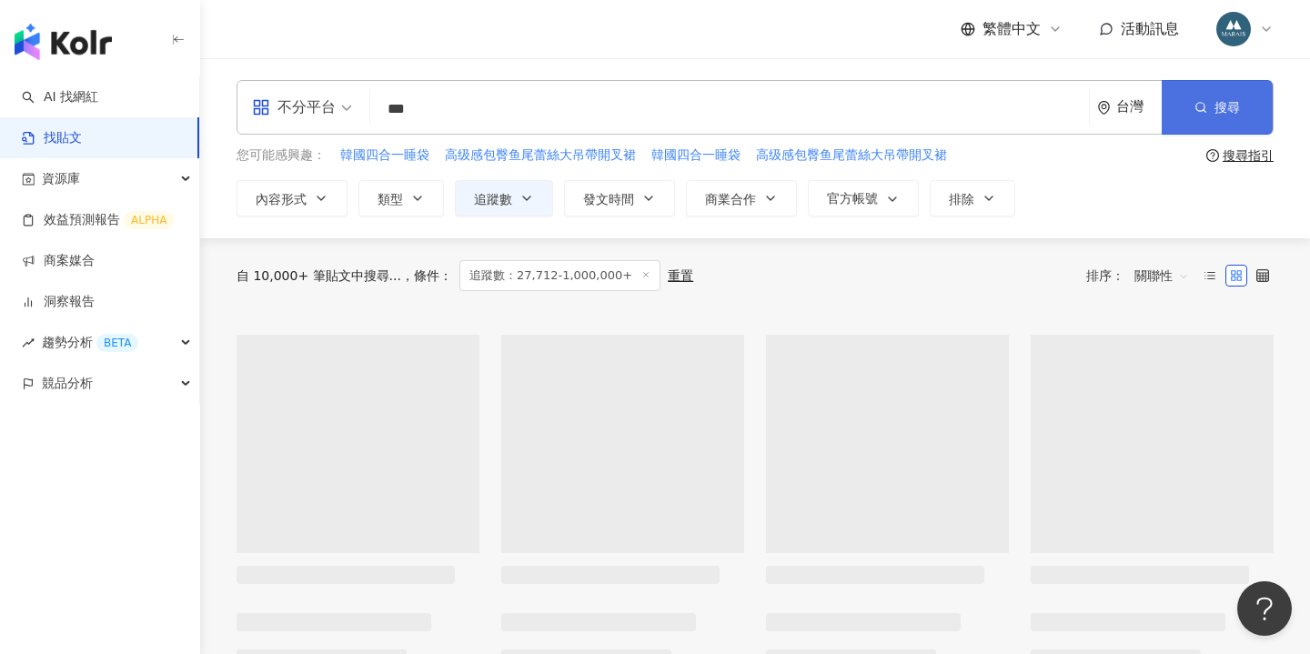
click at [1207, 99] on button "搜尋" at bounding box center [1217, 107] width 111 height 55
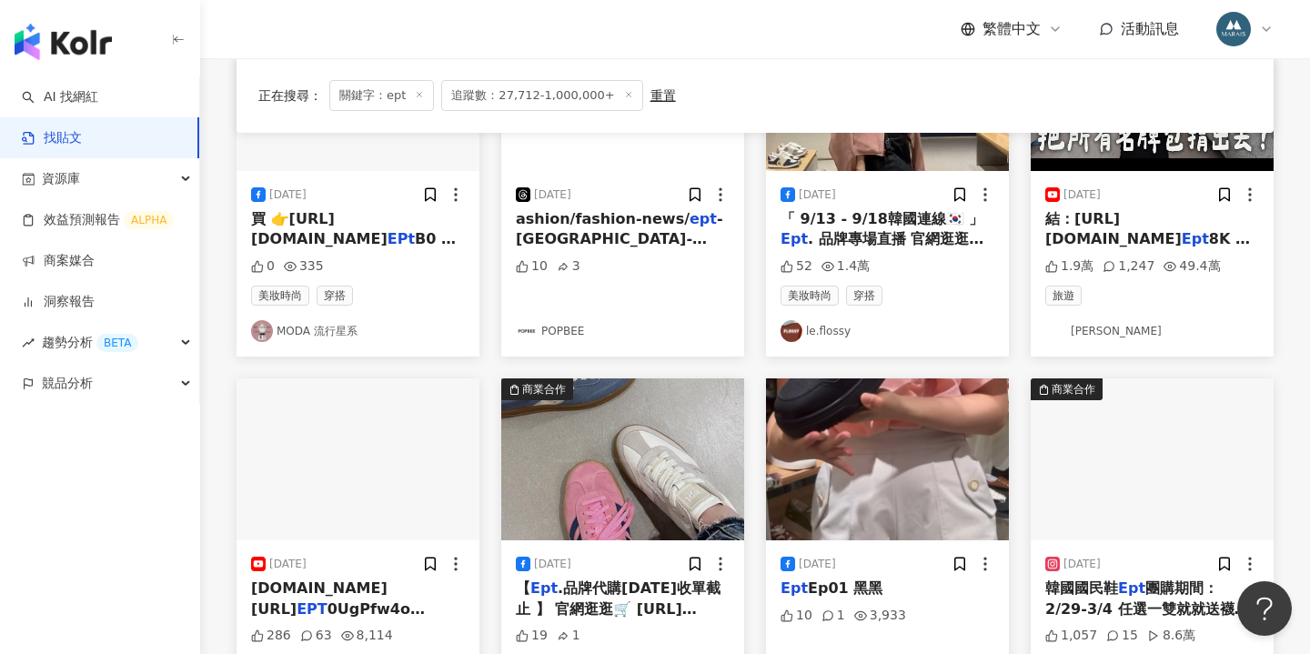
scroll to position [300, 0]
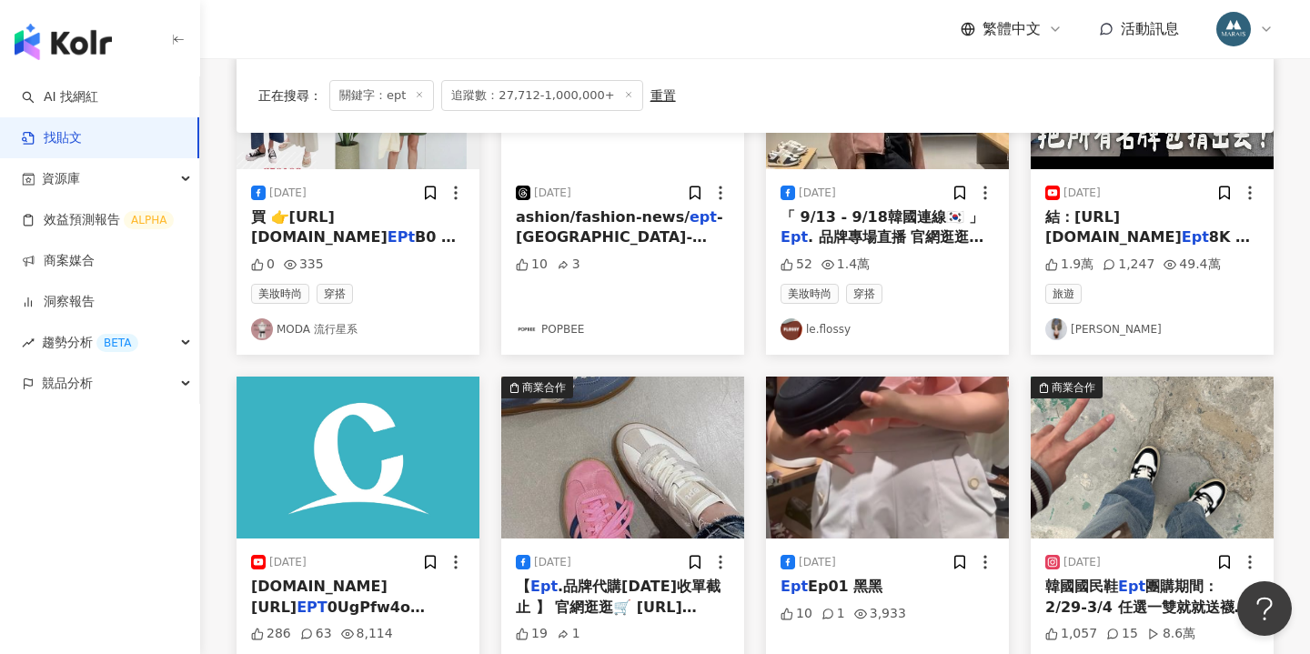
click at [1105, 220] on span "結：https://daf.shoes/" at bounding box center [1114, 226] width 136 height 37
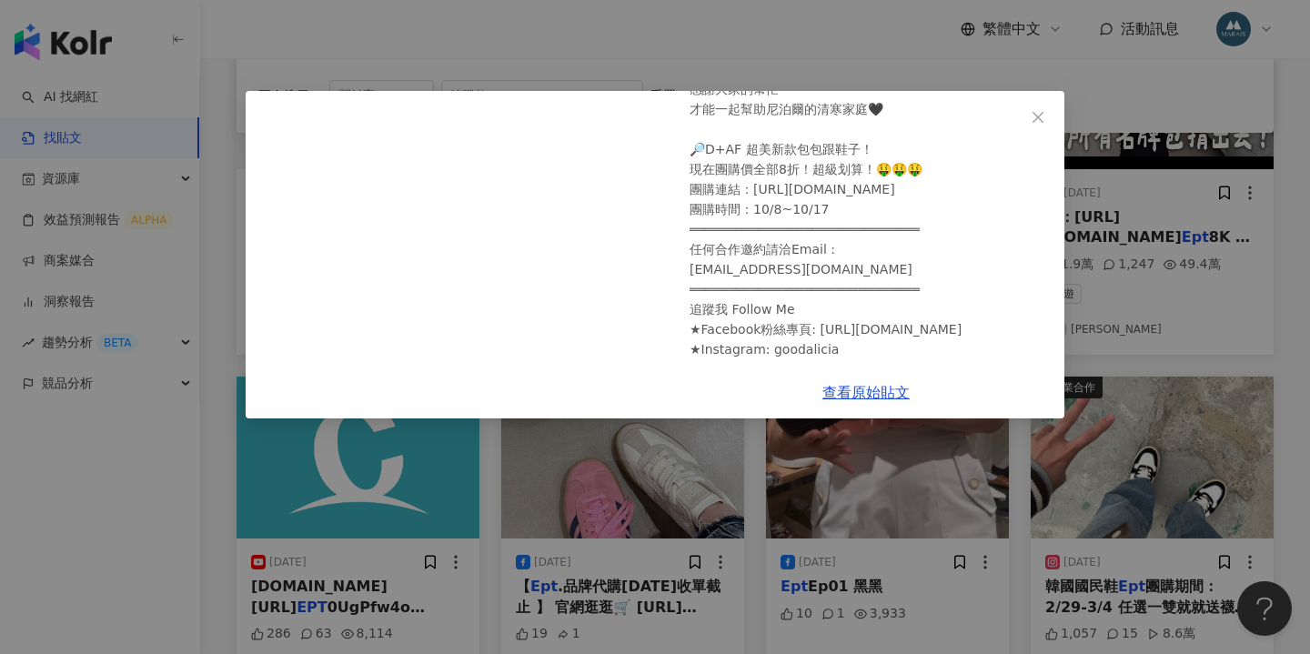
scroll to position [132, 0]
click at [1127, 293] on div "愛莉莎莎 Alisasa 2024/10/8 把我的名牌包都捐到尼泊爾😭｜愛莉莎莎Alisasa 感謝大家的幫忙 才能一起幫助尼泊爾的清寒家庭🖤 🔎D+AF …" at bounding box center [655, 327] width 1310 height 654
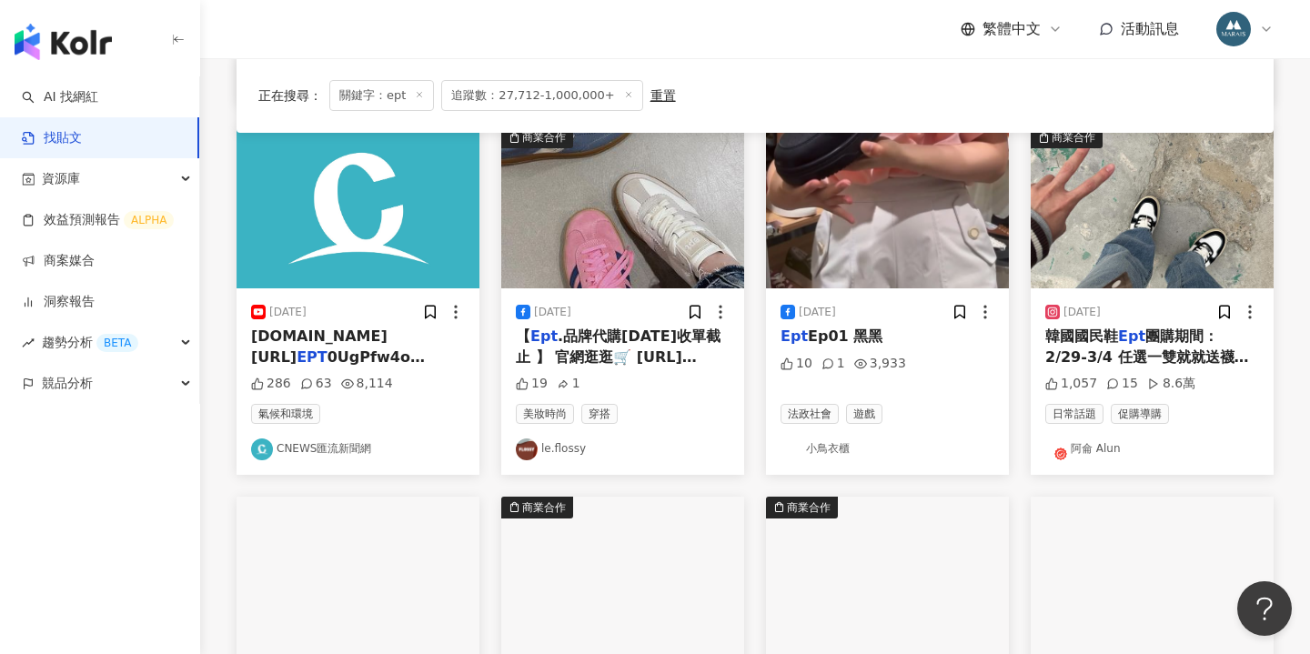
scroll to position [551, 0]
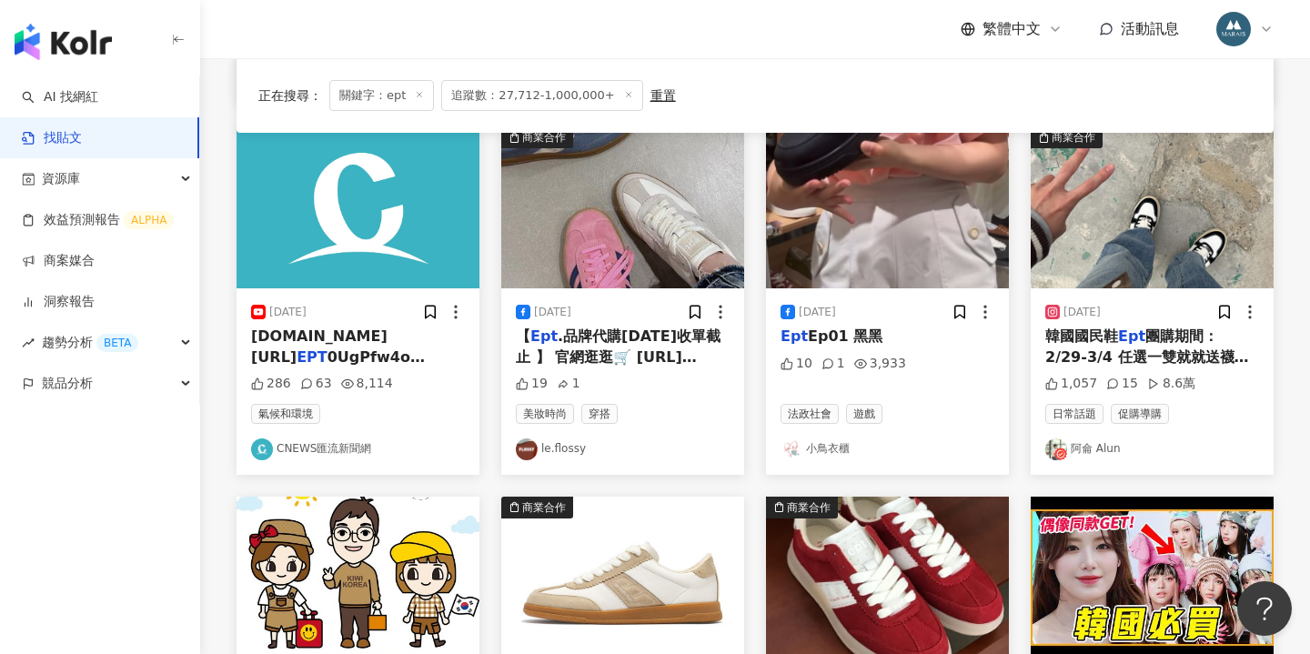
click at [1167, 345] on div "韓國國民鞋 Ept 團購期間：2/29-3/4 任選一雙就就送襪子❤️ Ept 專區任2個就再折100😉 預購14-21天唷 # ept" at bounding box center [1153, 347] width 214 height 41
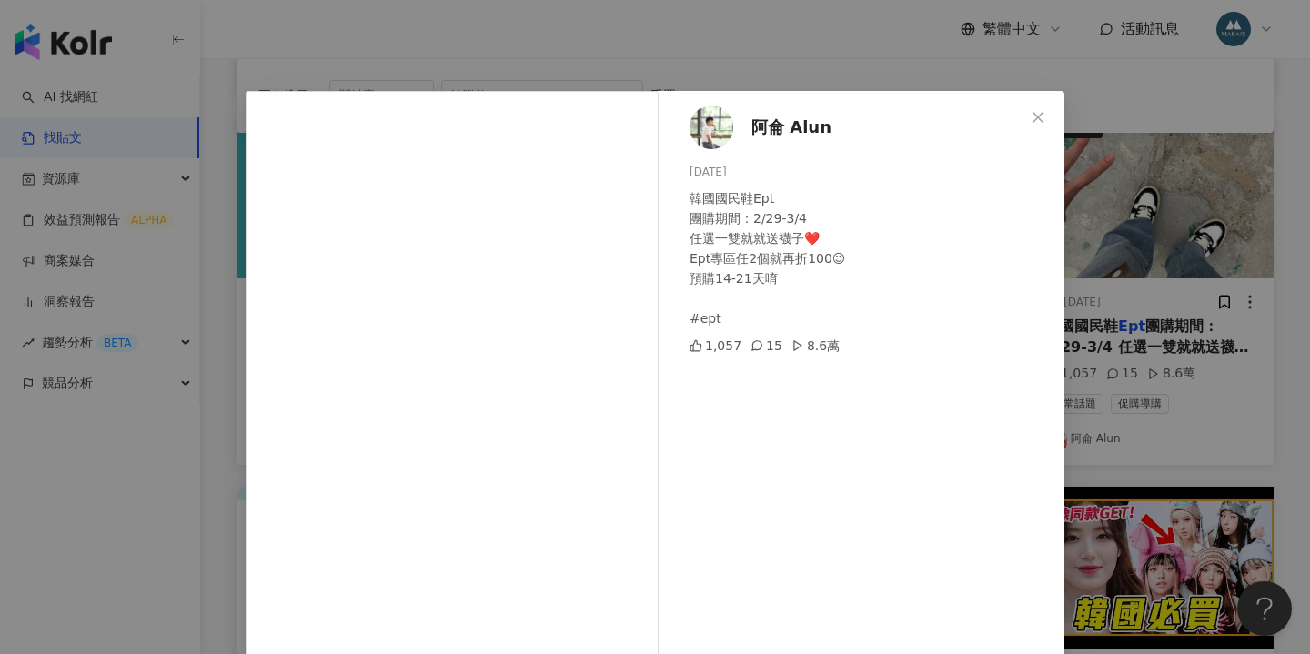
scroll to position [562, 0]
click at [1113, 304] on div "阿侖 Alun 2024/2/29 韓國國民鞋Ept 團購期間：2/29-3/4 任選一雙就就送襪子❤️ Ept專區任2個就再折100😉 預購14-21天唷 …" at bounding box center [655, 327] width 1310 height 654
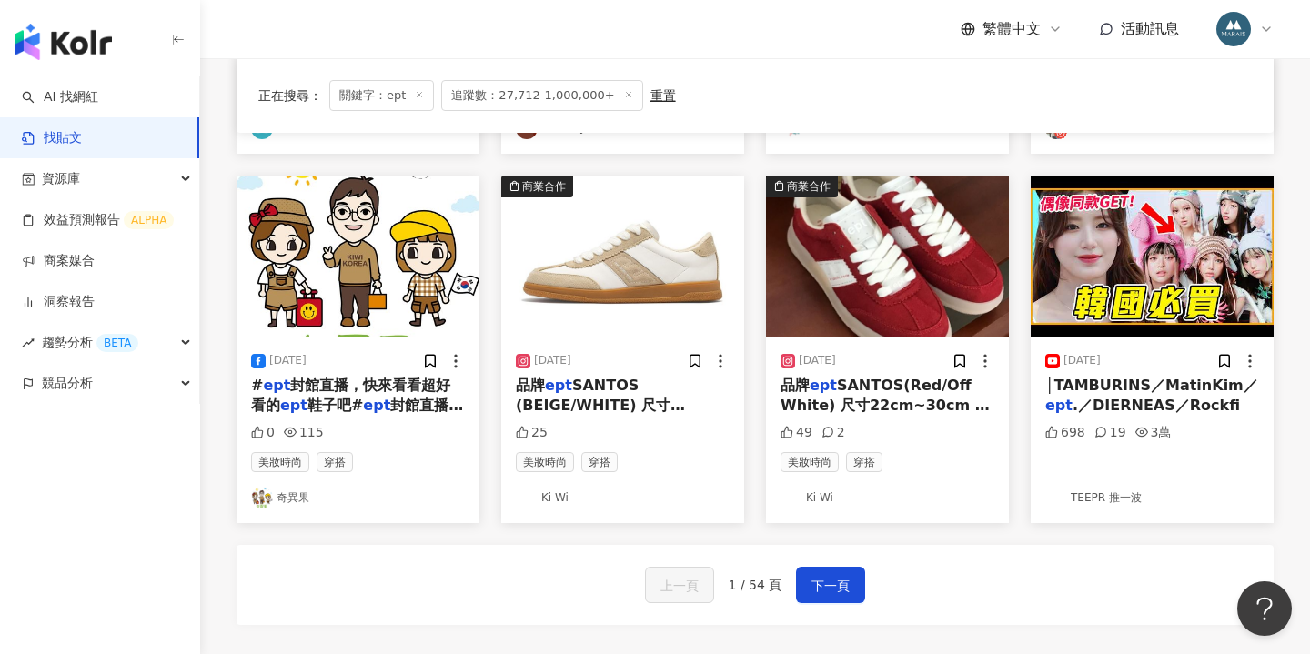
scroll to position [881, 0]
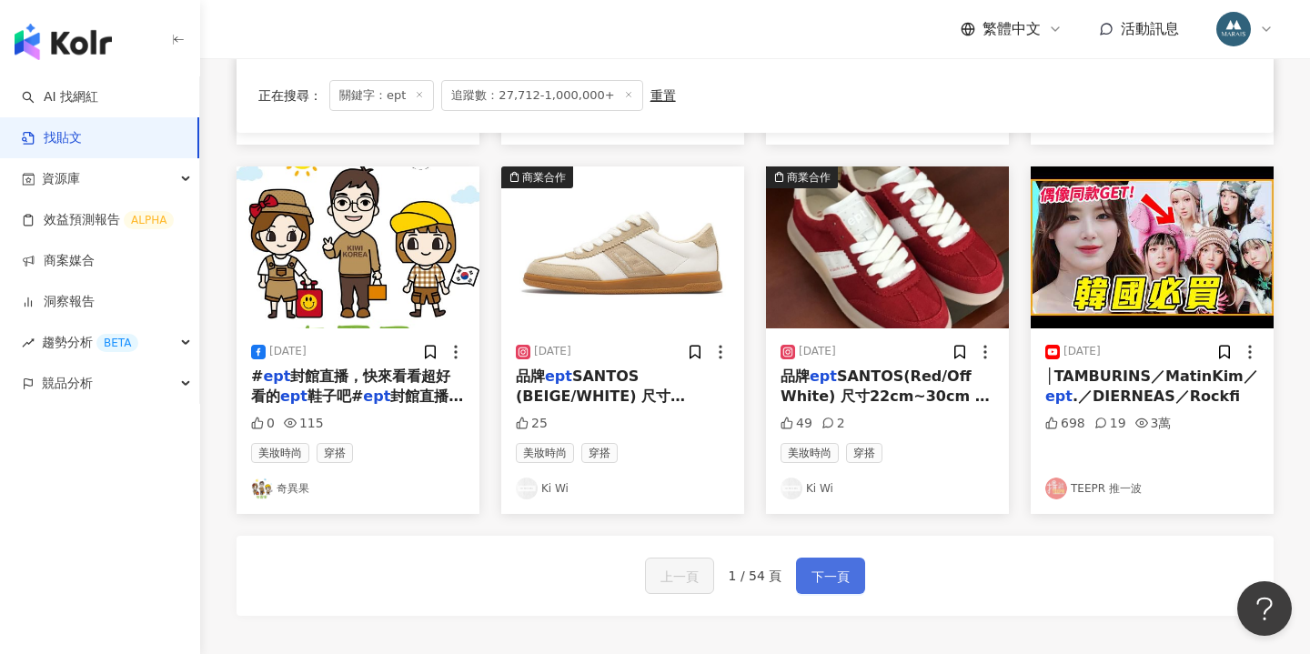
click at [817, 566] on span "下一頁" at bounding box center [831, 577] width 38 height 22
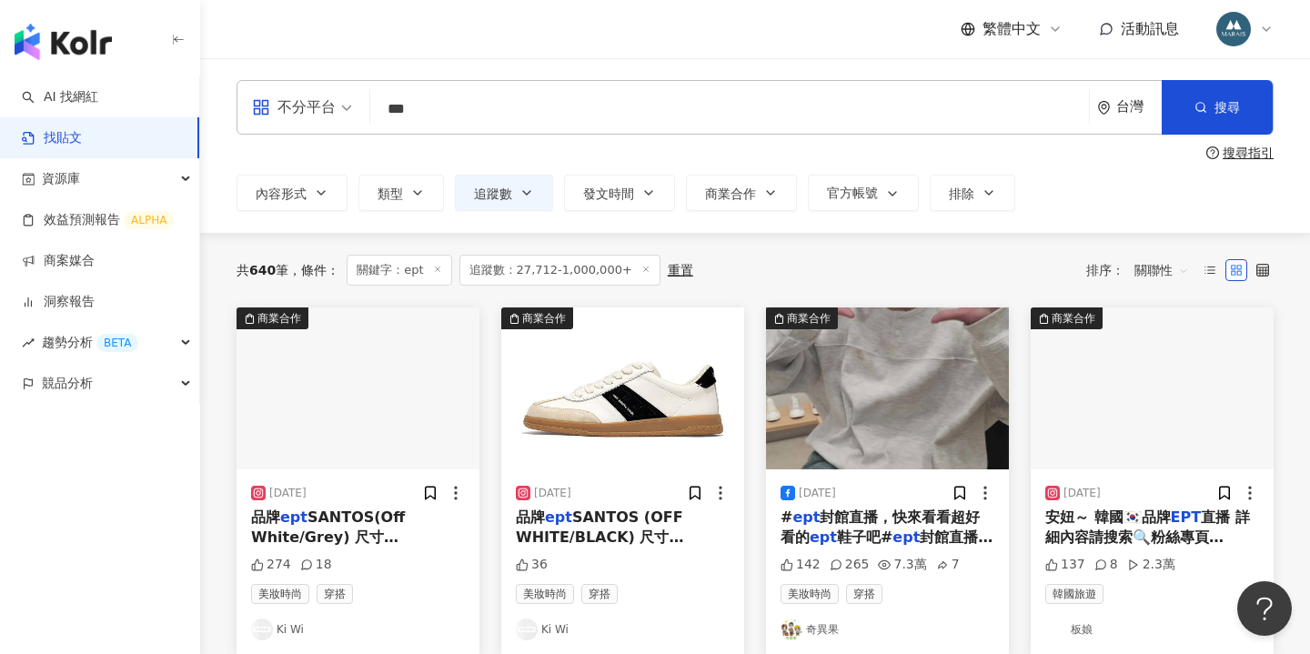
scroll to position [0, 0]
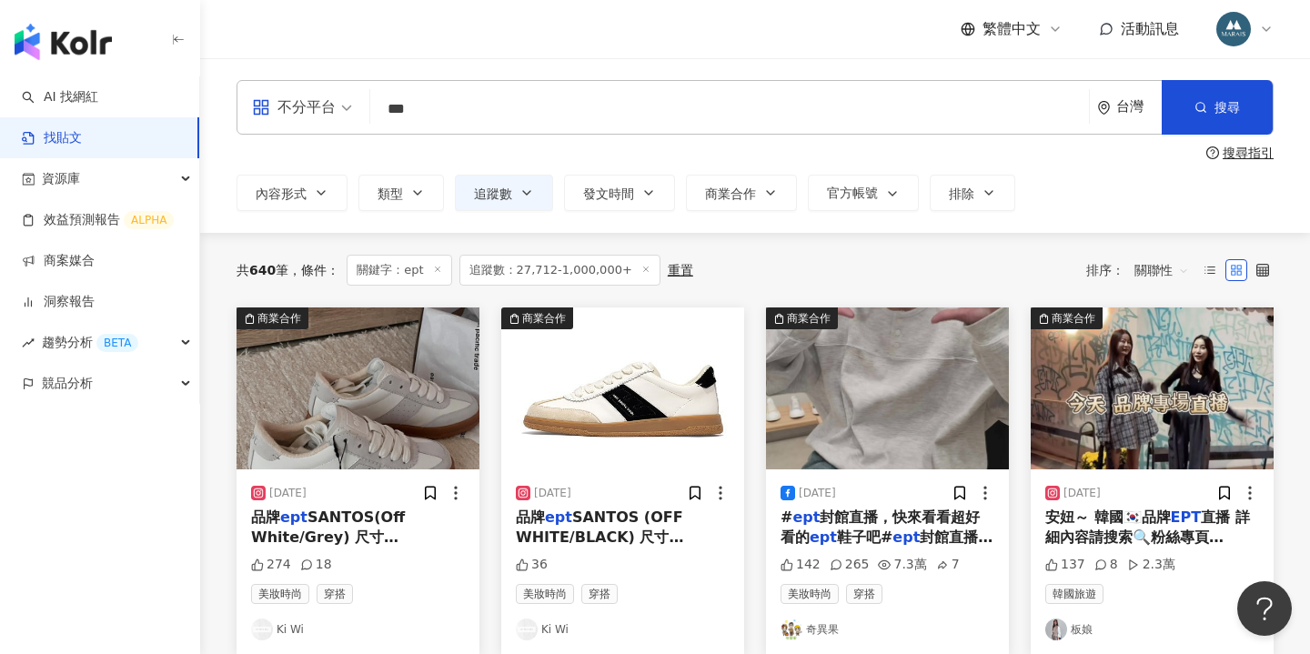
drag, startPoint x: 428, startPoint y: 113, endPoint x: 264, endPoint y: 112, distance: 163.8
click at [264, 112] on div "不分平台 *** 台灣 搜尋" at bounding box center [755, 107] width 1037 height 55
click at [864, 3] on div "繁體中文 活動訊息" at bounding box center [755, 29] width 1037 height 58
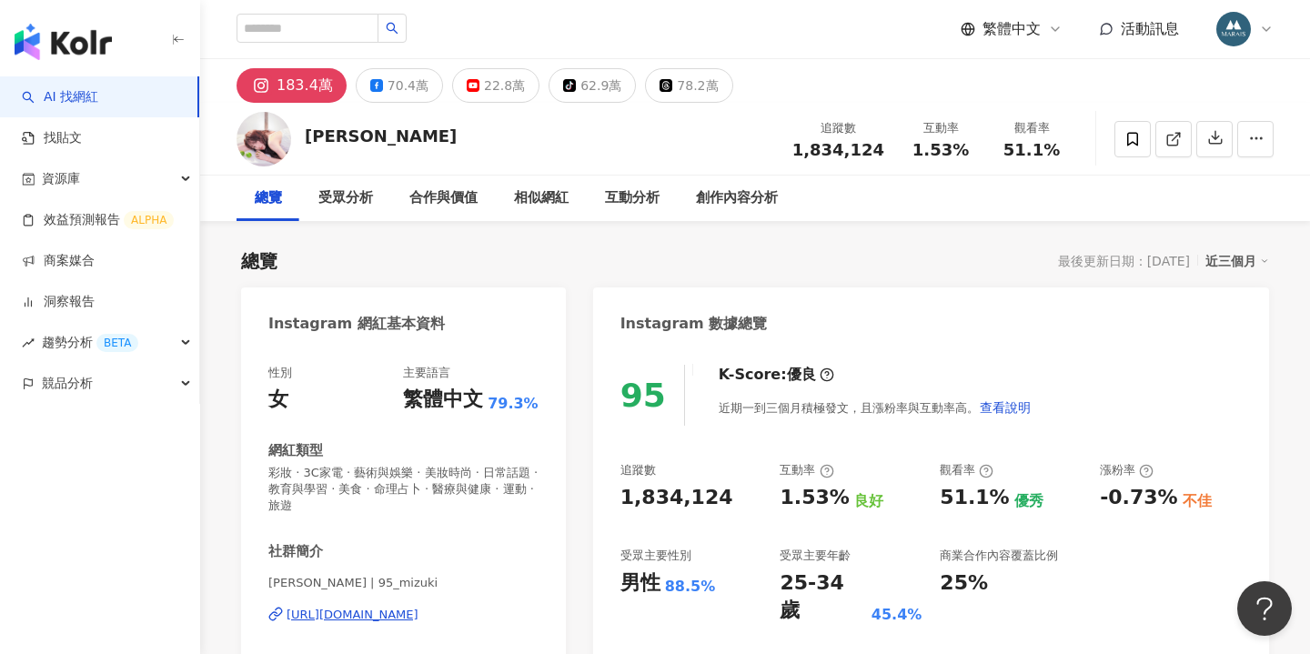
click at [567, 263] on div "總覽 最後更新日期：2025/9/9 近三個月" at bounding box center [755, 260] width 1028 height 25
click at [82, 142] on link "找貼文" at bounding box center [52, 138] width 60 height 18
click at [82, 147] on link "找貼文" at bounding box center [52, 138] width 60 height 18
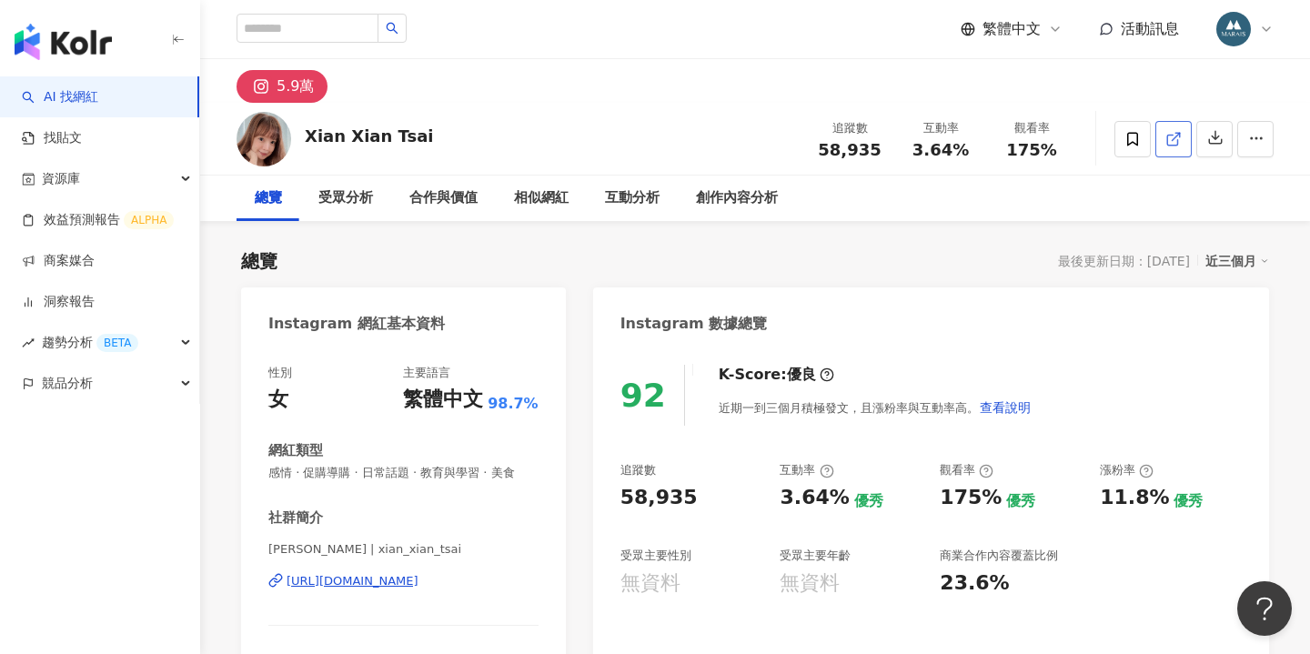
click at [1167, 137] on icon at bounding box center [1174, 139] width 16 height 16
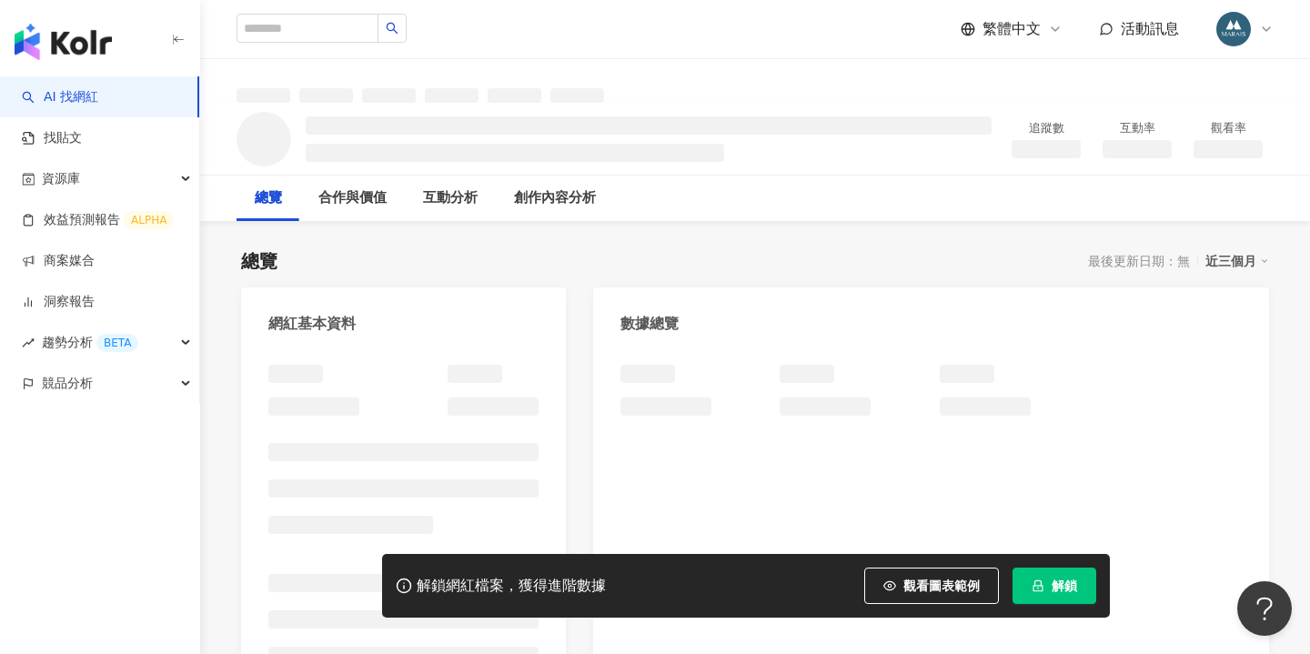
drag, startPoint x: 1064, startPoint y: 577, endPoint x: 1056, endPoint y: 596, distance: 20.4
click at [1064, 577] on button "解鎖" at bounding box center [1055, 586] width 84 height 36
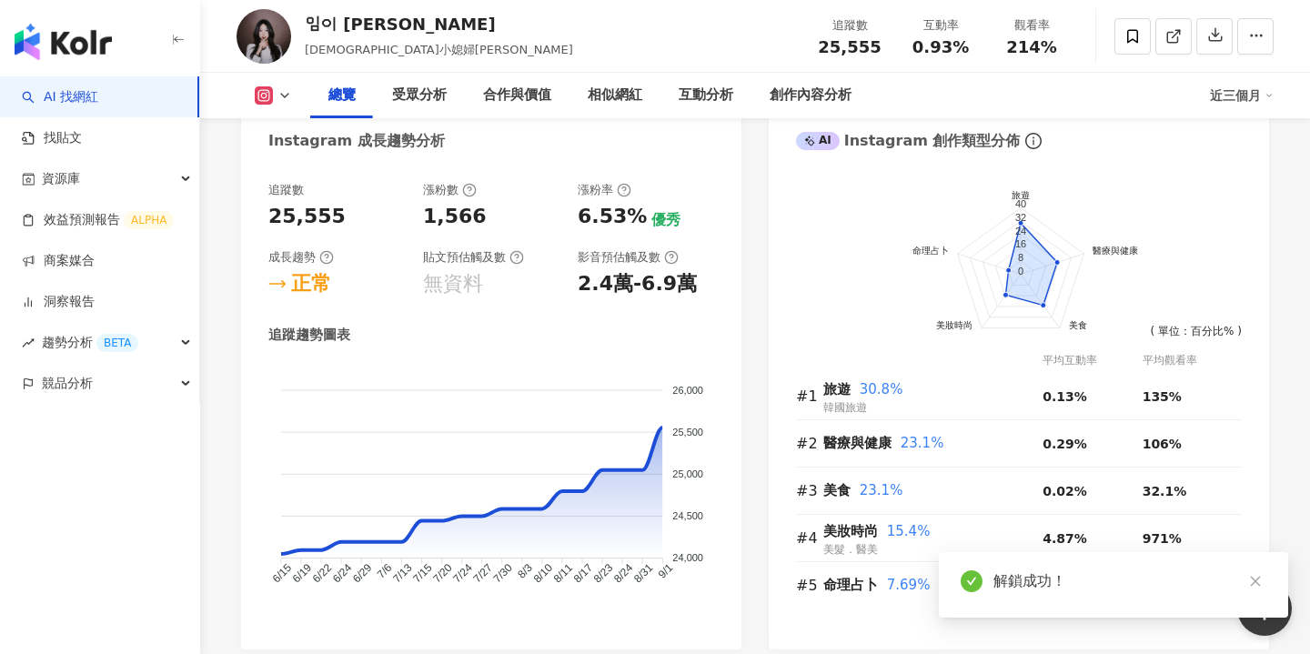
scroll to position [905, 0]
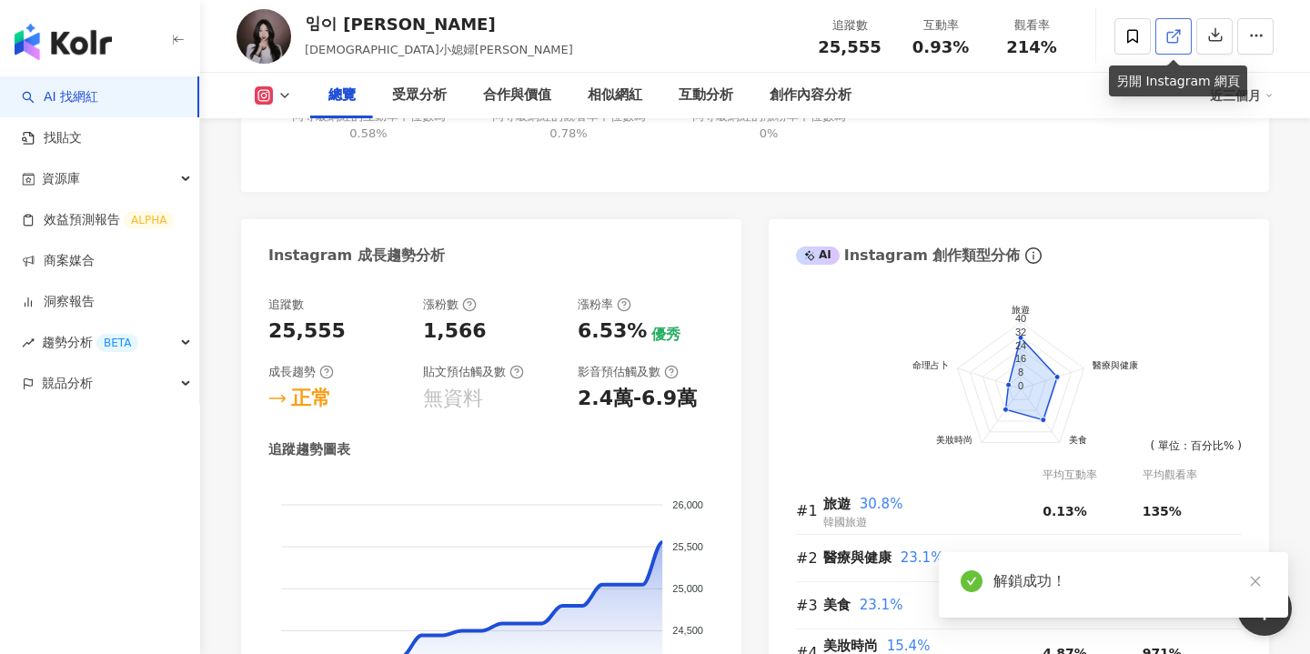
click at [1168, 40] on icon at bounding box center [1174, 36] width 16 height 16
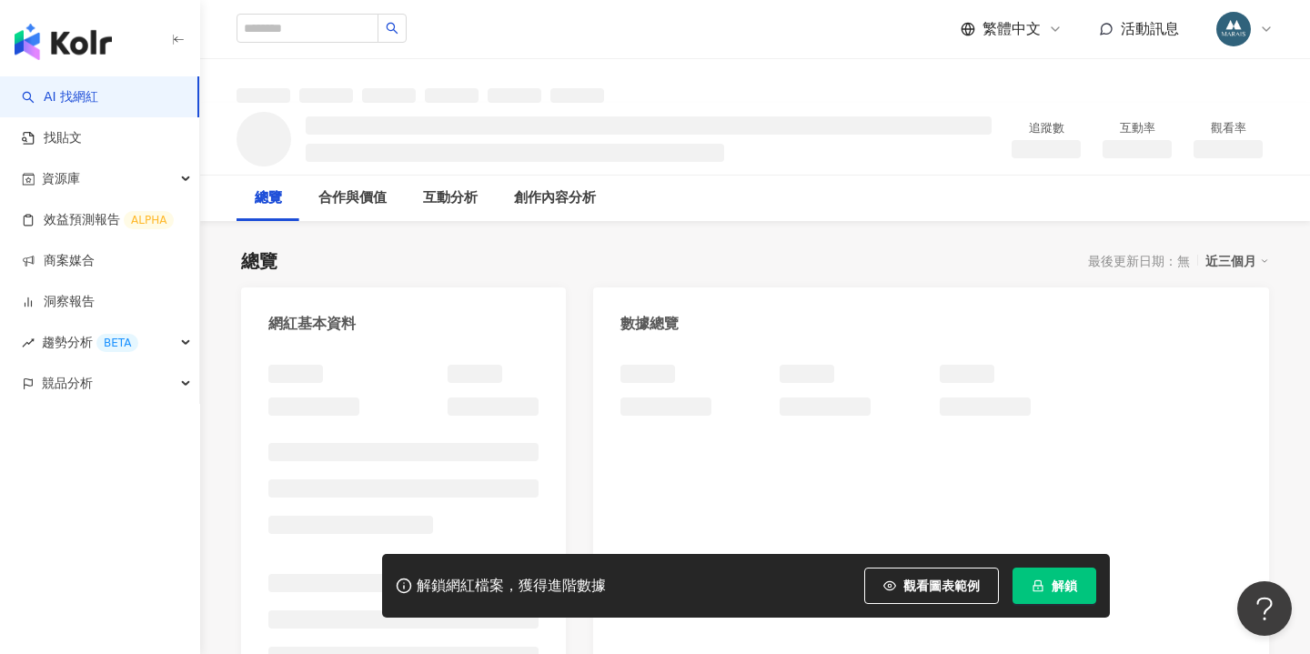
click at [1046, 574] on button "解鎖" at bounding box center [1055, 586] width 84 height 36
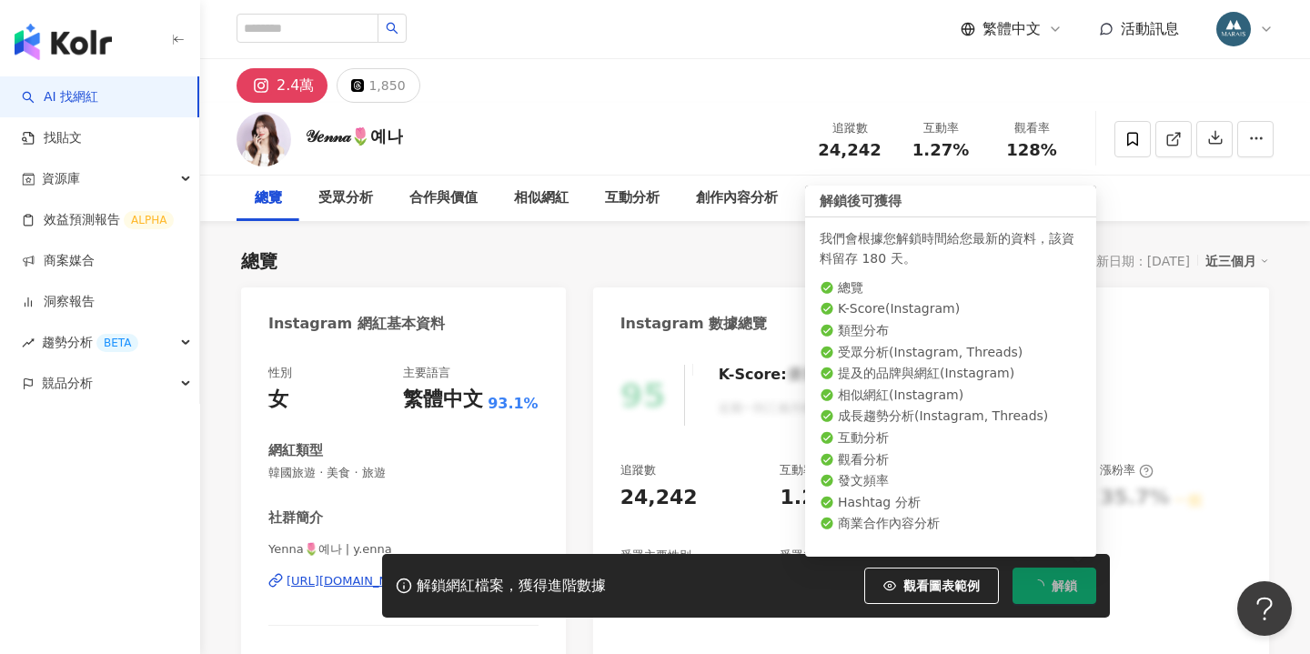
click at [723, 252] on div "總覽 最後更新日期：2025/9/14 近三個月" at bounding box center [755, 260] width 1028 height 25
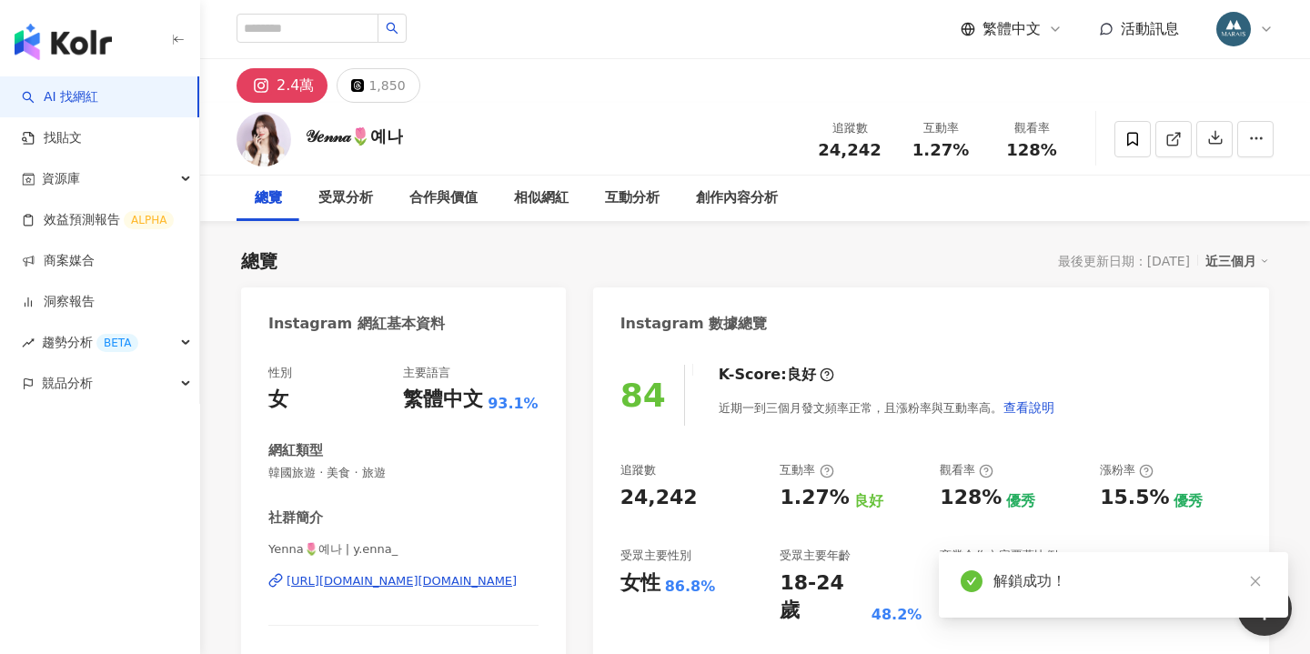
scroll to position [-1, 0]
click at [1168, 140] on icon at bounding box center [1174, 139] width 16 height 16
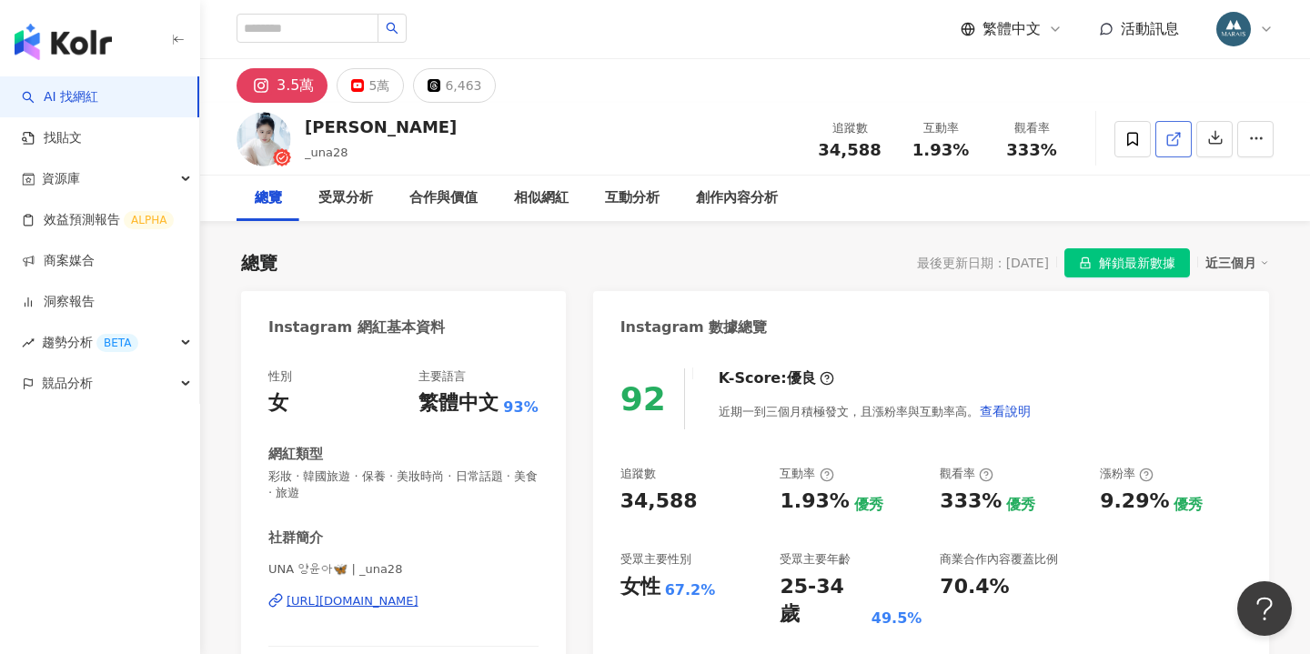
click at [1169, 145] on icon at bounding box center [1172, 140] width 10 height 10
click at [1171, 141] on icon at bounding box center [1174, 139] width 16 height 16
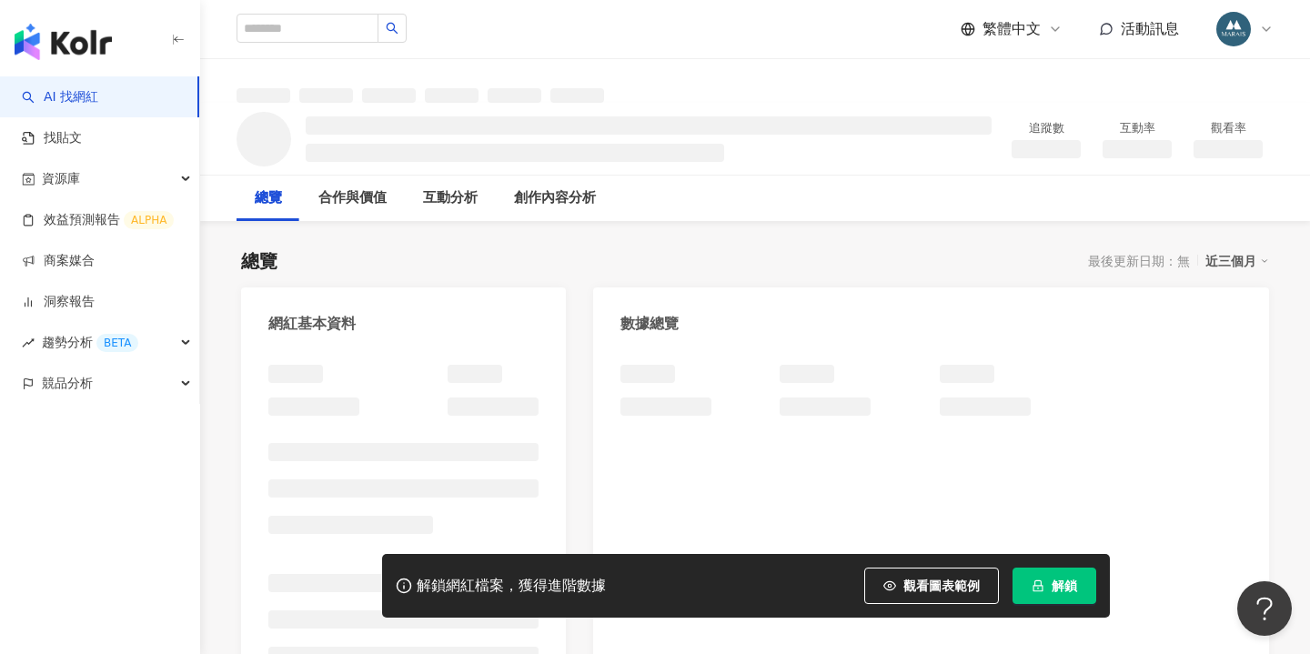
click at [1057, 575] on button "解鎖" at bounding box center [1055, 586] width 84 height 36
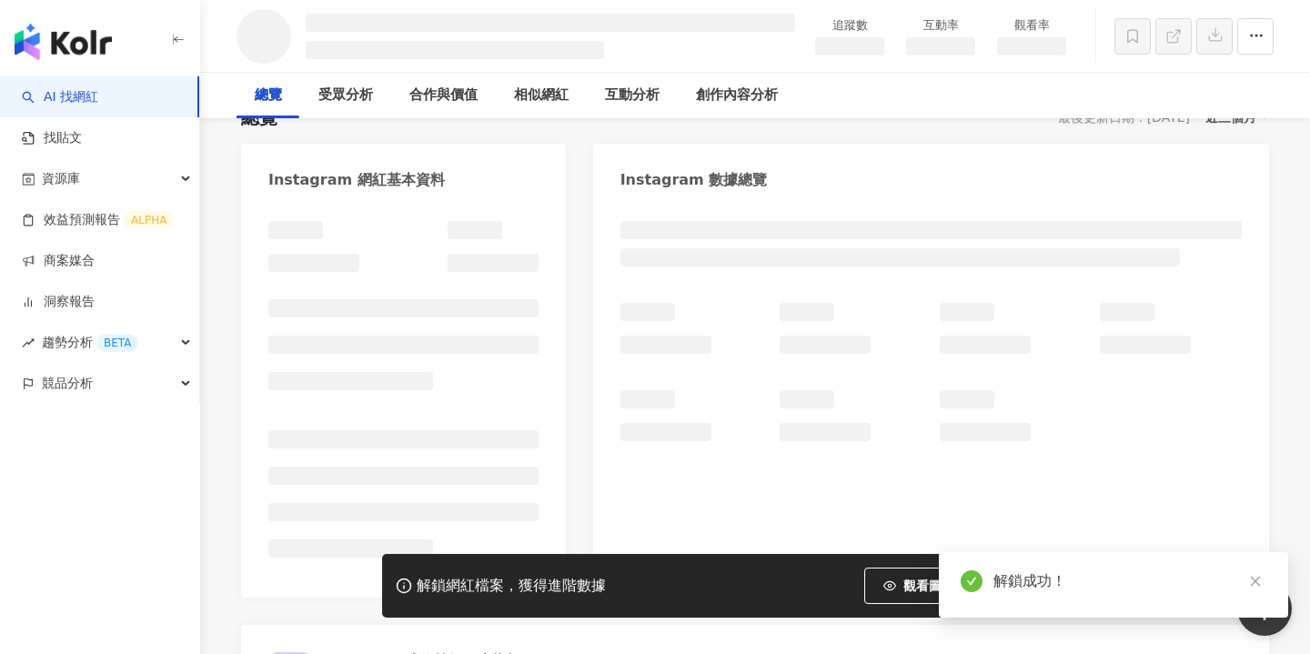
scroll to position [-4, 0]
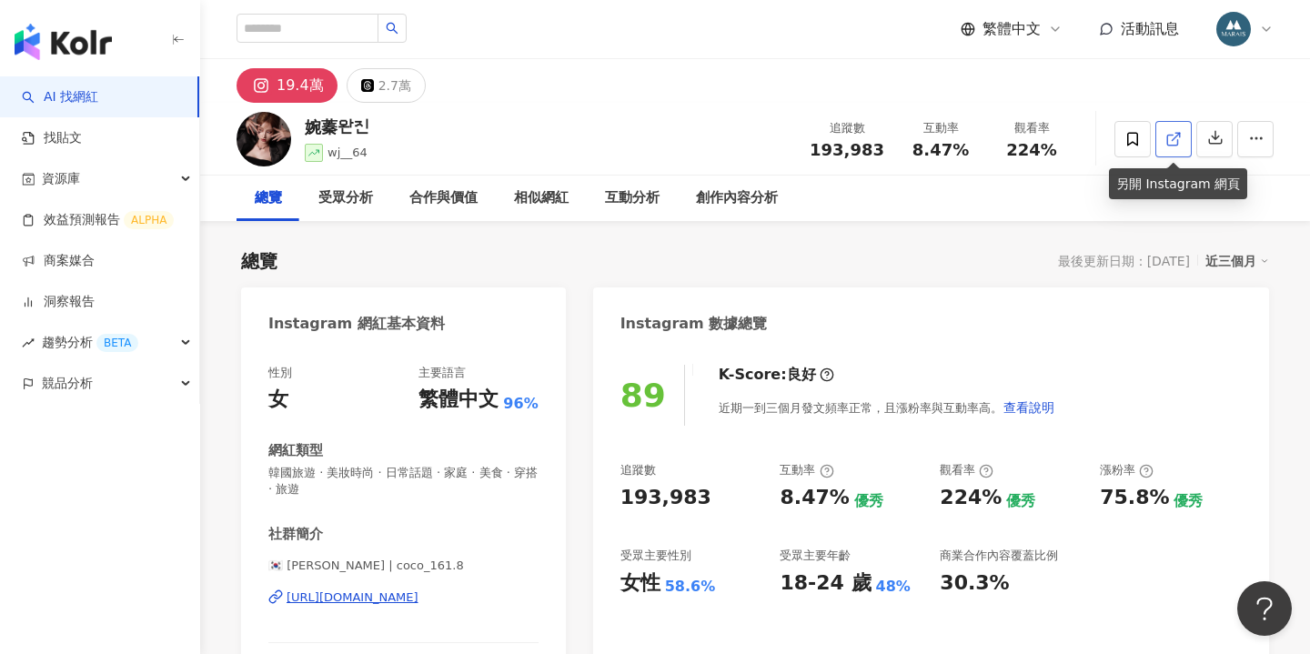
click at [1179, 147] on icon at bounding box center [1174, 139] width 16 height 16
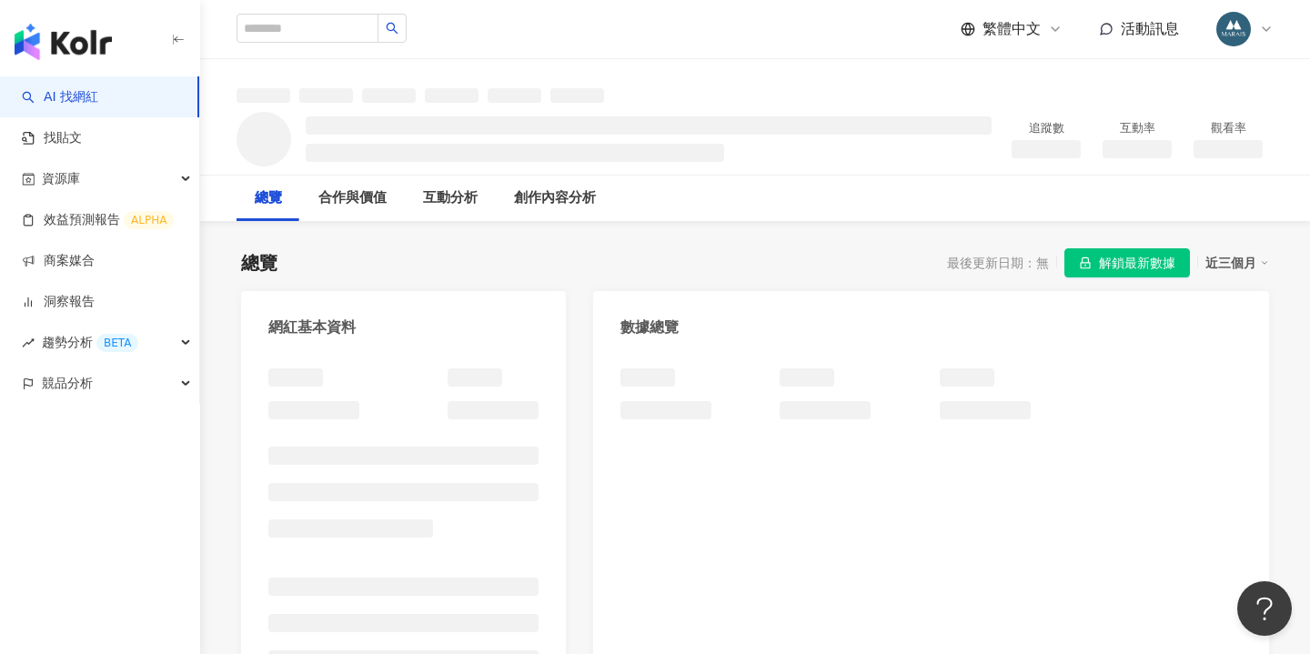
scroll to position [-4, 0]
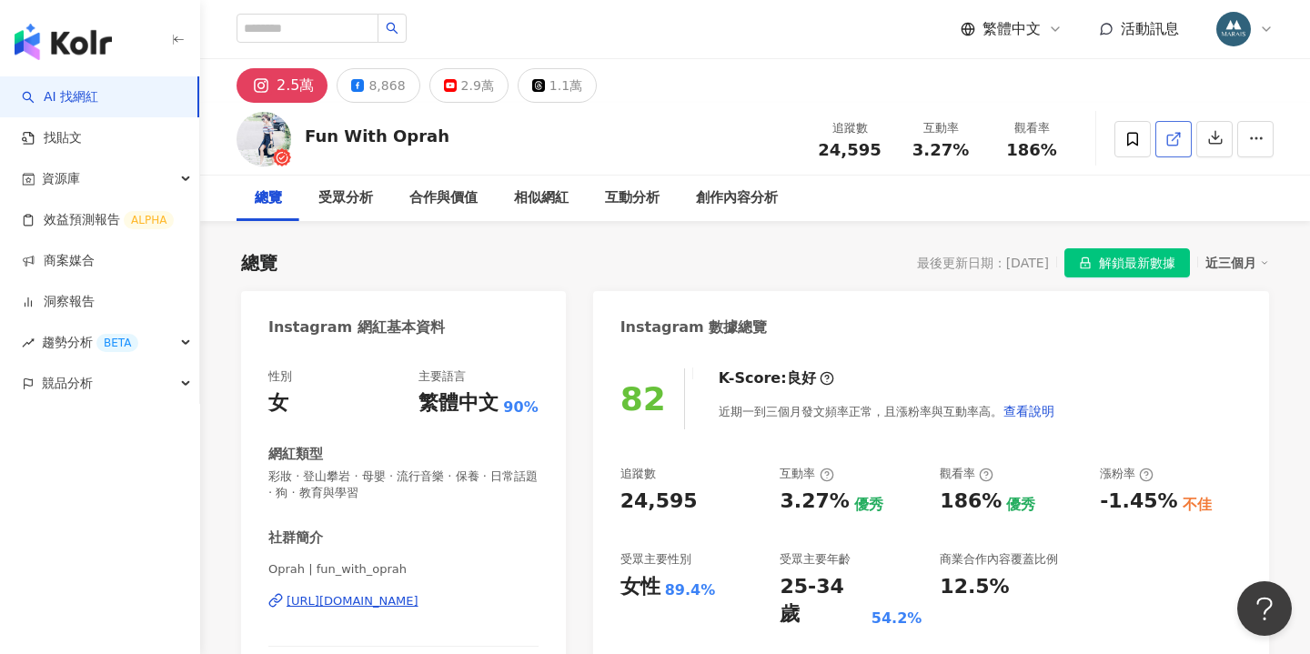
click at [1175, 142] on icon at bounding box center [1174, 139] width 16 height 16
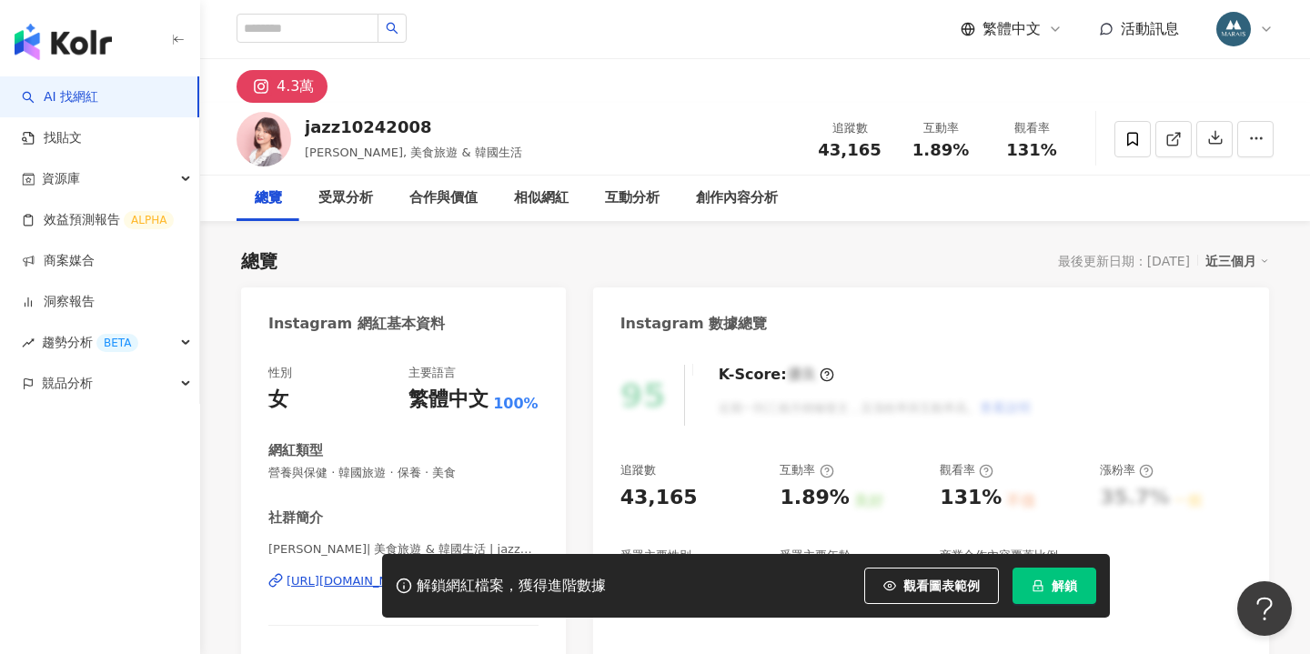
click at [1050, 584] on button "解鎖" at bounding box center [1055, 586] width 84 height 36
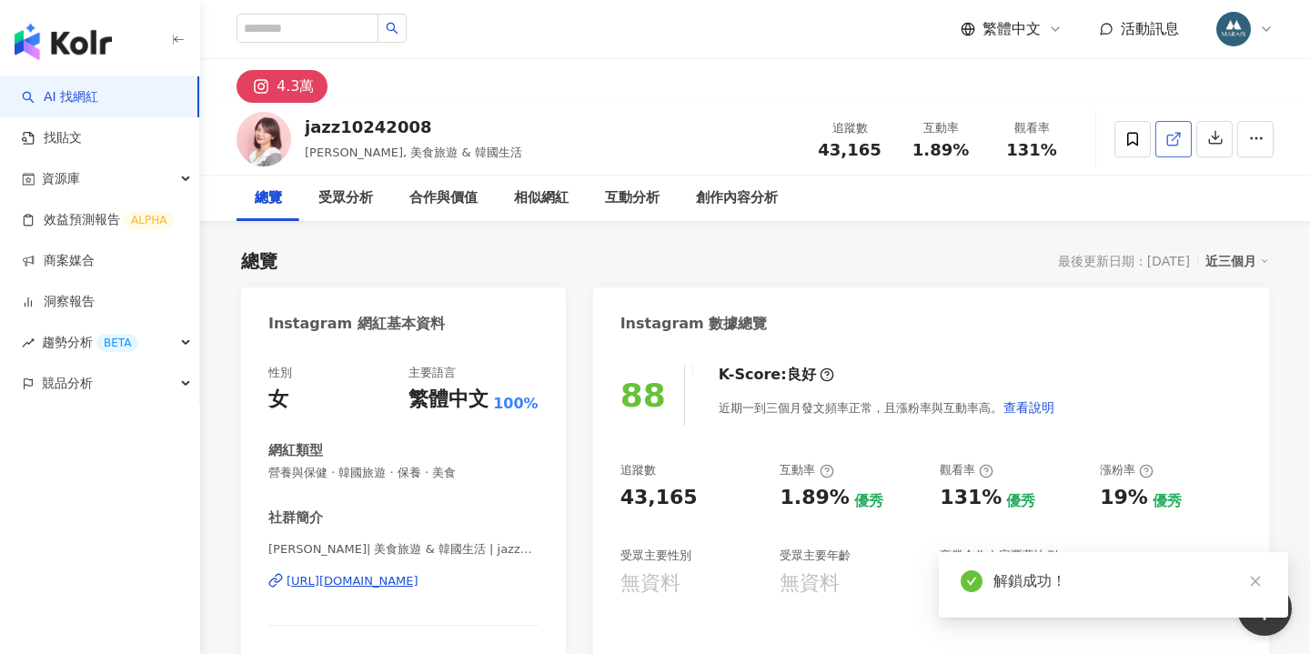
click at [1177, 140] on icon at bounding box center [1172, 140] width 10 height 10
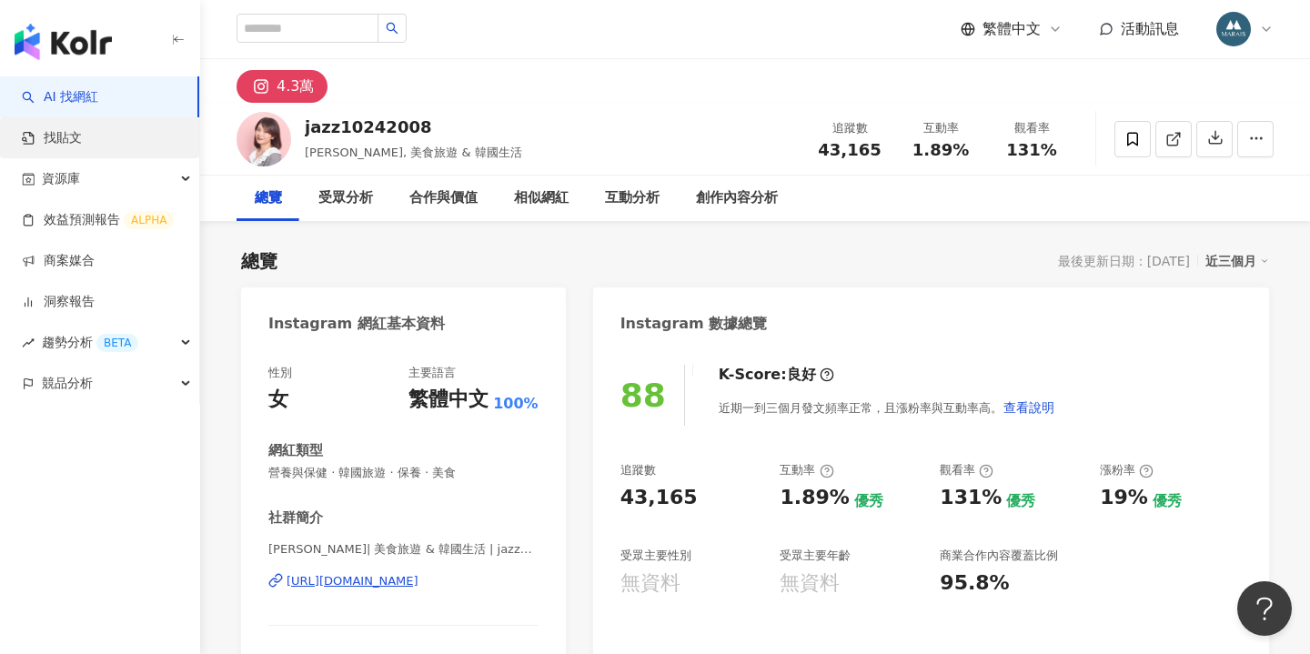
click at [82, 132] on link "找貼文" at bounding box center [52, 138] width 60 height 18
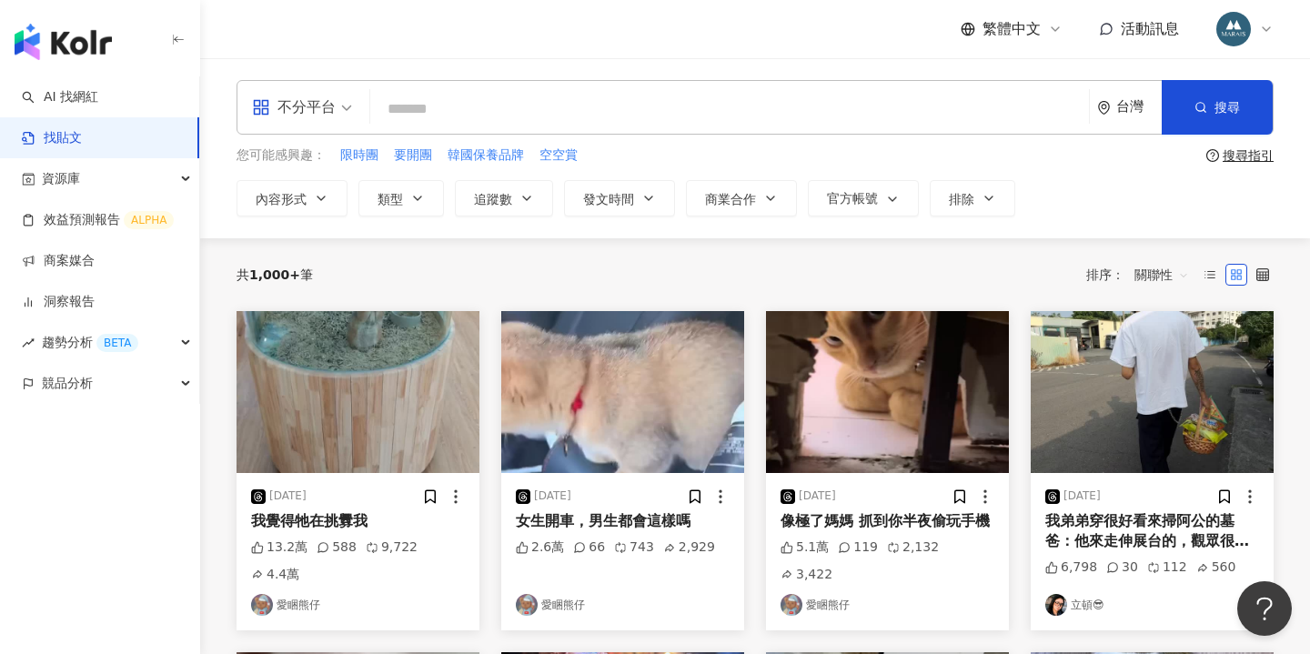
click at [419, 119] on input "search" at bounding box center [730, 108] width 704 height 39
click at [80, 93] on link "AI 找網紅" at bounding box center [60, 97] width 76 height 18
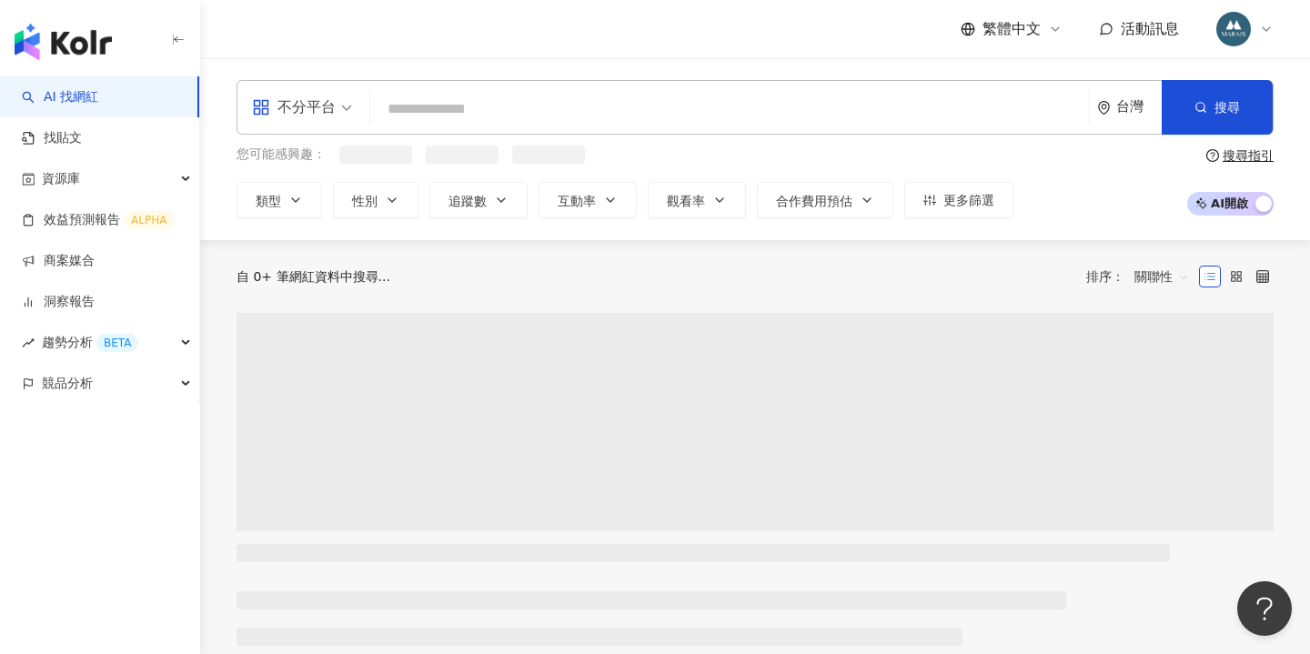
click at [56, 32] on img "button" at bounding box center [63, 42] width 97 height 36
click at [456, 111] on input "search" at bounding box center [730, 109] width 704 height 35
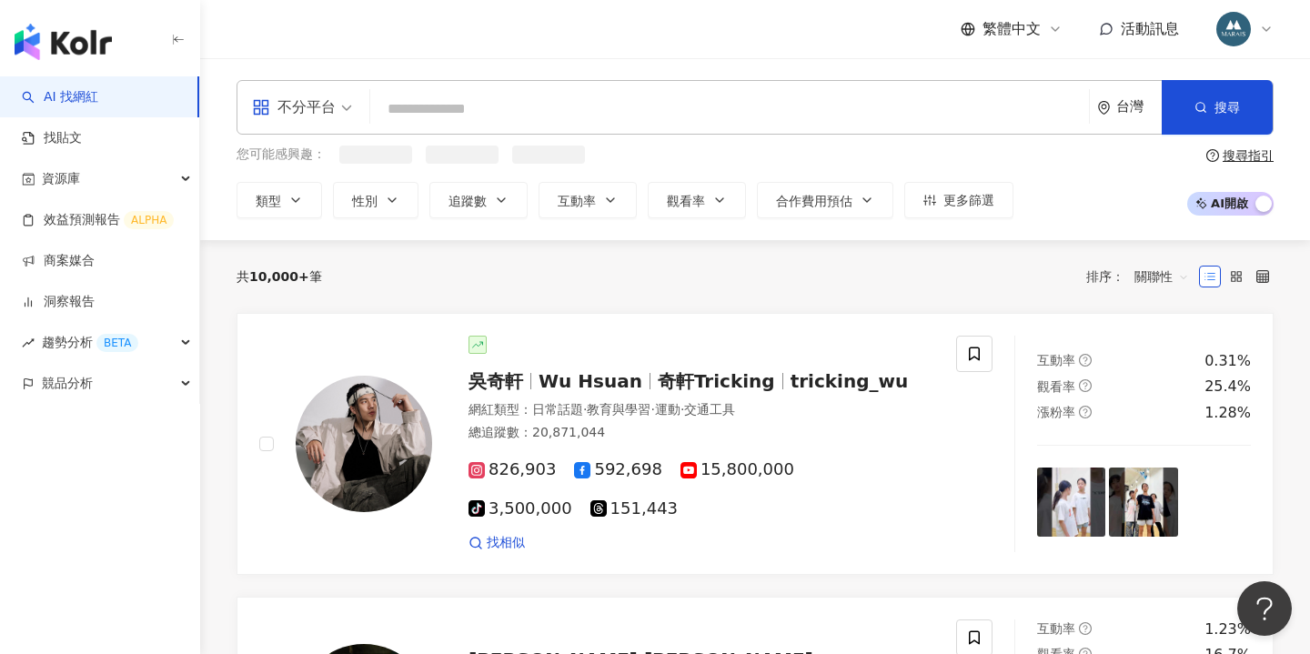
paste input "**********"
type input "**********"
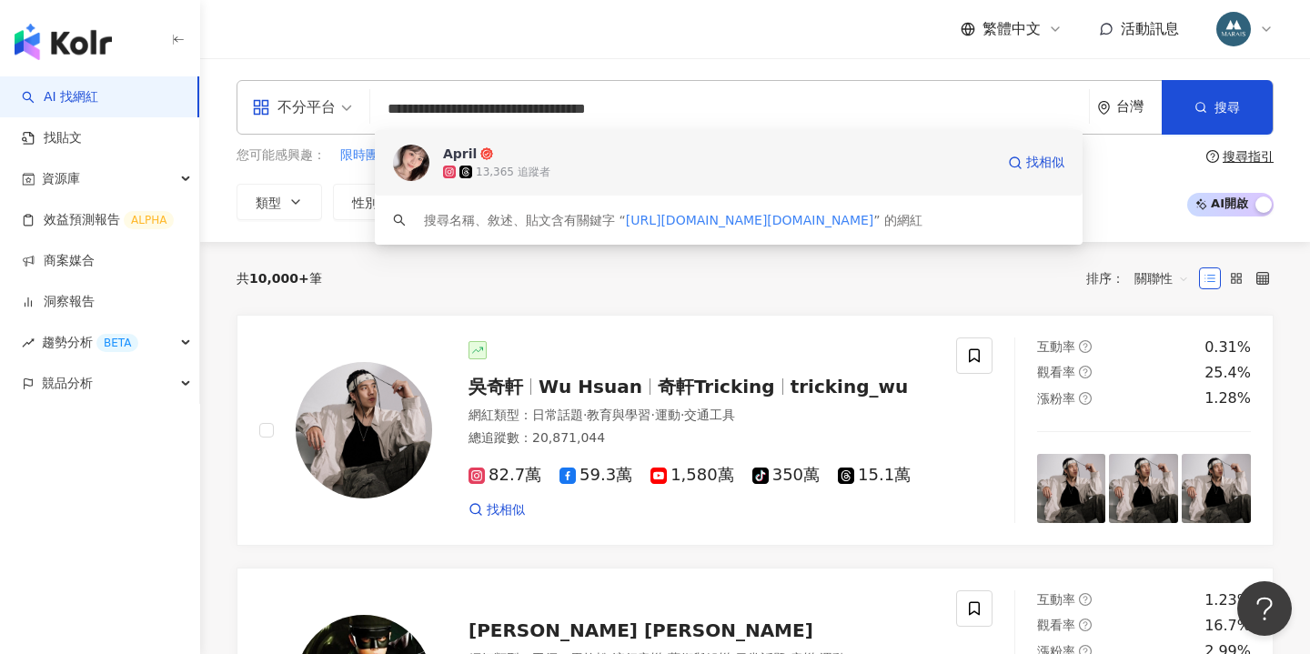
click at [564, 168] on div "13,365 追蹤者" at bounding box center [718, 172] width 551 height 18
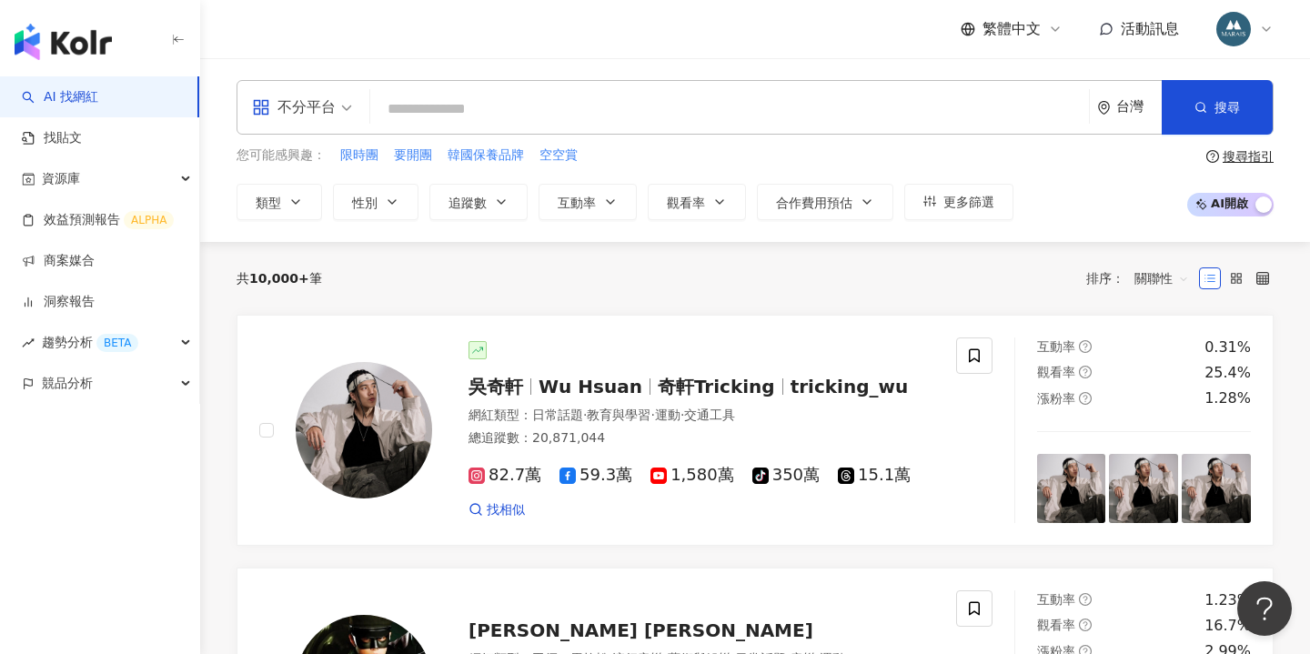
click at [853, 284] on div "共 10,000+ 筆 排序： 關聯性" at bounding box center [755, 278] width 1037 height 29
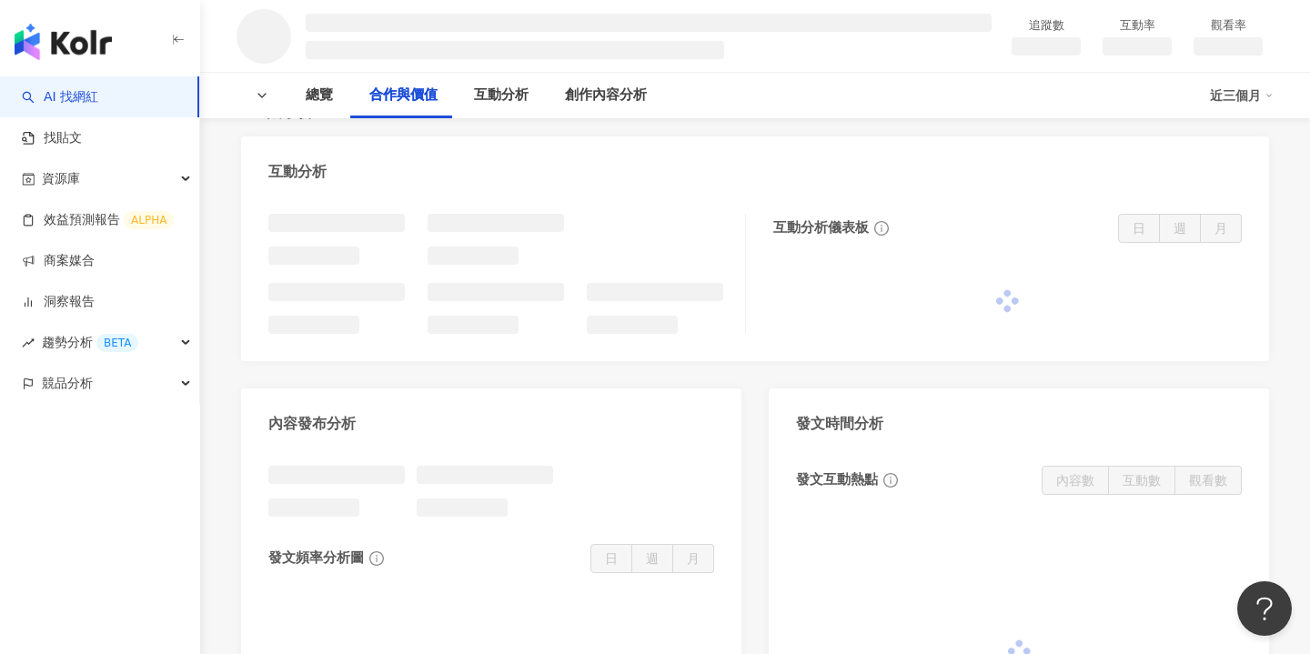
scroll to position [1309, 0]
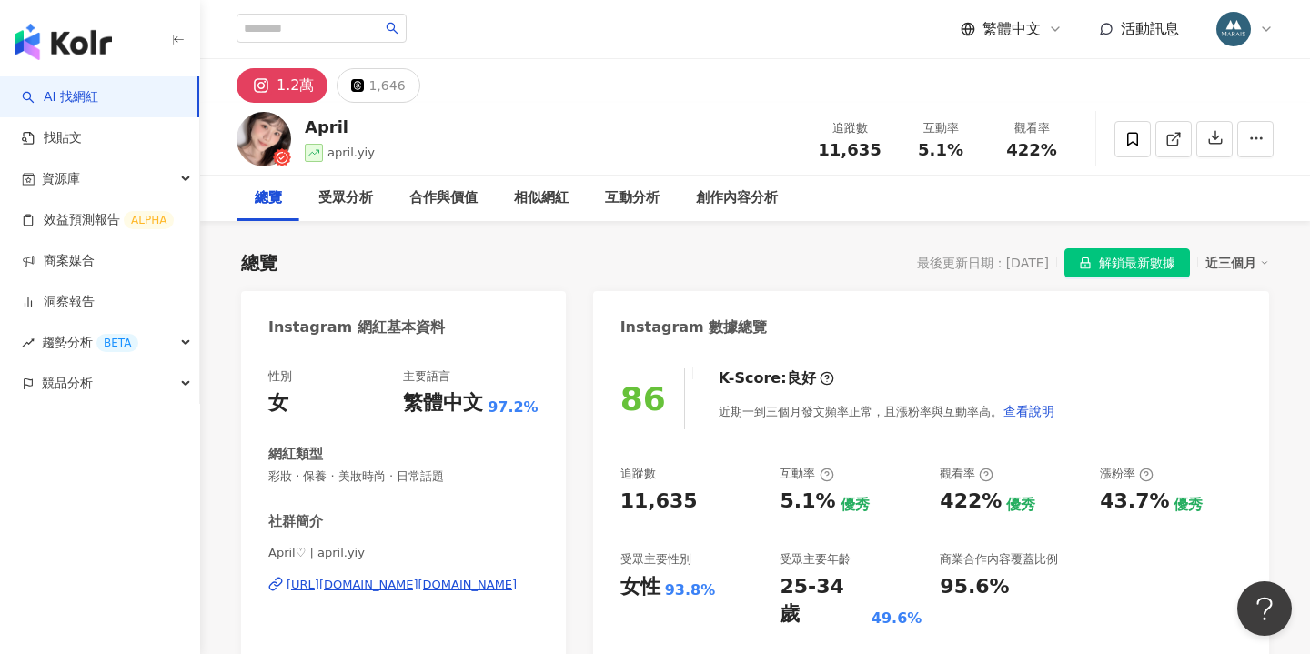
click at [379, 2] on div "繁體中文 活動訊息" at bounding box center [755, 29] width 1037 height 58
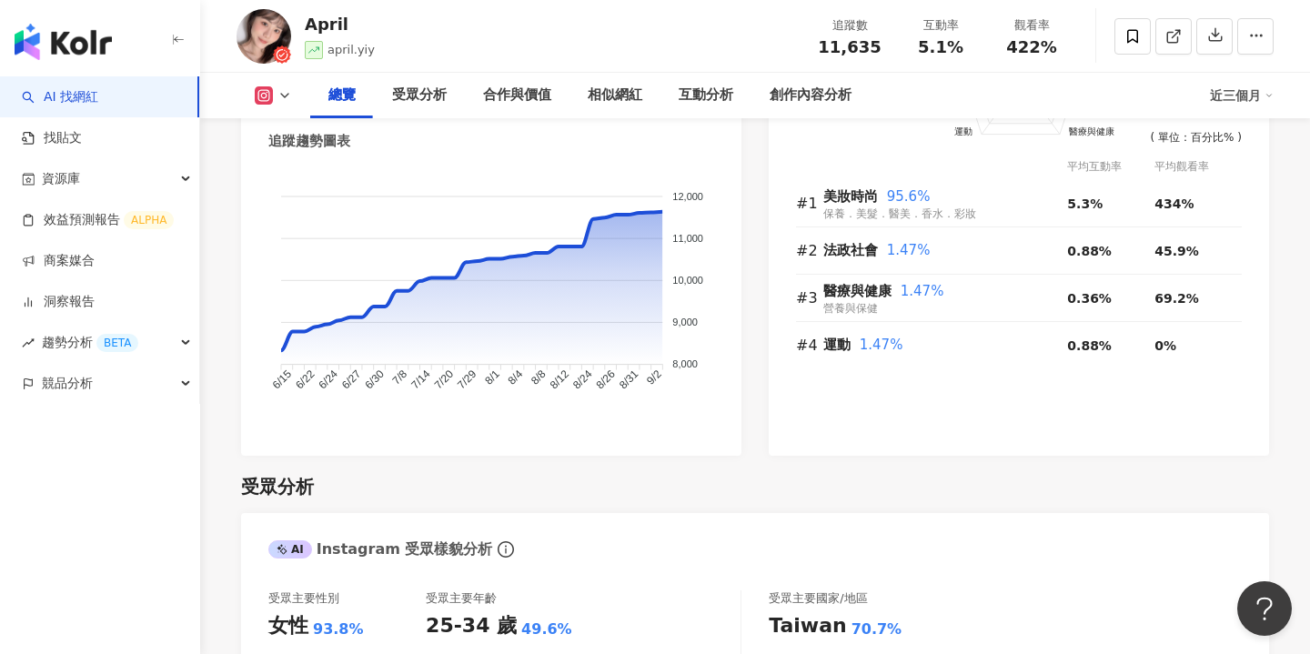
scroll to position [1471, 0]
